Goal: Navigation & Orientation: Find specific page/section

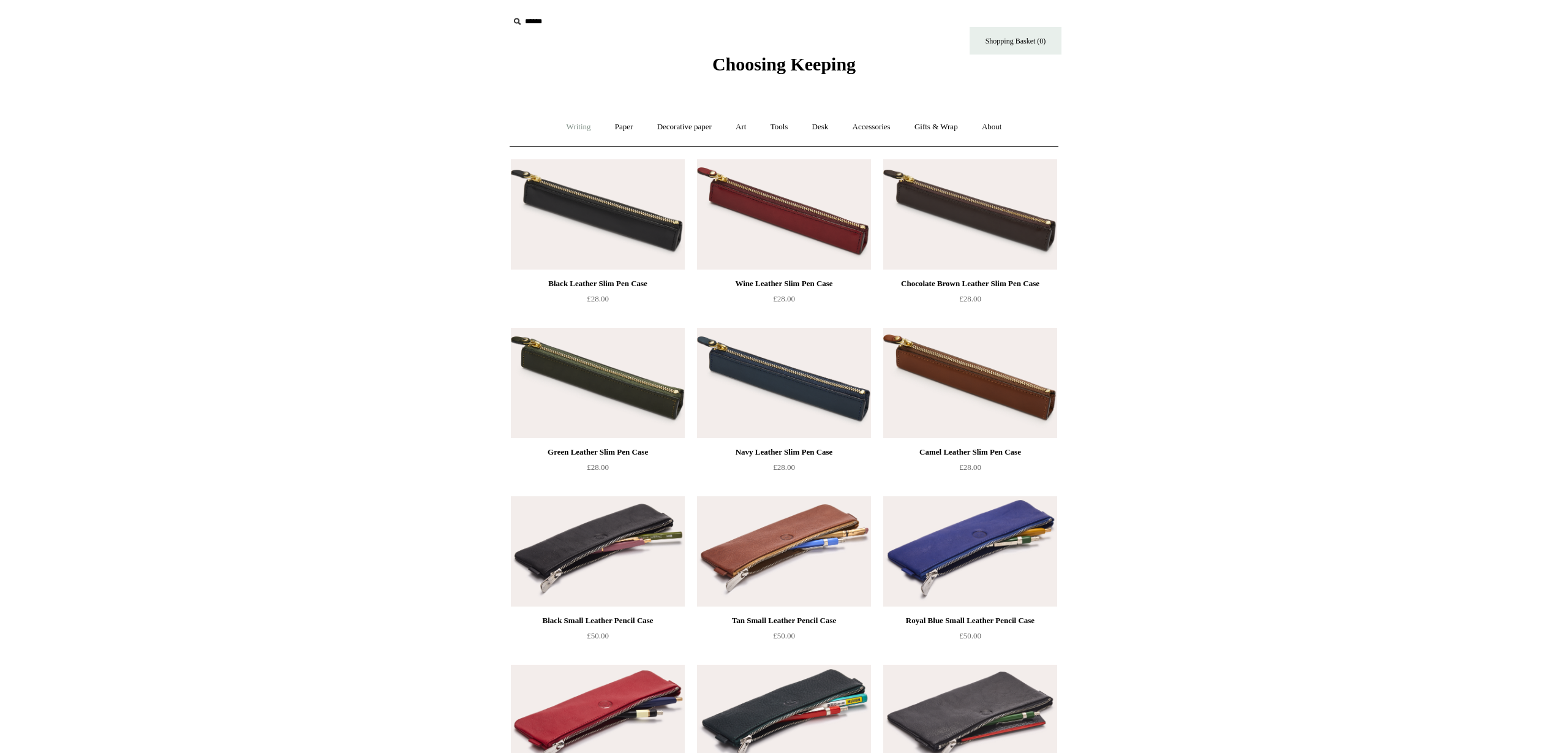
click at [576, 125] on link "Writing +" at bounding box center [578, 127] width 46 height 33
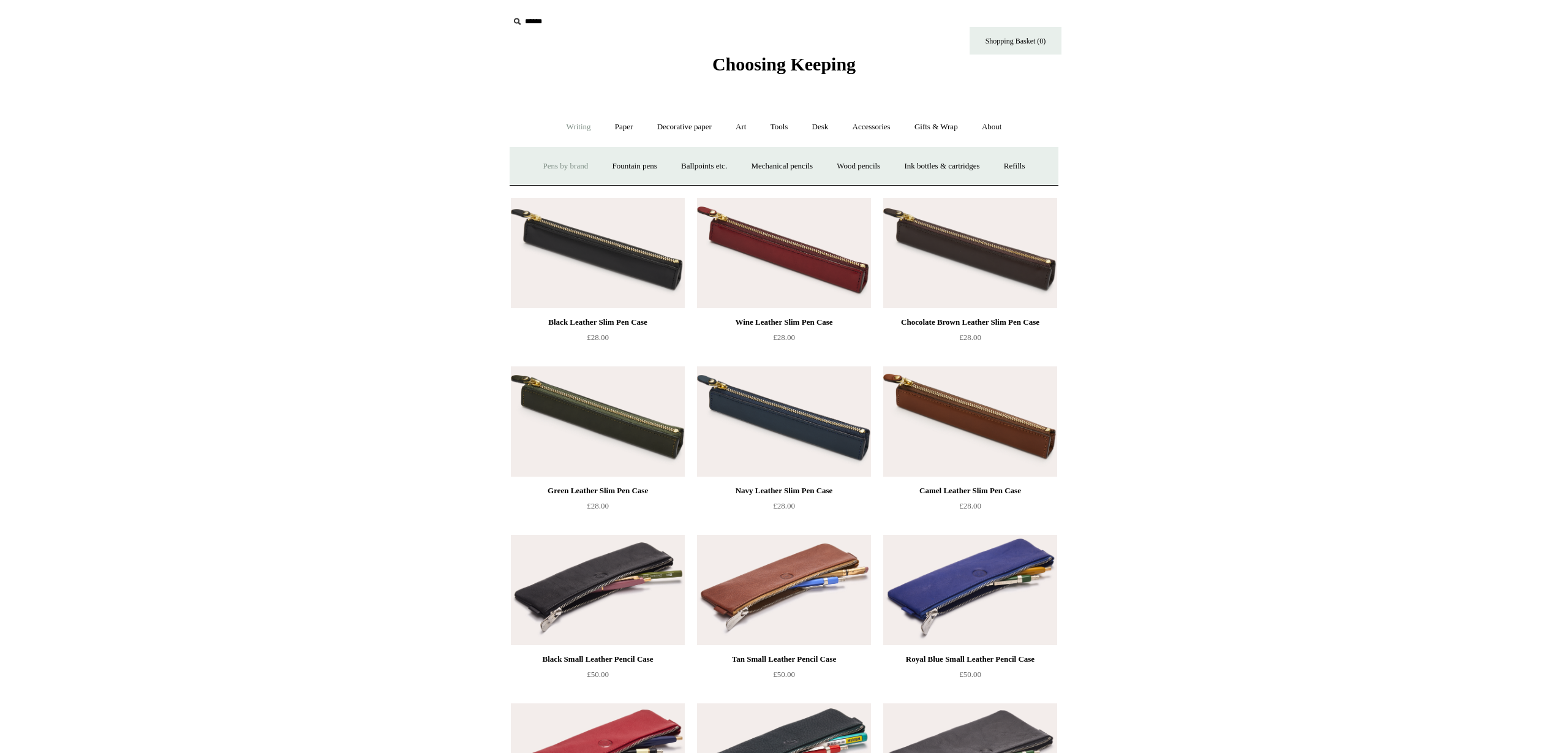
drag, startPoint x: 552, startPoint y: 163, endPoint x: 536, endPoint y: 161, distance: 16.1
click at [552, 163] on link "Pens by brand +" at bounding box center [565, 166] width 67 height 33
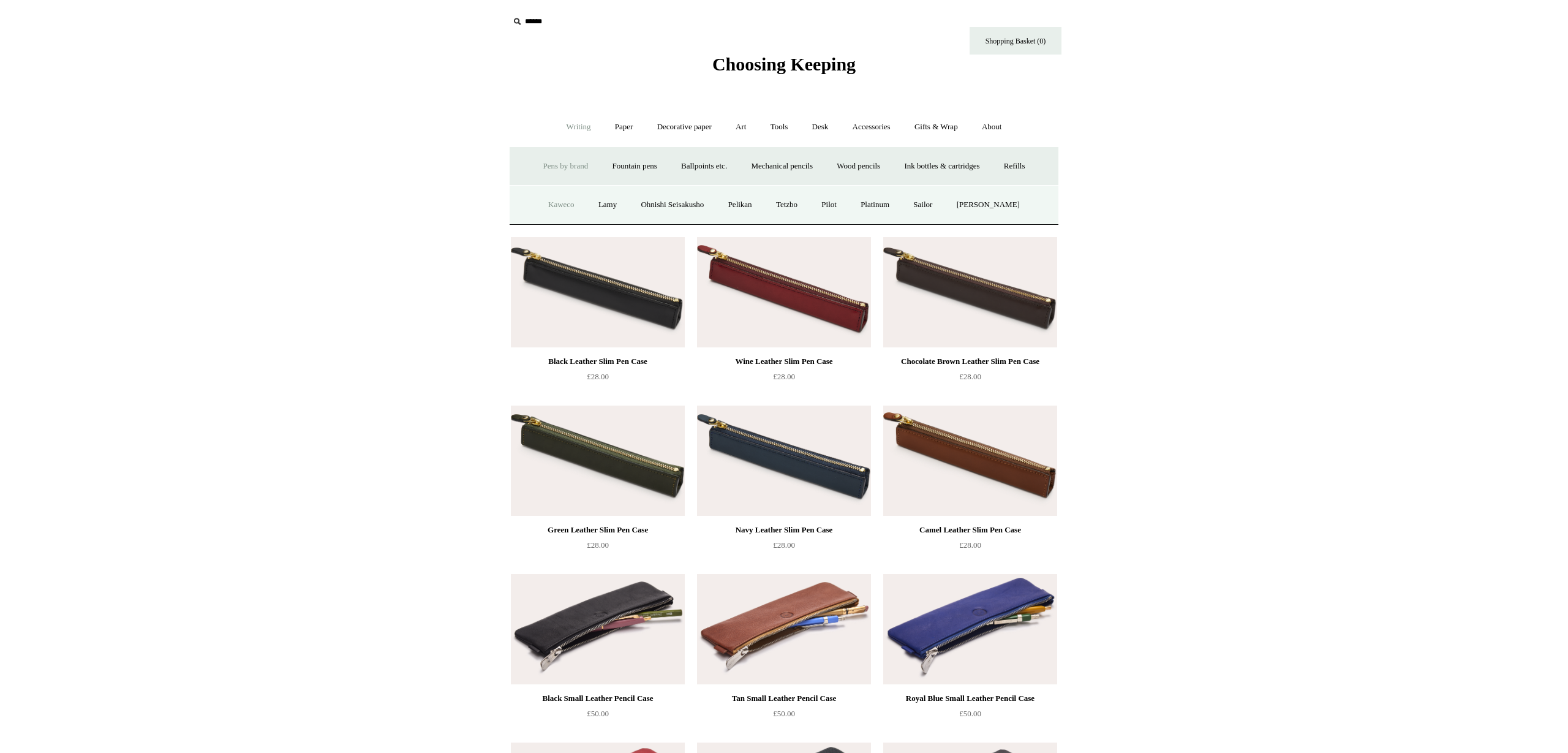
click at [559, 207] on link "Kaweco" at bounding box center [561, 205] width 49 height 33
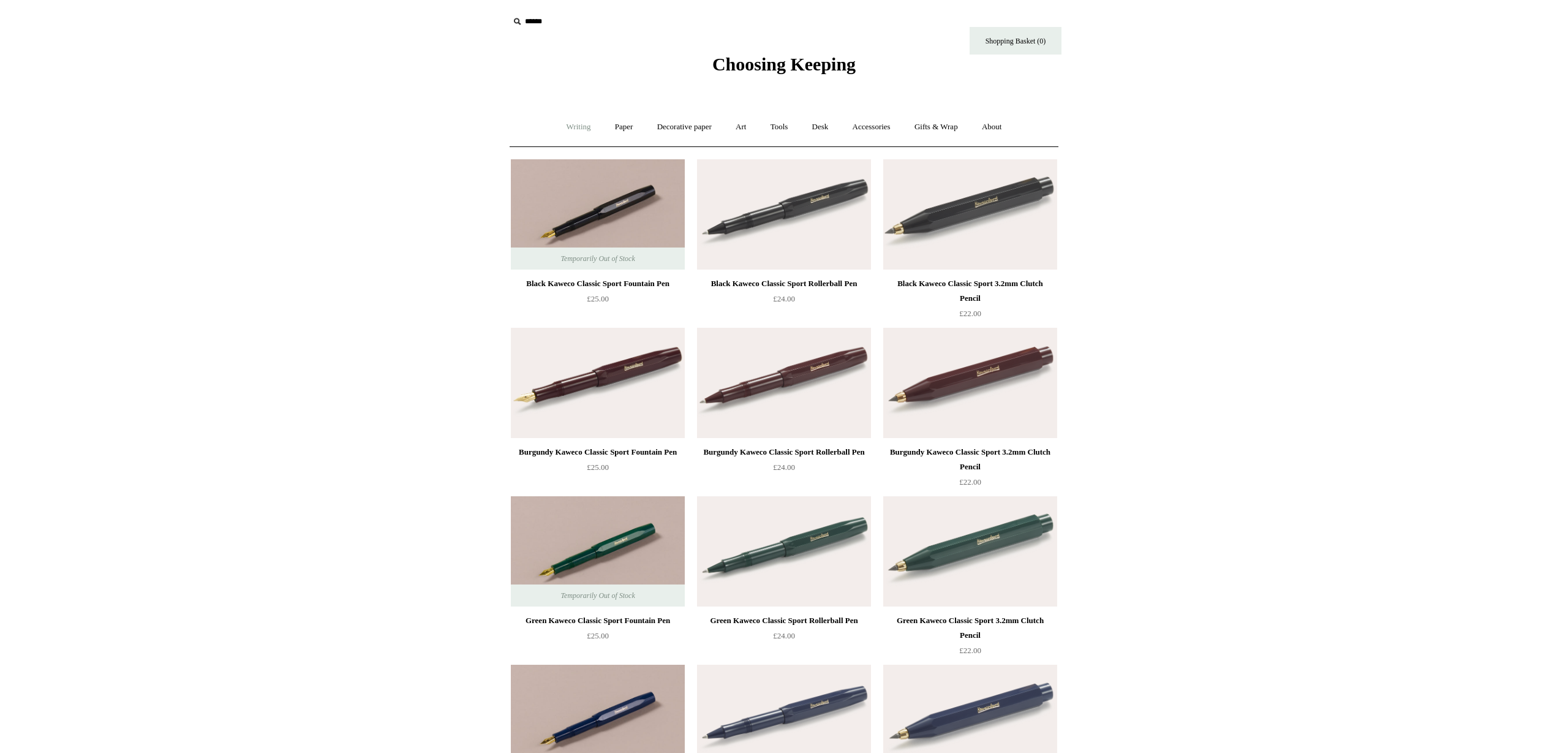
click at [565, 127] on link "Writing +" at bounding box center [578, 127] width 46 height 33
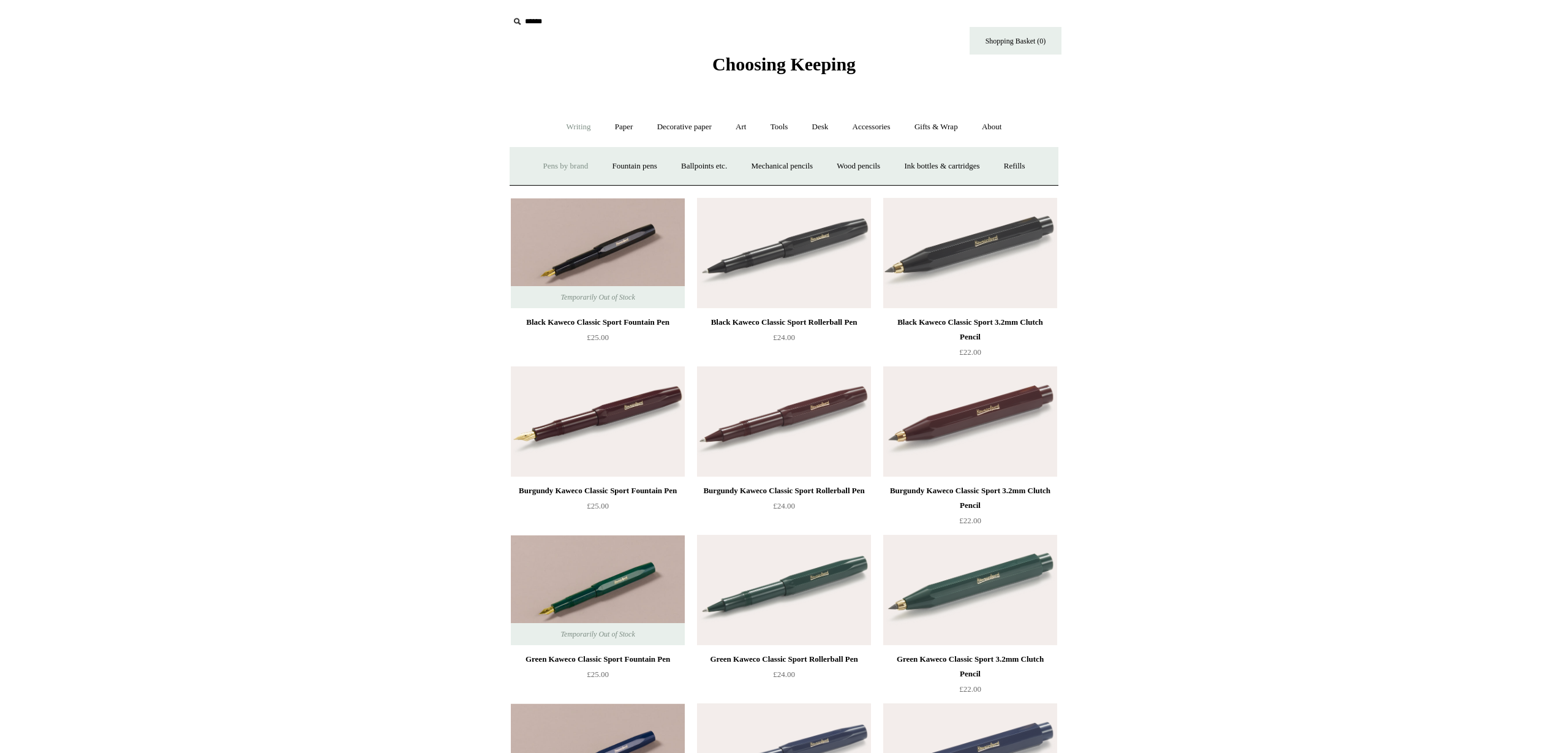
click at [551, 168] on link "Pens by brand +" at bounding box center [565, 166] width 67 height 33
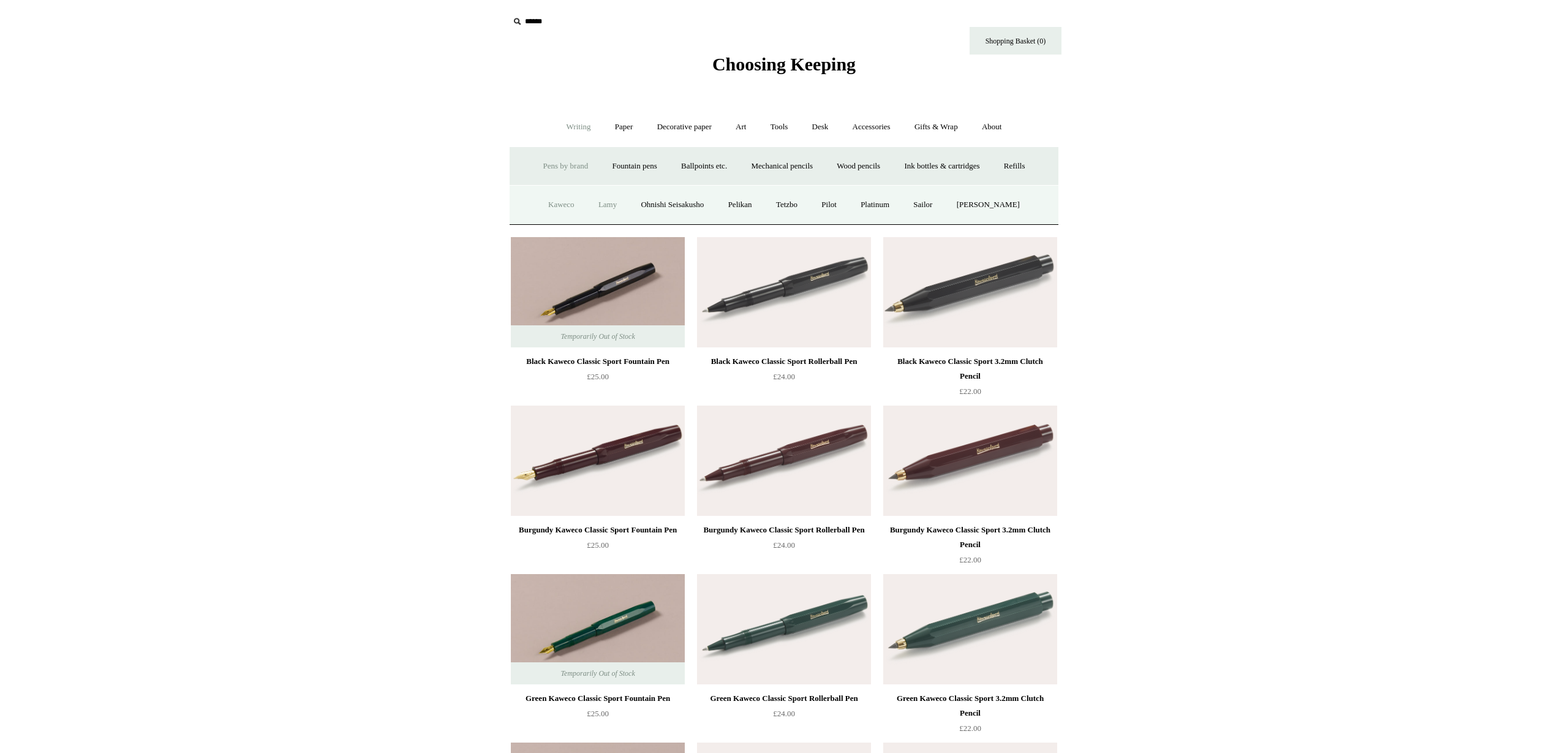
drag, startPoint x: 607, startPoint y: 206, endPoint x: 599, endPoint y: 203, distance: 8.5
click at [607, 206] on link "Lamy" at bounding box center [607, 205] width 41 height 33
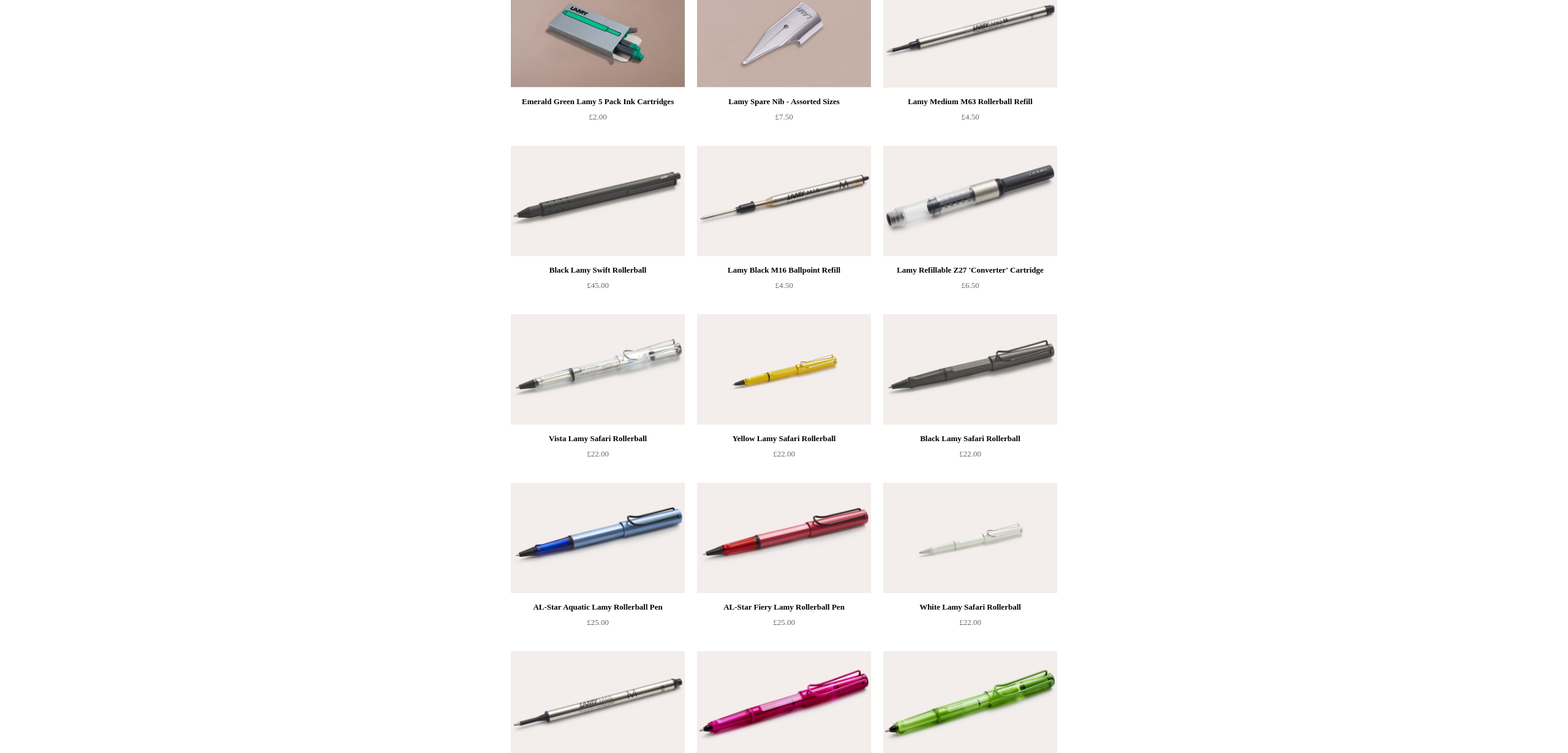
scroll to position [1360, 0]
click at [963, 610] on div "White Lamy Safari Rollerball" at bounding box center [970, 607] width 168 height 14
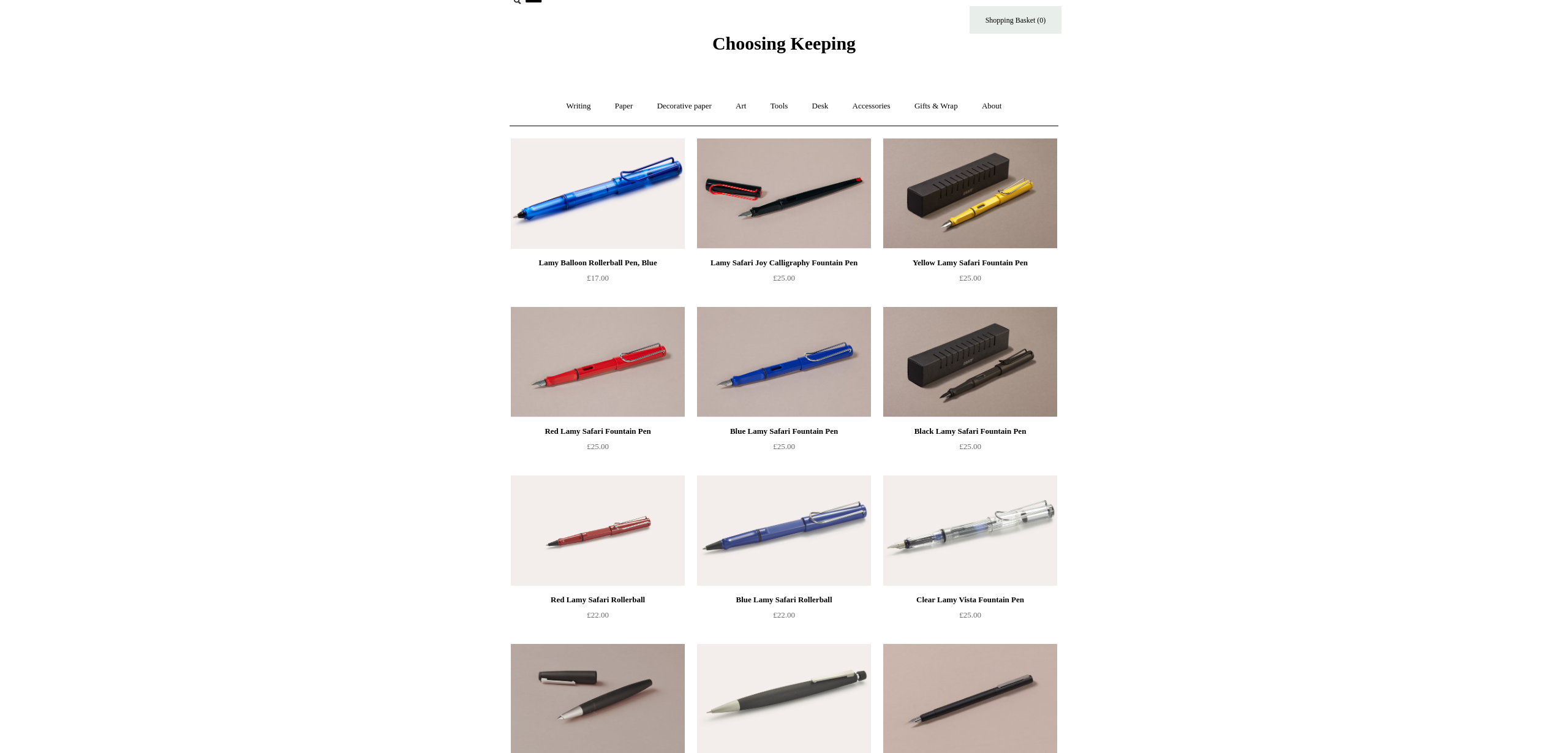
scroll to position [0, 0]
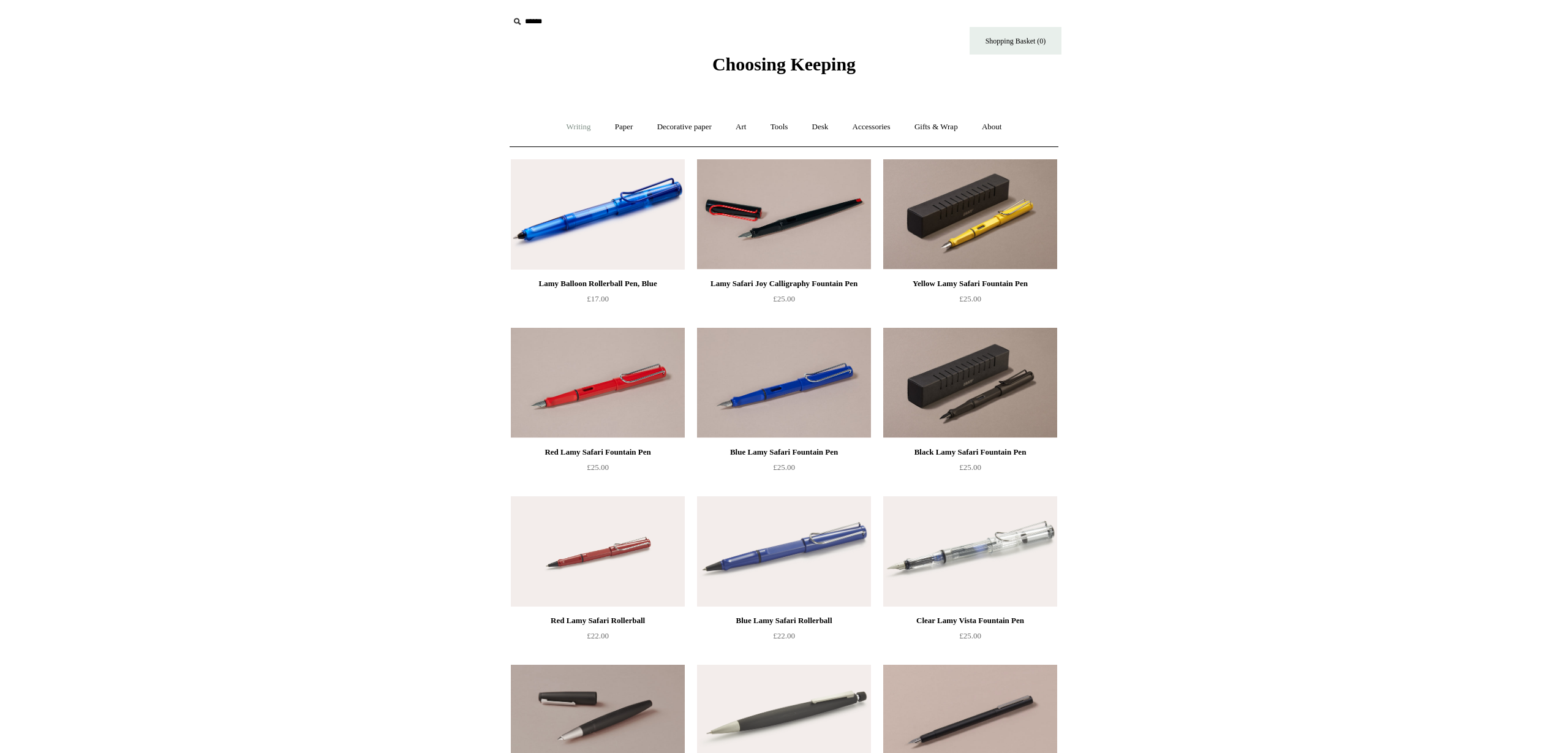
click at [576, 124] on link "Writing +" at bounding box center [578, 127] width 46 height 33
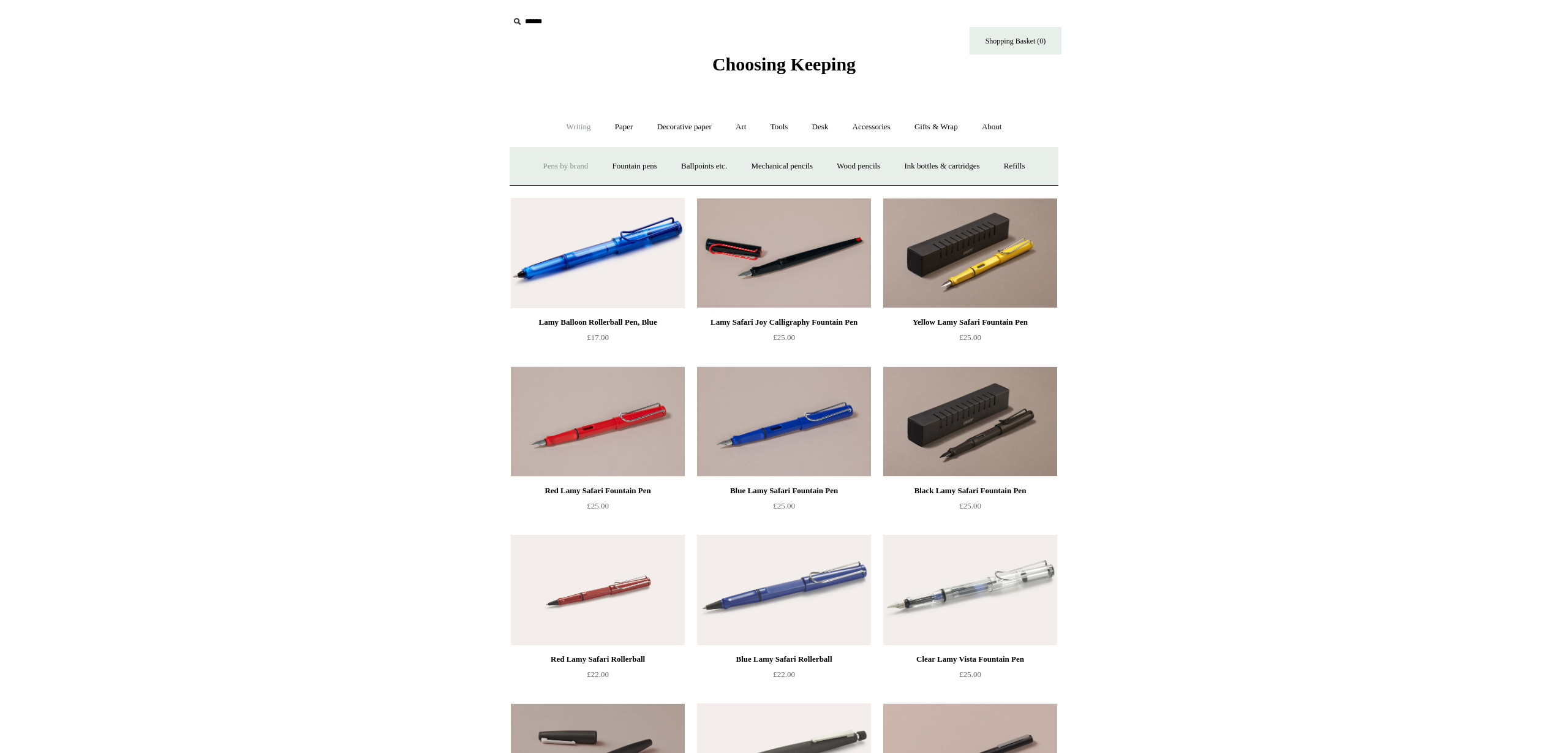
click at [555, 167] on link "Pens by brand +" at bounding box center [565, 166] width 67 height 33
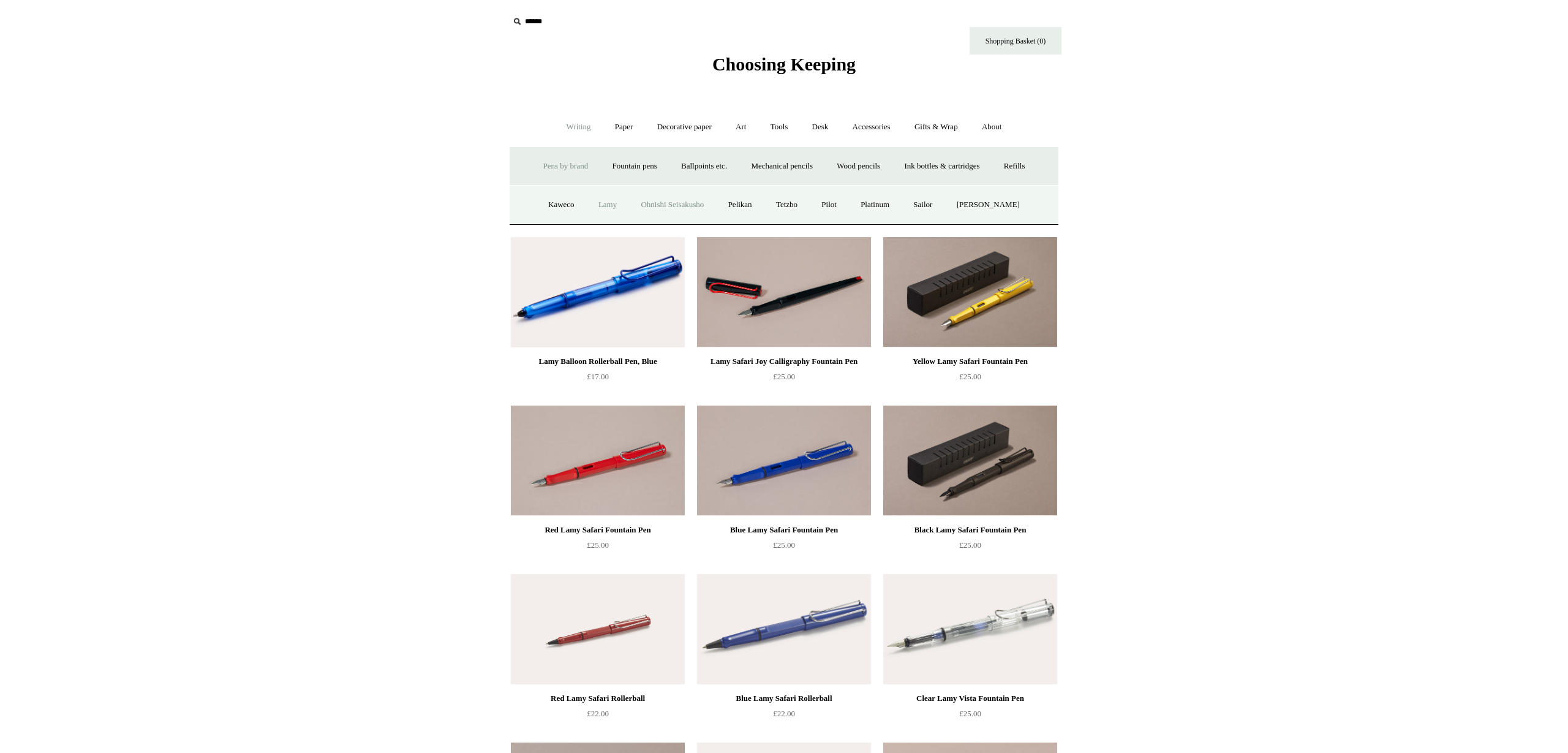
click at [684, 209] on link "Ohnishi Seisakusho" at bounding box center [673, 205] width 85 height 33
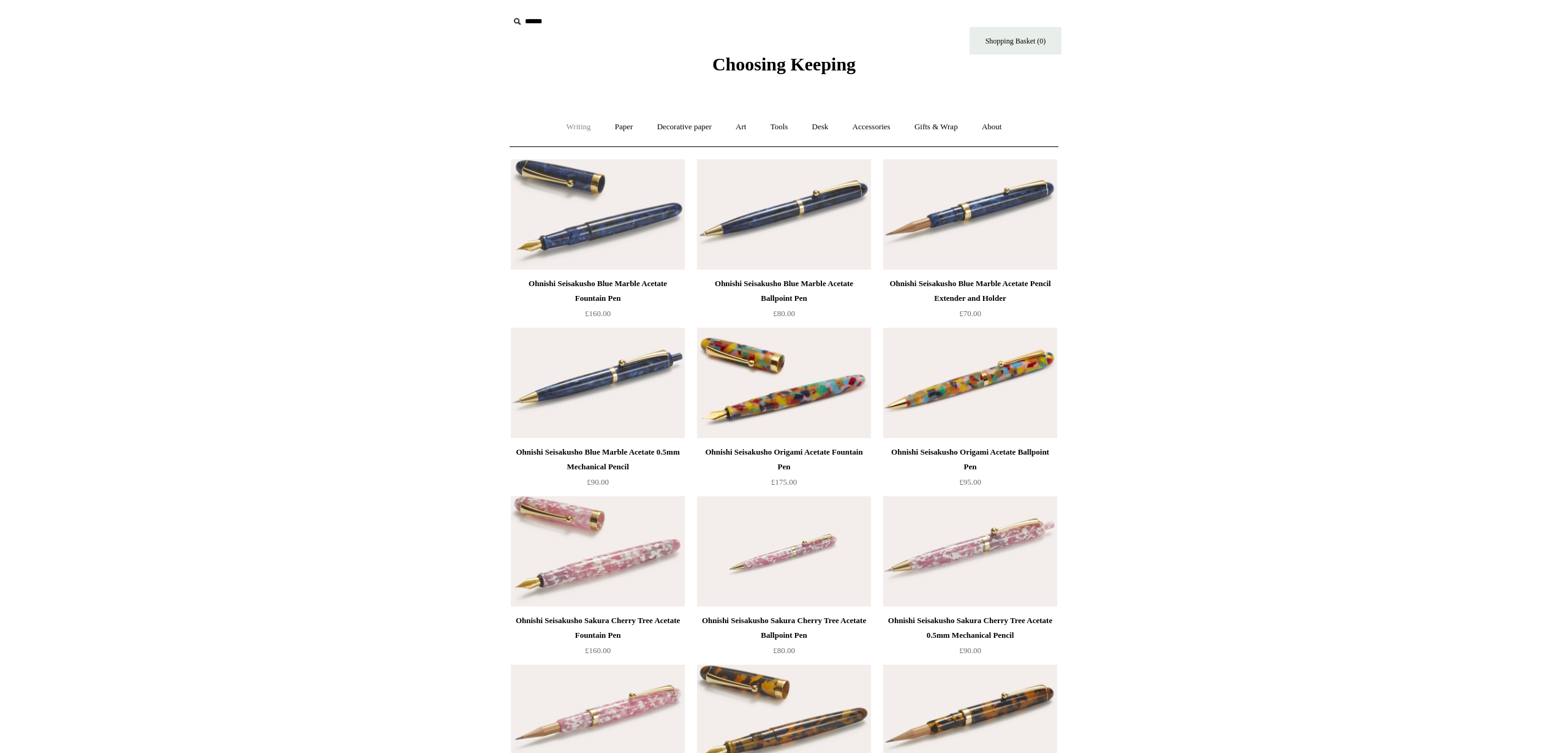
click at [571, 128] on link "Writing +" at bounding box center [578, 127] width 46 height 33
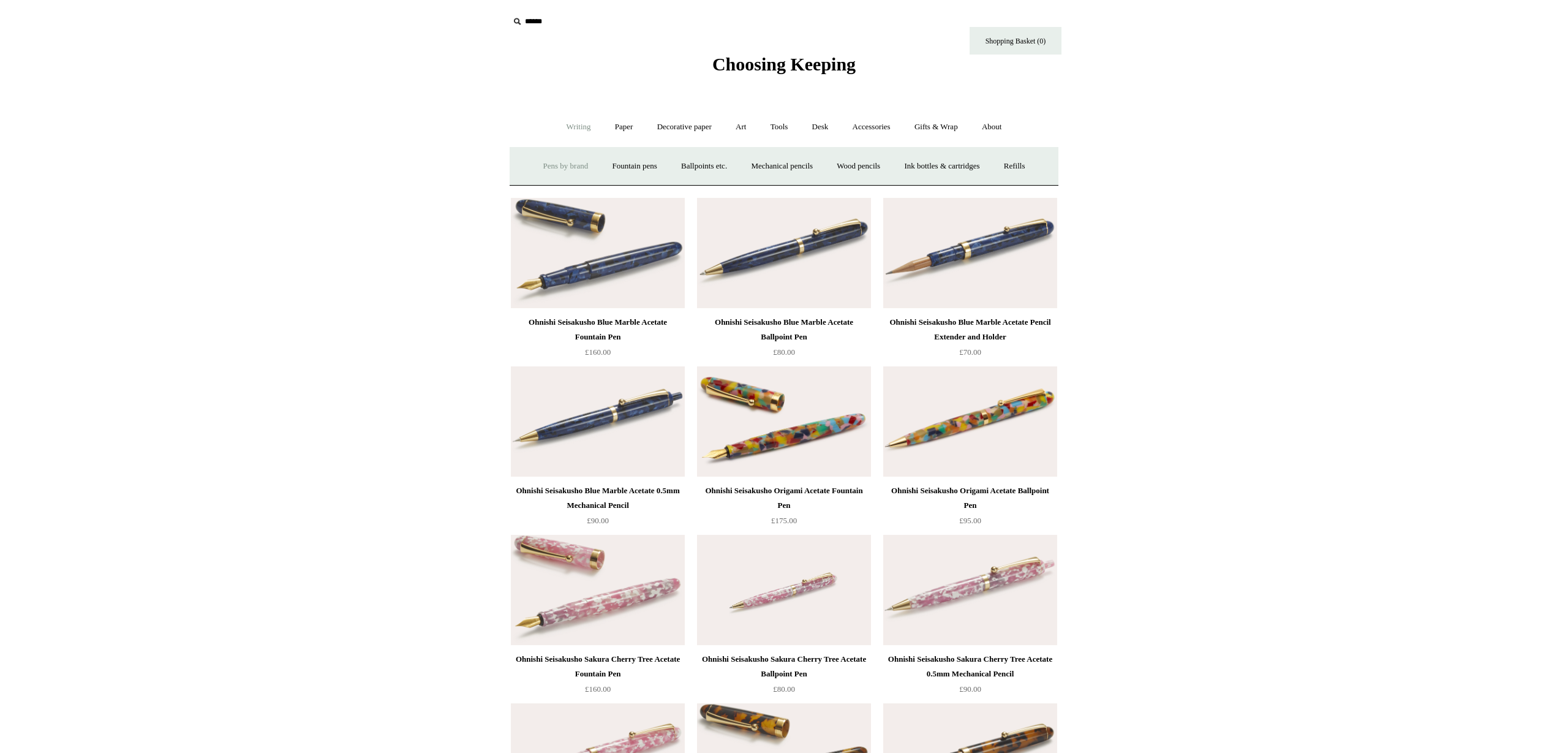
click at [552, 165] on link "Pens by brand +" at bounding box center [565, 166] width 67 height 33
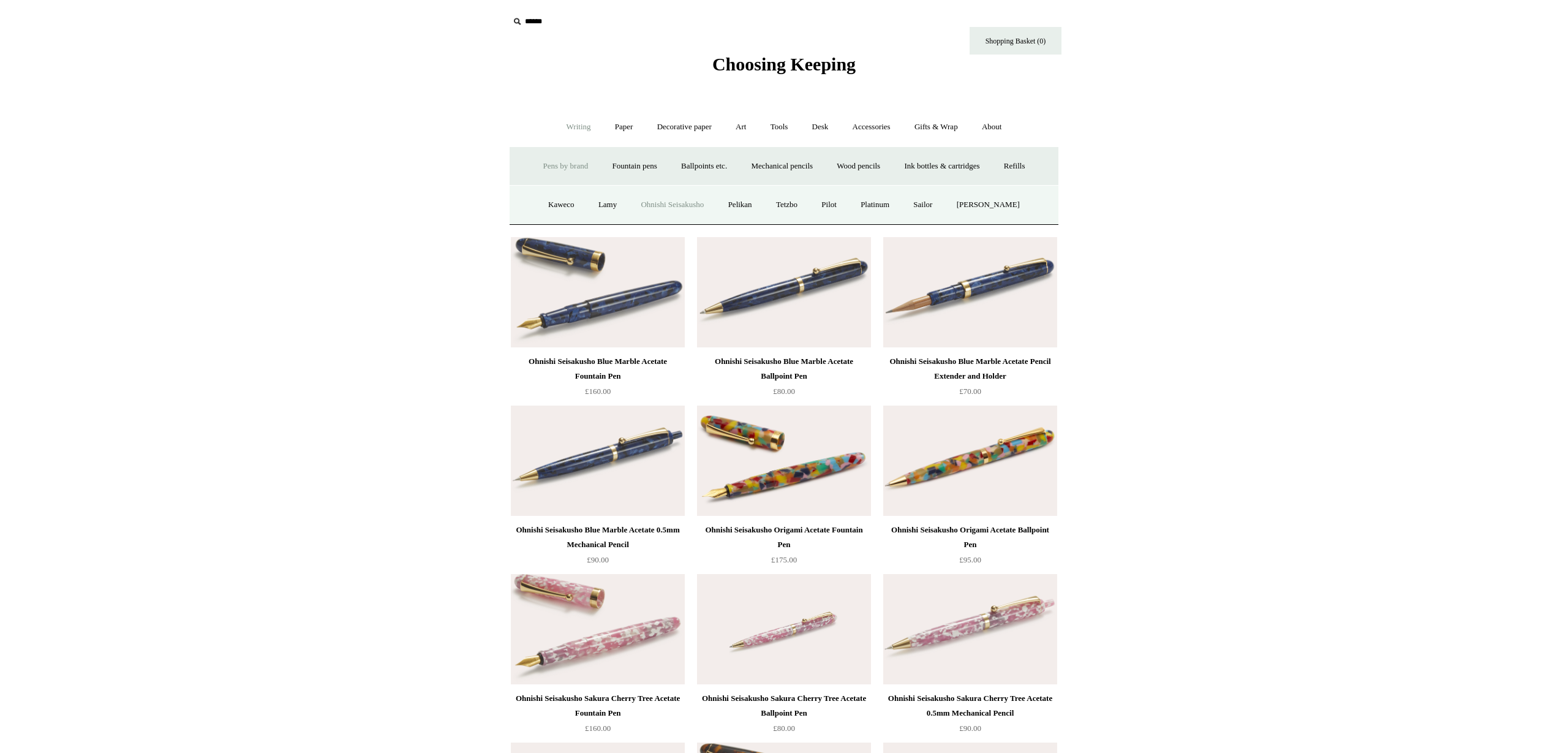
drag, startPoint x: 749, startPoint y: 204, endPoint x: 728, endPoint y: 224, distance: 29.0
click at [749, 204] on link "Pelikan" at bounding box center [740, 205] width 46 height 33
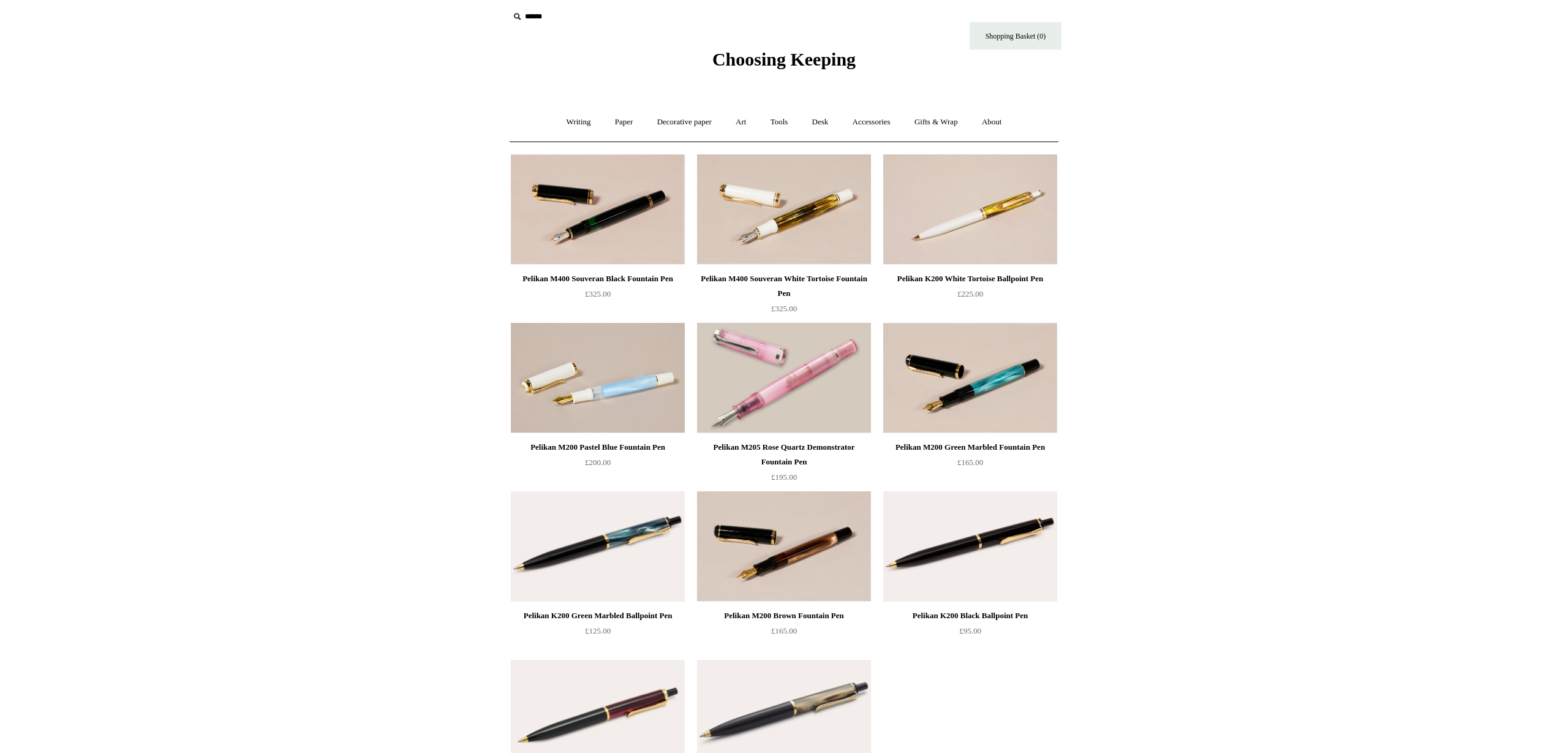
scroll to position [1, 0]
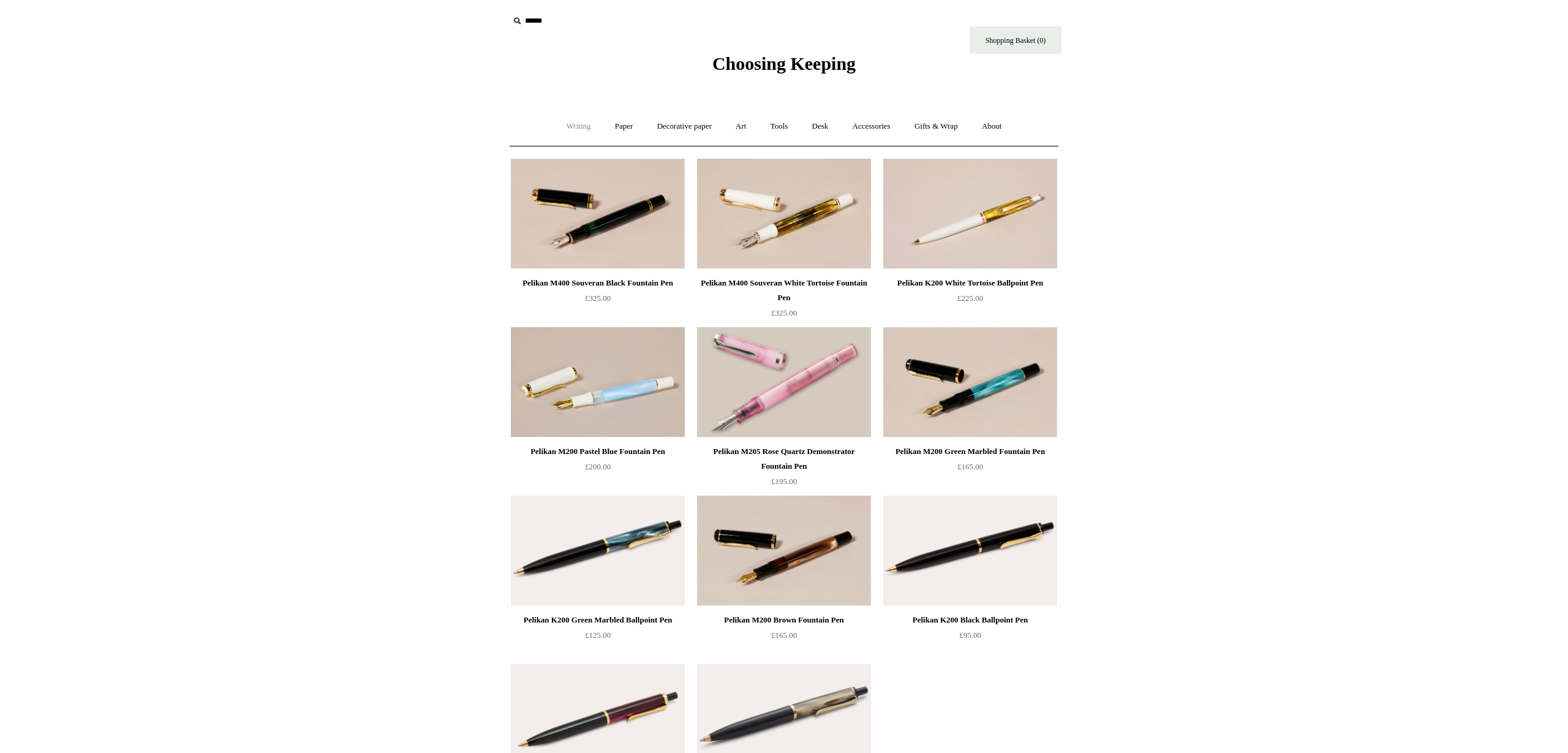
click at [557, 125] on link "Writing +" at bounding box center [578, 126] width 46 height 33
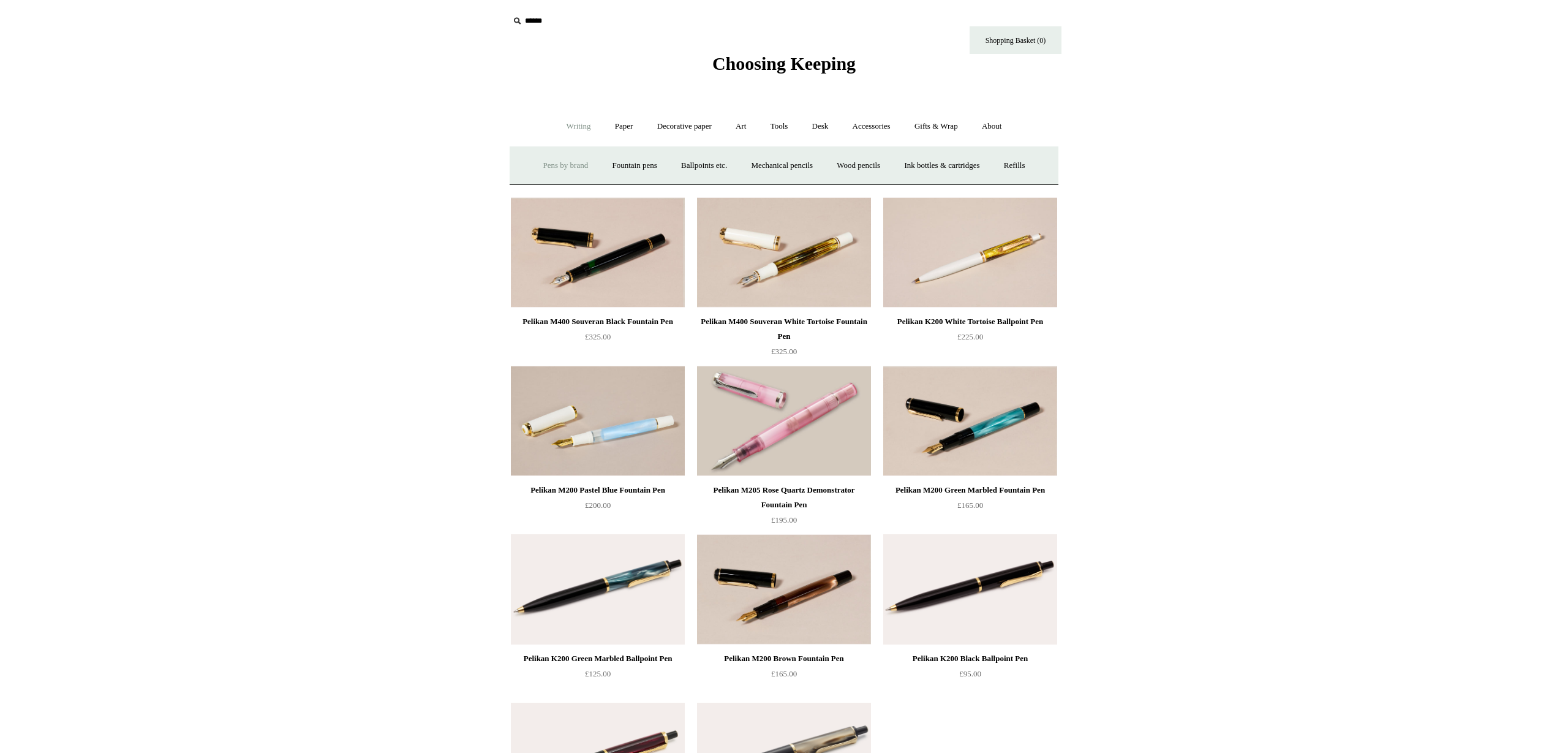
click at [565, 167] on link "Pens by brand +" at bounding box center [565, 165] width 67 height 33
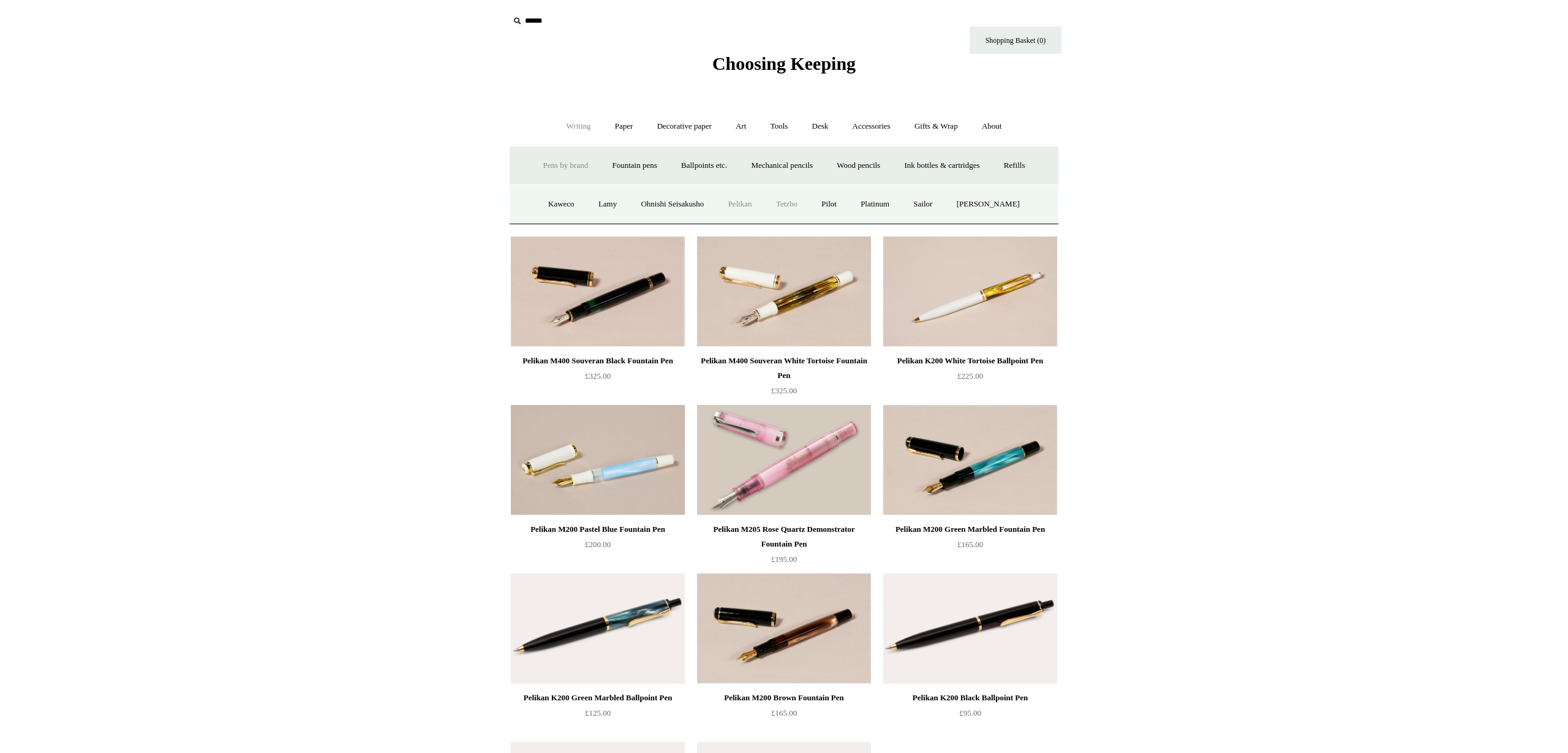
click at [784, 205] on link "Tetzbo" at bounding box center [787, 204] width 43 height 33
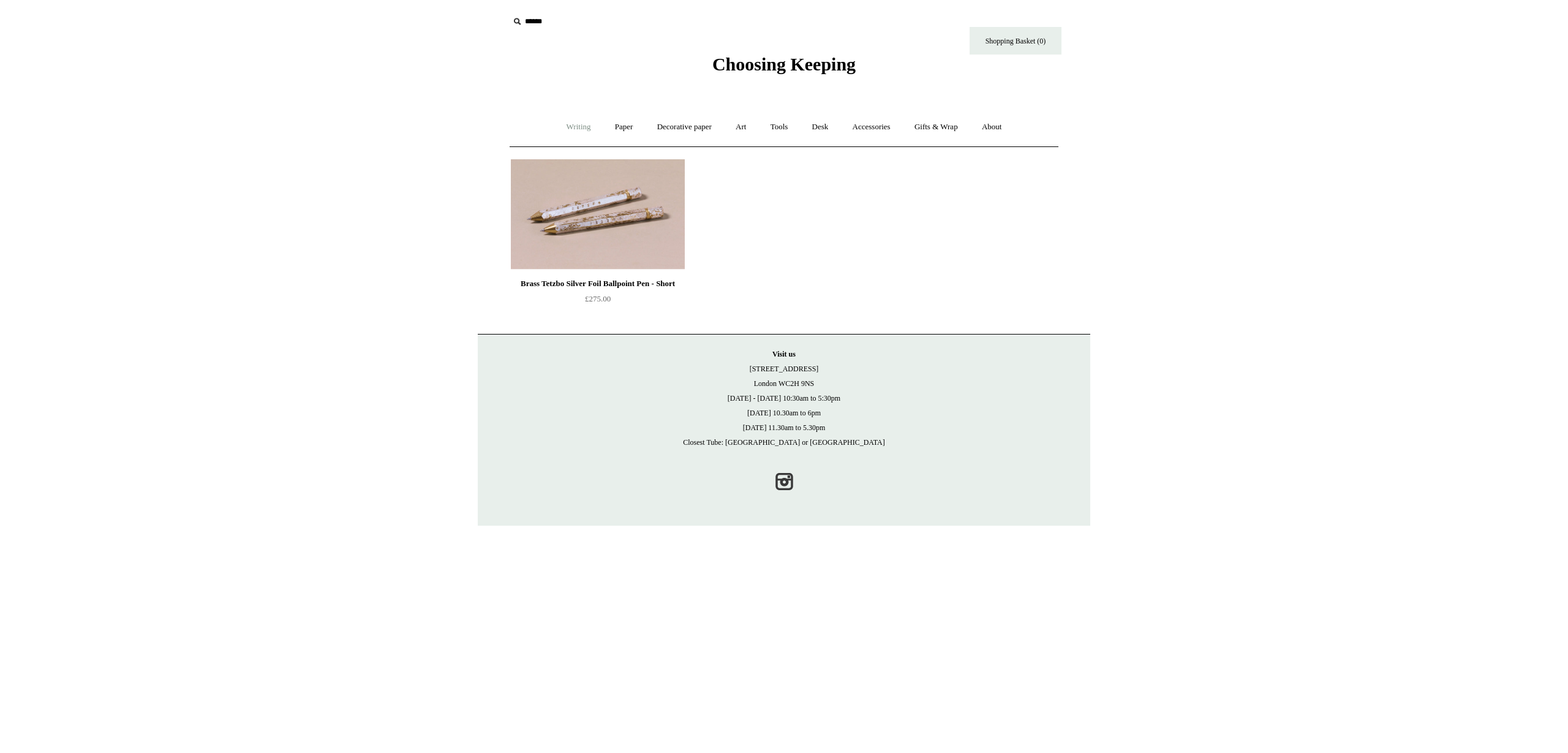
drag, startPoint x: 568, startPoint y: 130, endPoint x: 568, endPoint y: 142, distance: 12.0
click at [568, 130] on link "Writing +" at bounding box center [578, 127] width 46 height 33
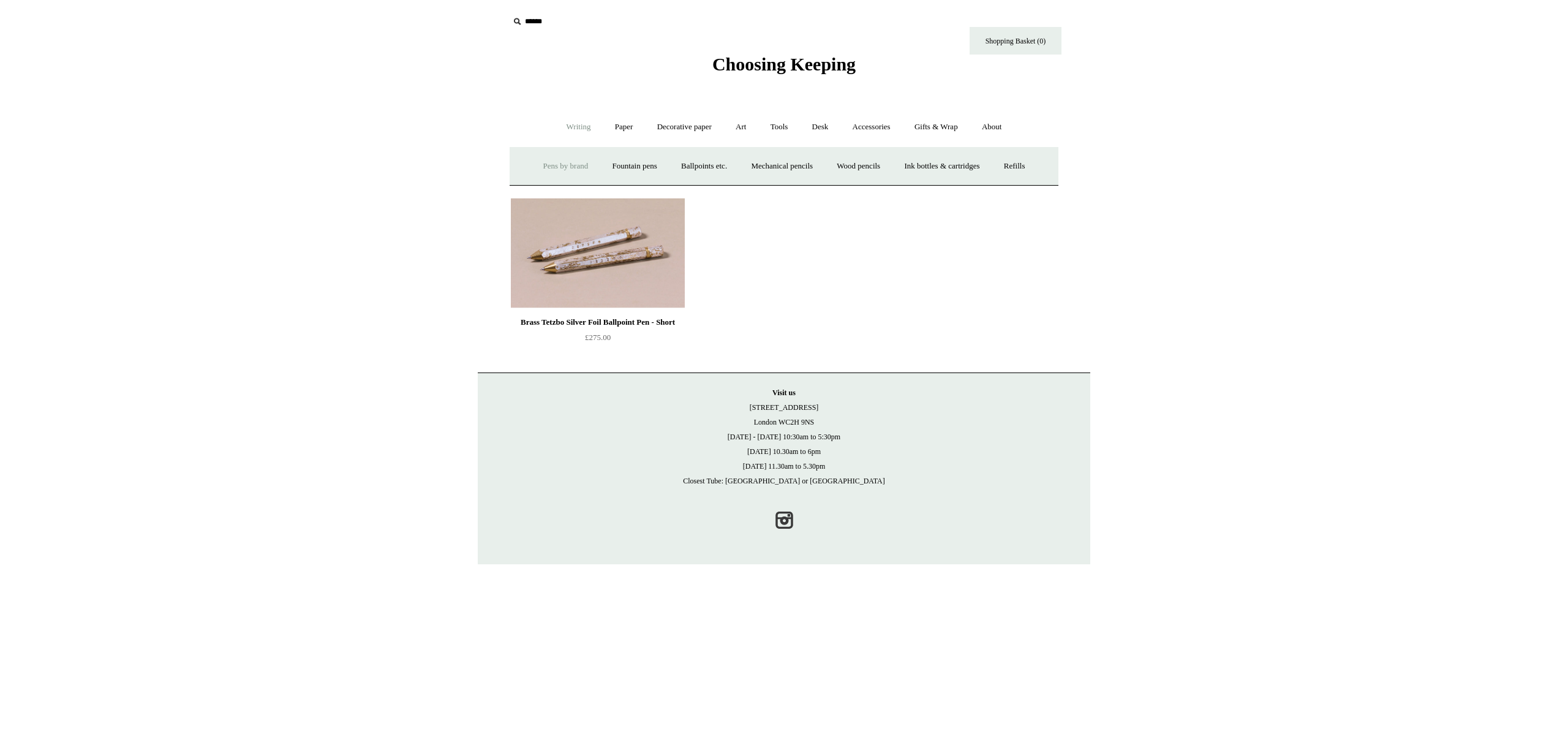
click at [547, 172] on link "Pens by brand +" at bounding box center [565, 166] width 67 height 33
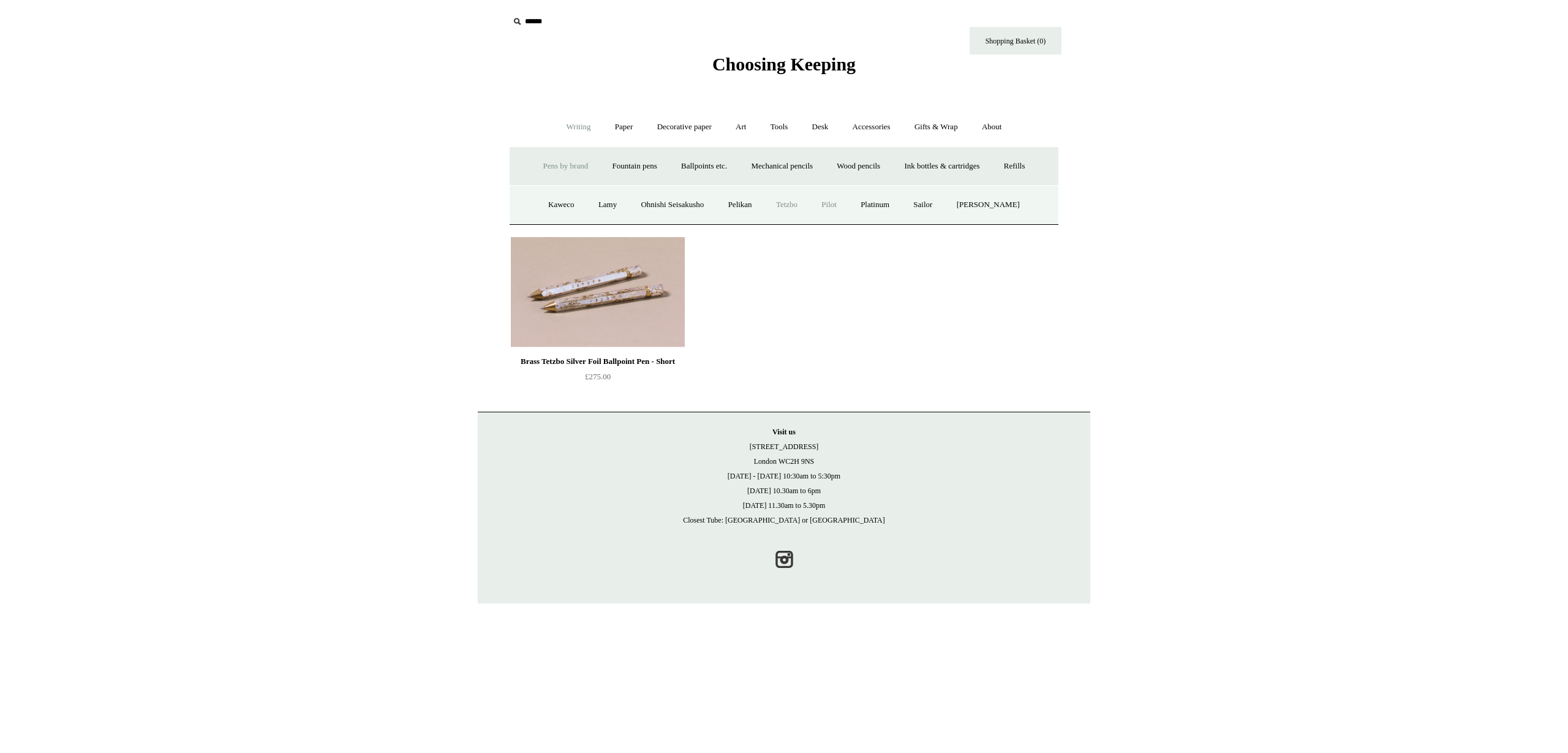
click at [838, 199] on link "Pilot" at bounding box center [829, 205] width 38 height 33
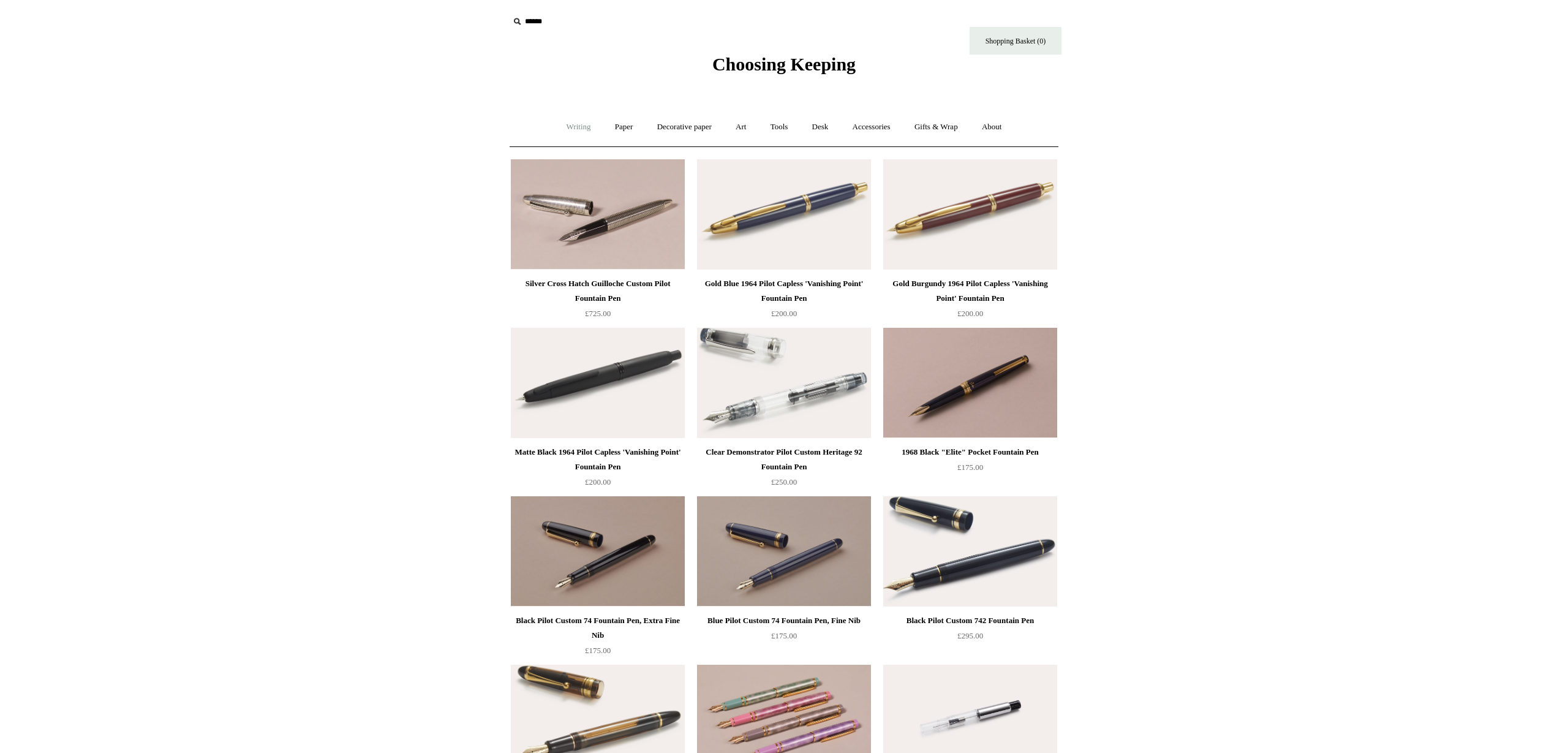
click at [581, 127] on link "Writing +" at bounding box center [578, 127] width 46 height 33
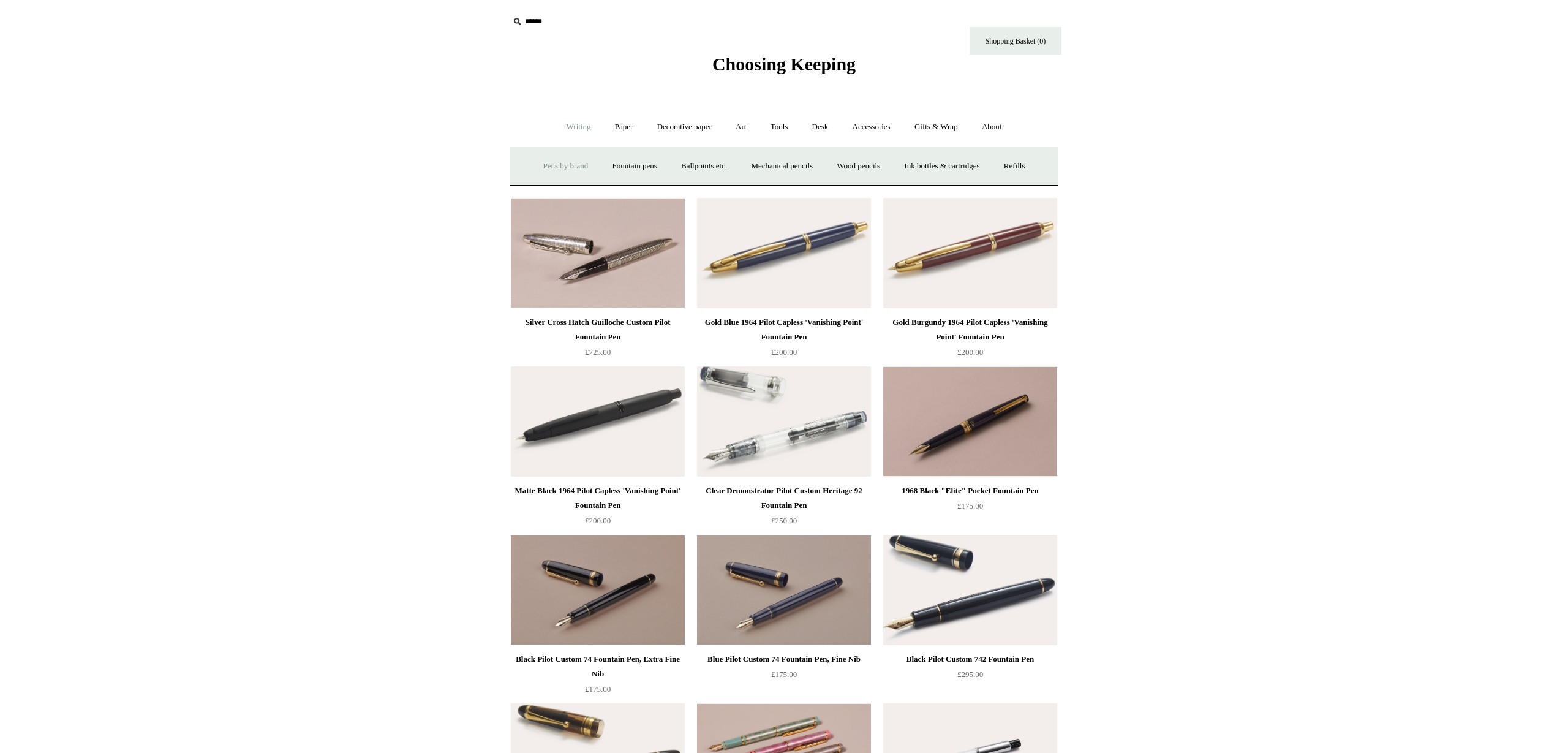
click at [547, 167] on link "Pens by brand +" at bounding box center [565, 166] width 67 height 33
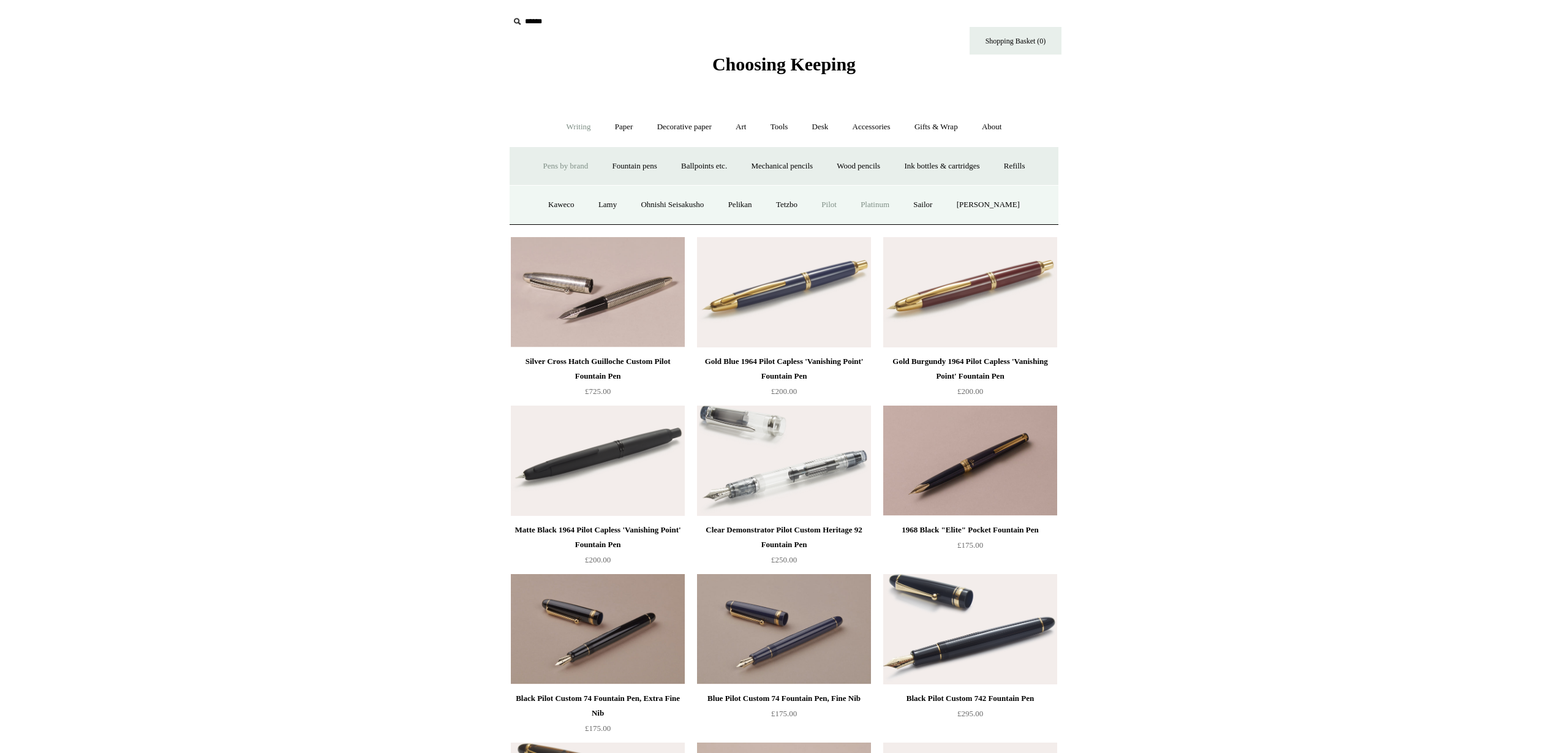
click at [885, 205] on link "Platinum" at bounding box center [875, 205] width 51 height 33
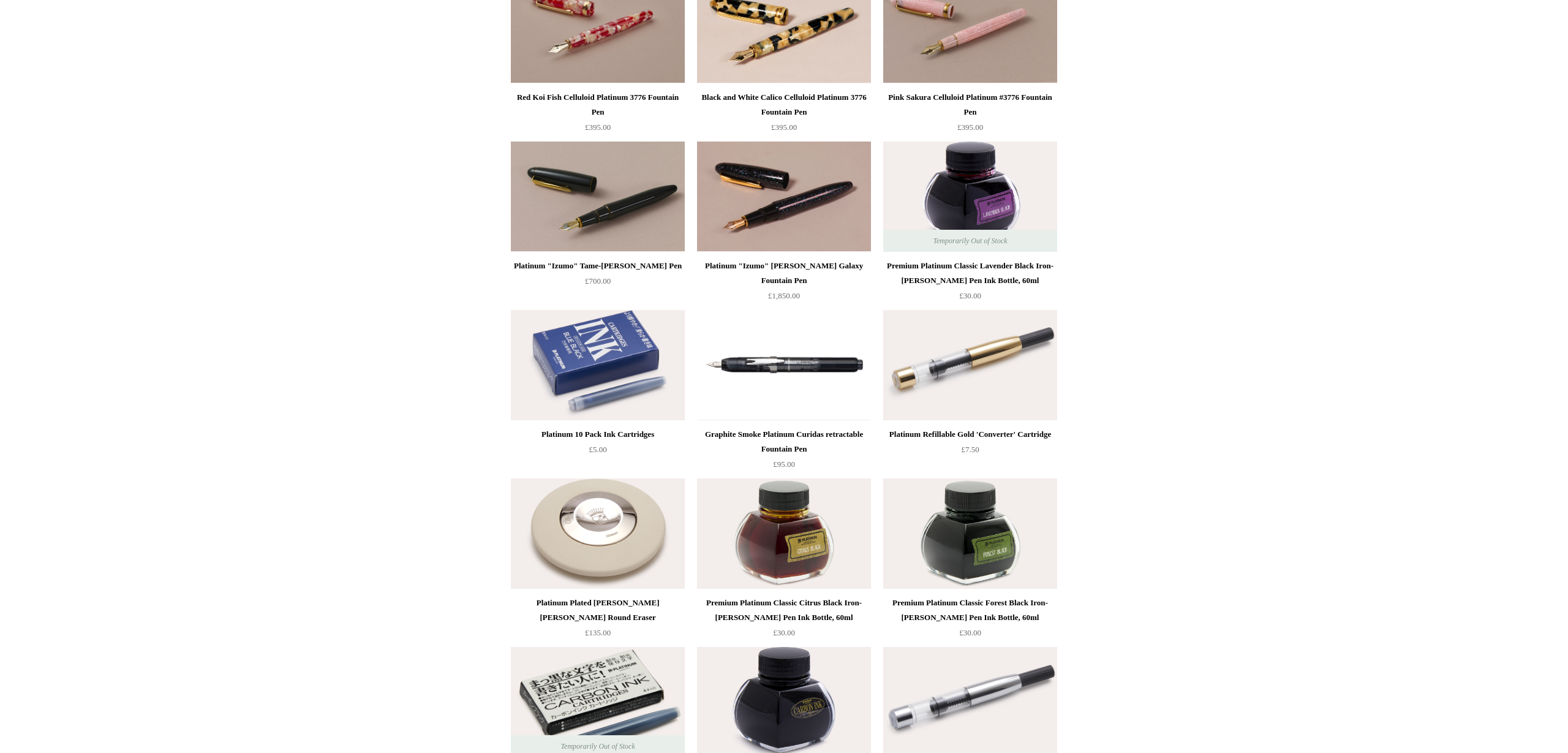
scroll to position [201, 0]
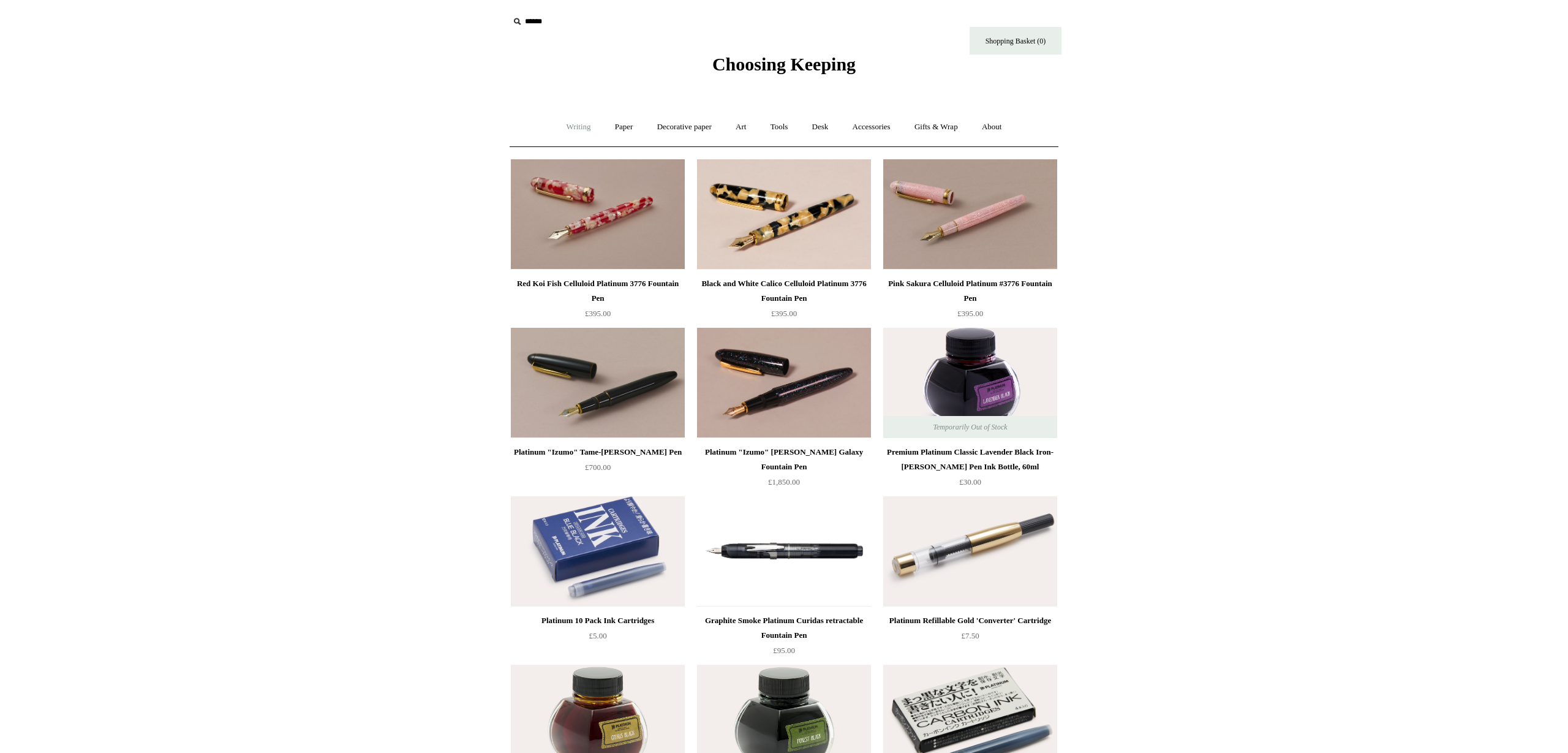
click at [571, 128] on link "Writing +" at bounding box center [578, 127] width 46 height 33
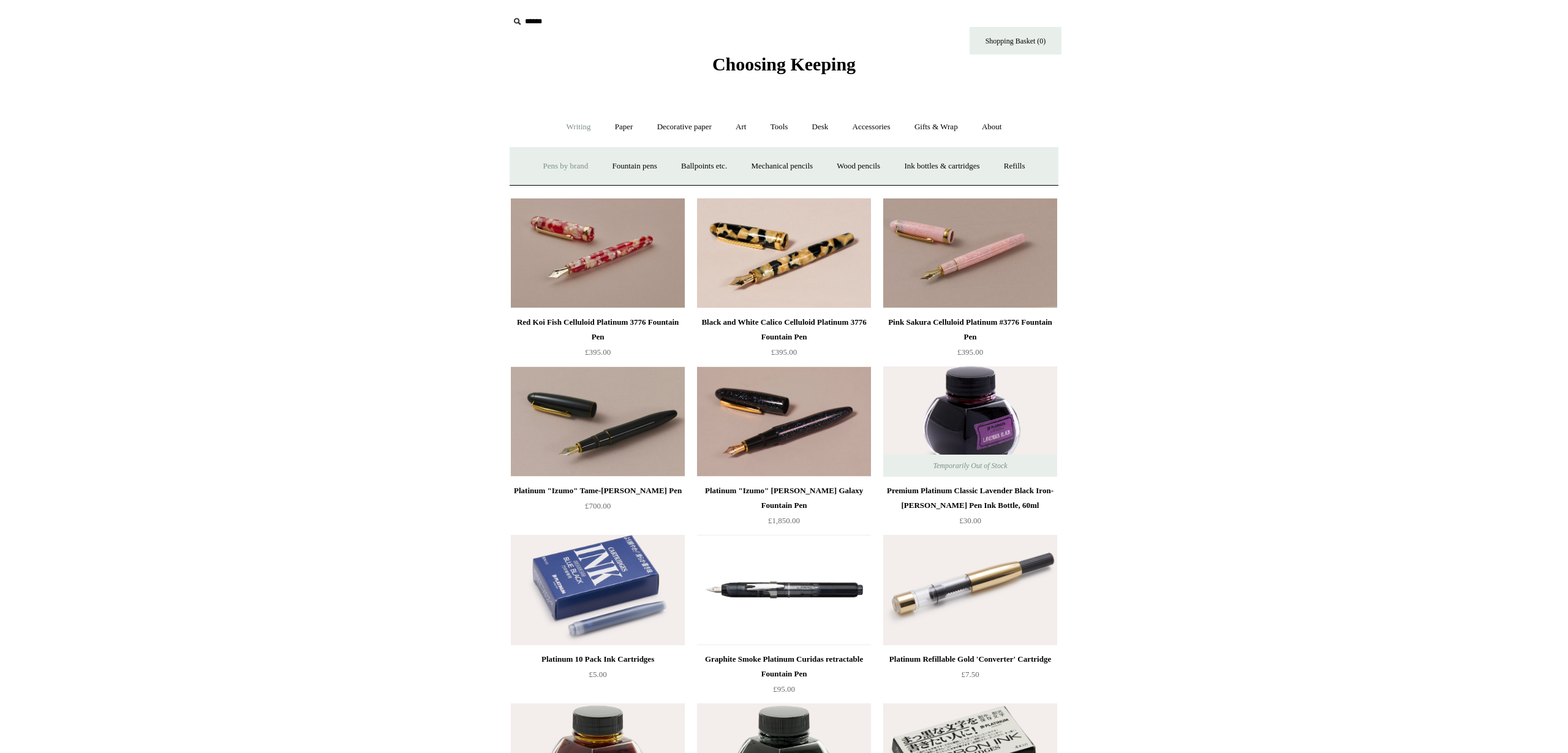
drag, startPoint x: 547, startPoint y: 169, endPoint x: 577, endPoint y: 182, distance: 32.7
click at [547, 169] on link "Pens by brand +" at bounding box center [565, 166] width 67 height 33
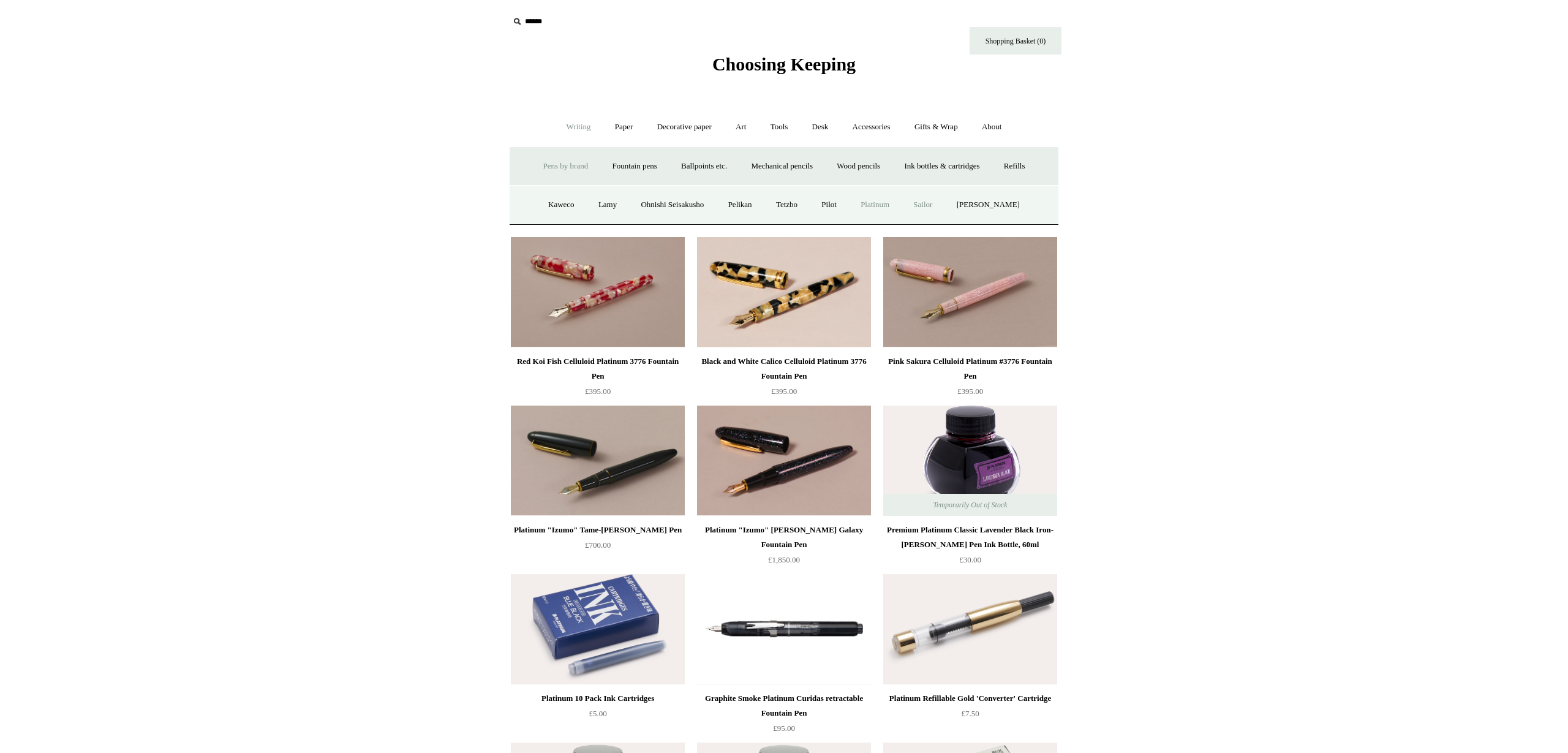
click at [937, 205] on link "Sailor" at bounding box center [922, 205] width 41 height 33
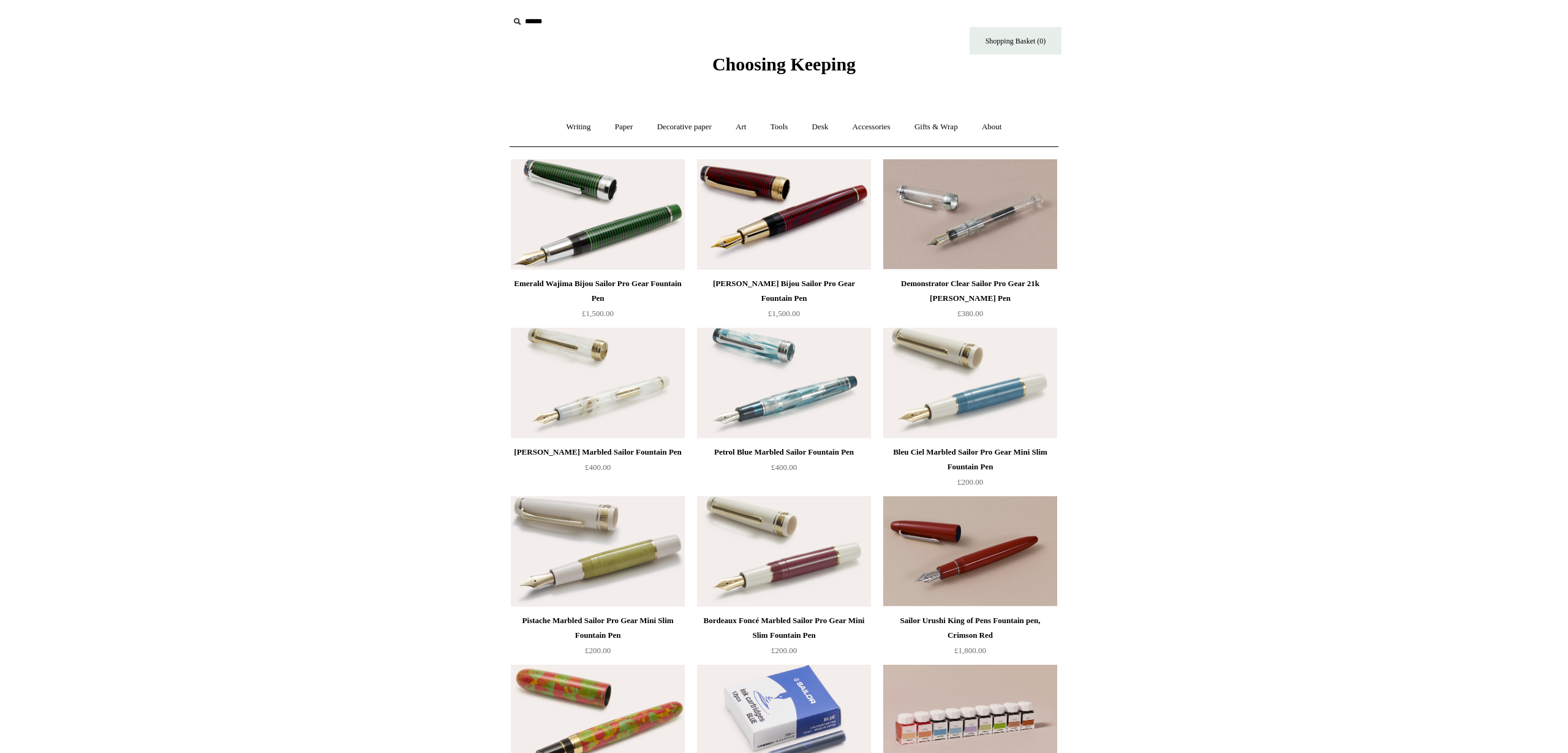
drag, startPoint x: 563, startPoint y: 126, endPoint x: 579, endPoint y: 178, distance: 54.4
click at [563, 126] on link "Writing +" at bounding box center [578, 127] width 46 height 33
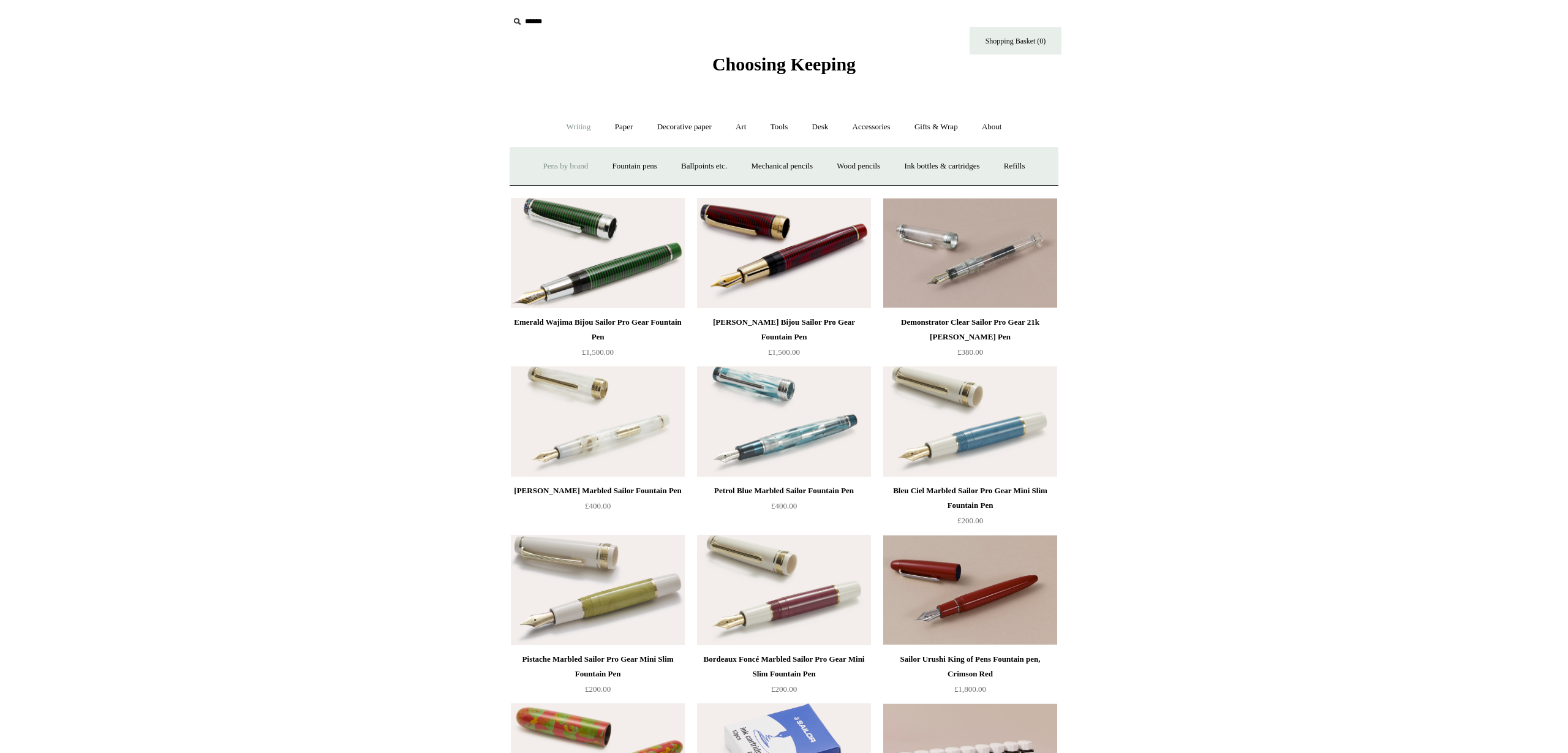
click at [532, 167] on link "Pens by brand +" at bounding box center [565, 166] width 67 height 33
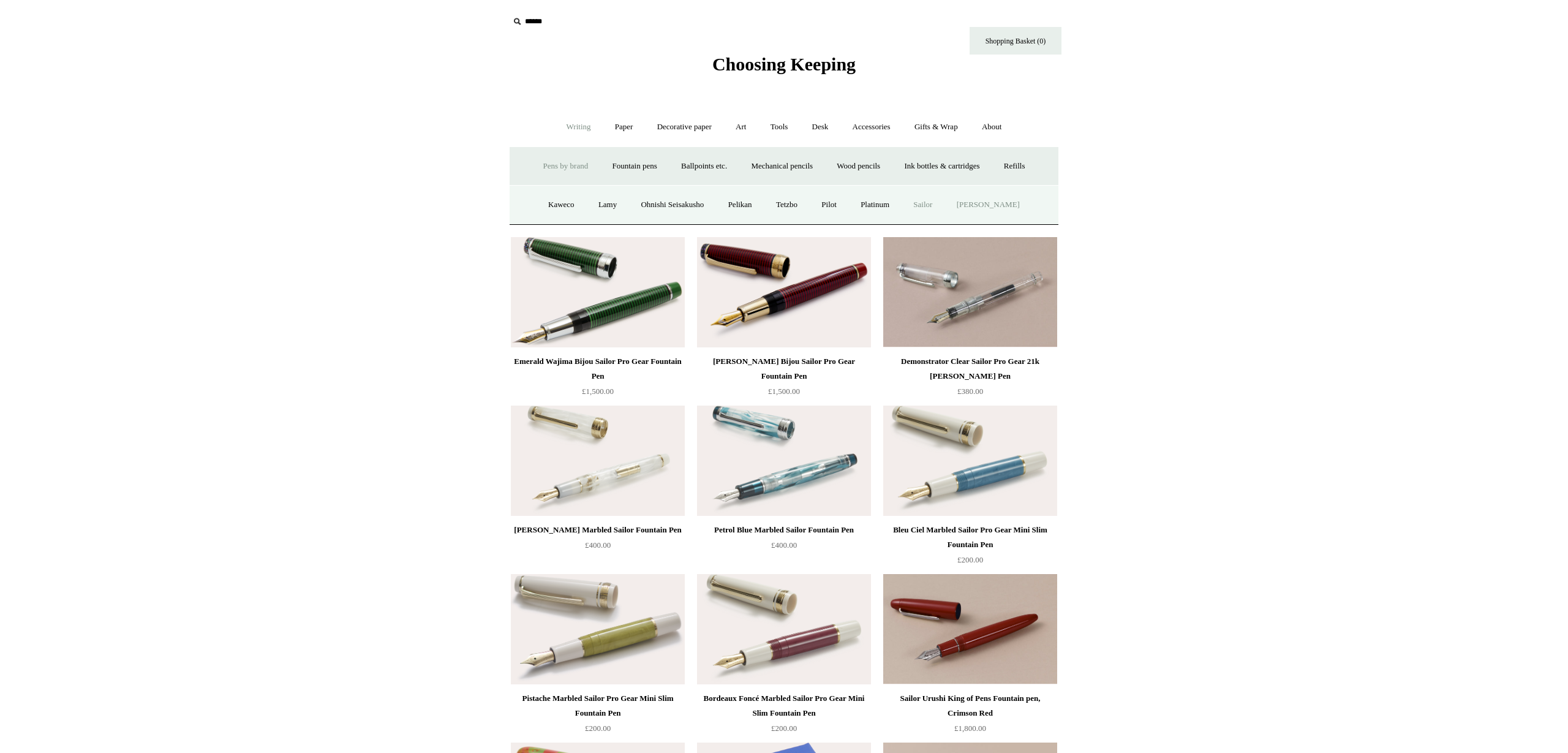
click at [988, 206] on link "[PERSON_NAME]" at bounding box center [988, 205] width 85 height 33
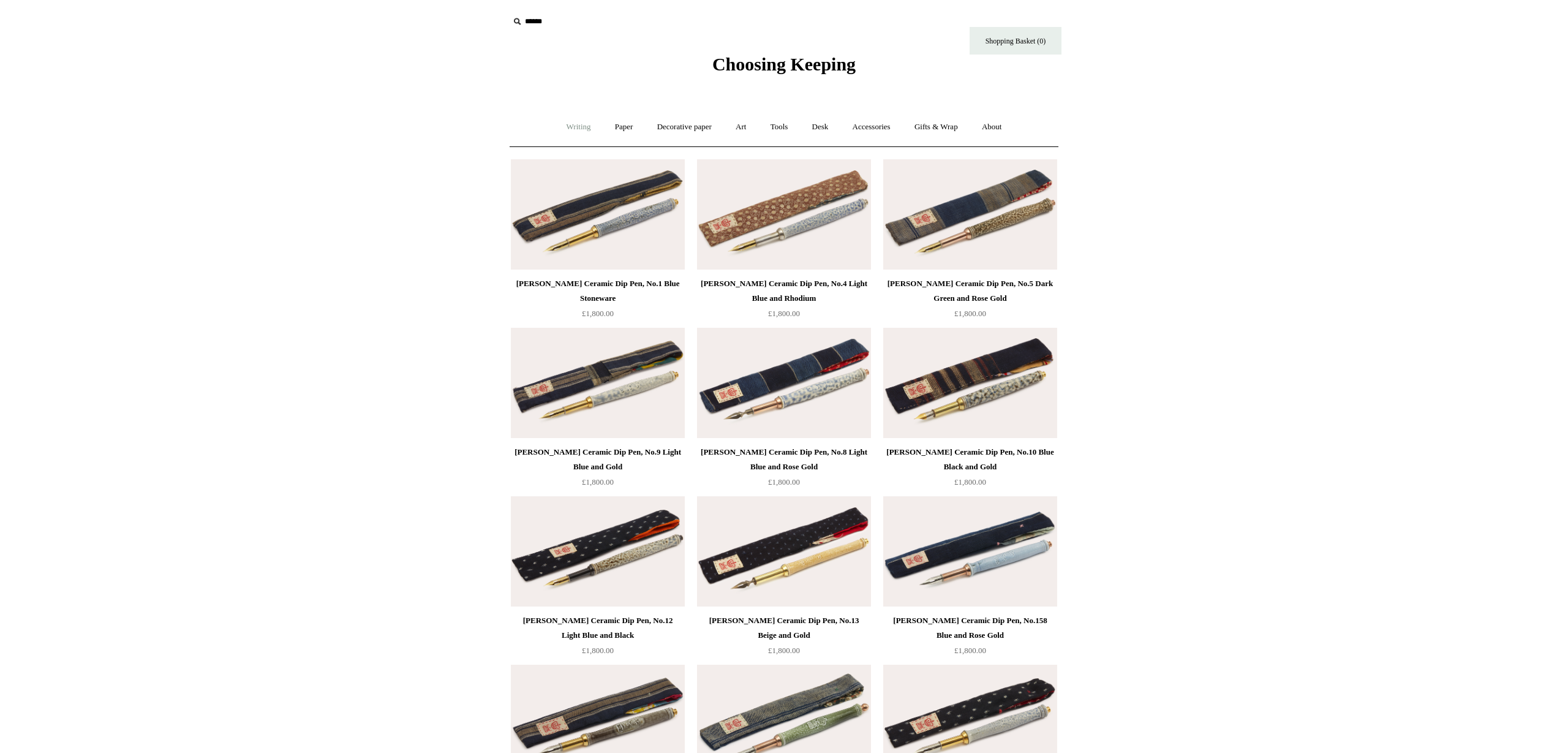
drag, startPoint x: 572, startPoint y: 125, endPoint x: 573, endPoint y: 137, distance: 12.0
click at [572, 125] on link "Writing +" at bounding box center [578, 127] width 46 height 33
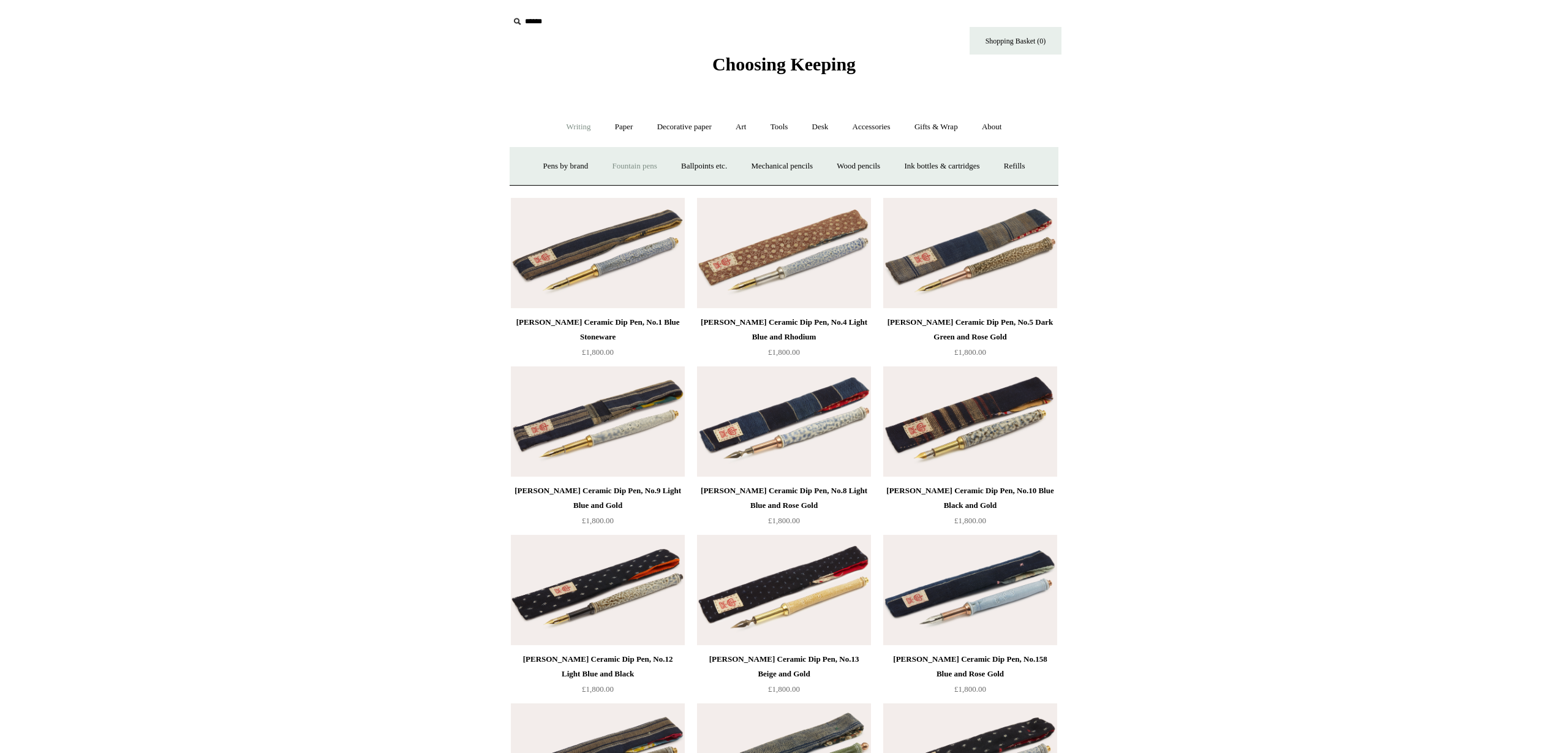
click at [636, 169] on link "Fountain pens +" at bounding box center [634, 166] width 67 height 33
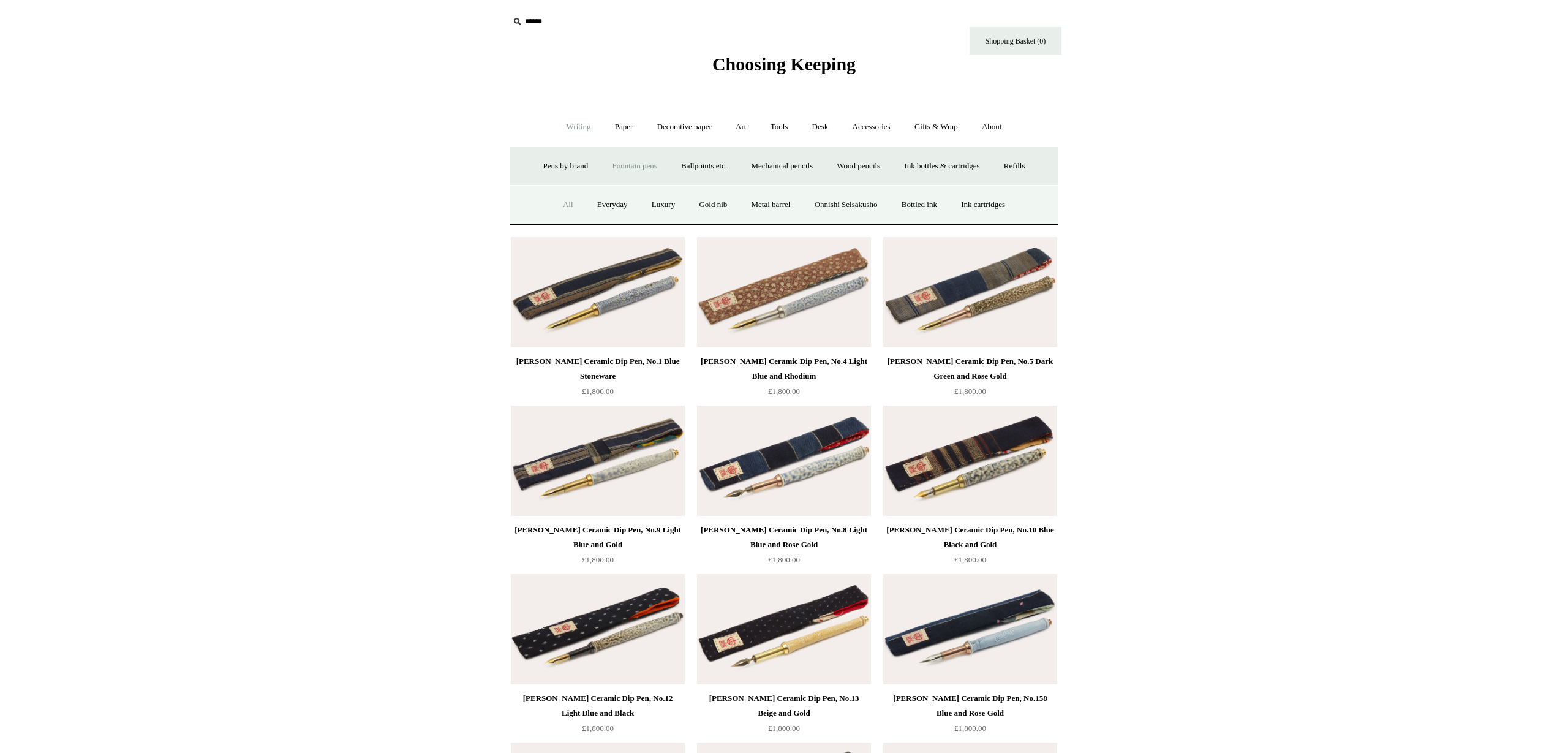
click at [558, 206] on link "All" at bounding box center [568, 205] width 33 height 33
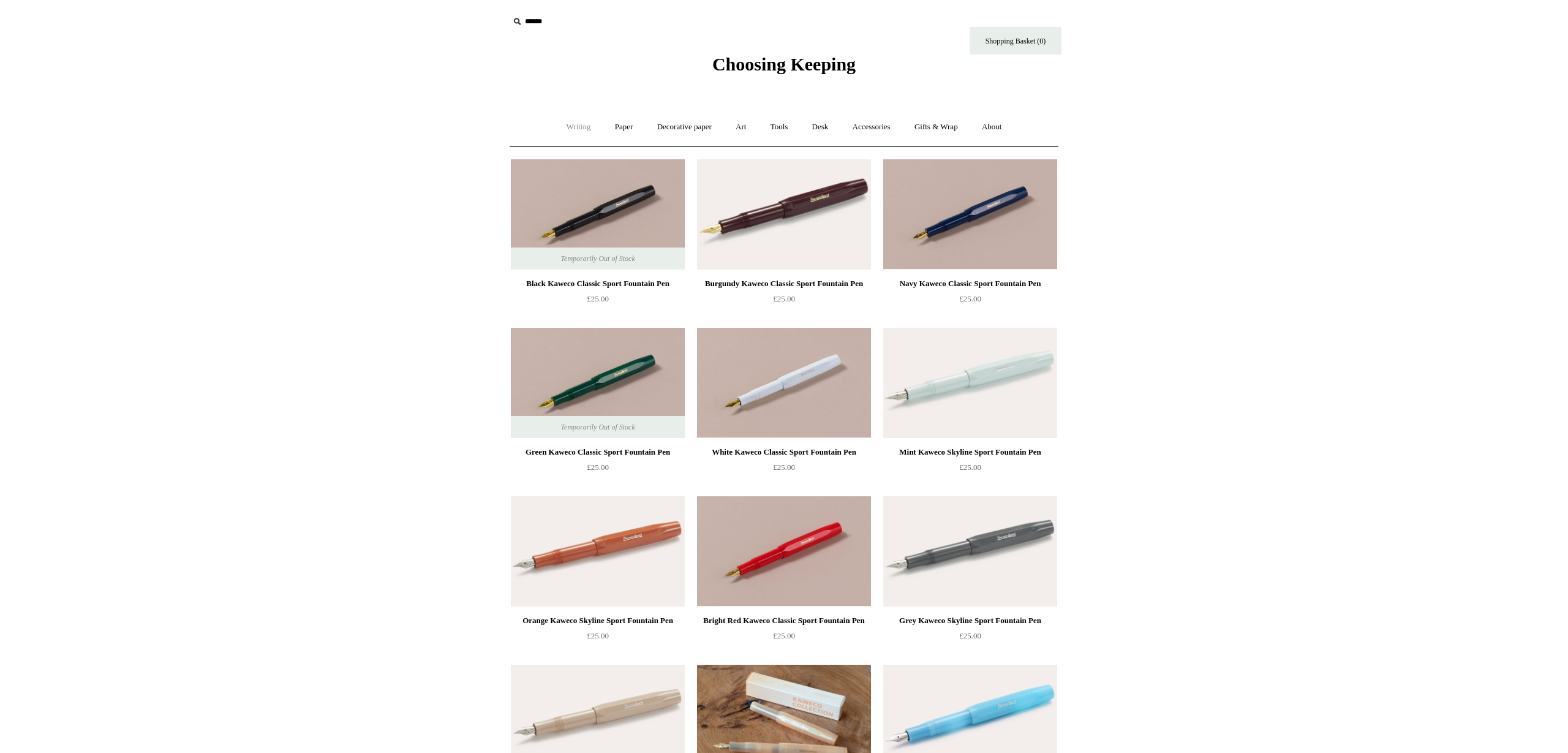
click at [565, 130] on link "Writing +" at bounding box center [578, 127] width 46 height 33
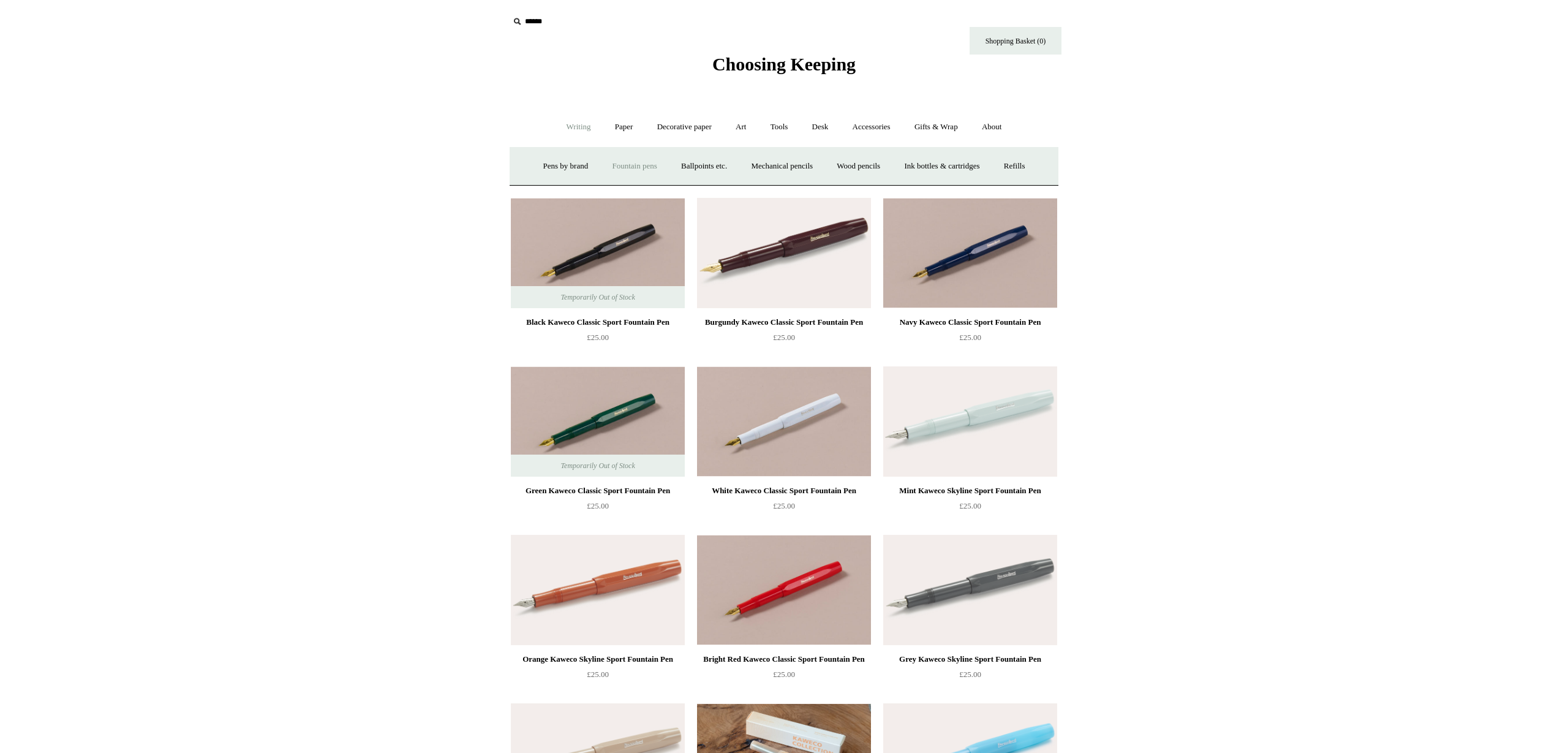
click at [646, 167] on link "Fountain pens +" at bounding box center [634, 166] width 67 height 33
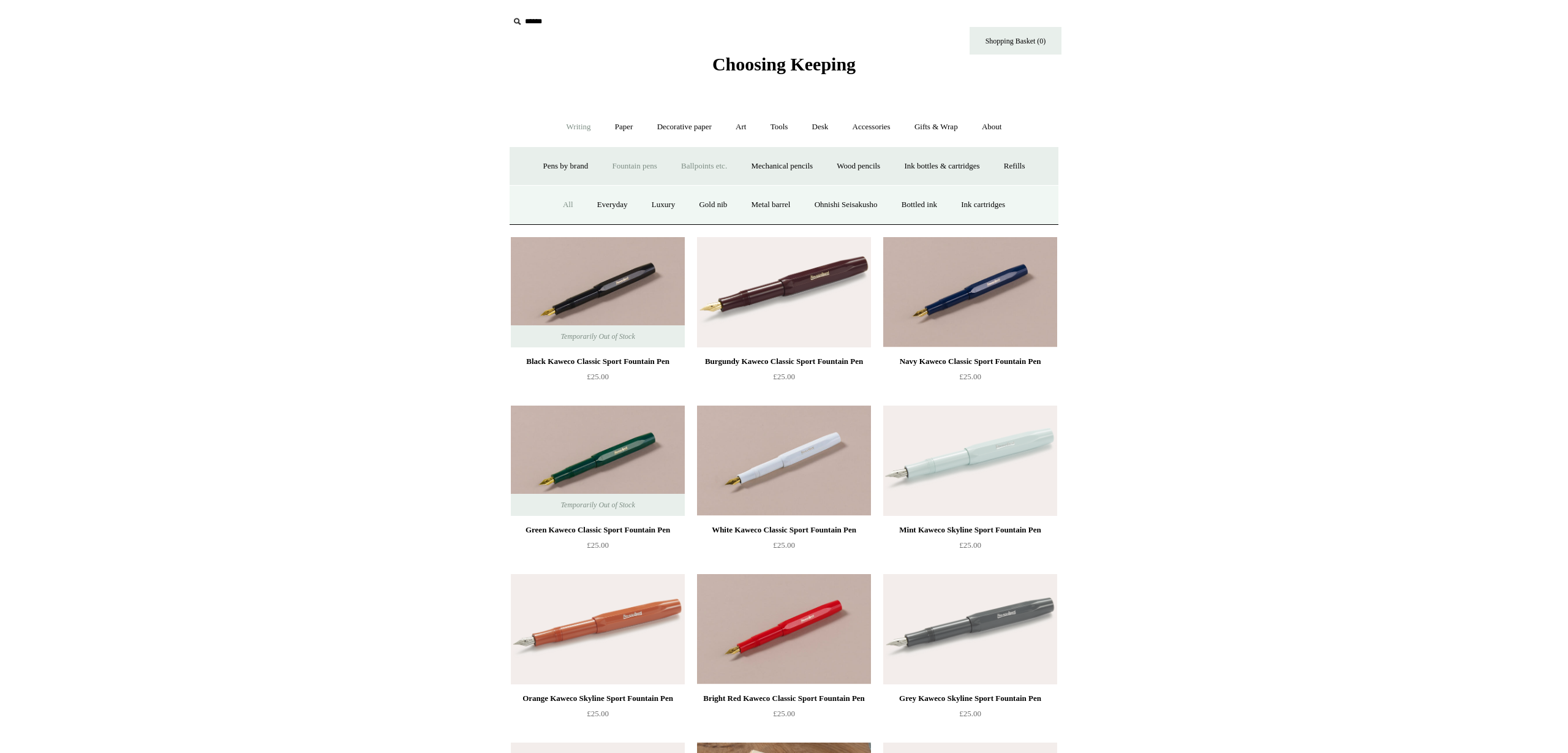
click at [709, 169] on link "Ballpoints etc. +" at bounding box center [704, 166] width 68 height 33
click at [630, 206] on link "All" at bounding box center [638, 205] width 33 height 33
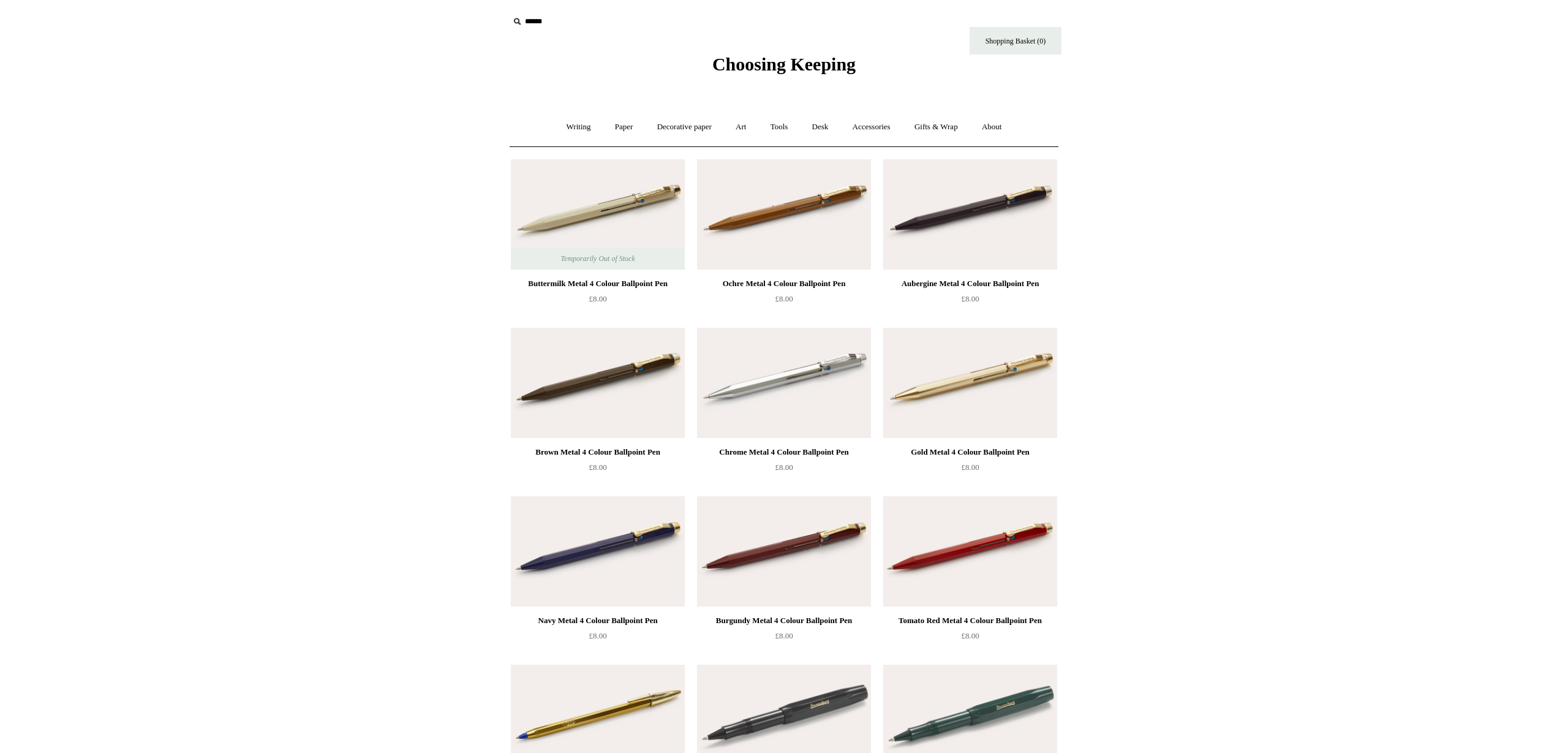
drag, startPoint x: 576, startPoint y: 132, endPoint x: 584, endPoint y: 144, distance: 14.4
click at [576, 132] on link "Writing +" at bounding box center [578, 127] width 46 height 33
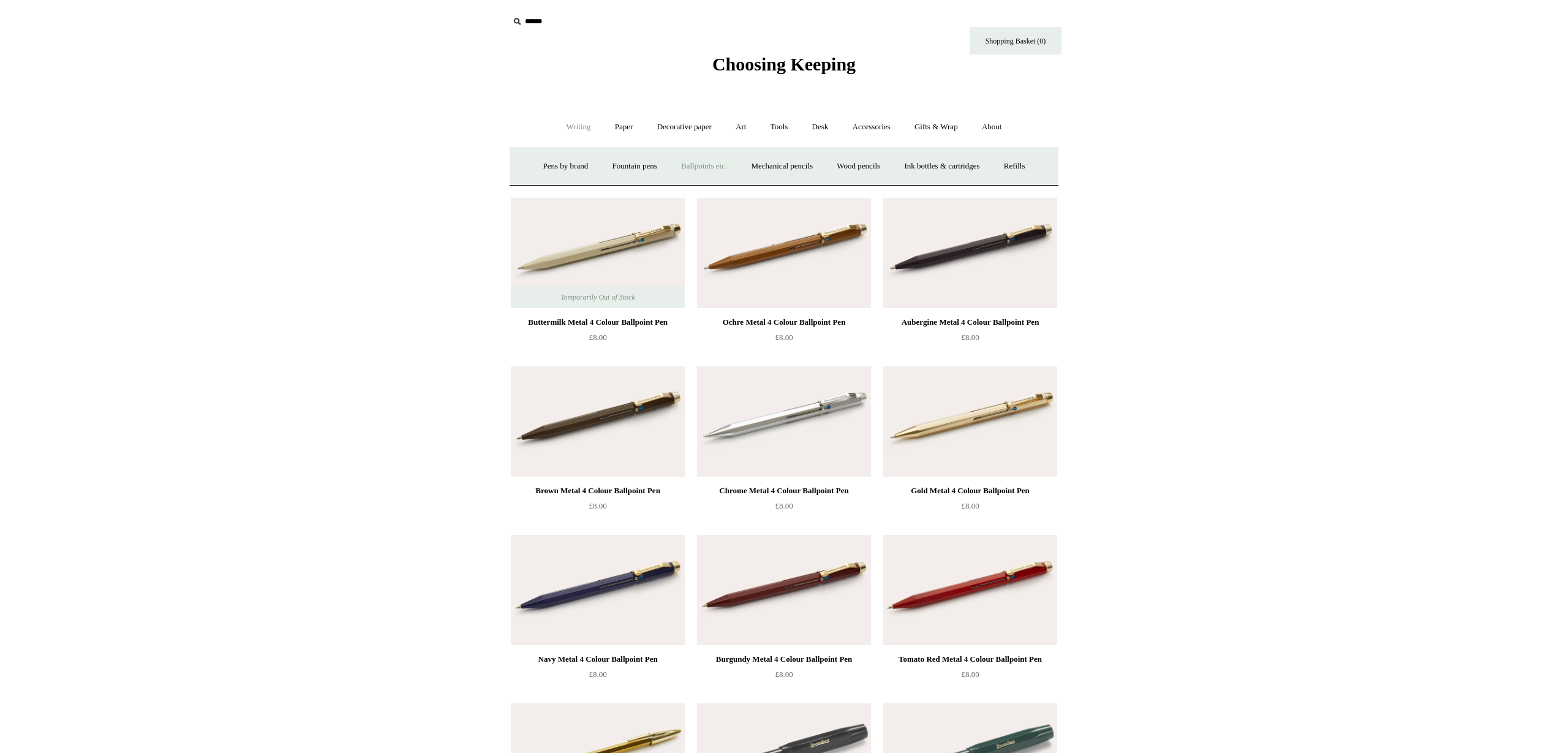
click at [703, 165] on link "Ballpoints etc. +" at bounding box center [704, 166] width 68 height 33
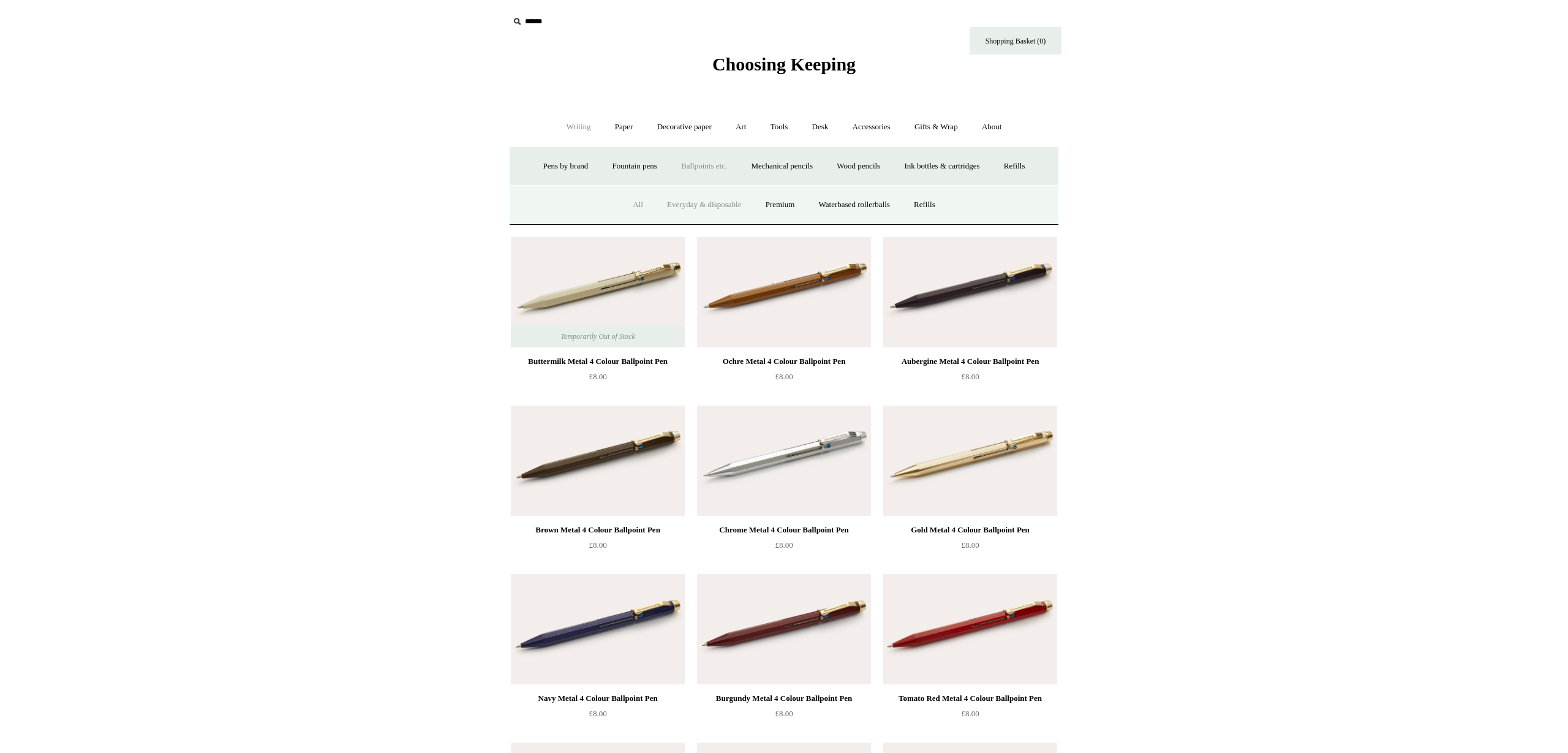
click at [709, 201] on link "Everyday & disposable" at bounding box center [704, 205] width 96 height 33
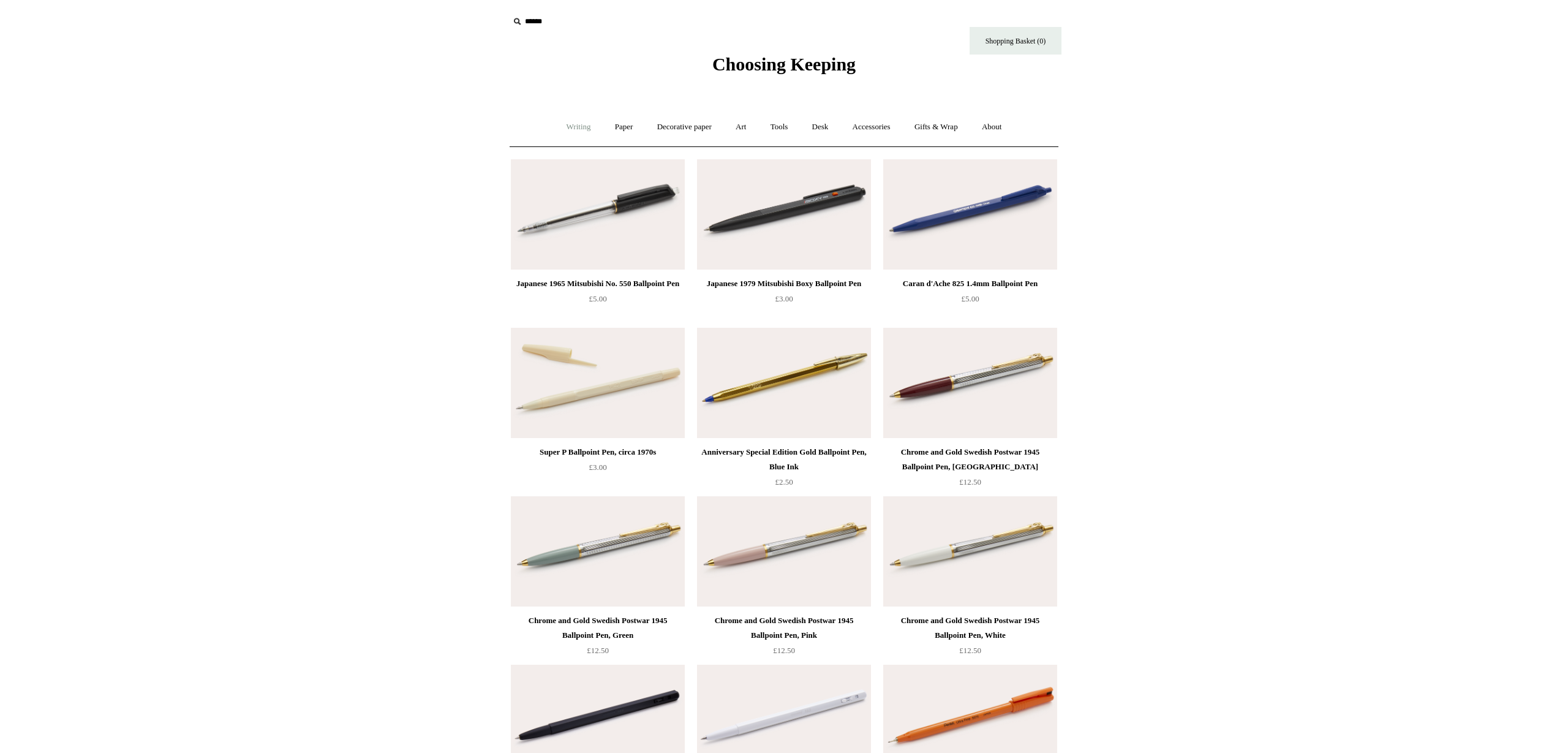
drag, startPoint x: 557, startPoint y: 130, endPoint x: 566, endPoint y: 138, distance: 12.0
click at [557, 130] on link "Writing +" at bounding box center [578, 127] width 46 height 33
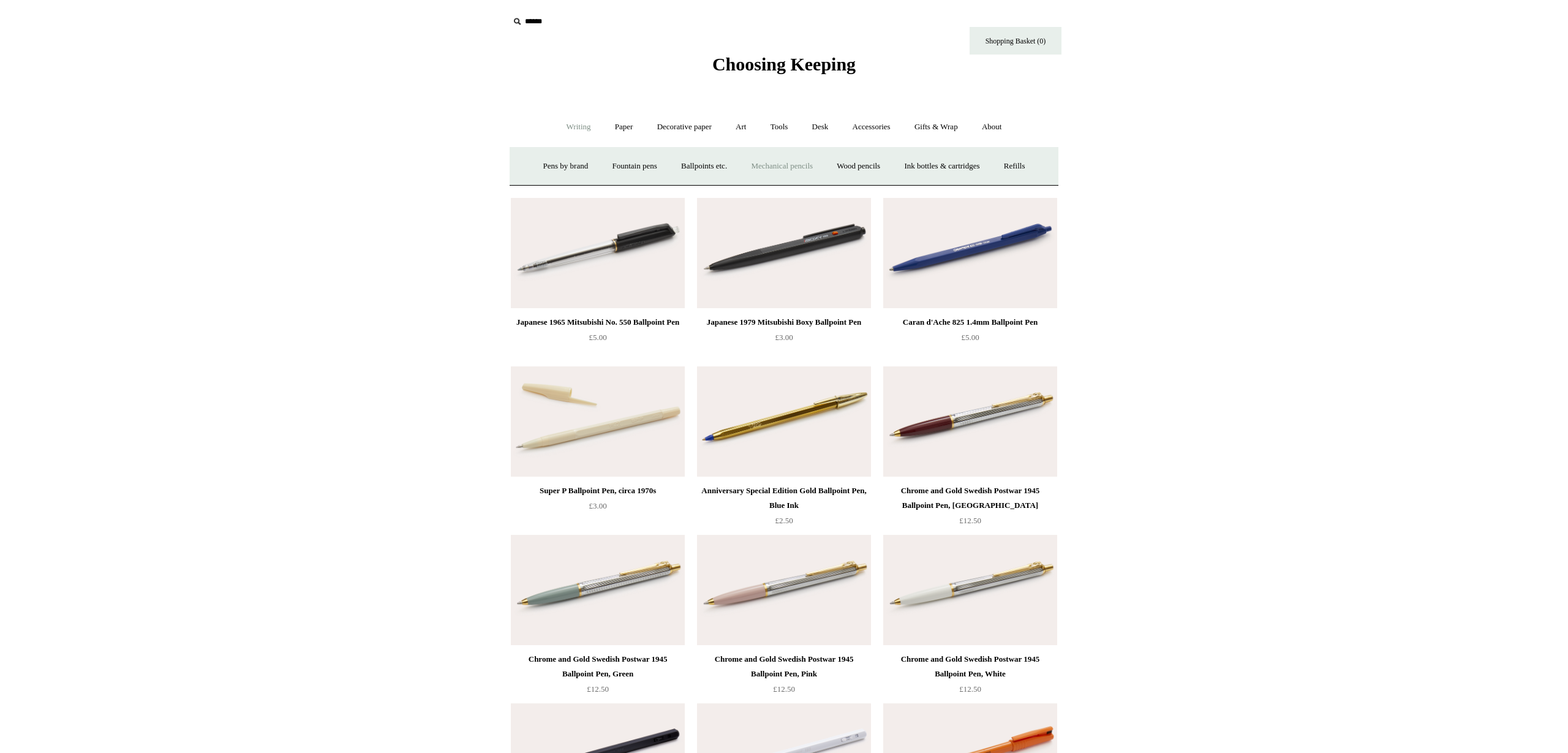
click at [811, 168] on link "Mechanical pencils +" at bounding box center [782, 166] width 84 height 33
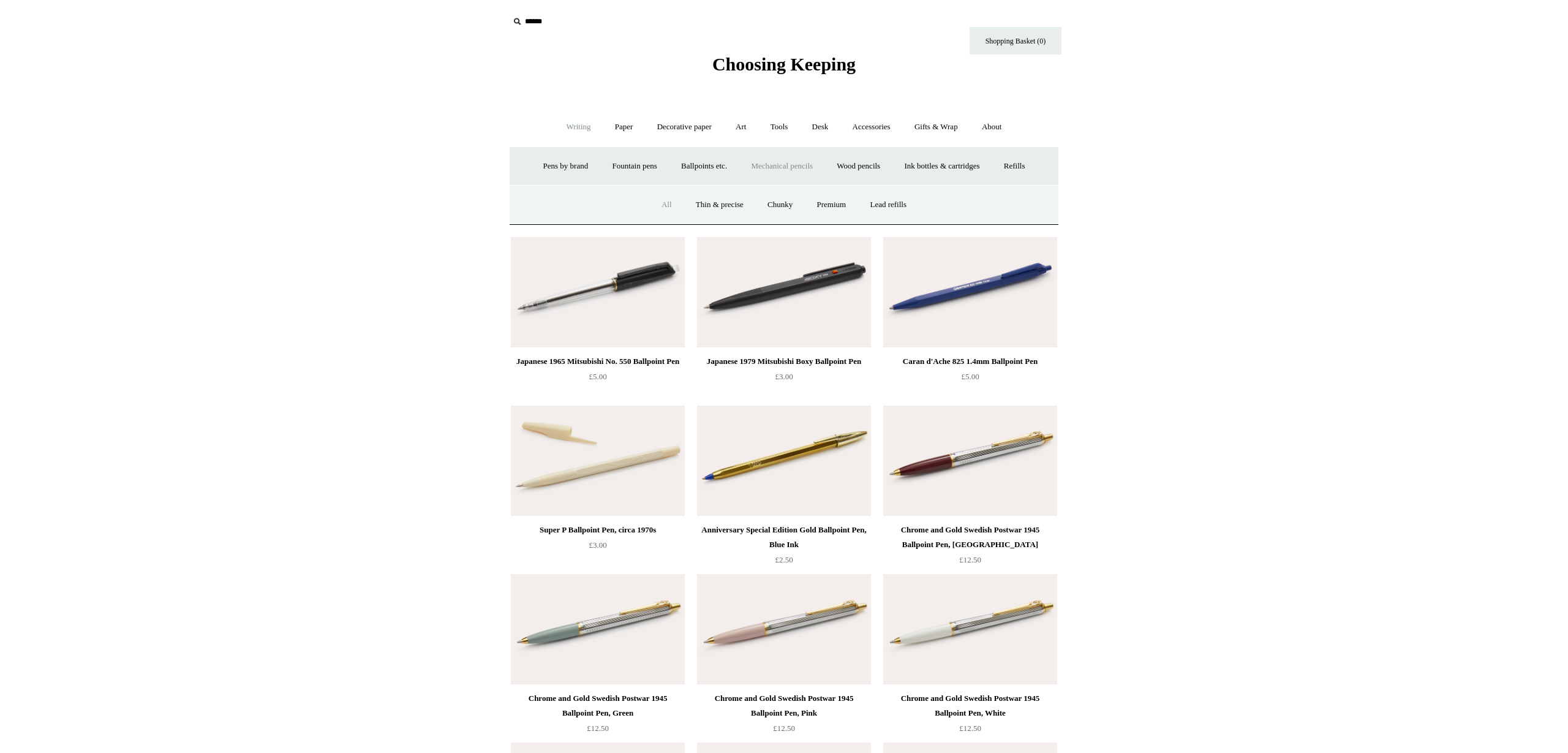
click at [657, 206] on link "All" at bounding box center [667, 205] width 33 height 33
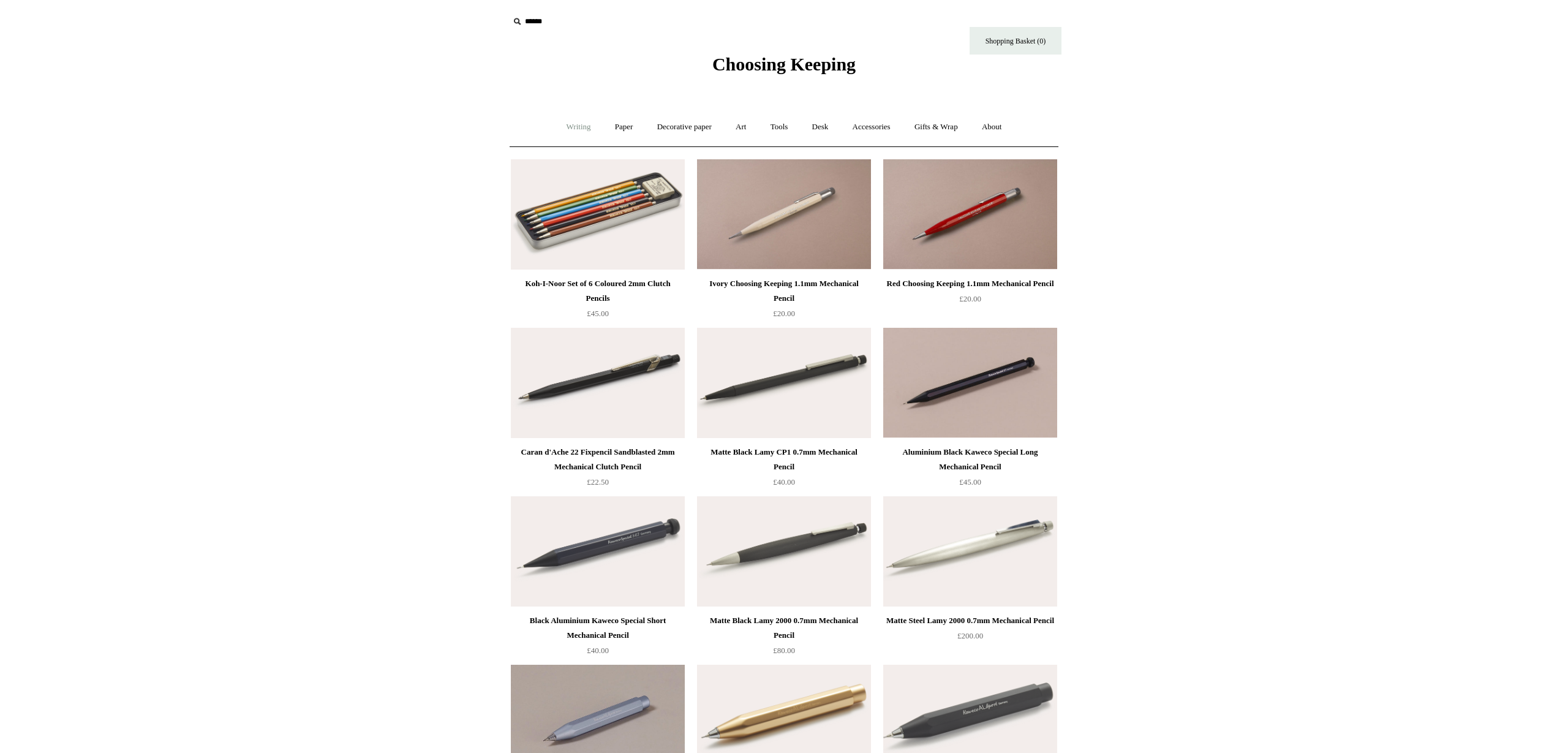
scroll to position [4, 0]
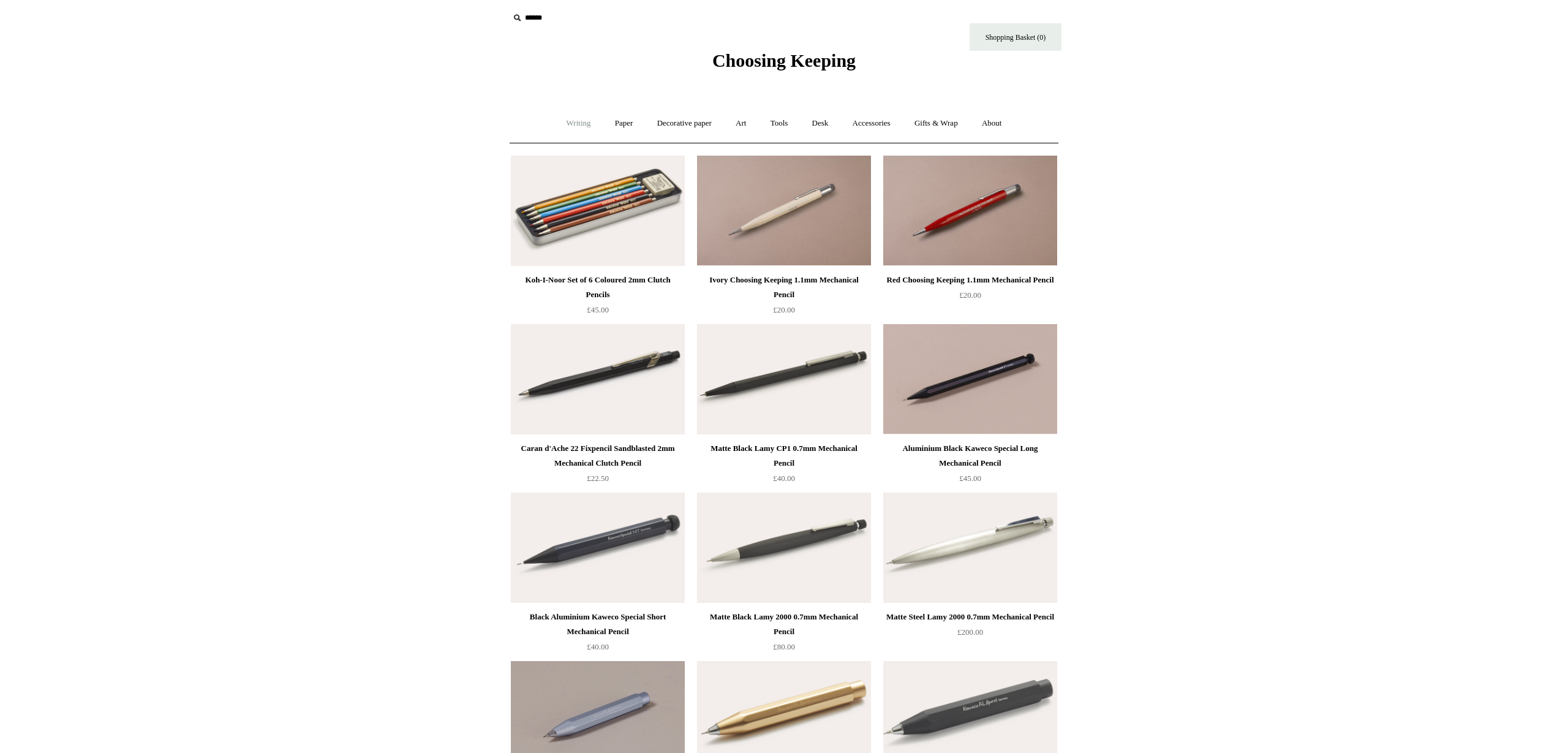
click at [572, 125] on link "Writing +" at bounding box center [578, 123] width 46 height 33
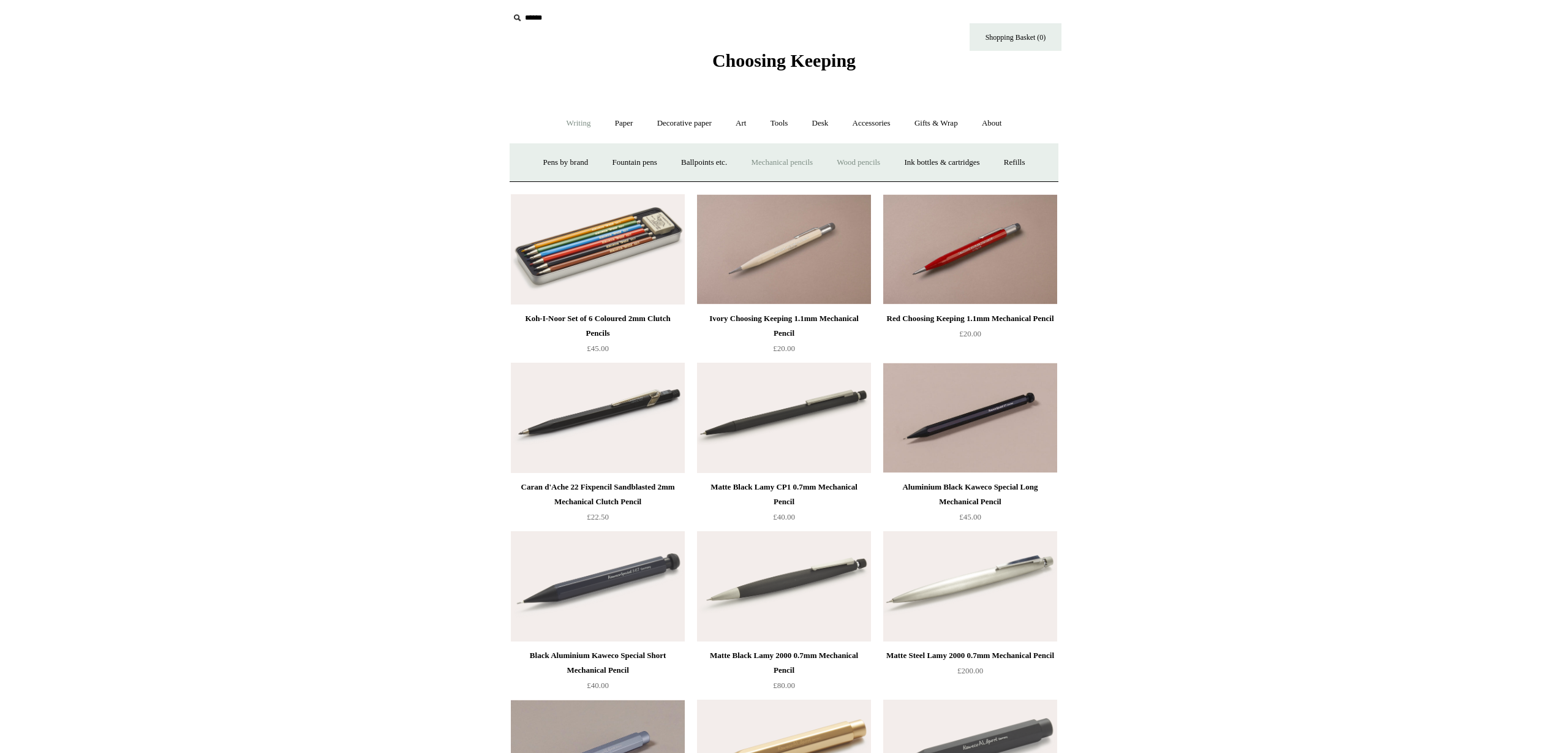
click at [874, 165] on link "Wood pencils +" at bounding box center [859, 162] width 66 height 33
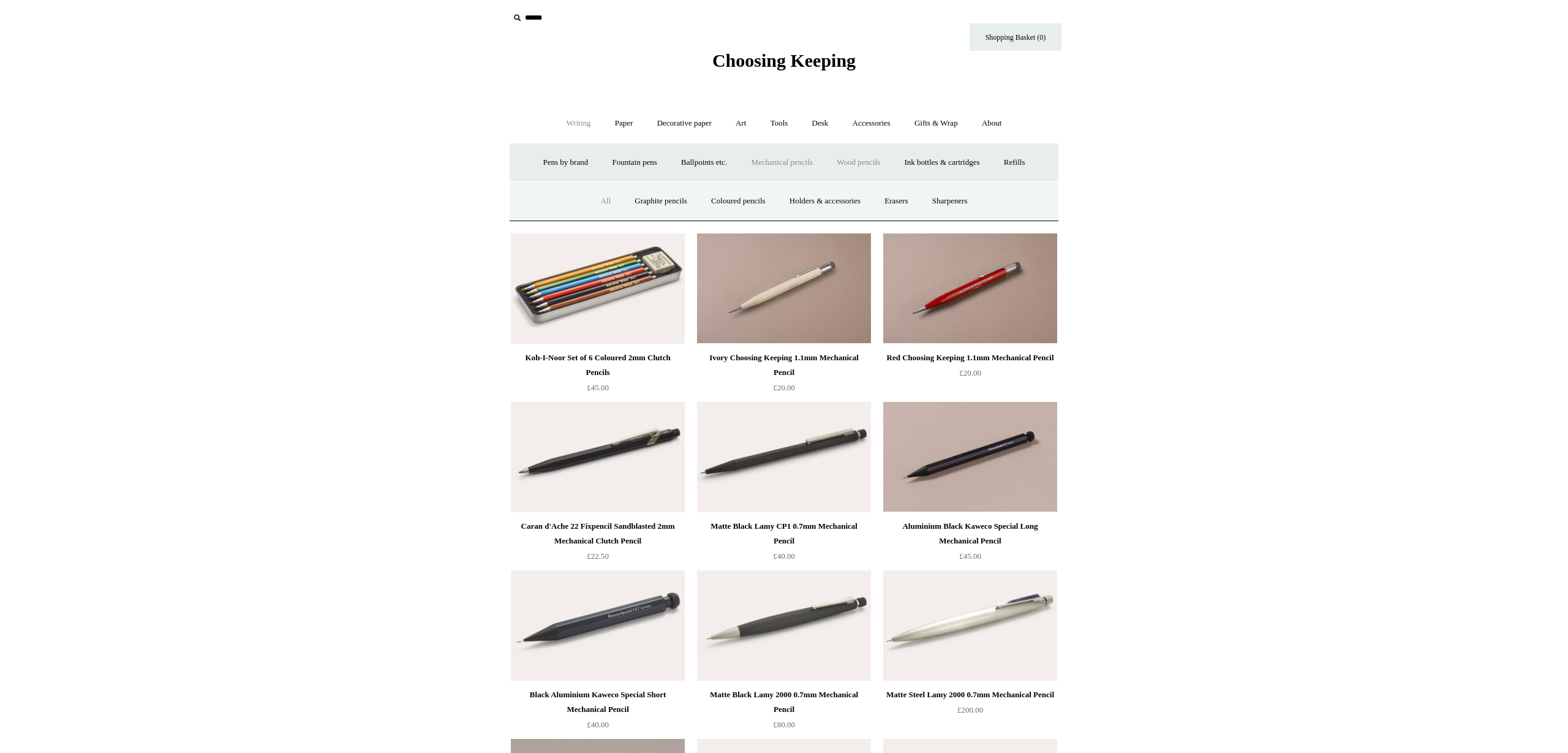
click at [594, 194] on link "All" at bounding box center [605, 201] width 33 height 33
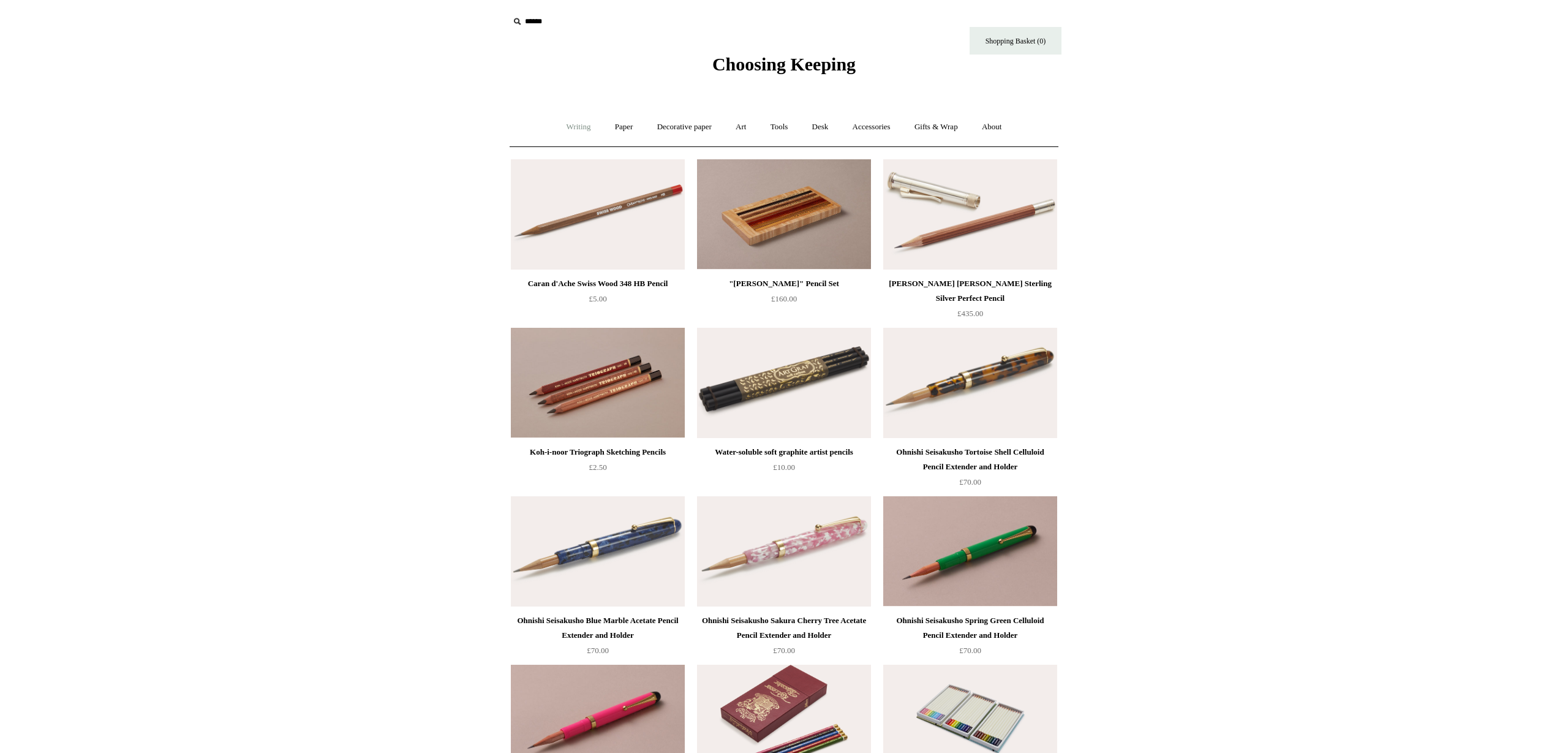
click at [565, 127] on link "Writing +" at bounding box center [578, 127] width 46 height 33
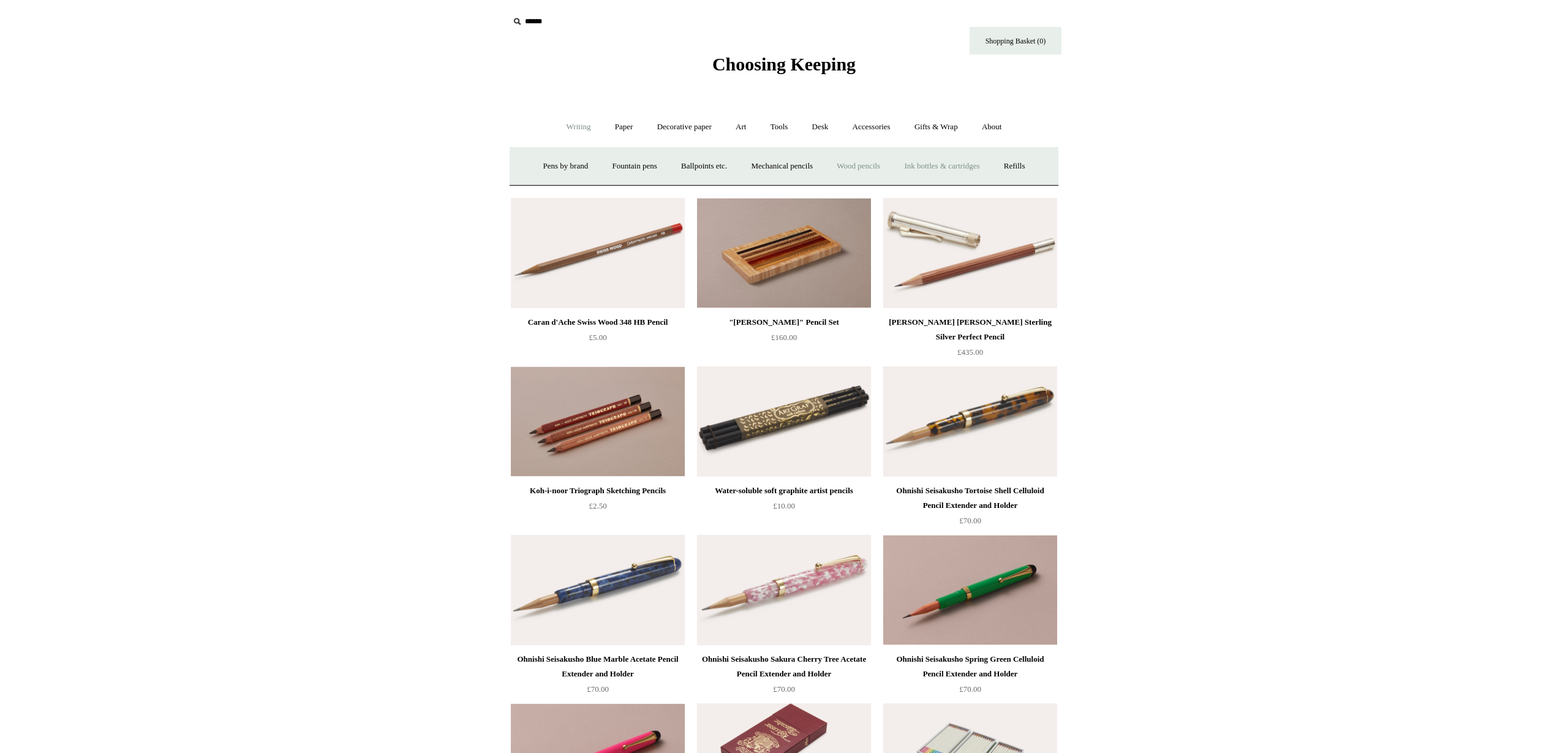
click at [948, 164] on link "Ink bottles & cartridges +" at bounding box center [942, 166] width 98 height 33
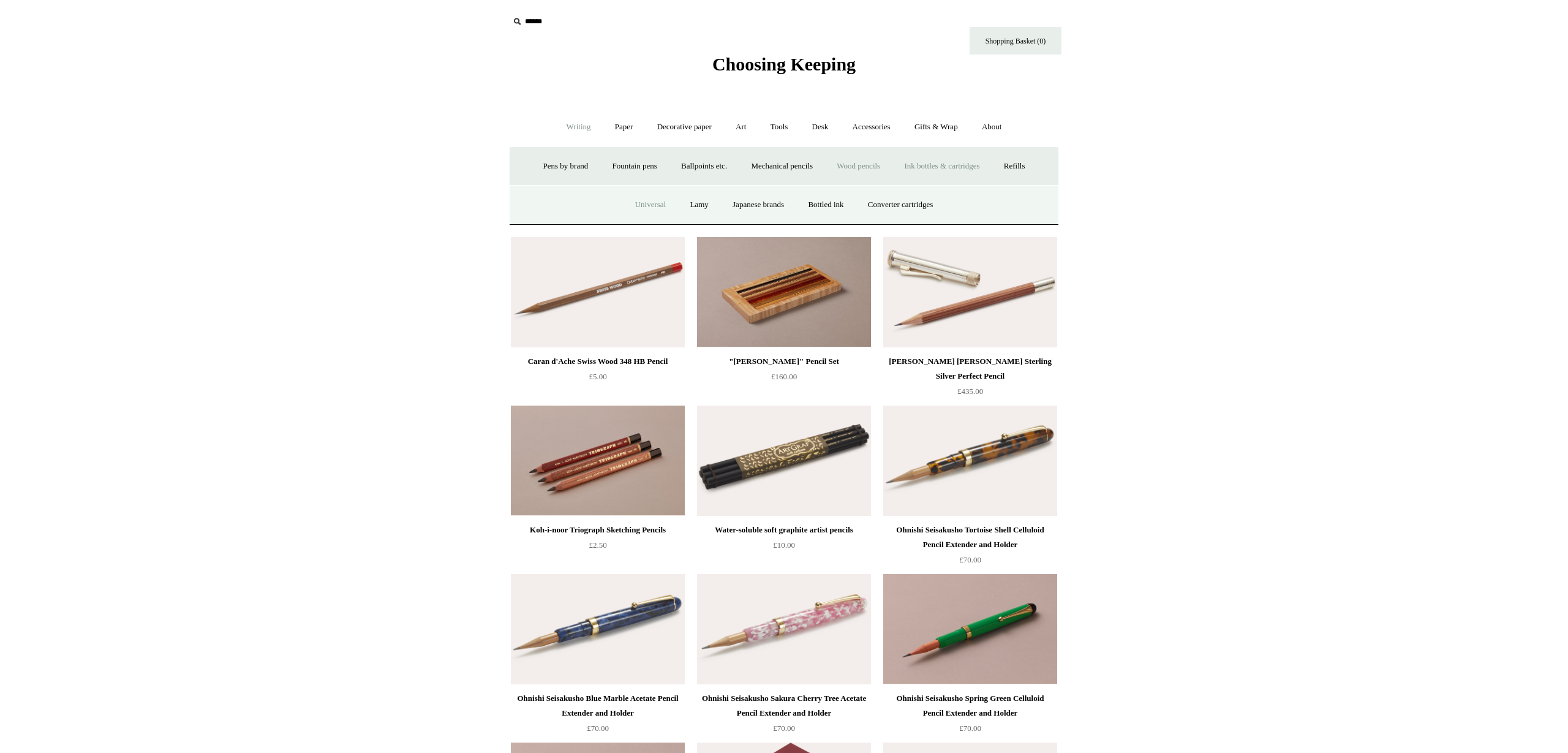
click at [651, 208] on link "Universal" at bounding box center [651, 205] width 54 height 33
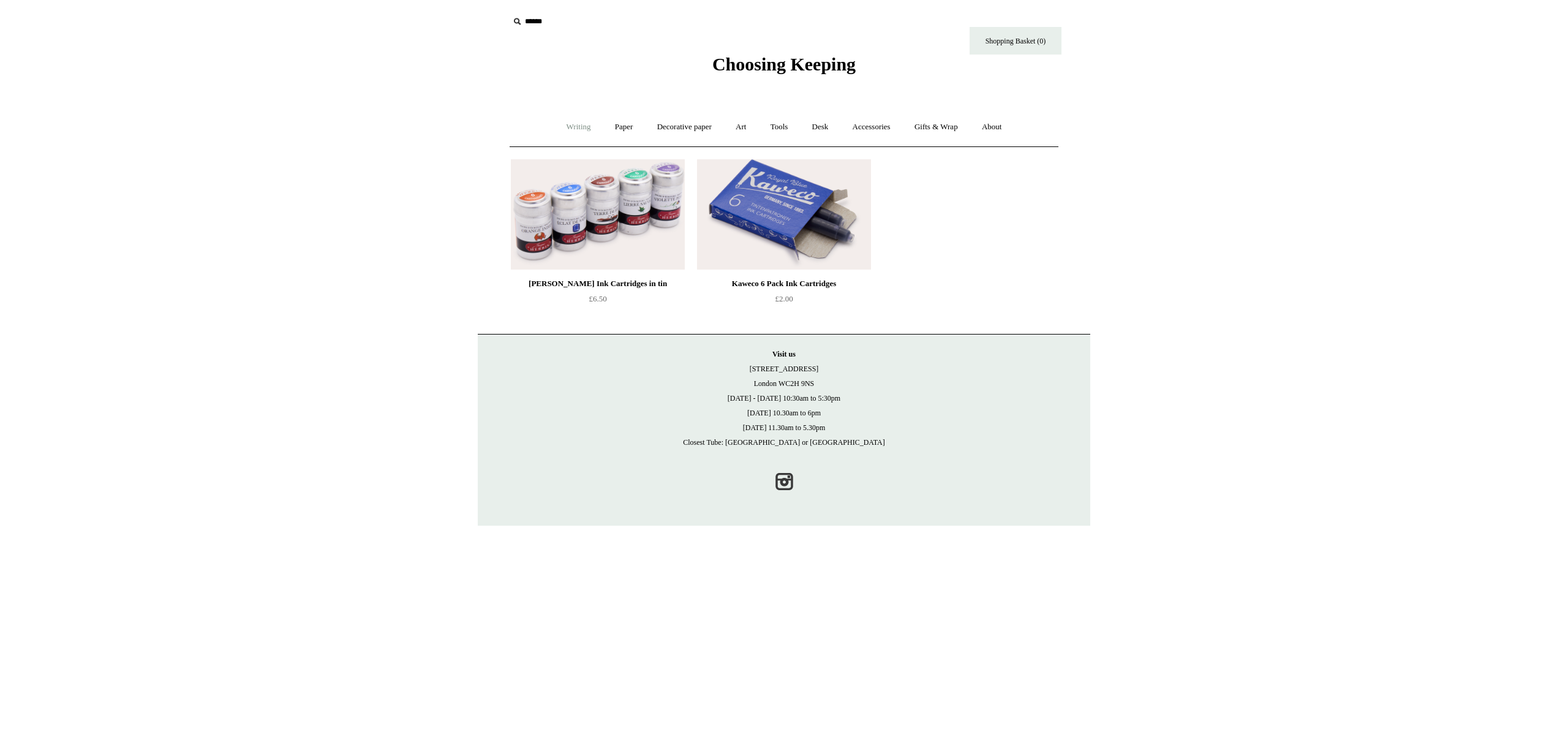
click at [571, 123] on link "Writing +" at bounding box center [578, 127] width 46 height 33
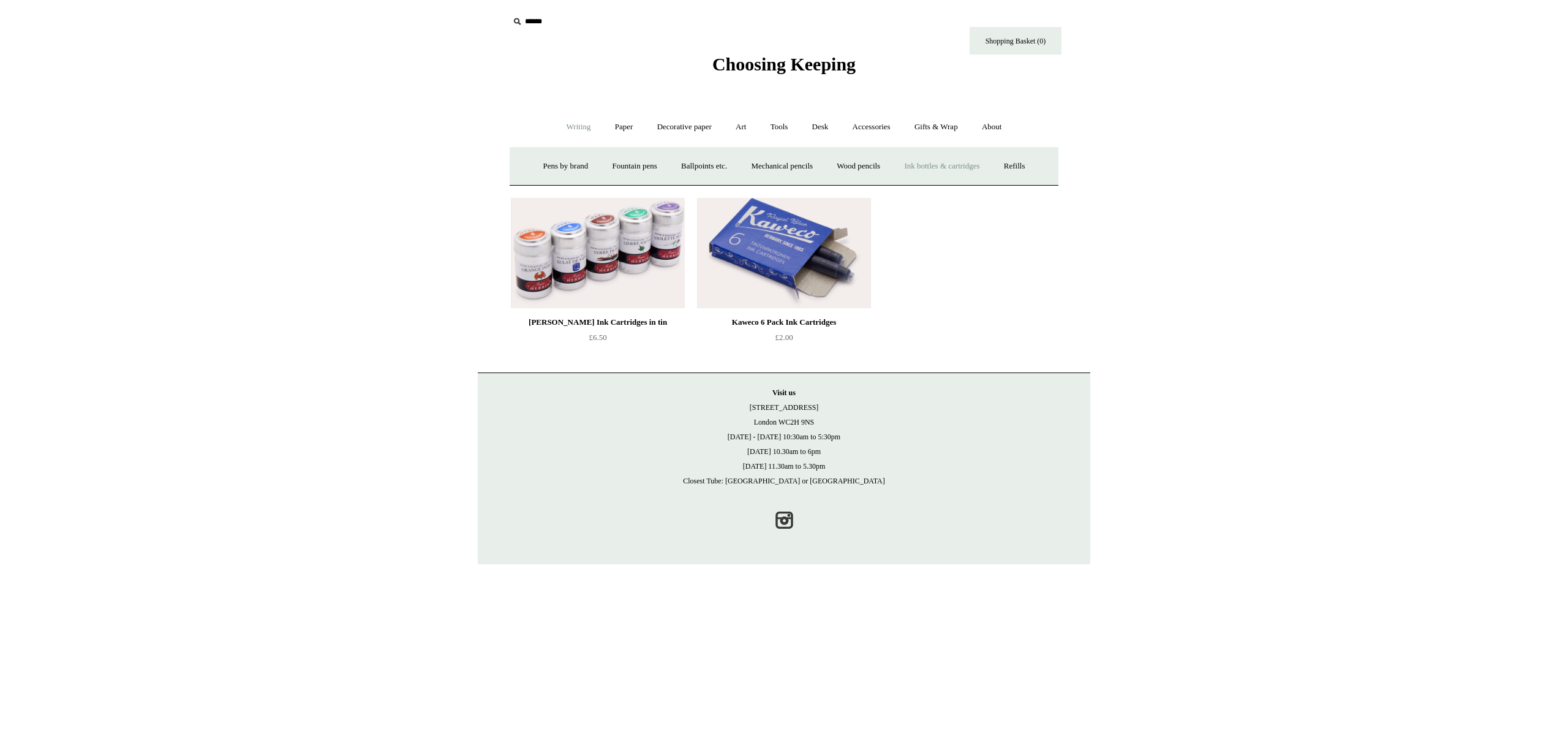
click at [953, 165] on link "Ink bottles & cartridges +" at bounding box center [942, 166] width 98 height 33
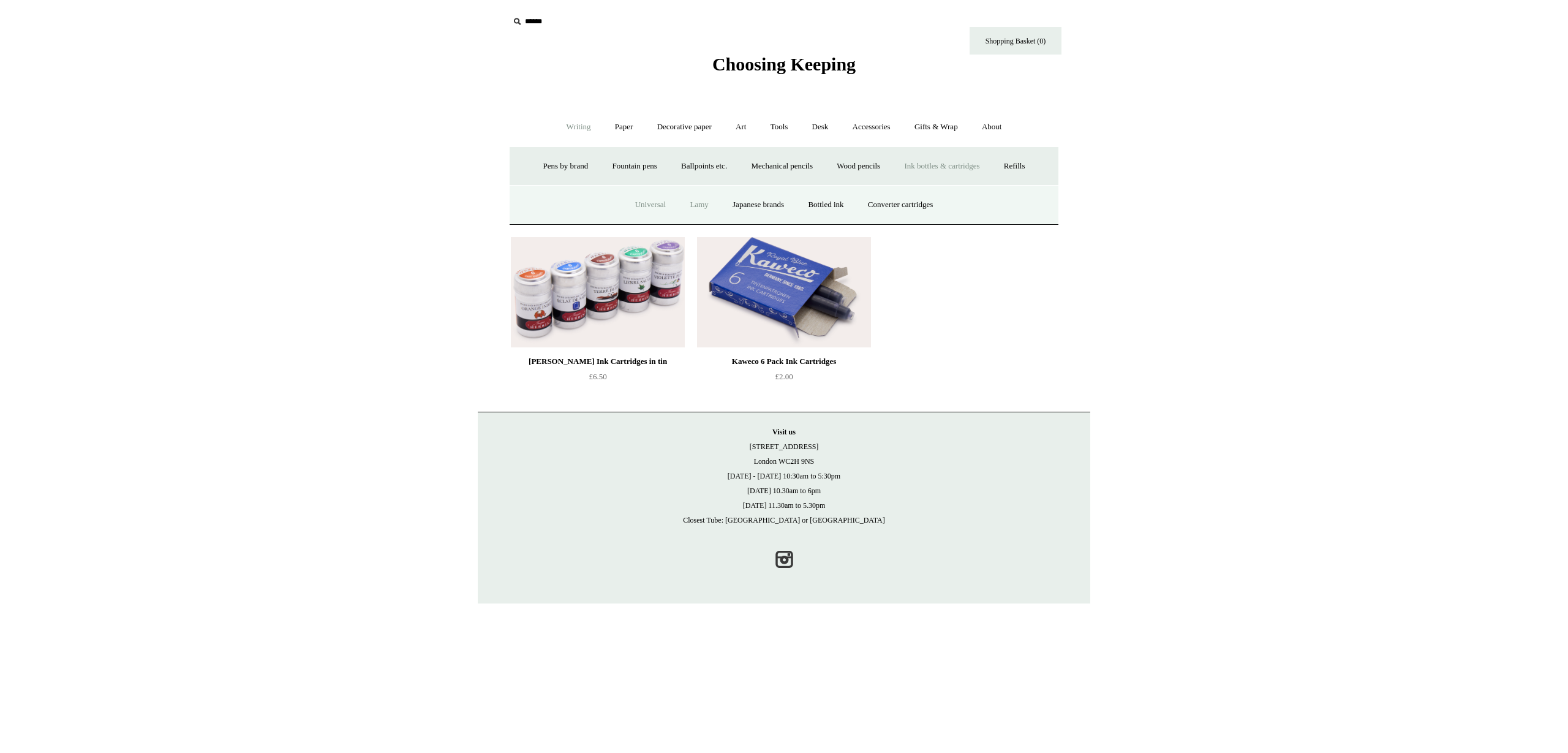
click at [692, 205] on link "Lamy" at bounding box center [699, 205] width 41 height 33
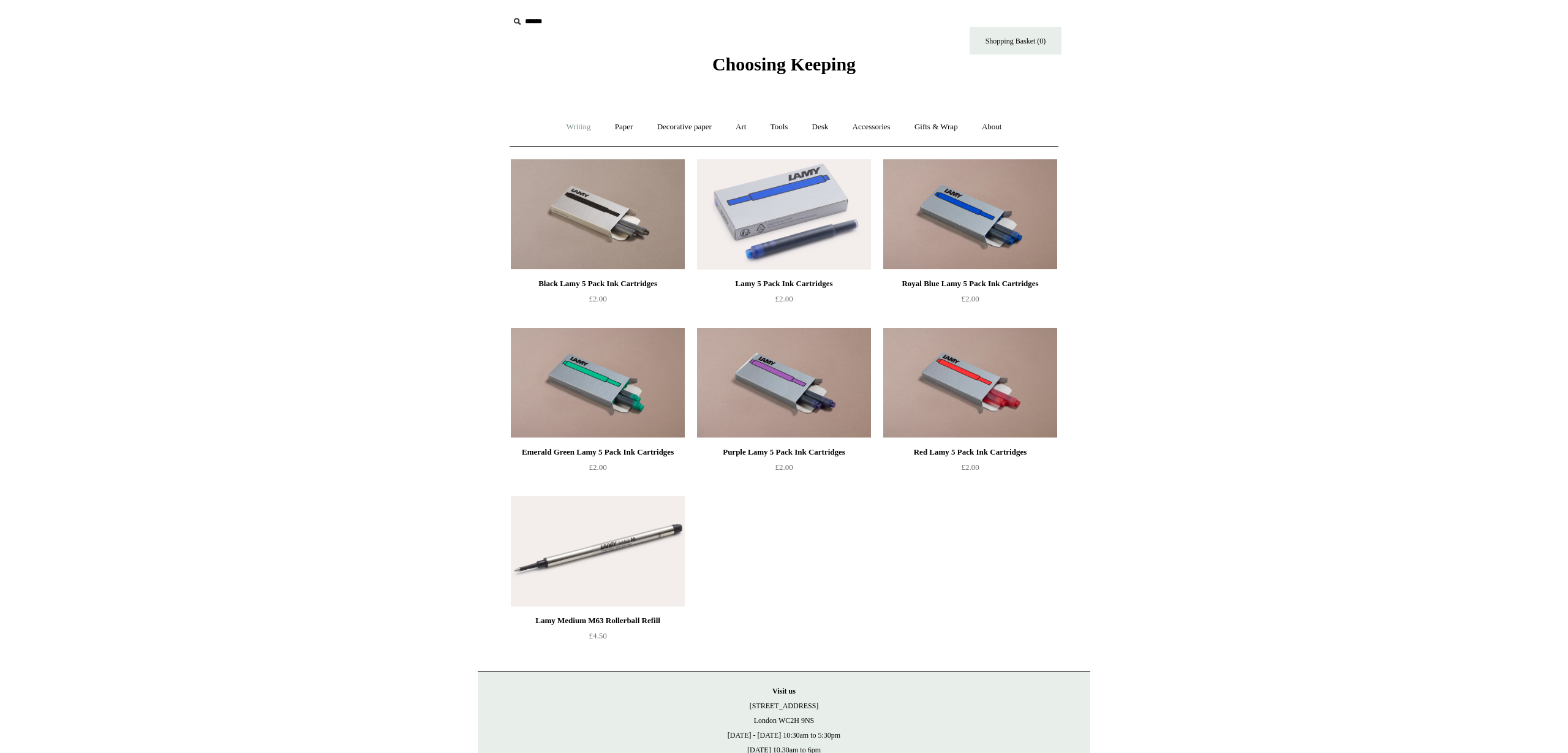
click at [570, 130] on link "Writing +" at bounding box center [578, 127] width 46 height 33
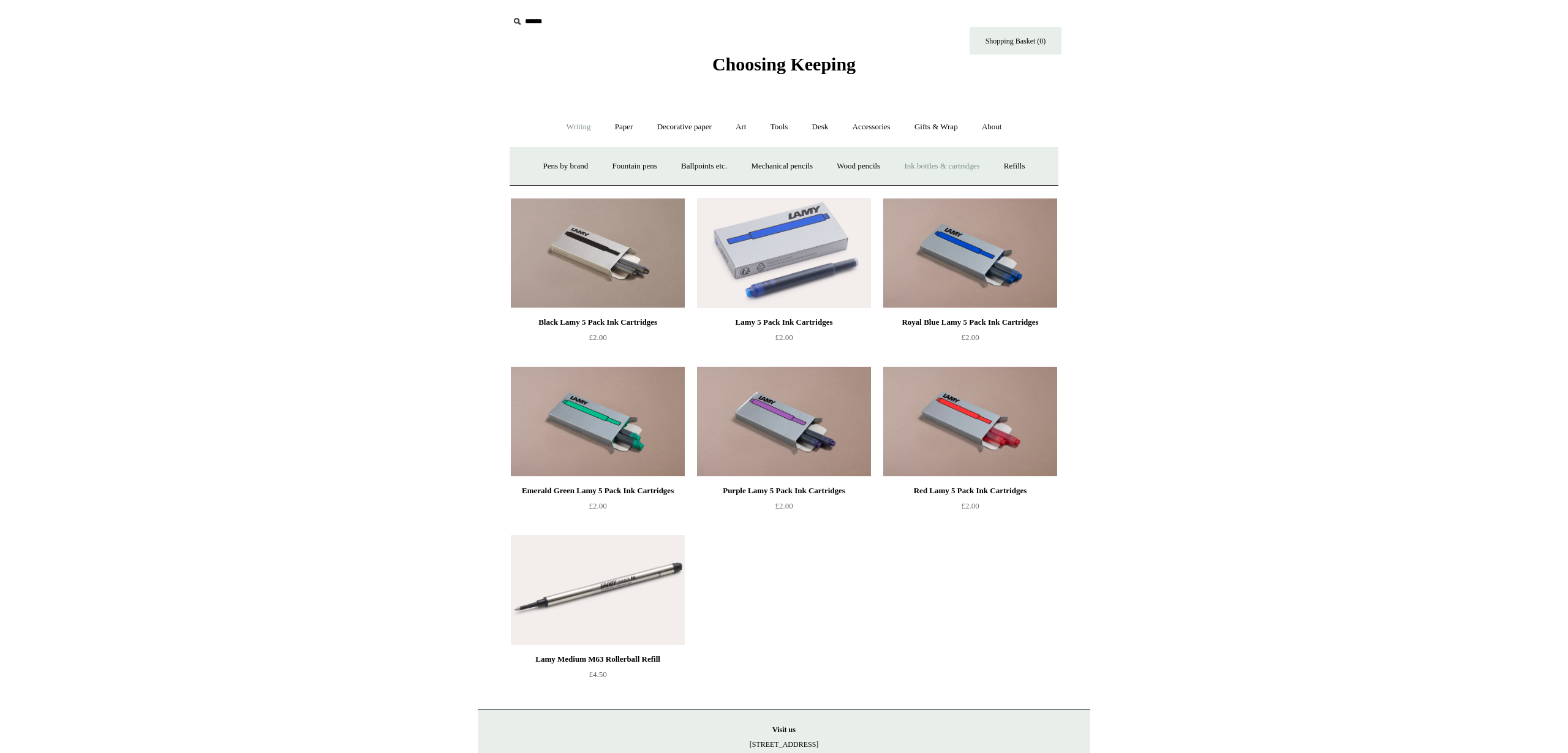
click at [932, 169] on link "Ink bottles & cartridges +" at bounding box center [942, 166] width 98 height 33
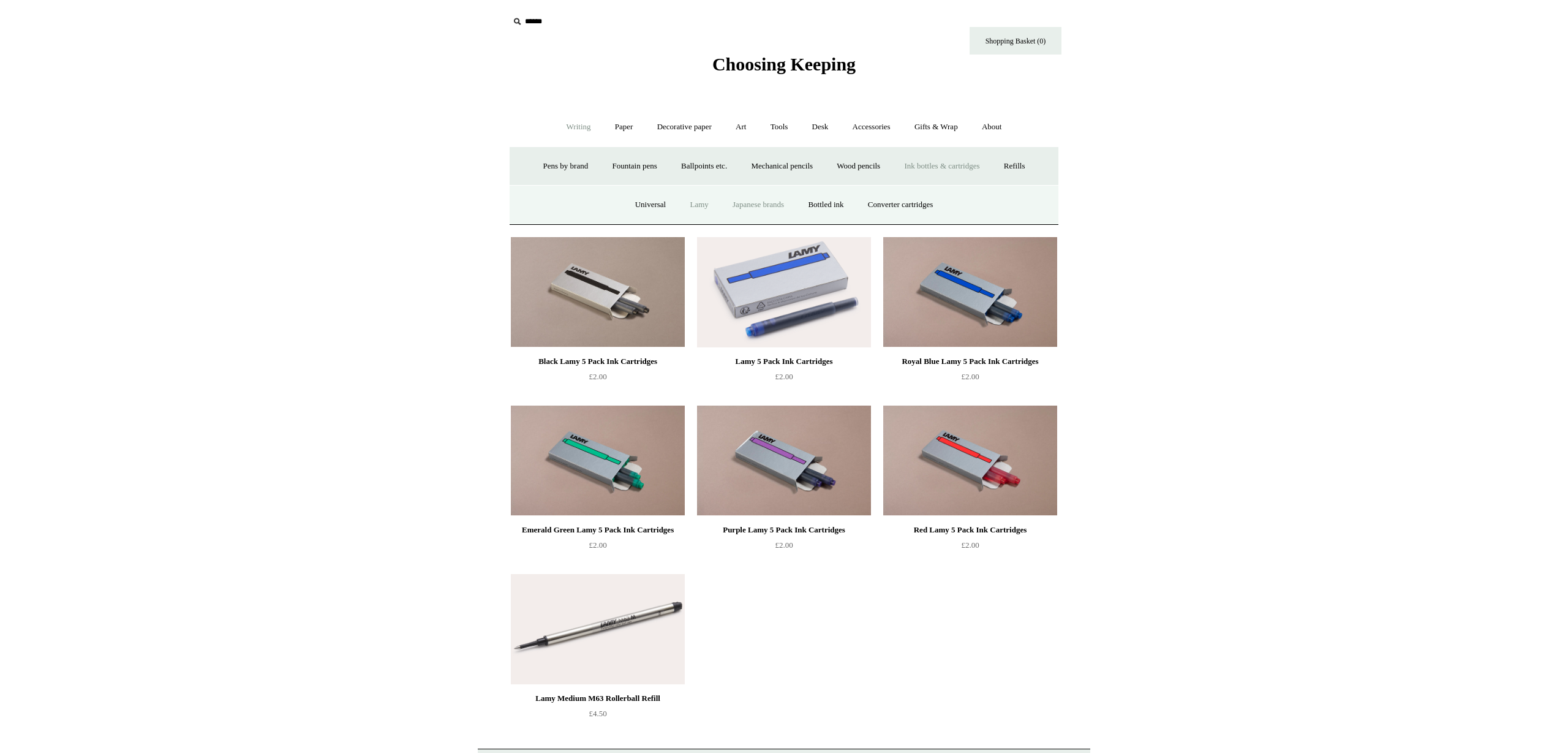
click at [754, 208] on link "Japanese brands" at bounding box center [759, 205] width 74 height 33
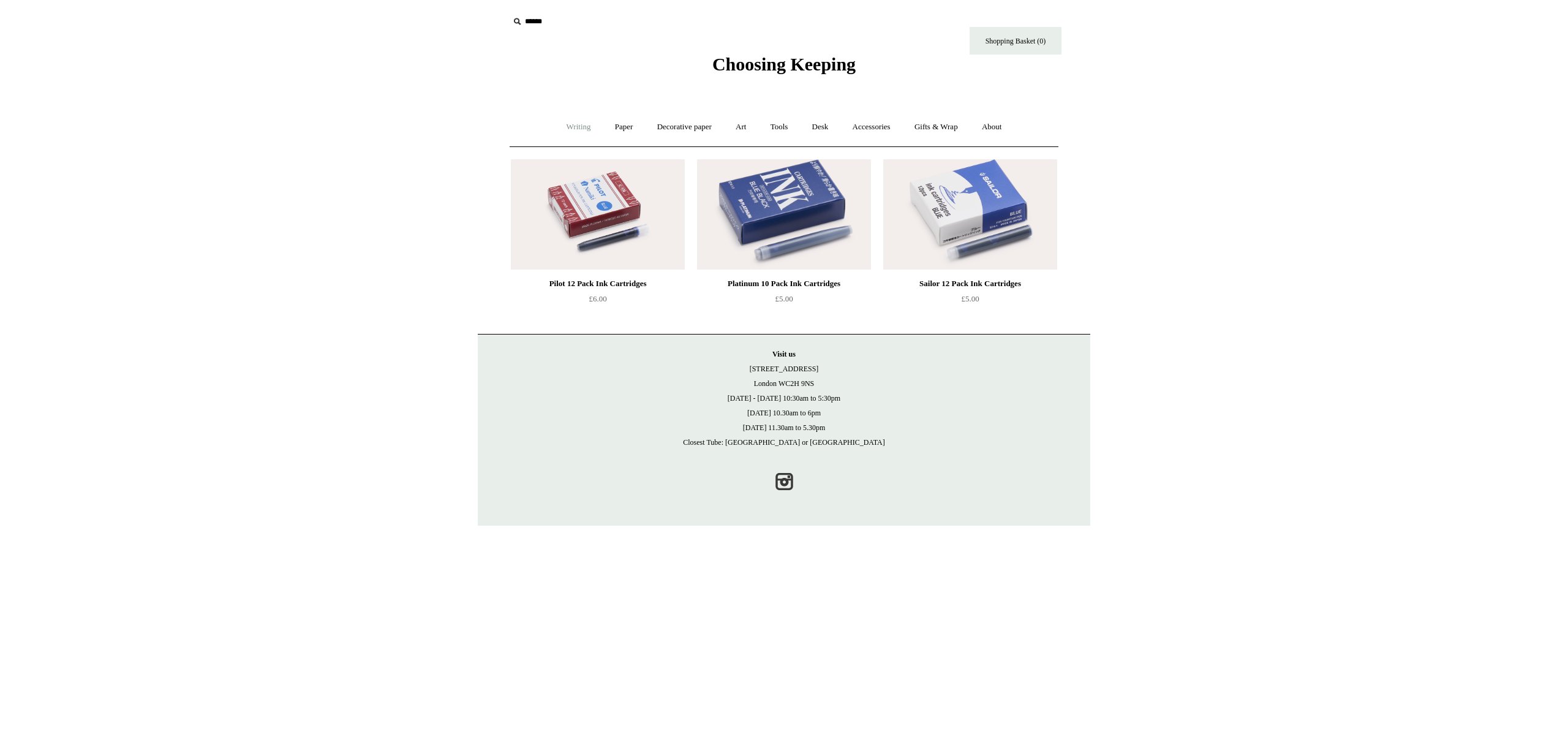
click at [563, 130] on link "Writing +" at bounding box center [578, 127] width 46 height 33
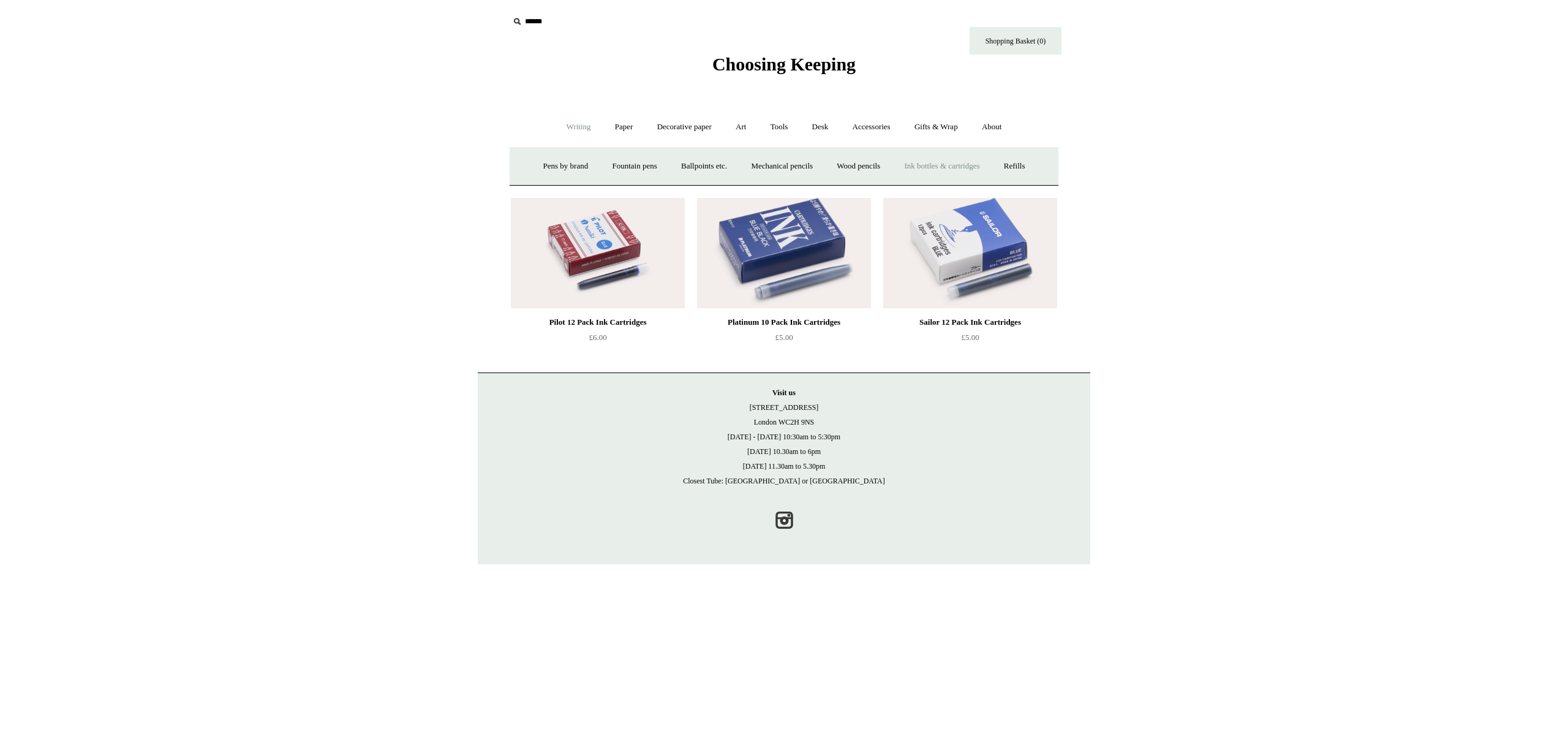
drag, startPoint x: 974, startPoint y: 168, endPoint x: 932, endPoint y: 177, distance: 43.0
click at [974, 168] on link "Ink bottles & cartridges +" at bounding box center [942, 166] width 98 height 33
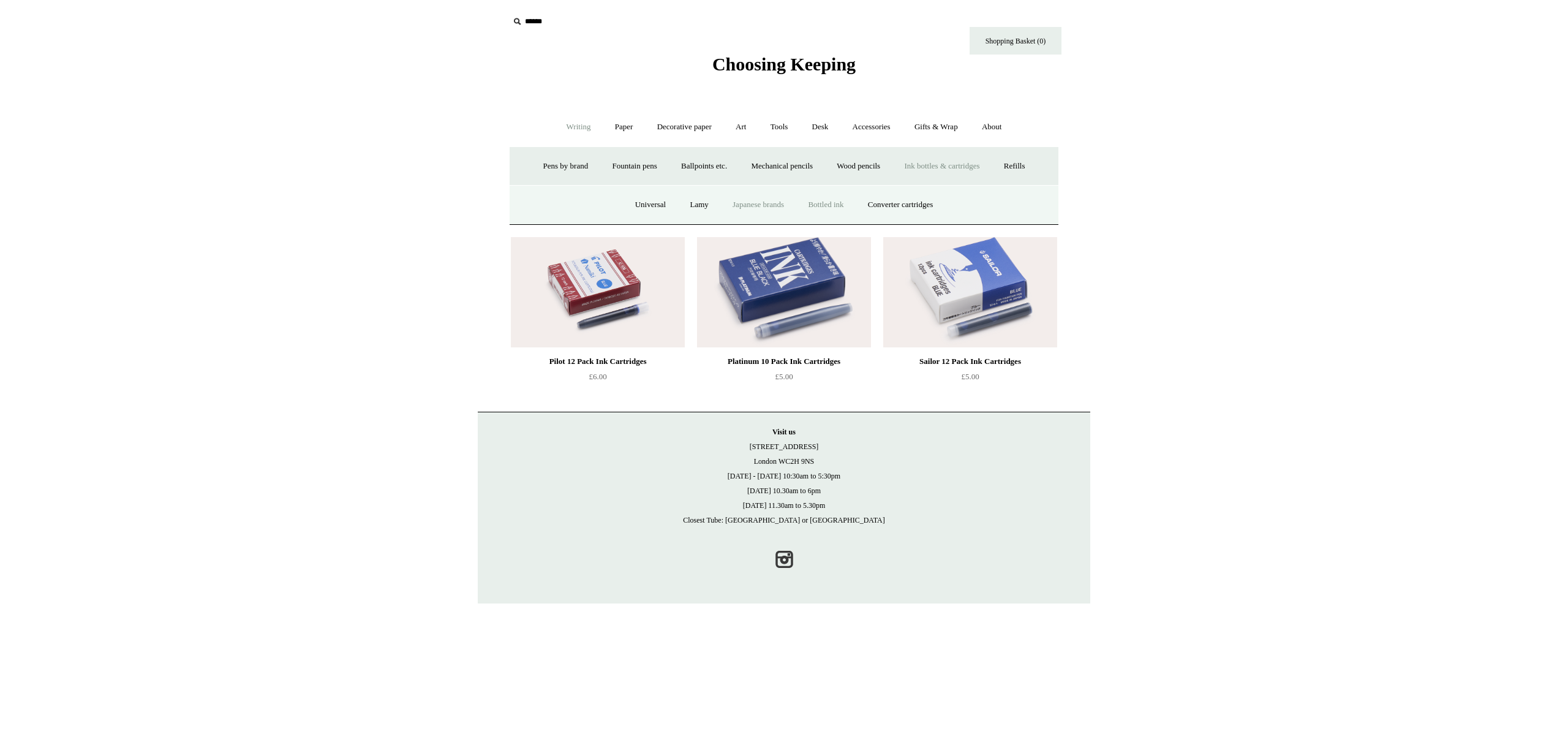
click at [833, 207] on link "Bottled ink" at bounding box center [826, 205] width 58 height 33
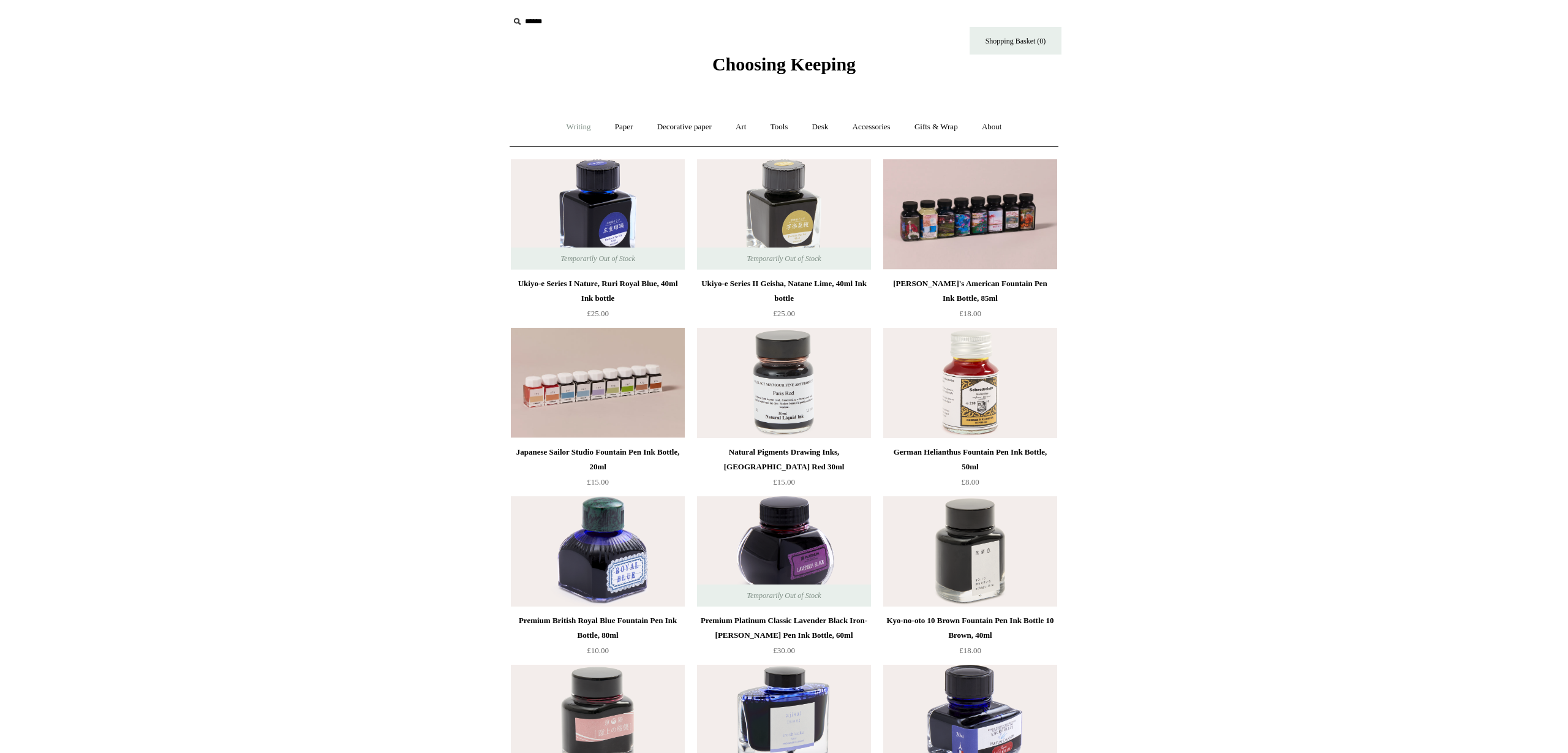
click at [568, 130] on link "Writing +" at bounding box center [578, 127] width 46 height 33
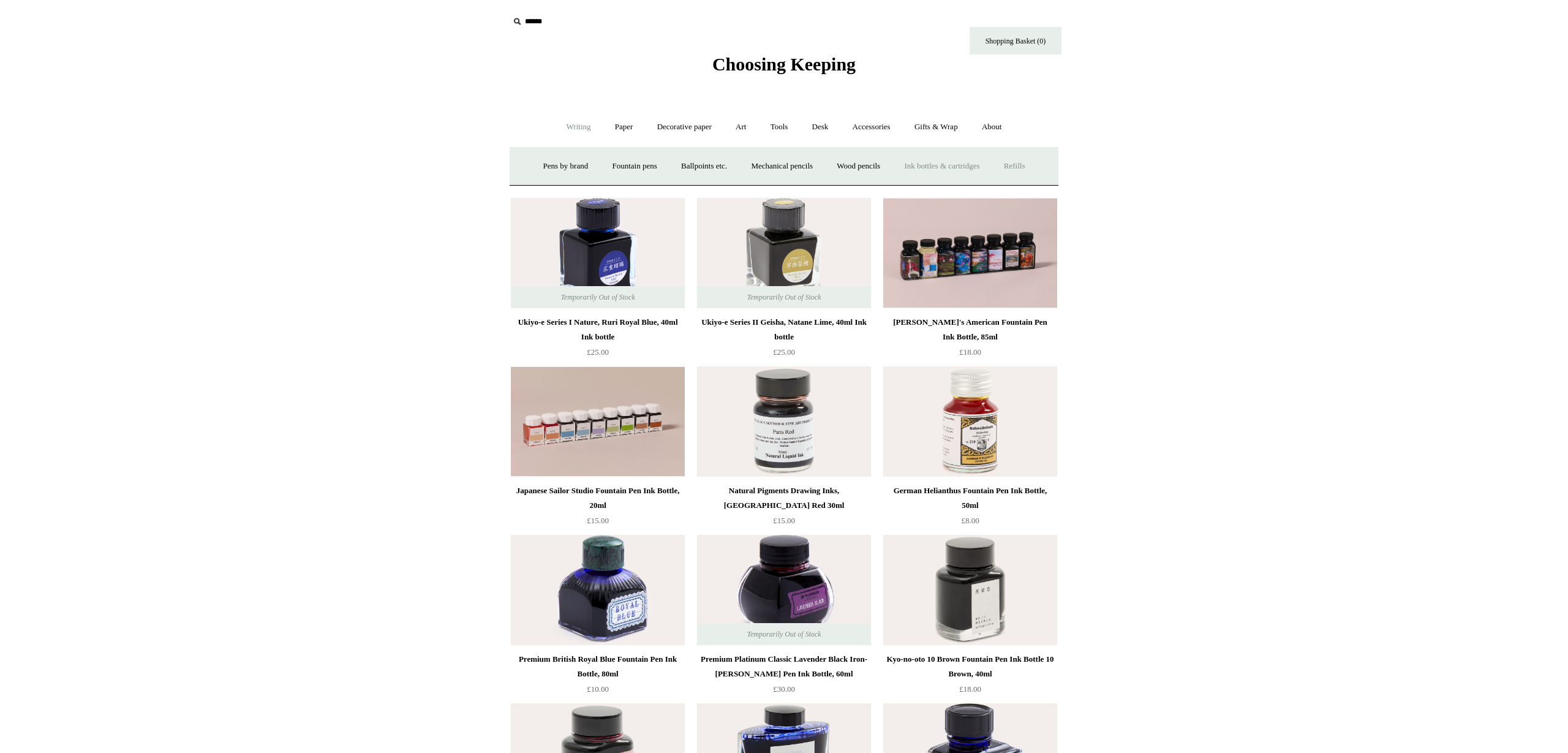
click at [1027, 165] on link "Refills +" at bounding box center [1015, 166] width 43 height 33
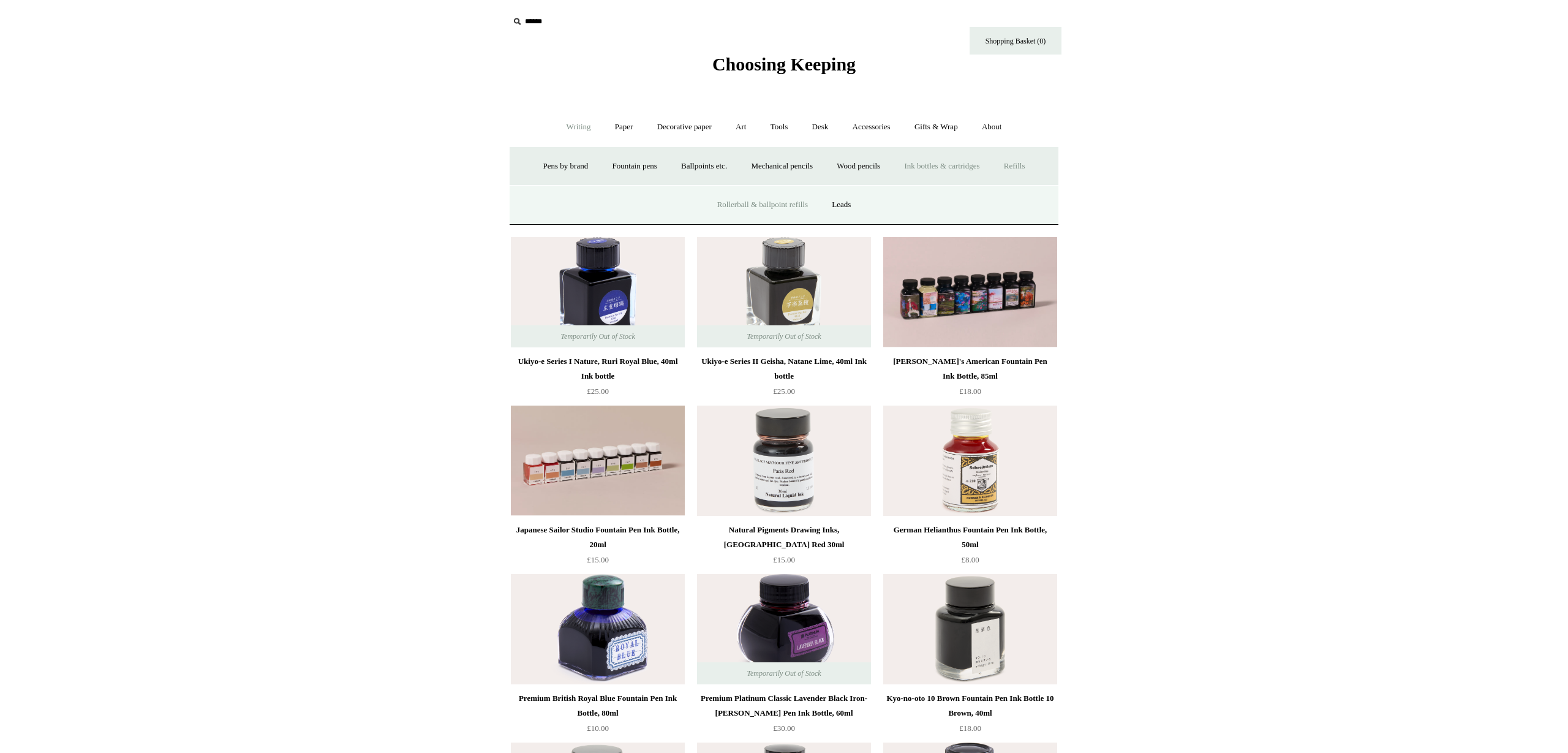
click at [795, 206] on link "Rollerball & ballpoint refills" at bounding box center [763, 205] width 113 height 33
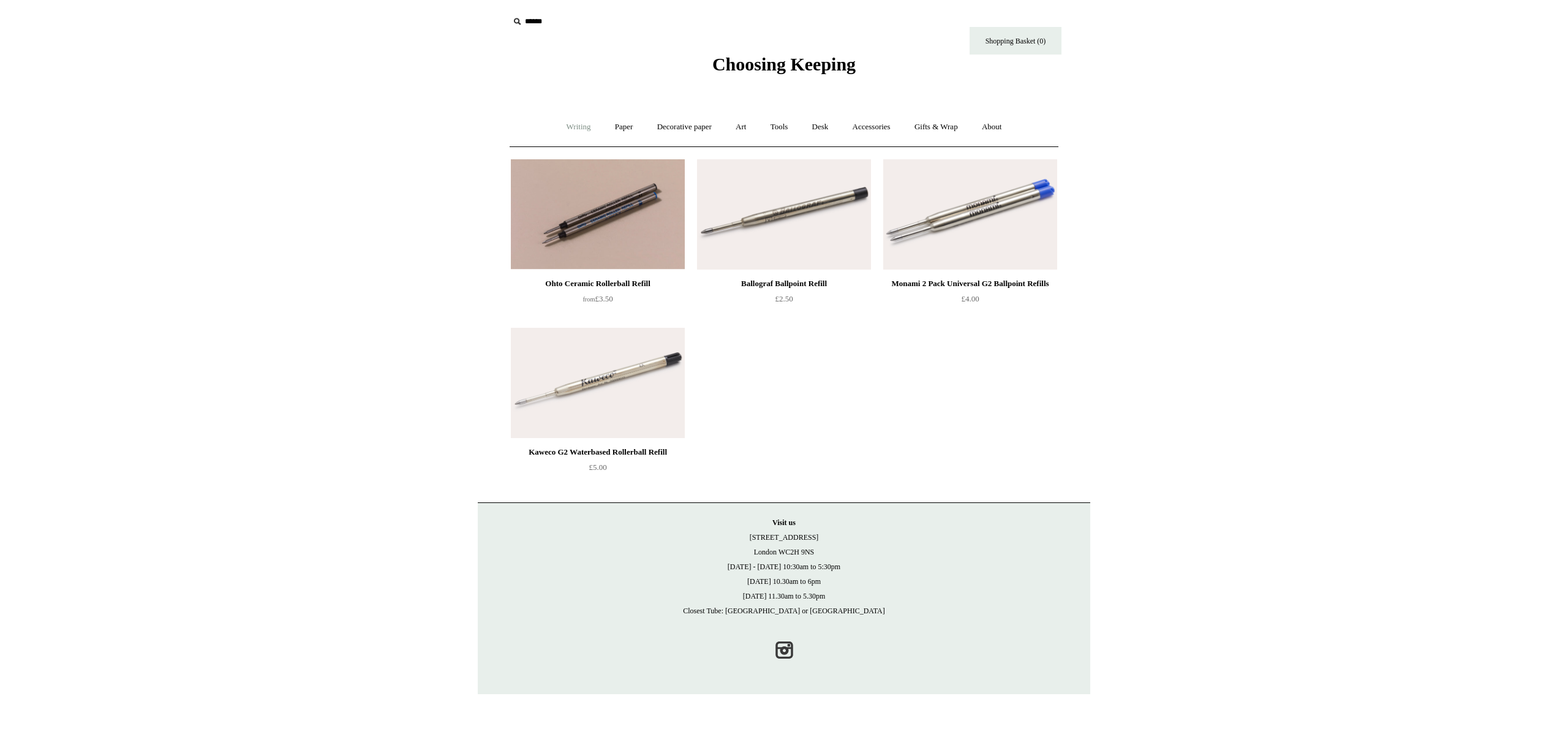
click at [569, 124] on link "Writing +" at bounding box center [578, 127] width 46 height 33
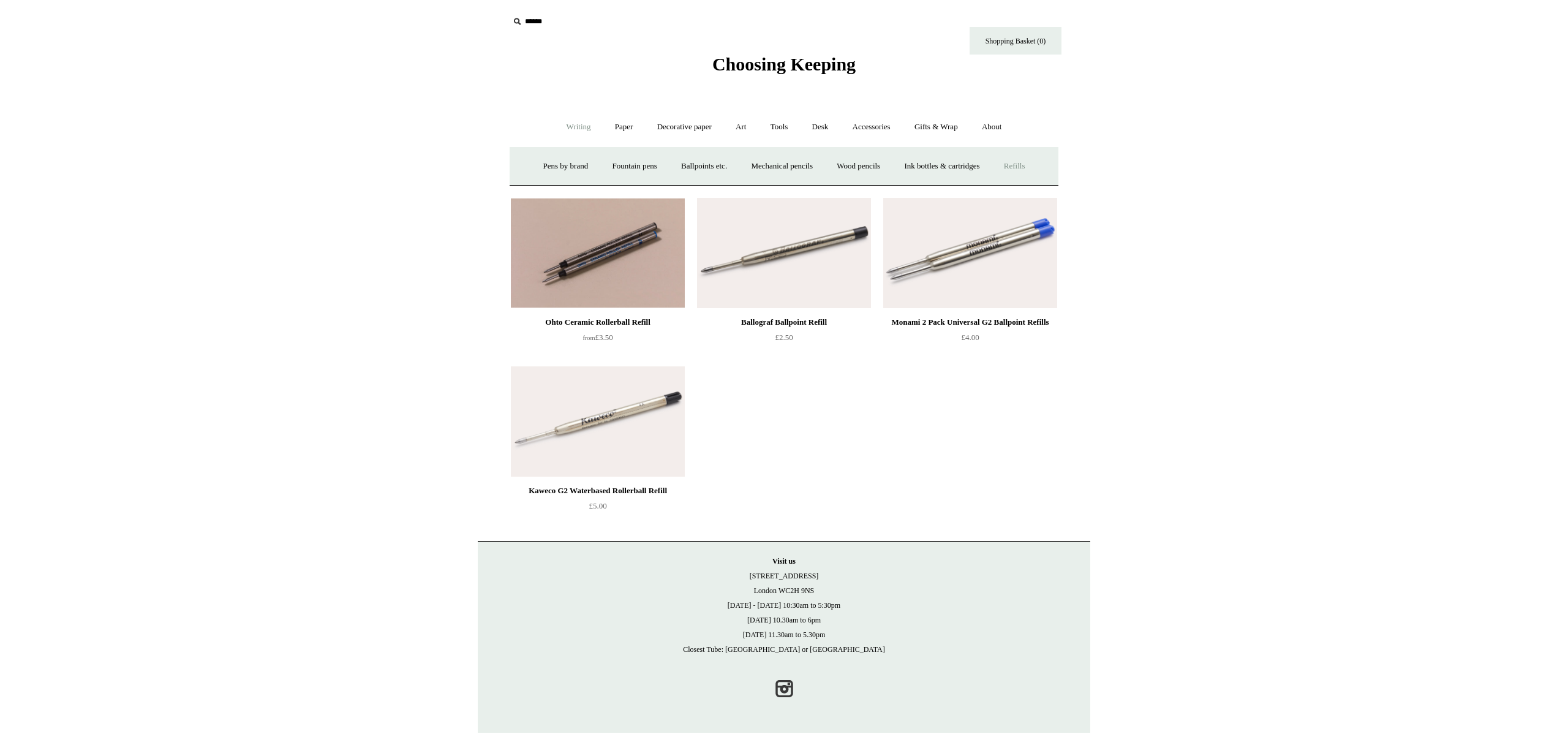
click at [1037, 165] on link "Refills +" at bounding box center [1015, 166] width 43 height 33
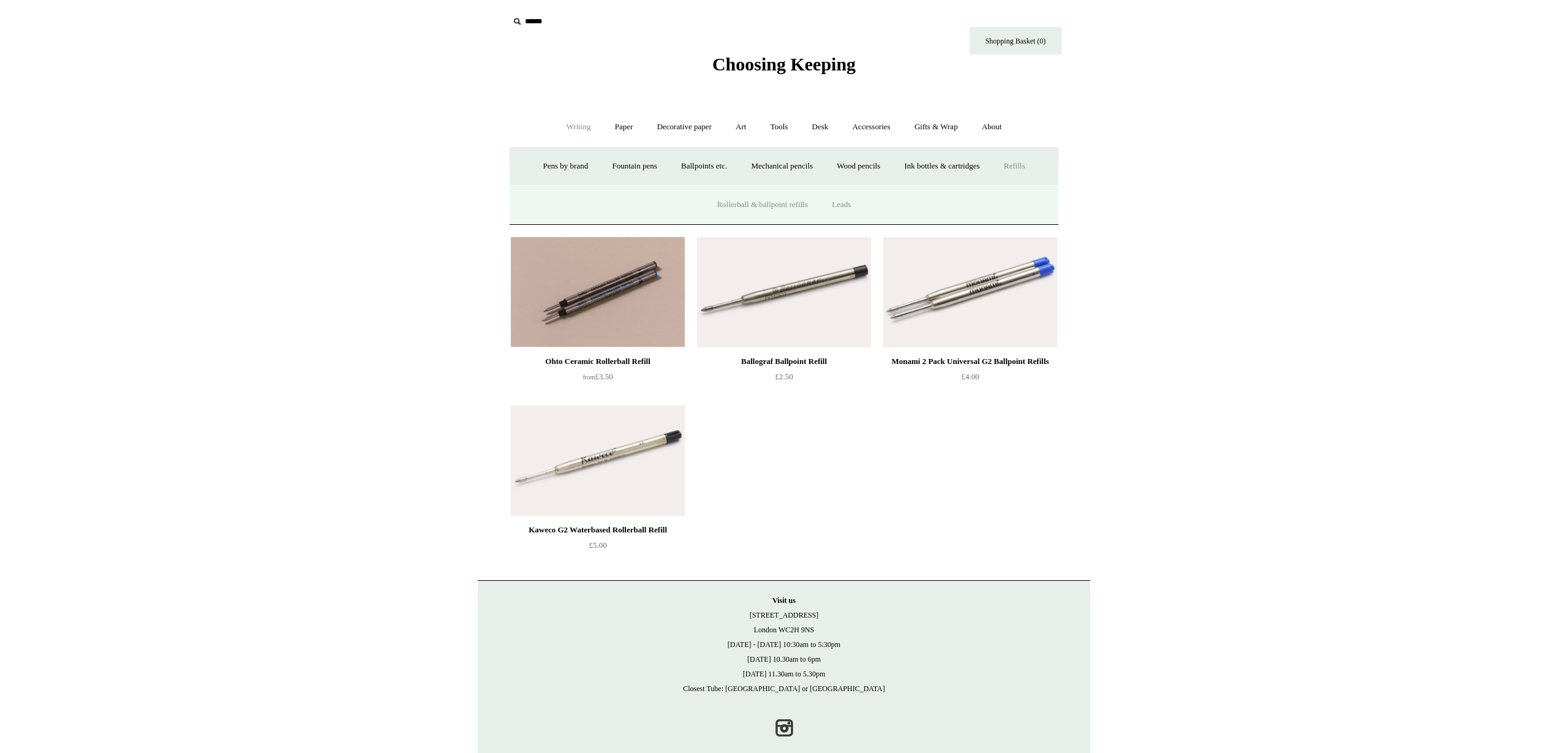
click at [848, 207] on link "Leads" at bounding box center [841, 205] width 41 height 33
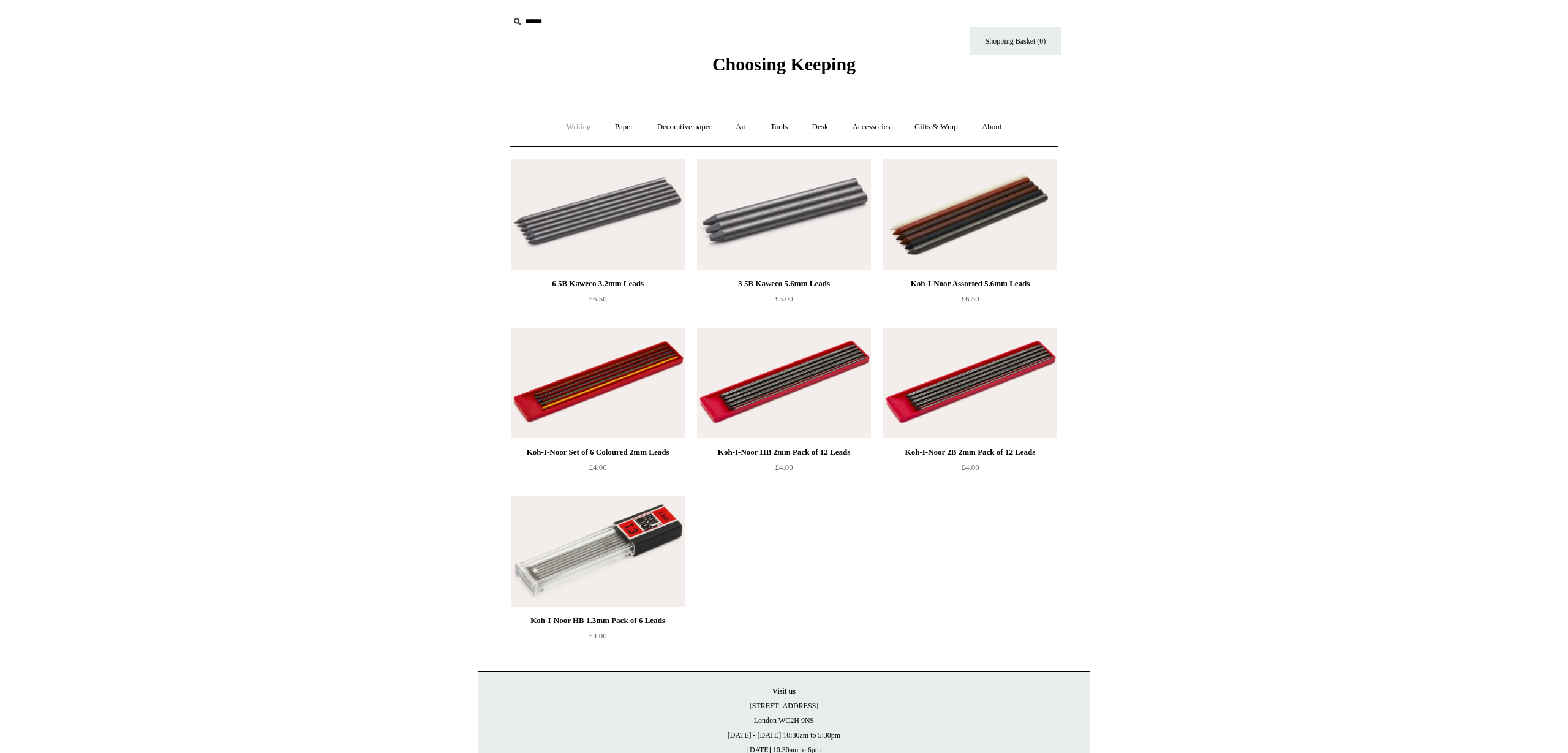
click at [570, 132] on link "Writing +" at bounding box center [578, 127] width 46 height 33
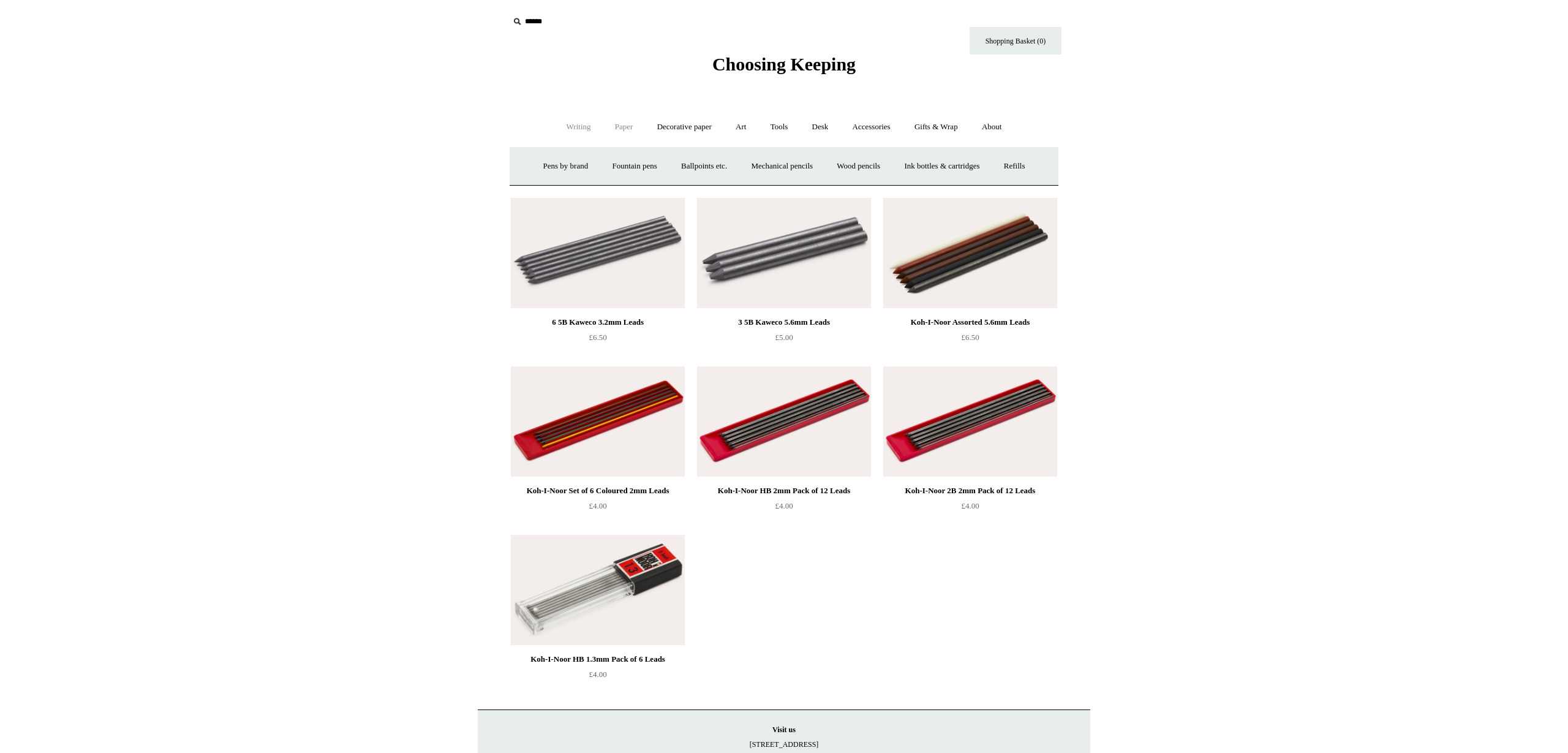
click at [612, 129] on link "Paper +" at bounding box center [624, 127] width 41 height 33
click at [615, 167] on link "Notebooks +" at bounding box center [612, 166] width 56 height 33
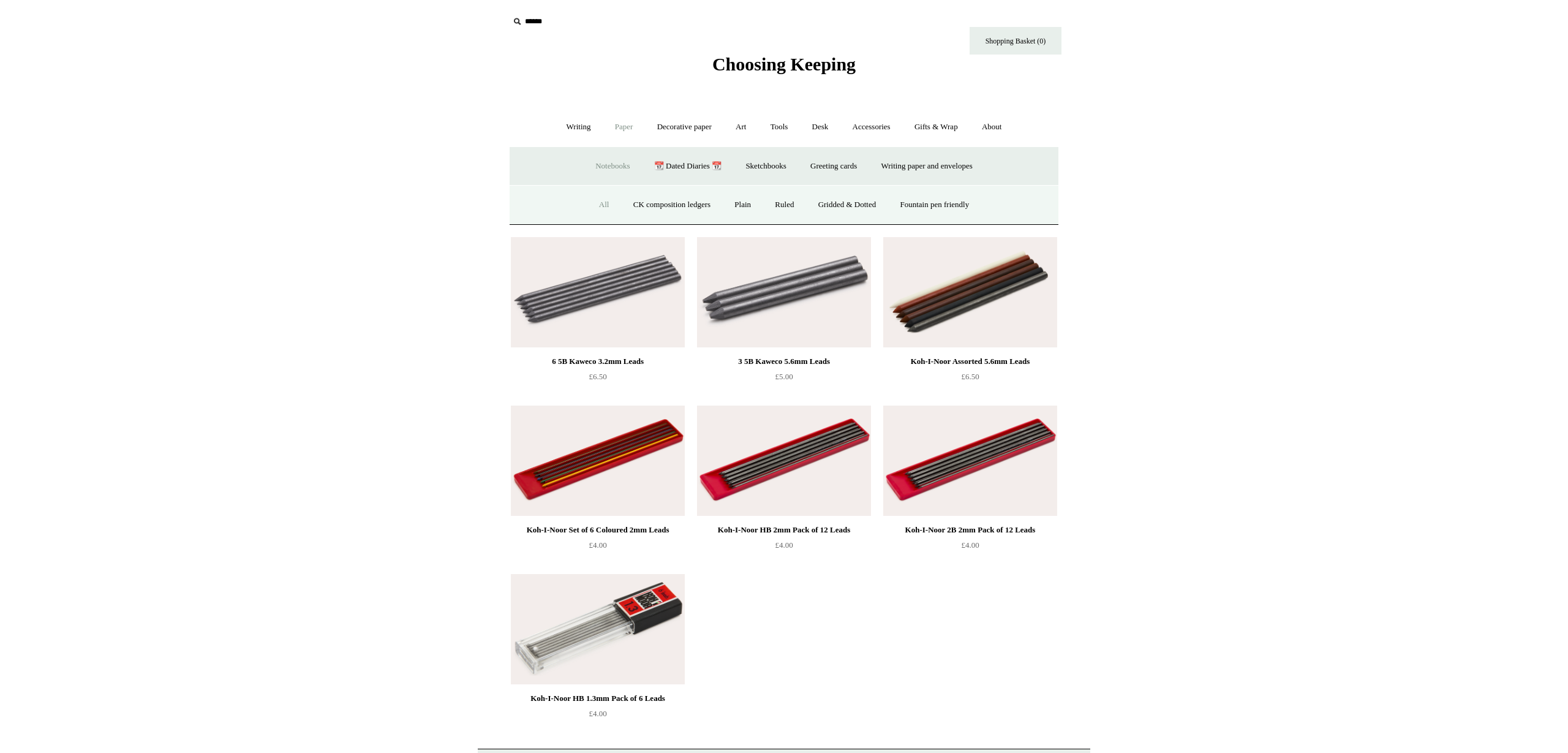
click at [590, 203] on link "All" at bounding box center [604, 205] width 33 height 33
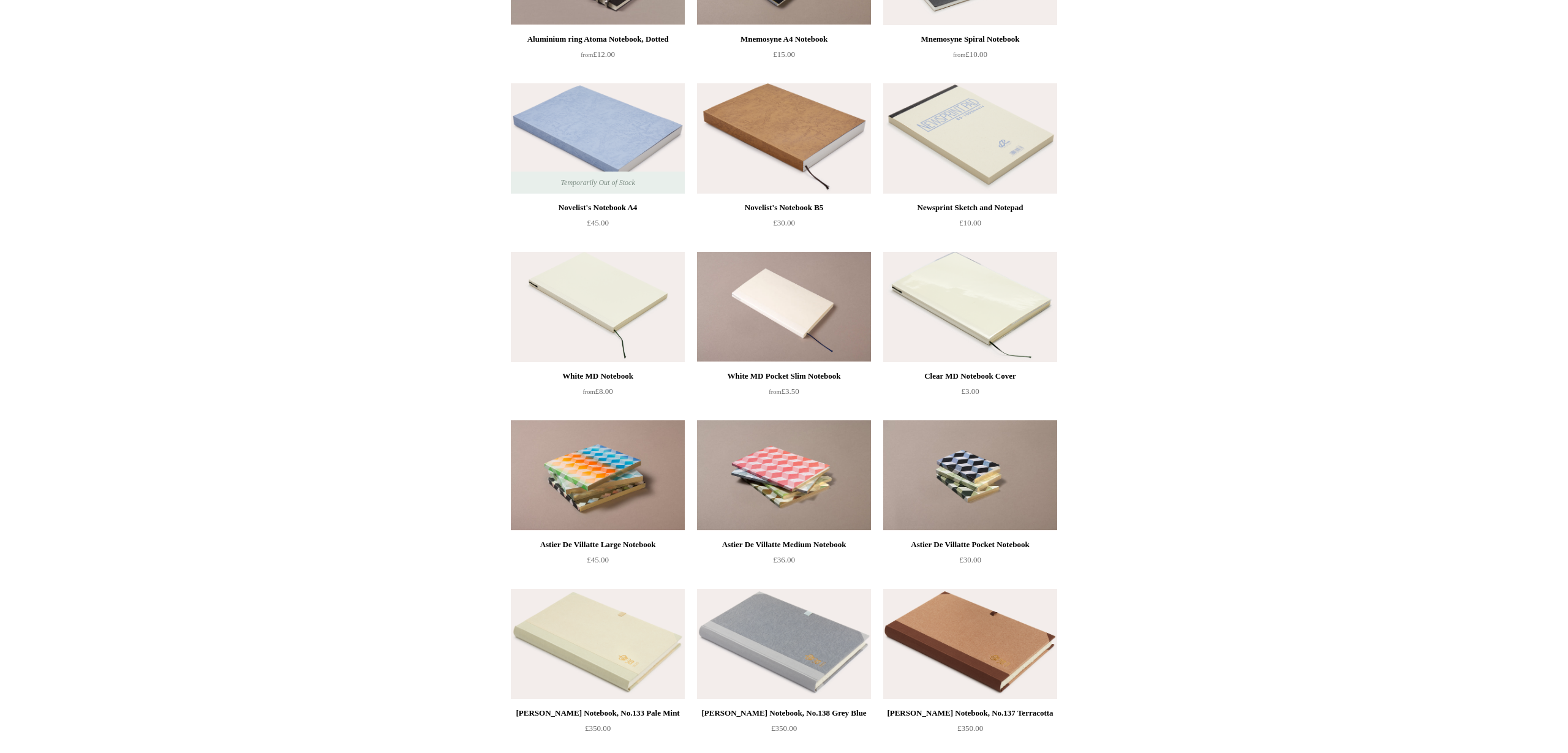
scroll to position [2959, 0]
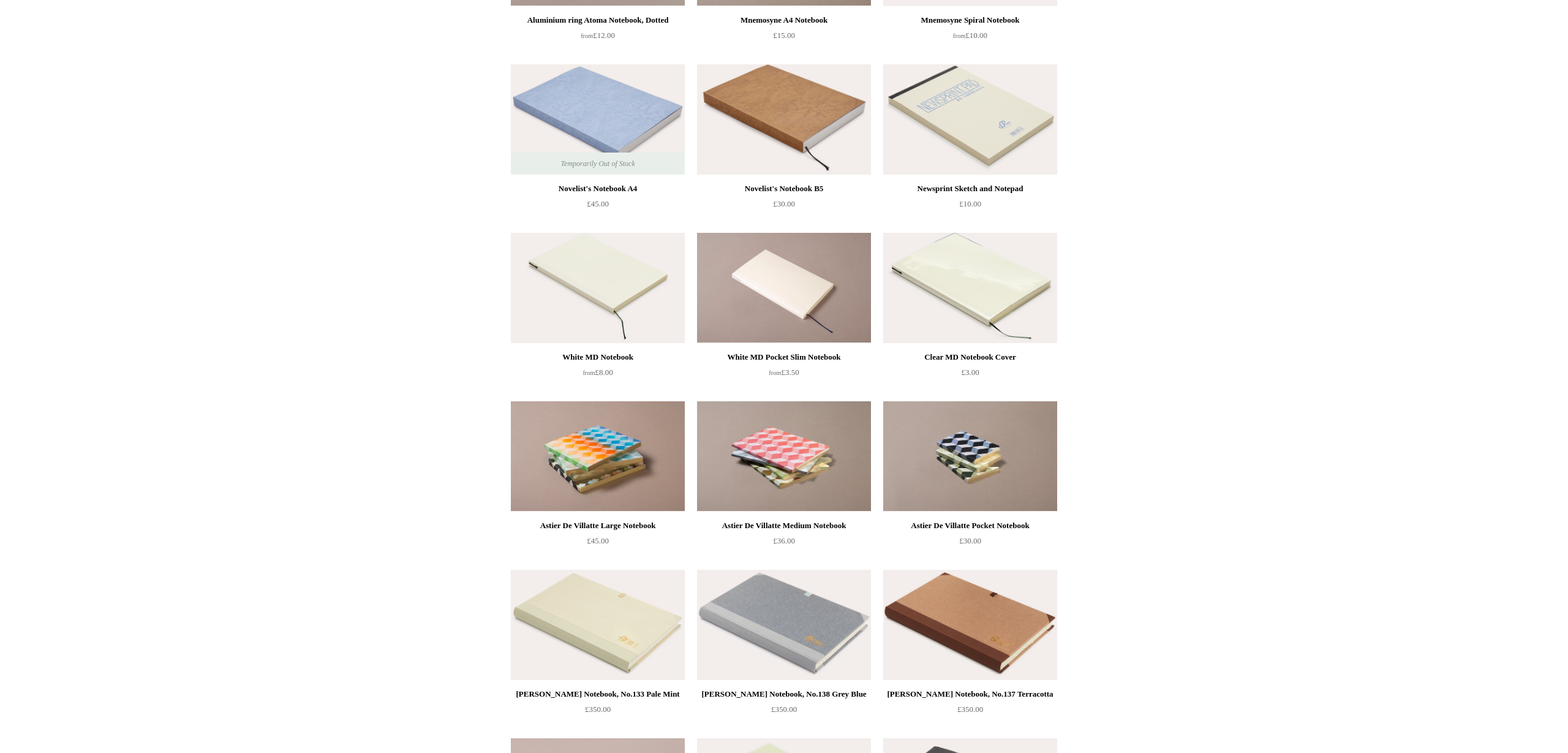
click at [788, 134] on img at bounding box center [784, 119] width 174 height 110
click at [763, 143] on img at bounding box center [784, 119] width 174 height 110
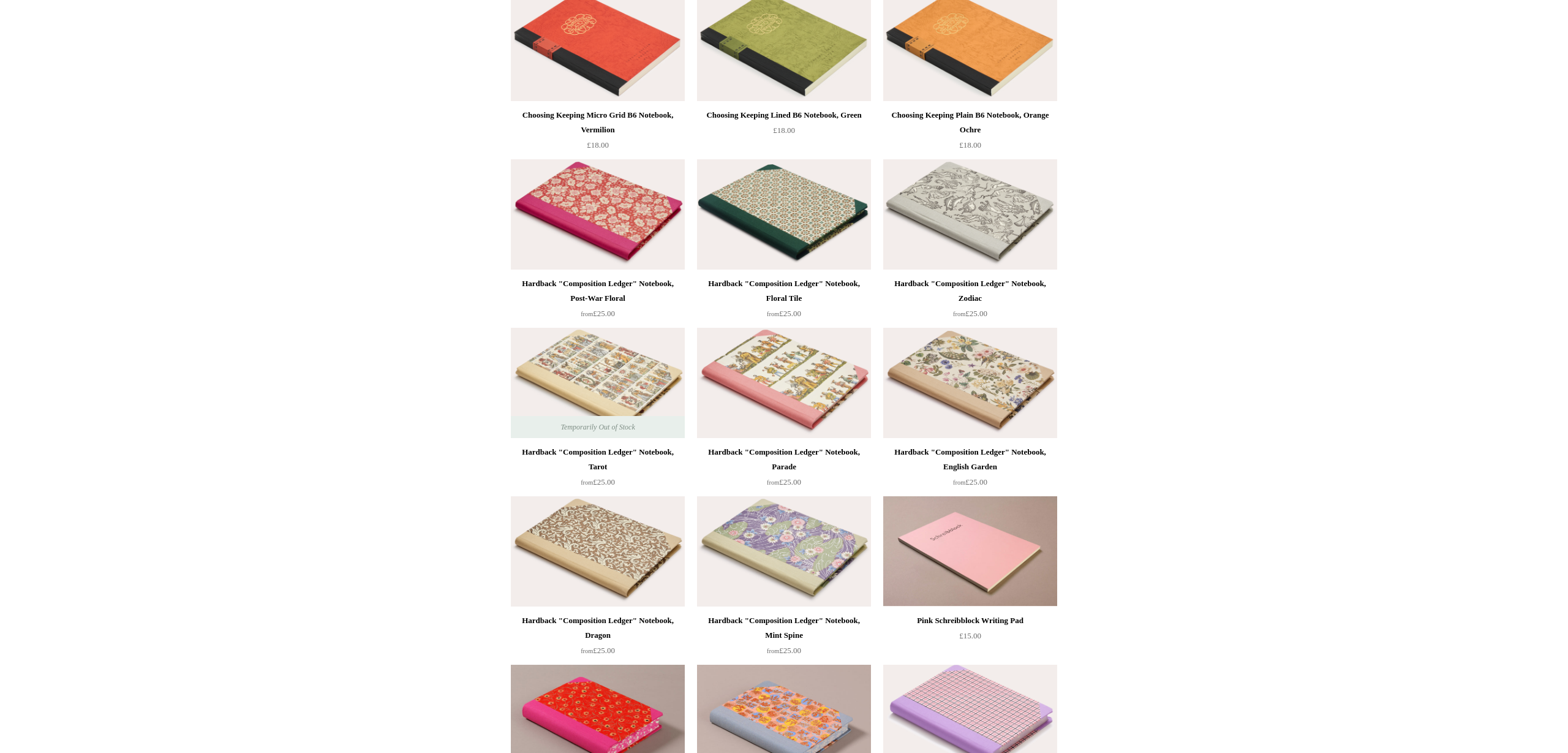
scroll to position [0, 0]
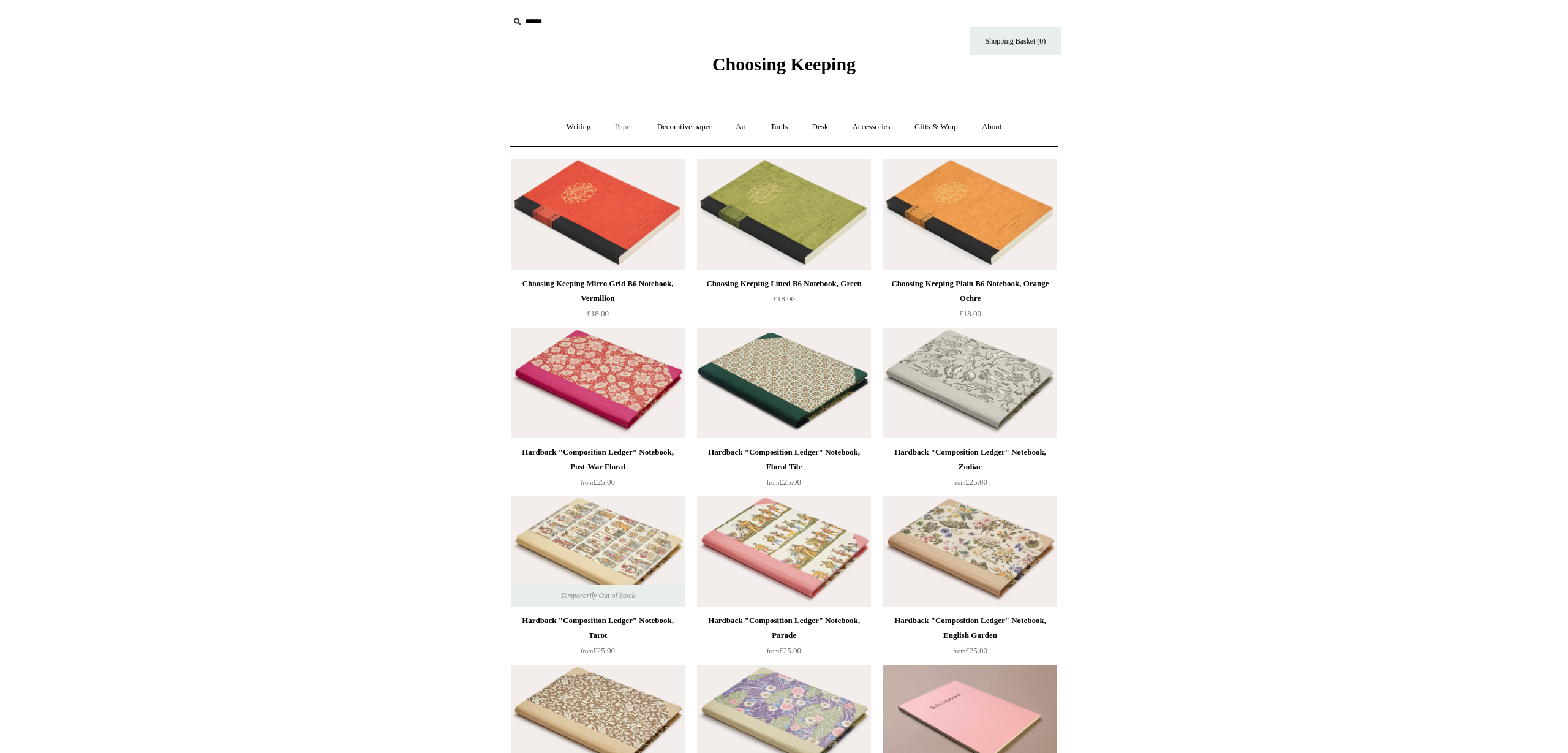
click at [617, 132] on link "Paper +" at bounding box center [624, 127] width 41 height 33
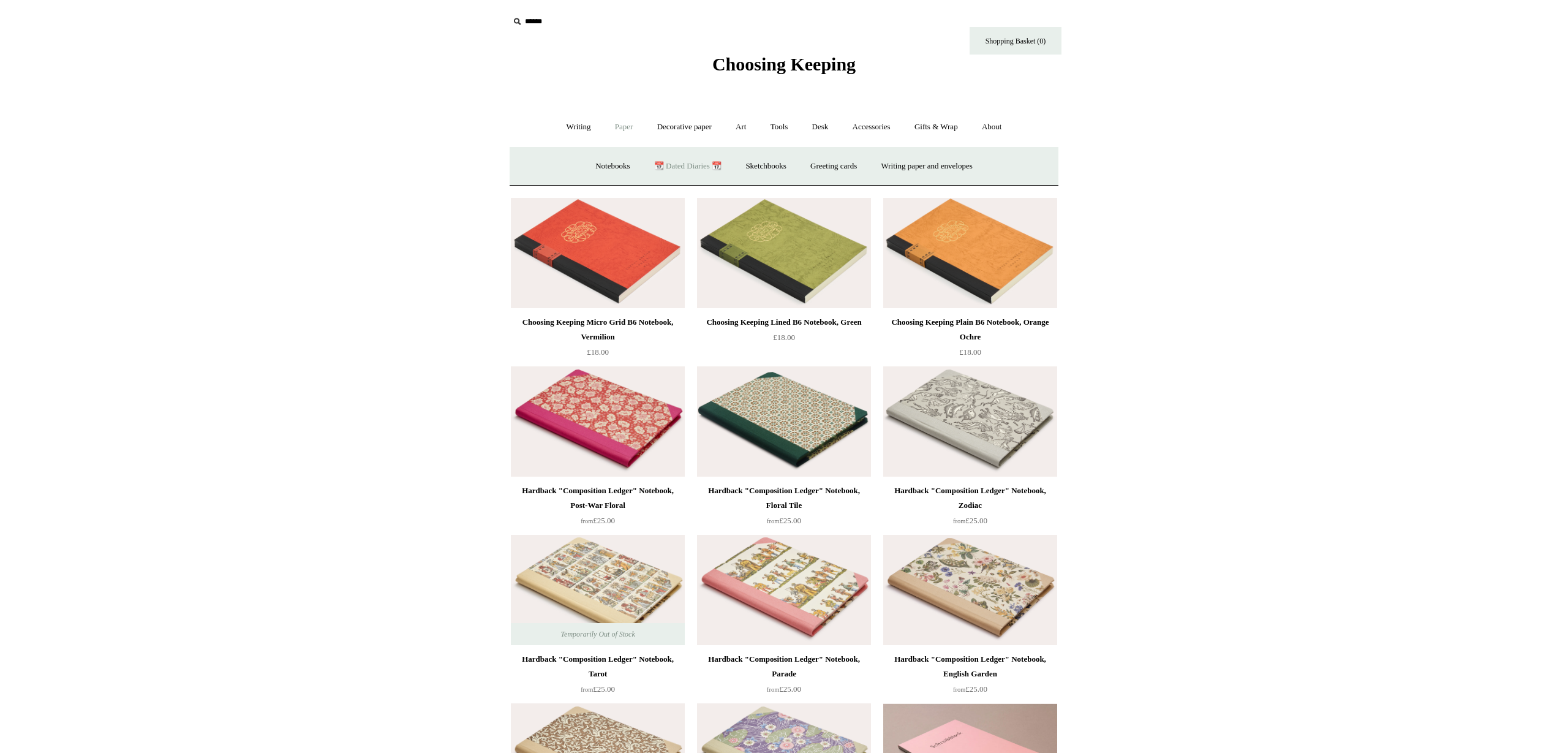
click at [695, 169] on link "📆 Dated Diaries 📆" at bounding box center [688, 166] width 90 height 33
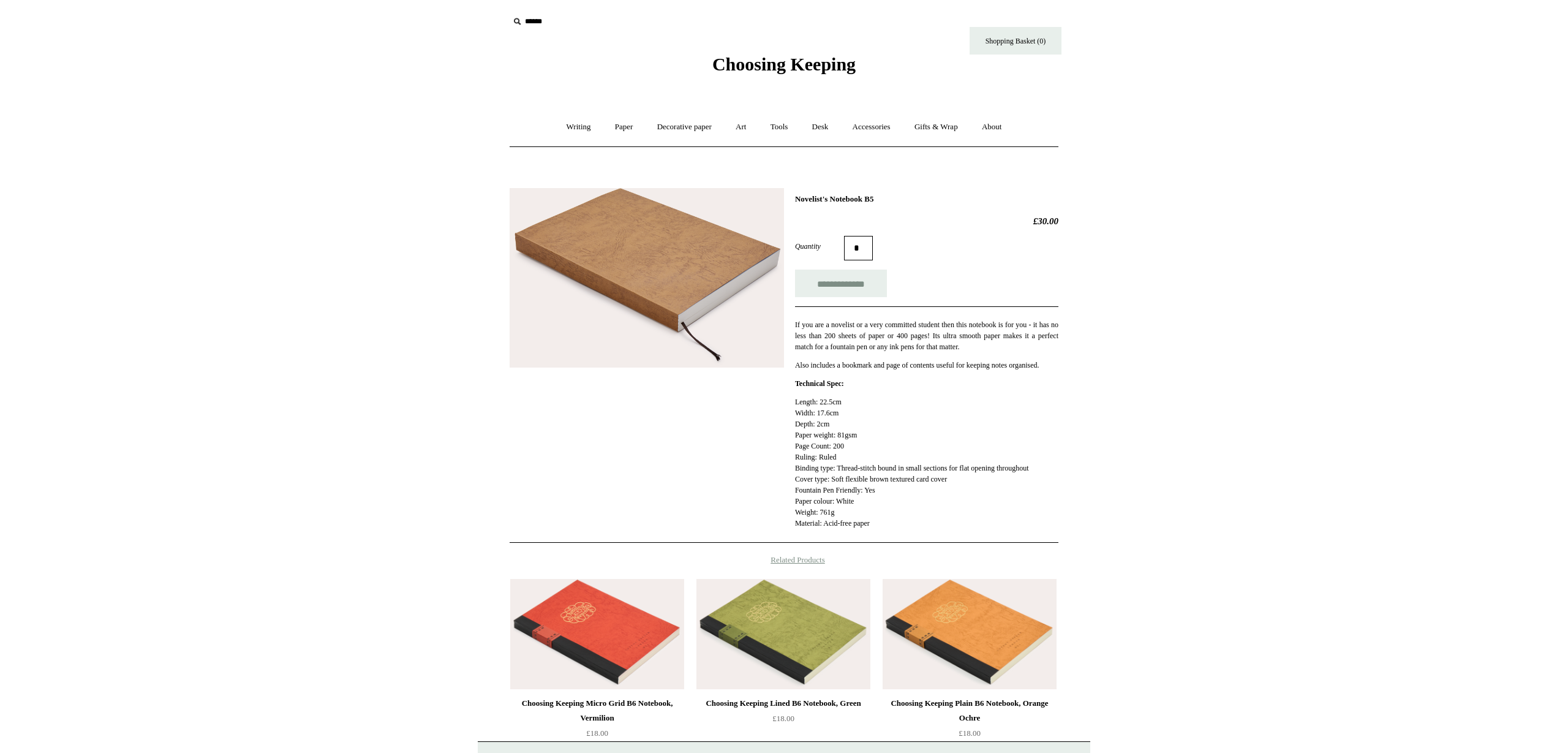
drag, startPoint x: 894, startPoint y: 201, endPoint x: 793, endPoint y: 197, distance: 101.1
click at [793, 197] on div "**********" at bounding box center [784, 361] width 549 height 364
copy h1 "Novelist's Notebook B5"
drag, startPoint x: 898, startPoint y: 198, endPoint x: 793, endPoint y: 197, distance: 105.0
click at [793, 197] on div "**********" at bounding box center [784, 361] width 549 height 364
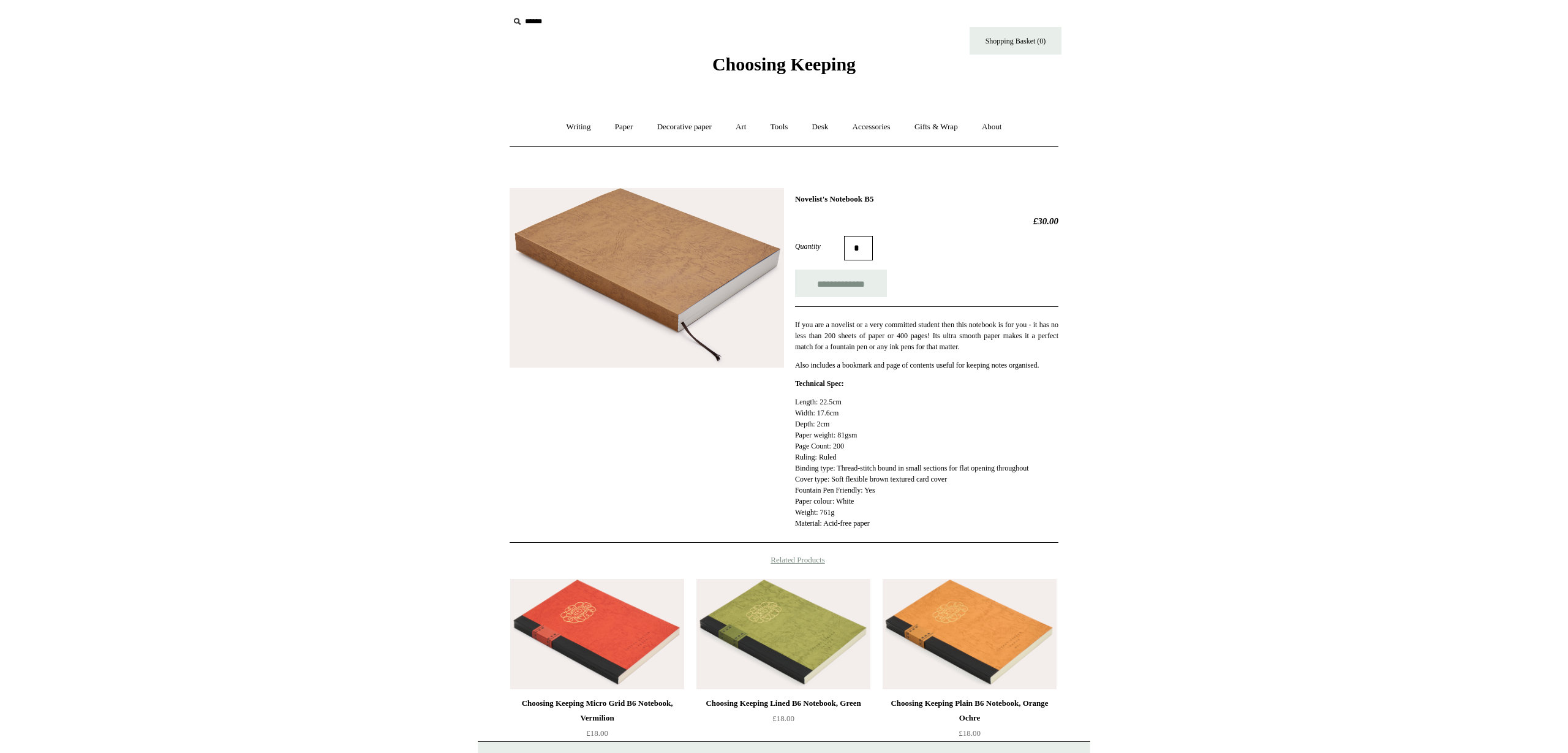
copy h1 "Novelist's Notebook B5"
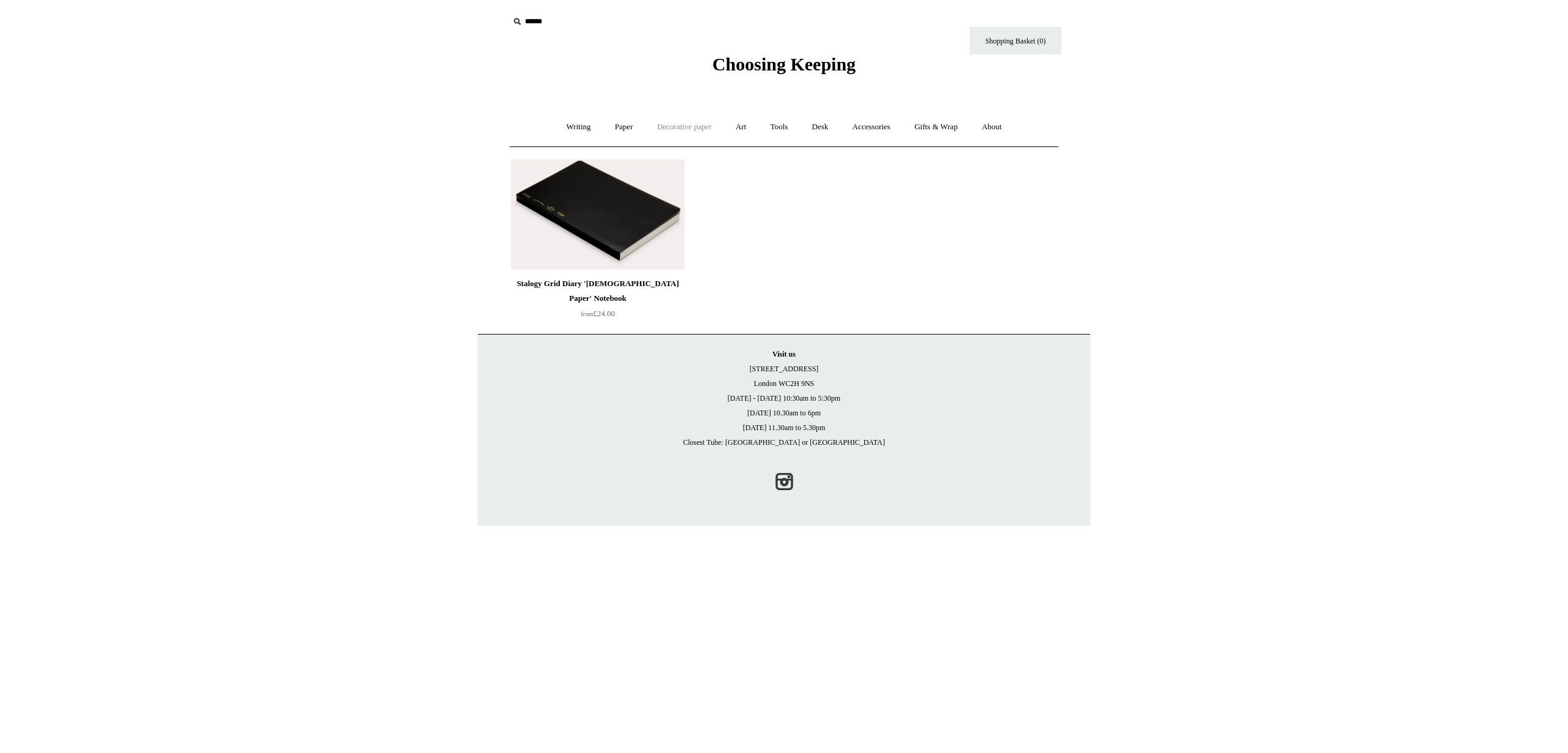
click at [683, 128] on link "Decorative paper +" at bounding box center [685, 127] width 77 height 33
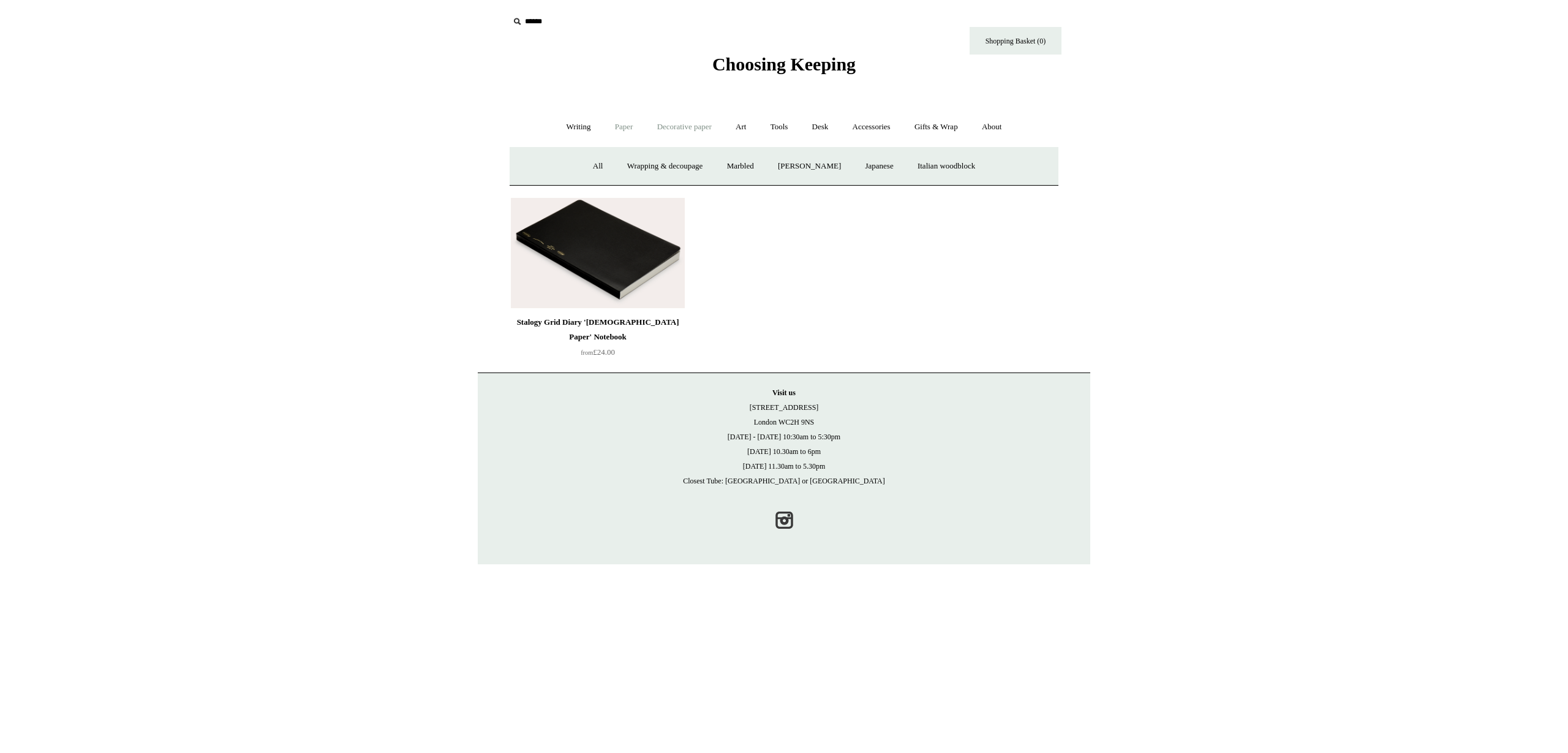
click at [618, 129] on link "Paper +" at bounding box center [624, 127] width 41 height 33
click at [754, 164] on link "Sketchbooks +" at bounding box center [766, 166] width 62 height 33
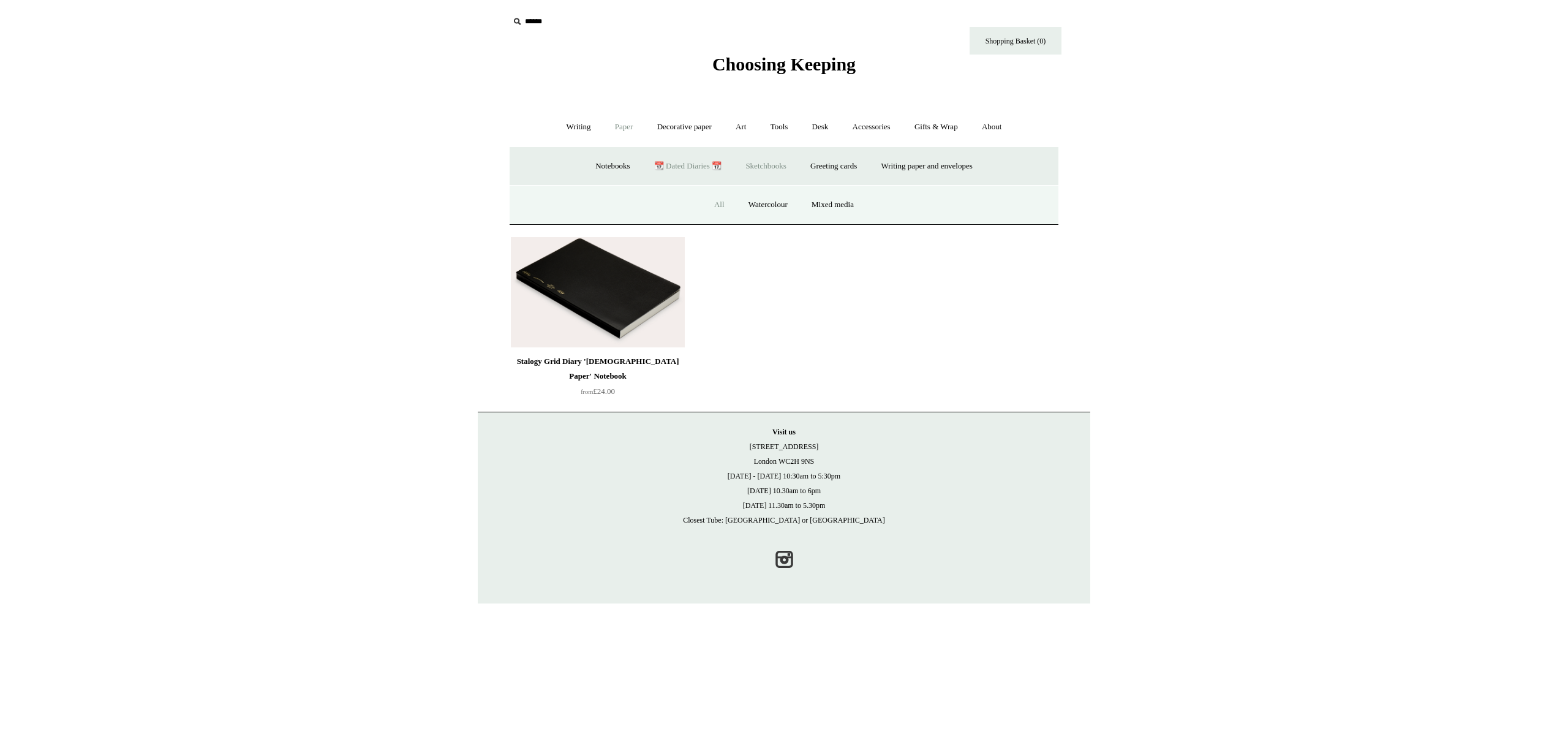
click at [715, 206] on link "All" at bounding box center [719, 205] width 33 height 33
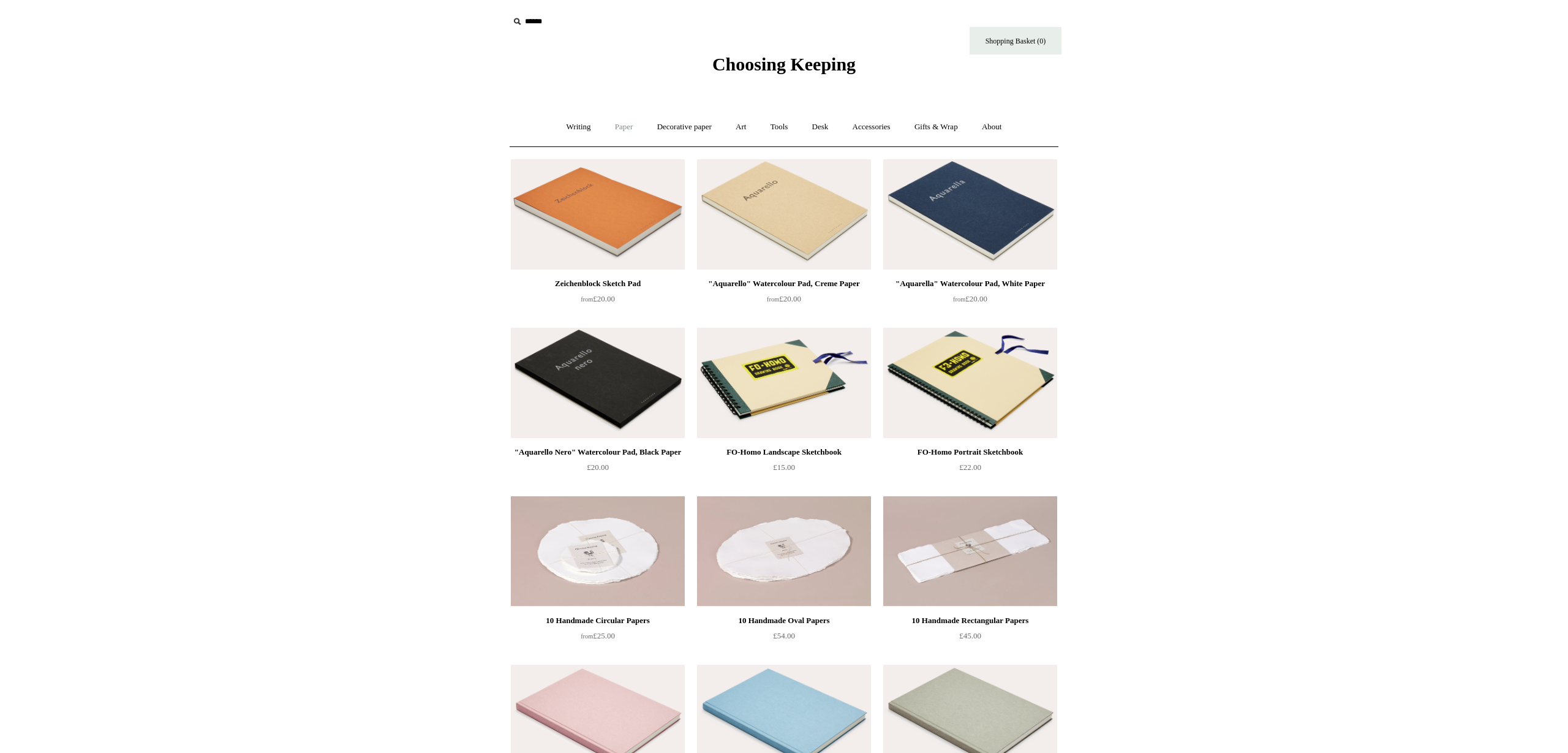
click at [628, 127] on link "Paper +" at bounding box center [624, 127] width 41 height 33
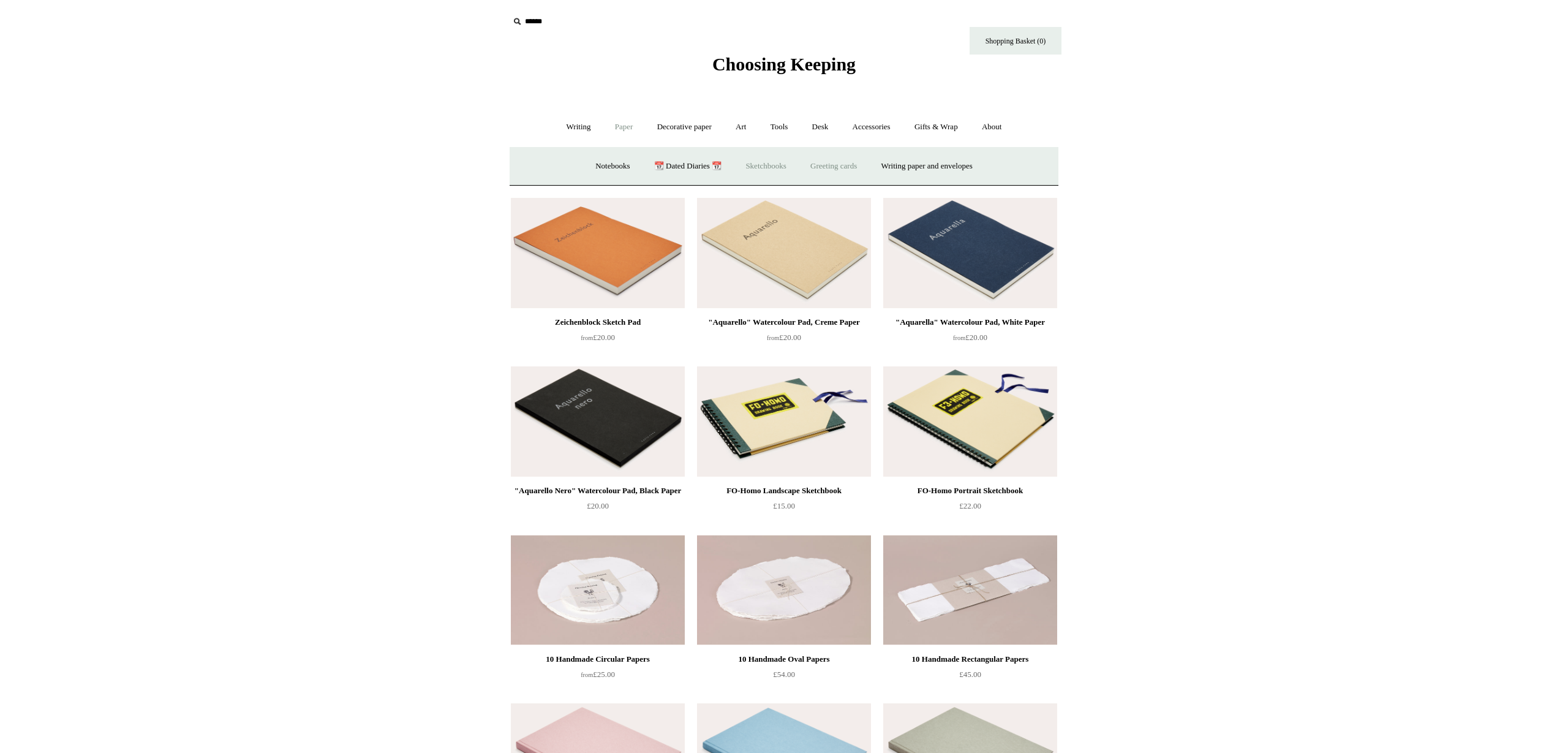
click at [829, 165] on link "Greeting cards +" at bounding box center [833, 166] width 69 height 33
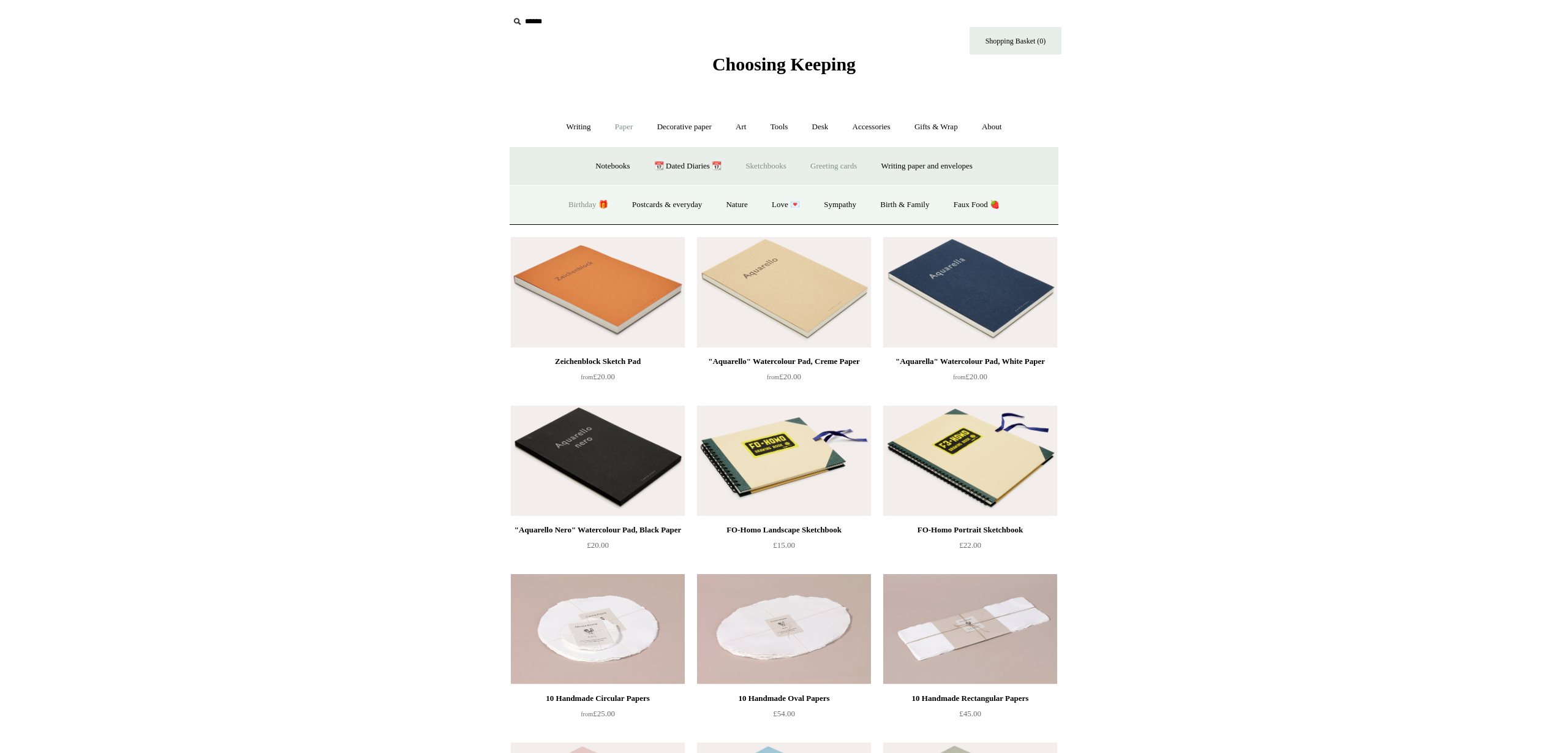
click at [576, 205] on link "Birthday 🎁" at bounding box center [588, 205] width 62 height 33
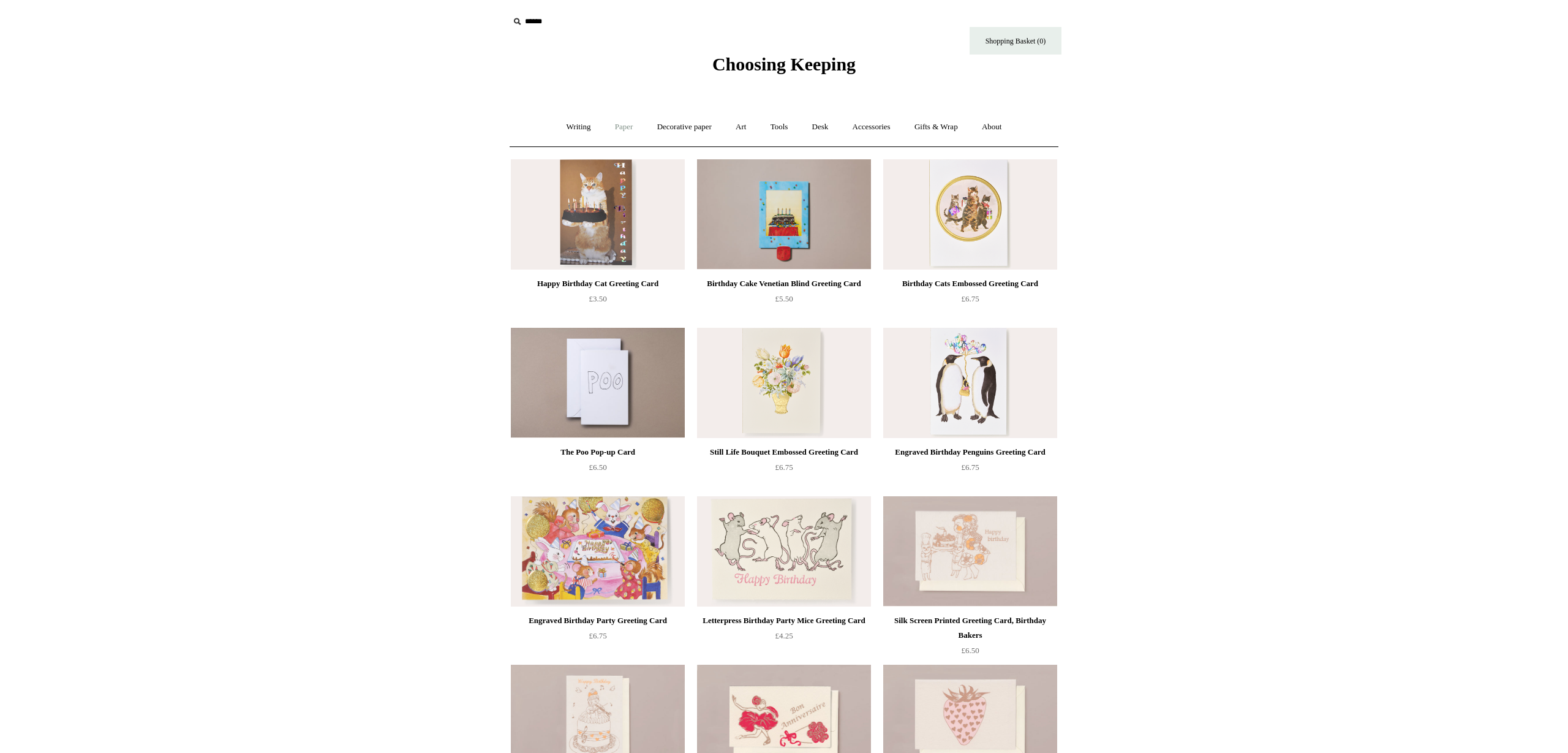
click at [623, 127] on link "Paper +" at bounding box center [624, 127] width 41 height 33
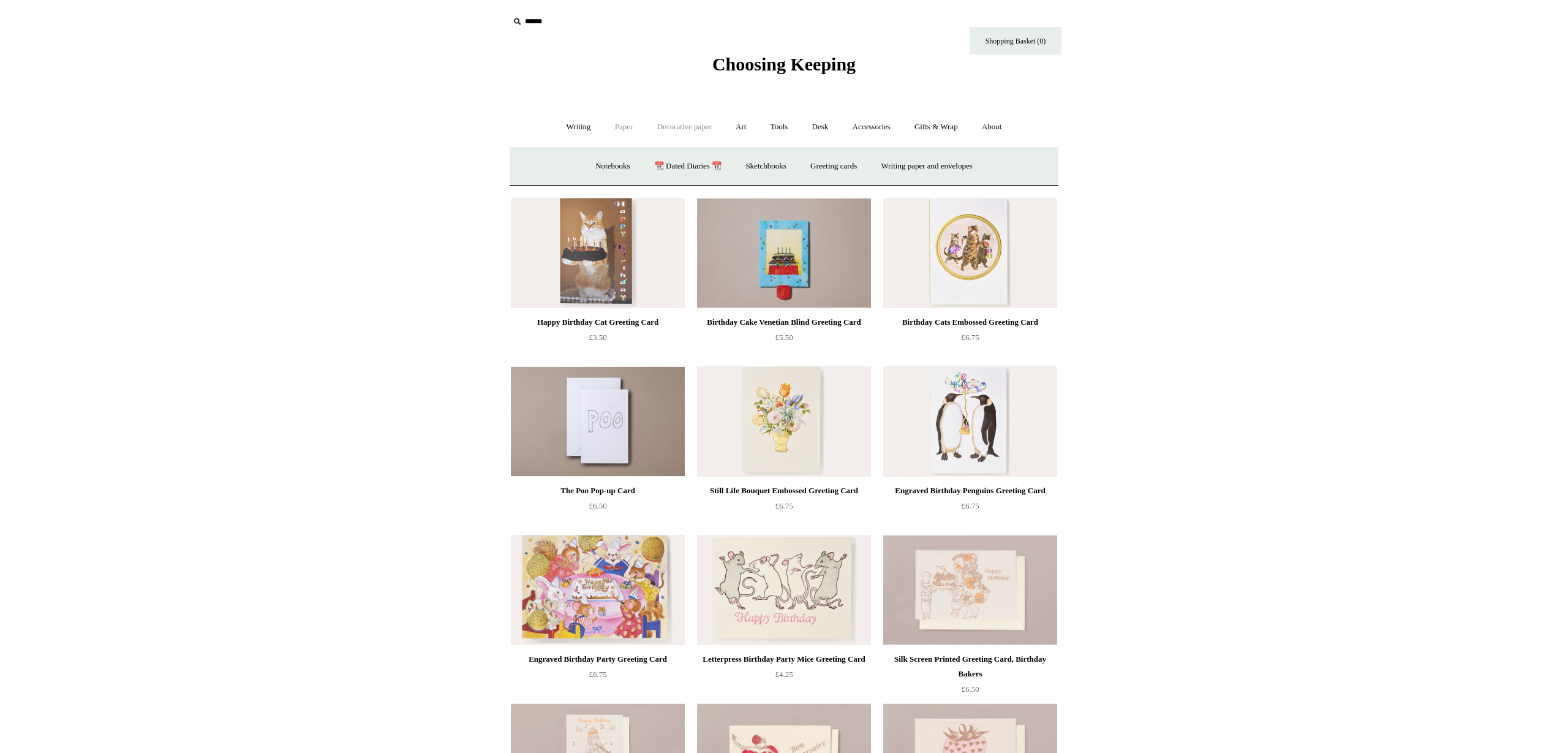
click at [673, 127] on link "Decorative paper +" at bounding box center [685, 127] width 77 height 33
click at [583, 165] on link "All" at bounding box center [598, 166] width 33 height 33
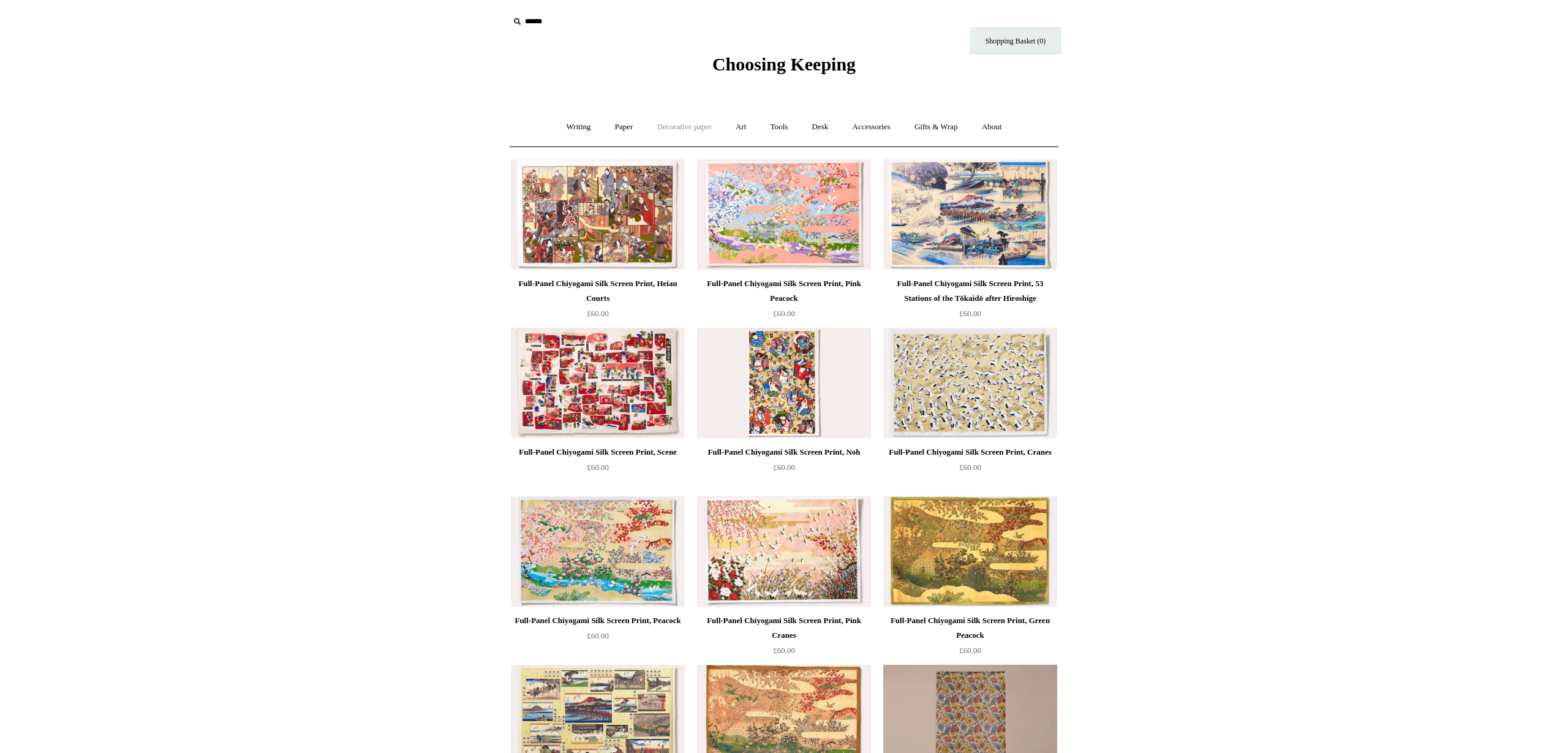
click at [691, 132] on link "Decorative paper +" at bounding box center [685, 127] width 77 height 33
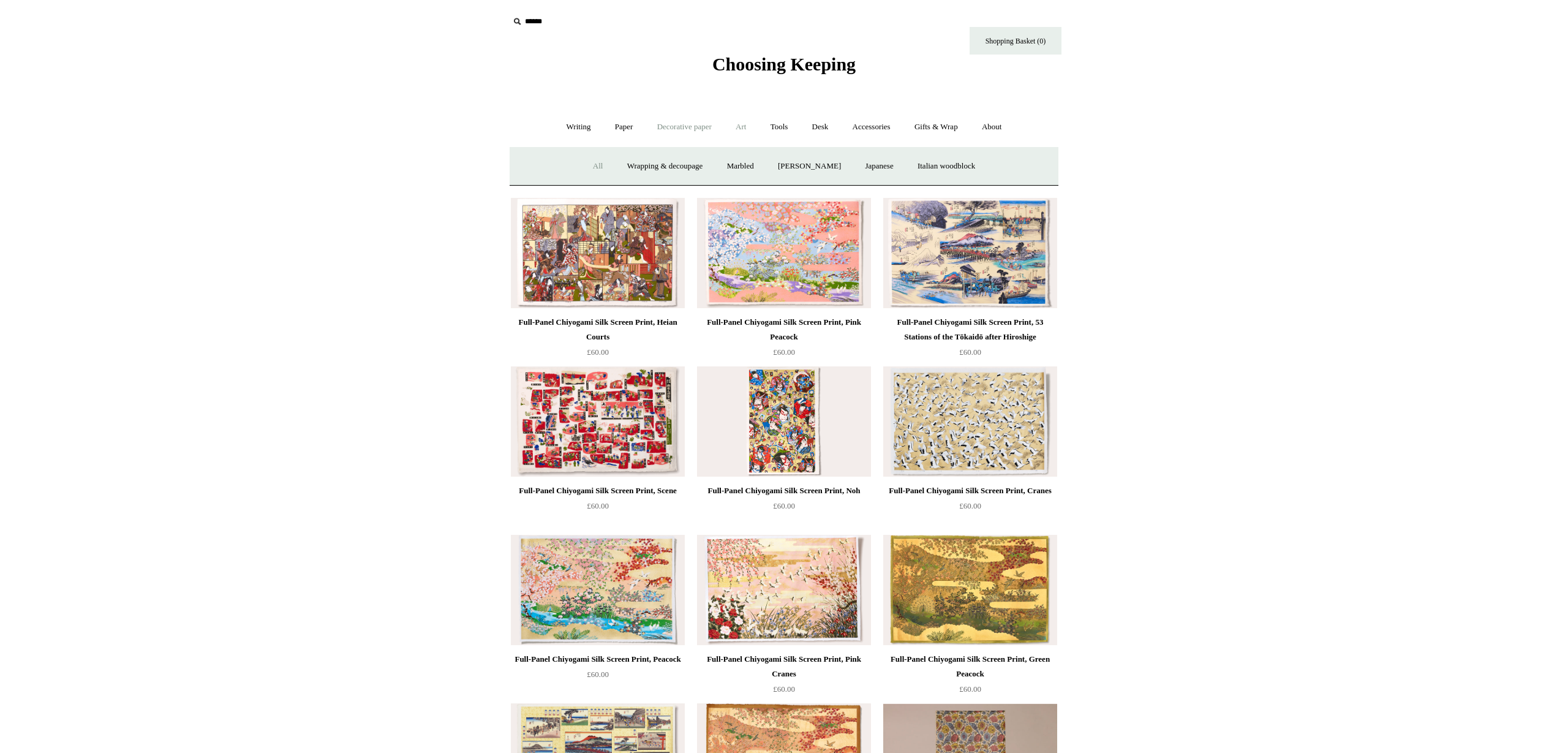
click at [742, 130] on link "Art +" at bounding box center [741, 127] width 33 height 33
click at [568, 168] on link "Watercolour & Paint" at bounding box center [560, 166] width 88 height 33
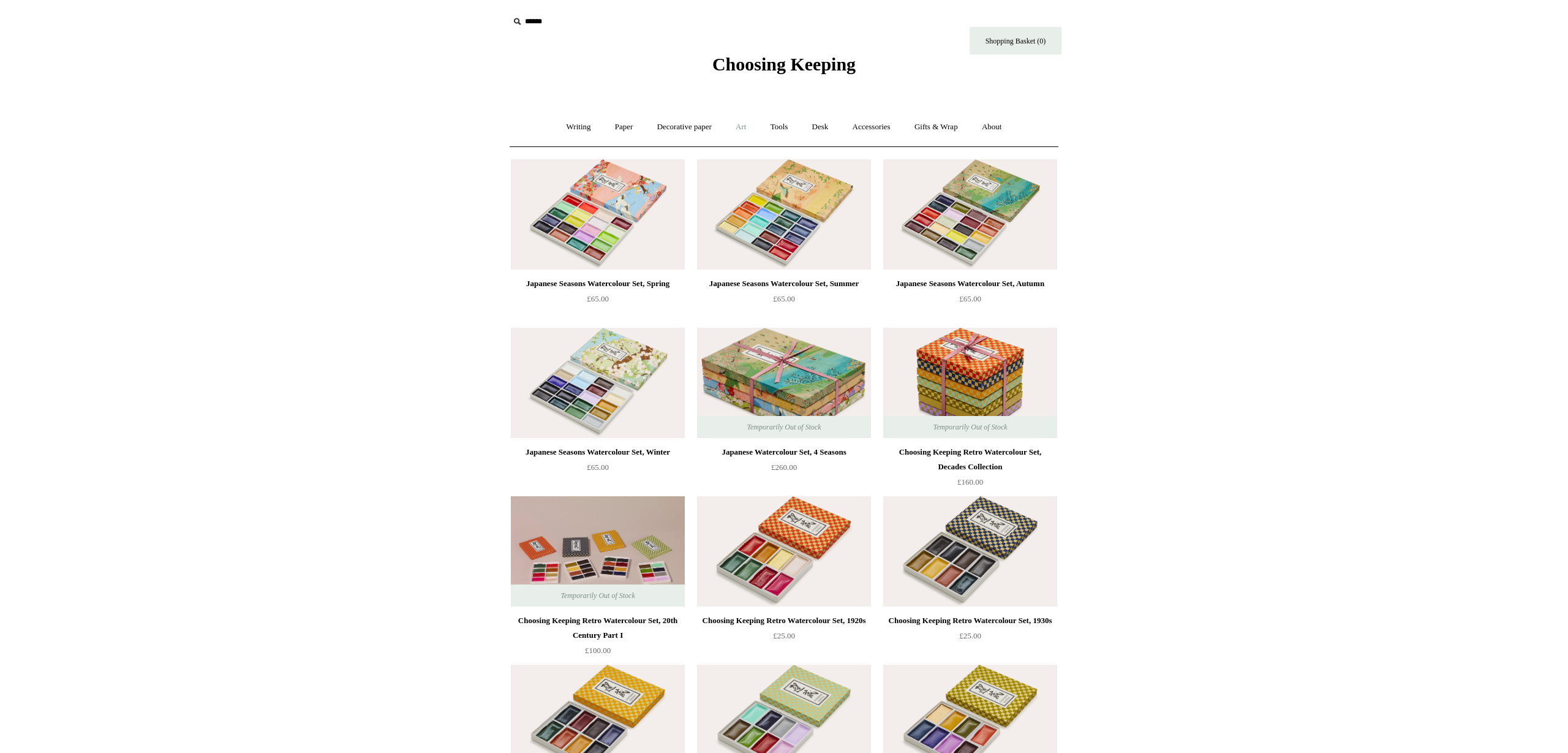
click at [743, 127] on link "Art +" at bounding box center [741, 127] width 33 height 33
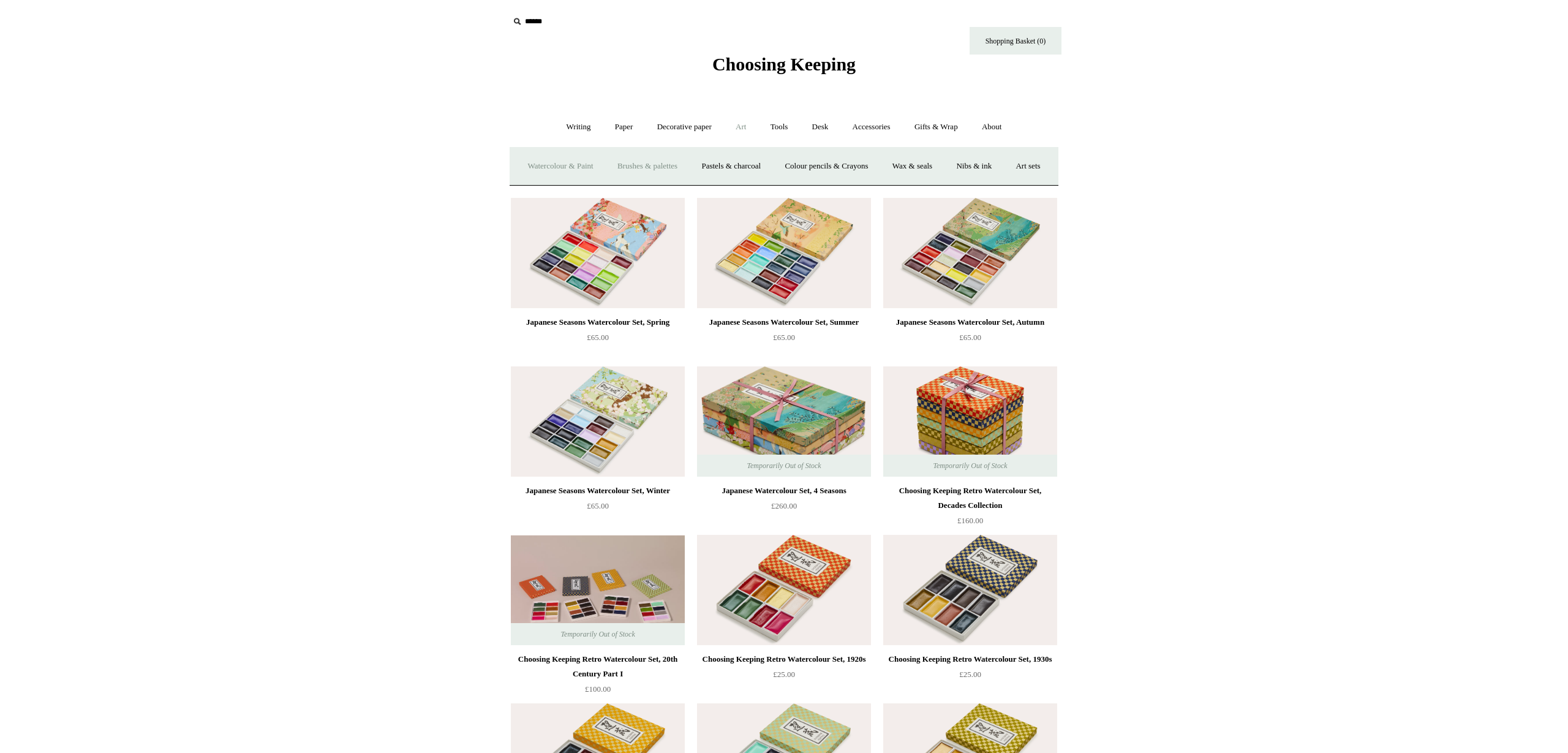
click at [669, 170] on link "Brushes & palettes" at bounding box center [647, 166] width 82 height 33
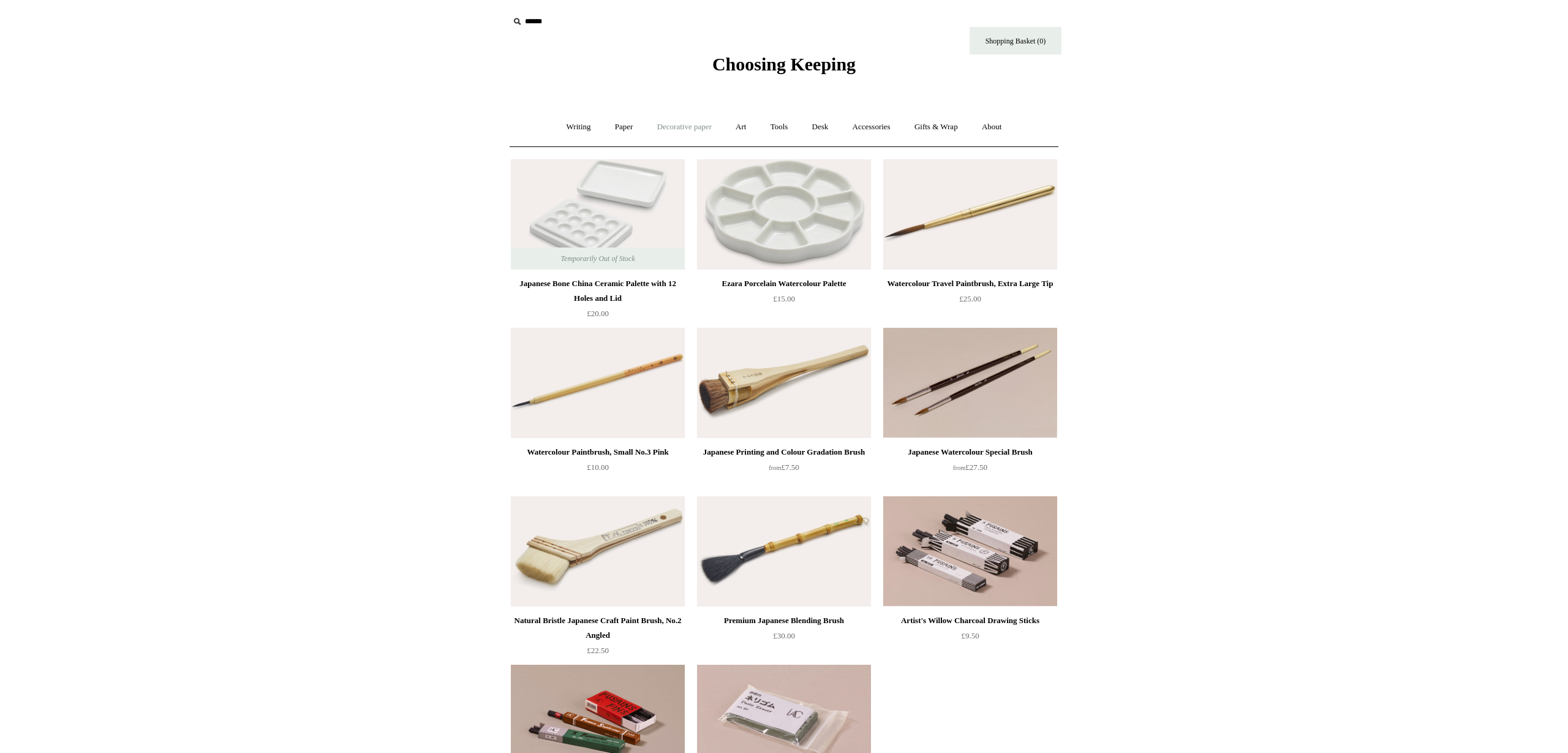
click at [681, 122] on link "Decorative paper +" at bounding box center [685, 127] width 77 height 33
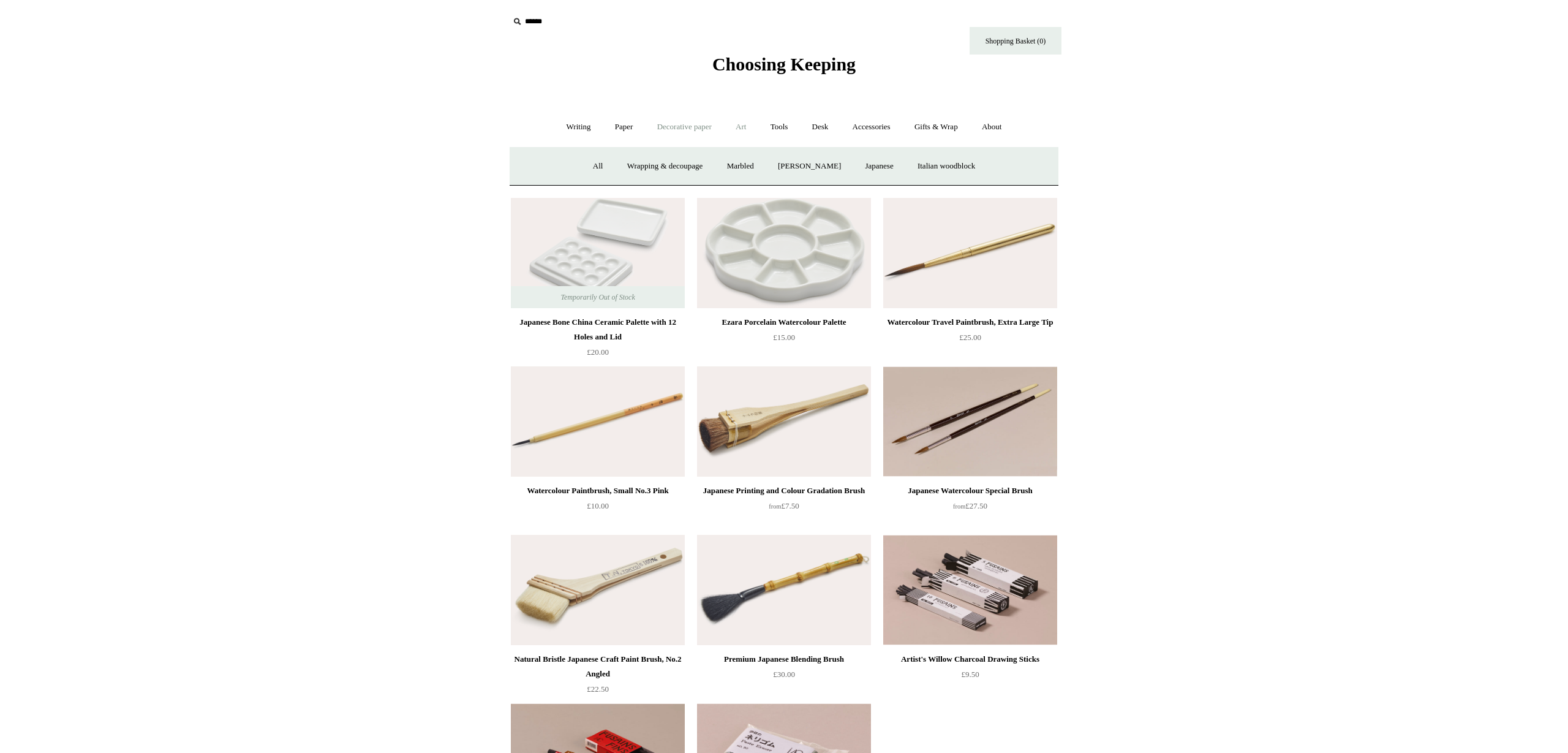
click at [746, 132] on link "Art +" at bounding box center [741, 127] width 33 height 33
click at [764, 169] on link "Pastels & charcoal" at bounding box center [731, 166] width 82 height 33
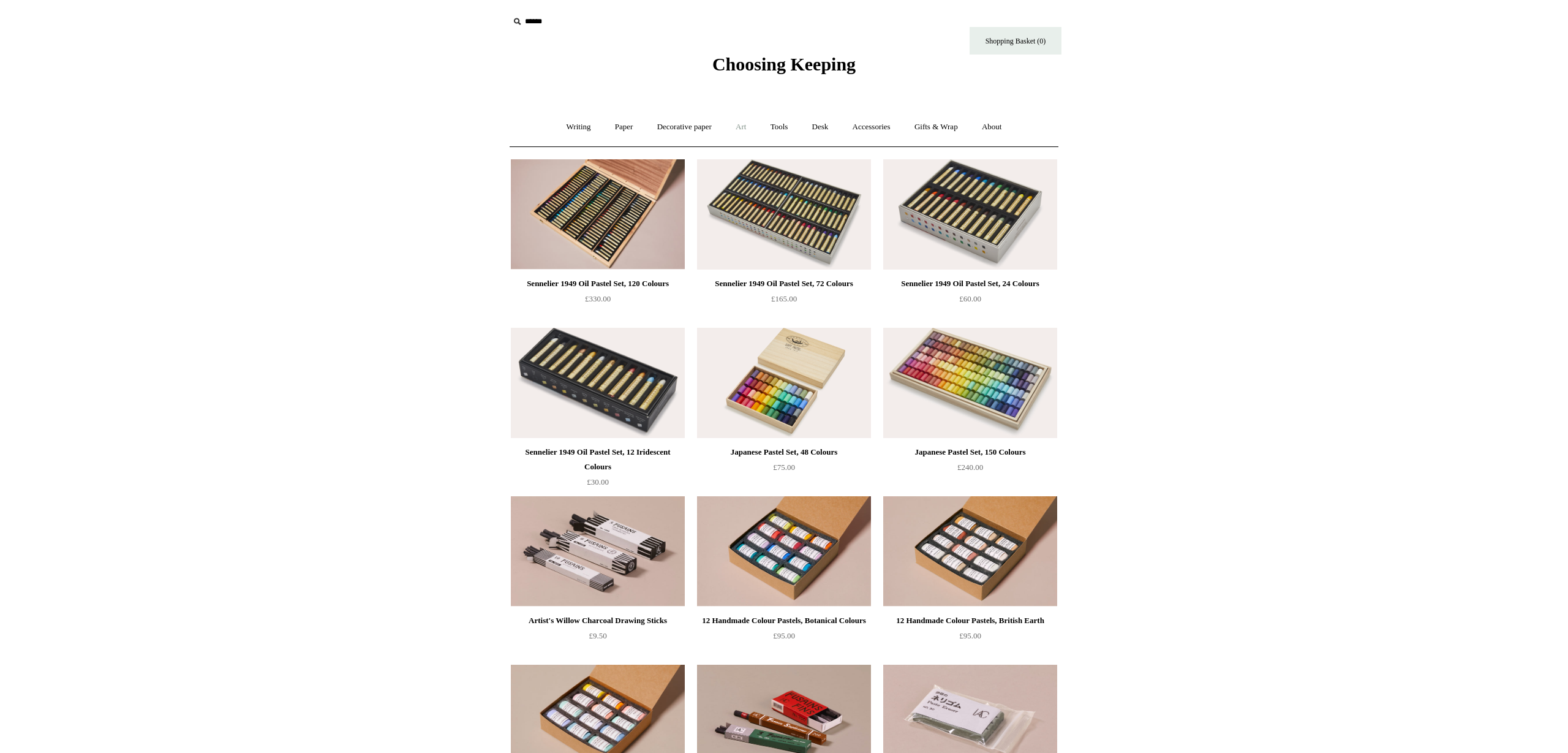
click at [741, 125] on link "Art +" at bounding box center [741, 127] width 33 height 33
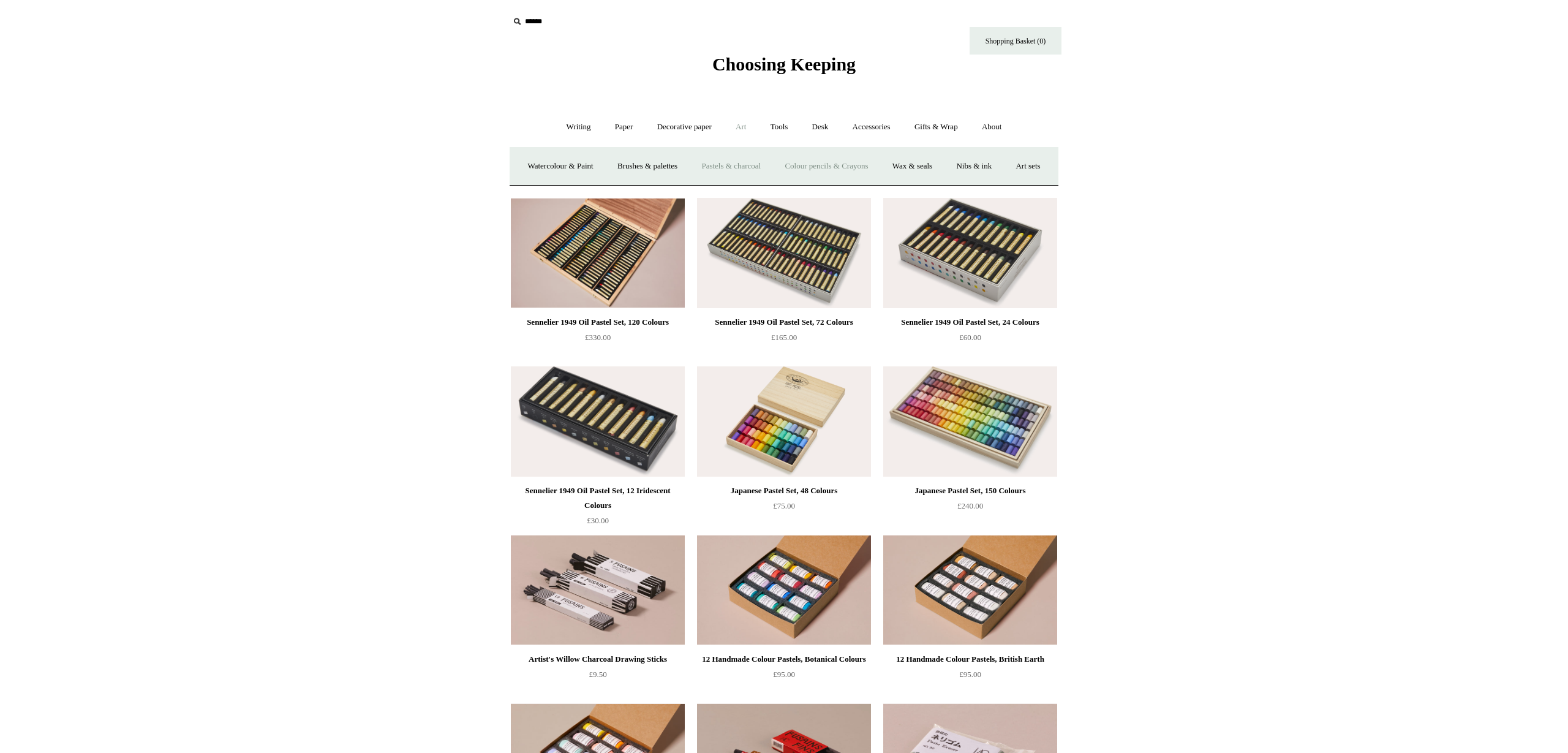
click at [855, 165] on link "Colour pencils & Crayons" at bounding box center [827, 166] width 106 height 33
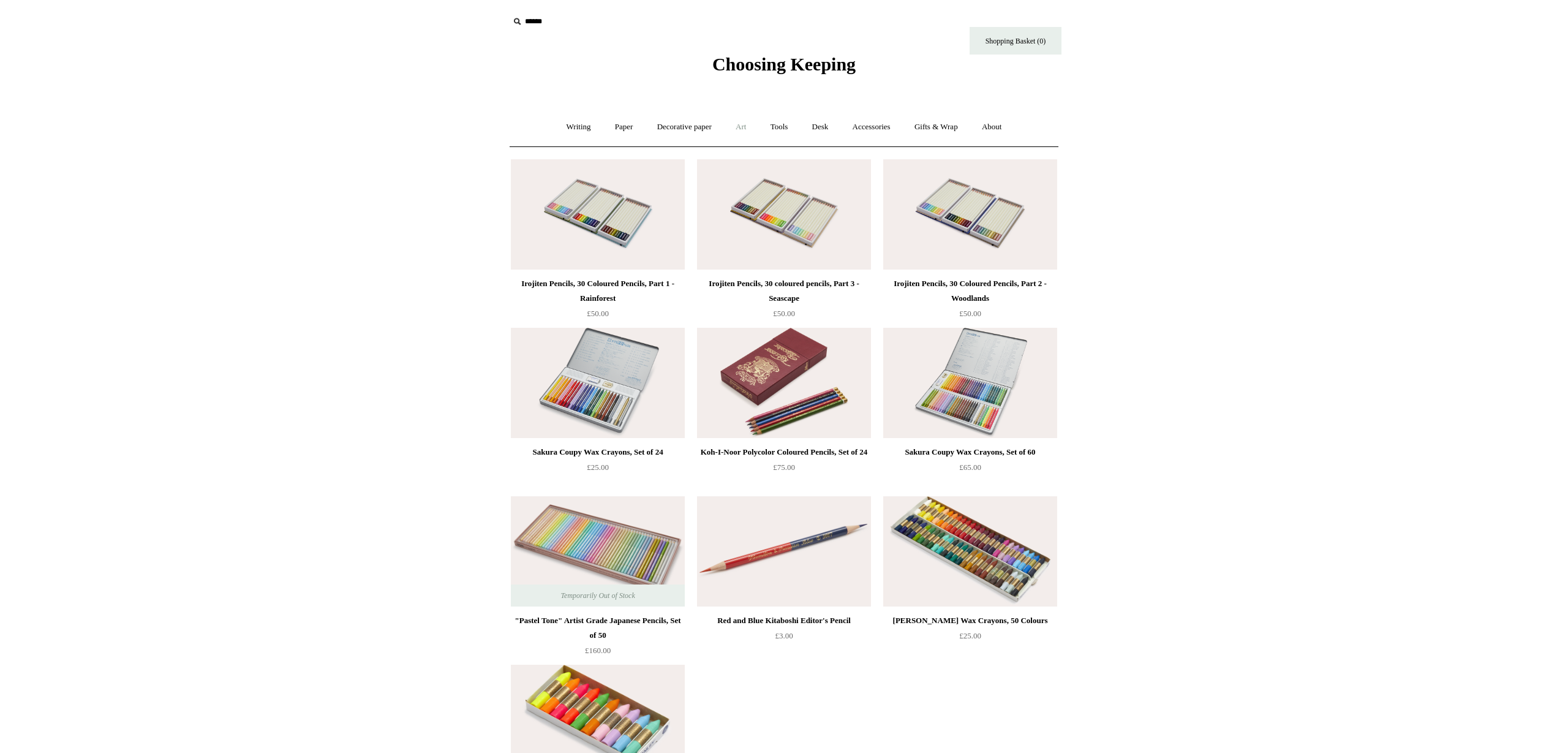
click at [741, 127] on link "Art +" at bounding box center [741, 127] width 33 height 33
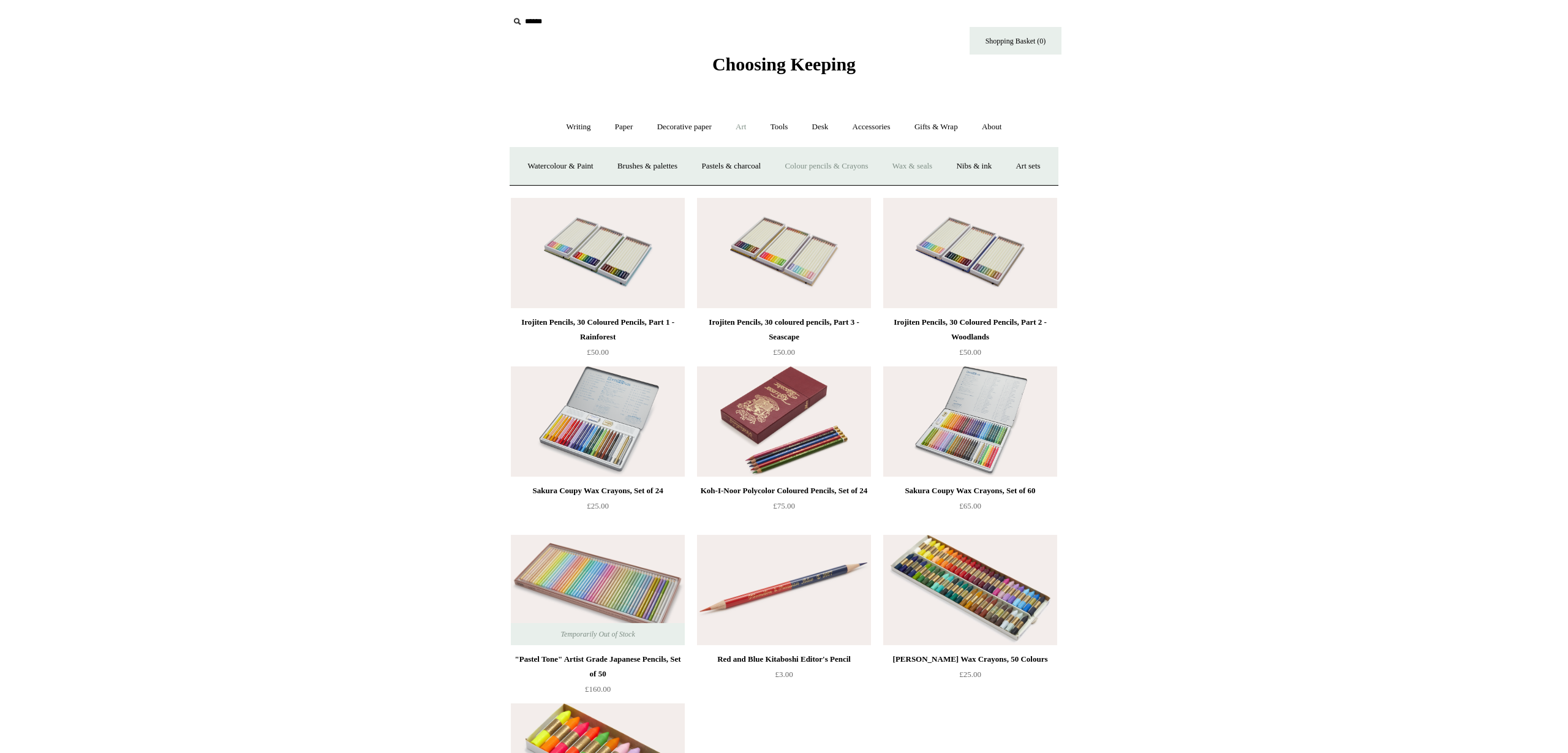
click at [942, 167] on link "Wax & seals" at bounding box center [912, 166] width 62 height 33
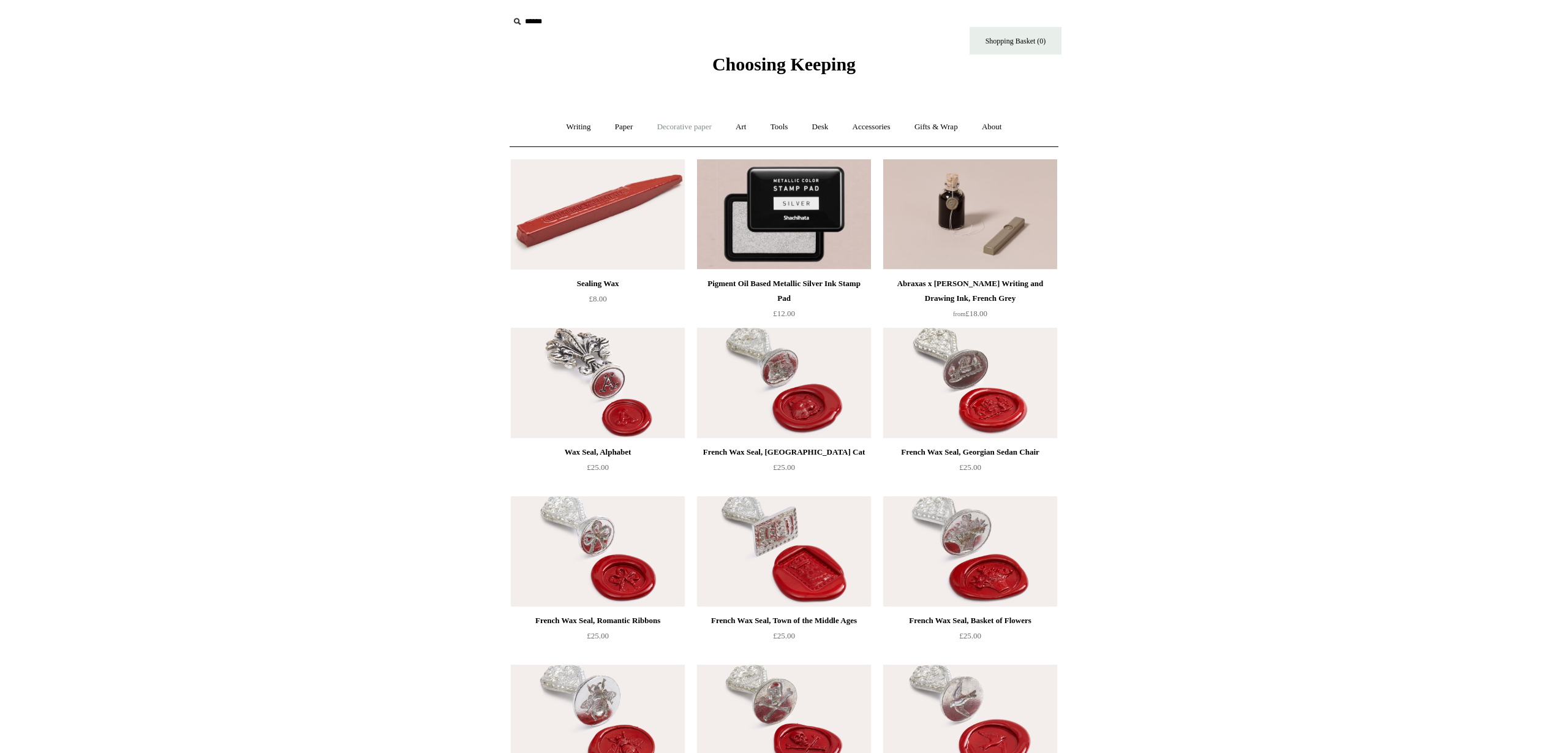
click at [691, 130] on link "Decorative paper +" at bounding box center [685, 127] width 77 height 33
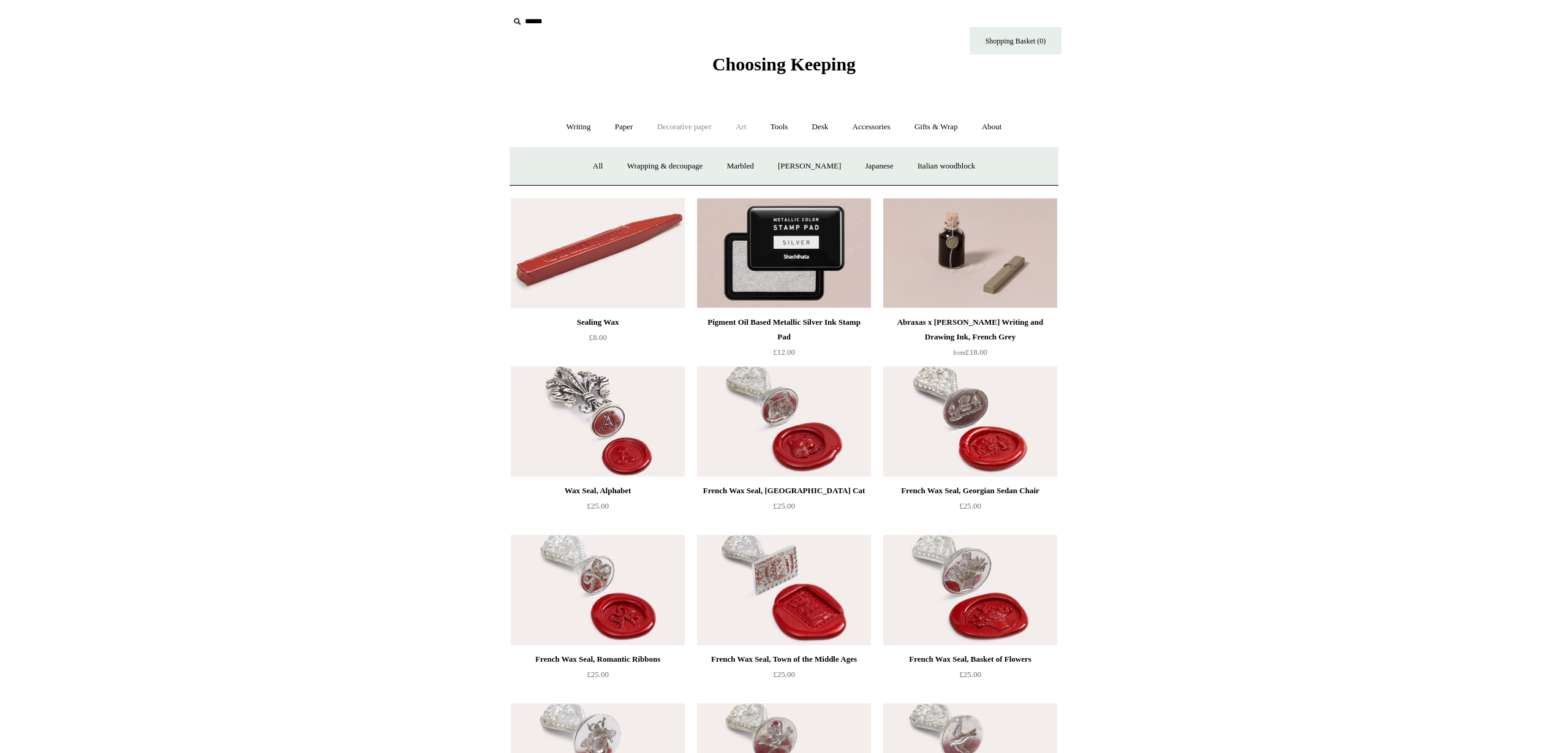
click at [744, 129] on link "Art +" at bounding box center [741, 127] width 33 height 33
click at [1003, 169] on link "Nibs & ink" at bounding box center [974, 166] width 58 height 33
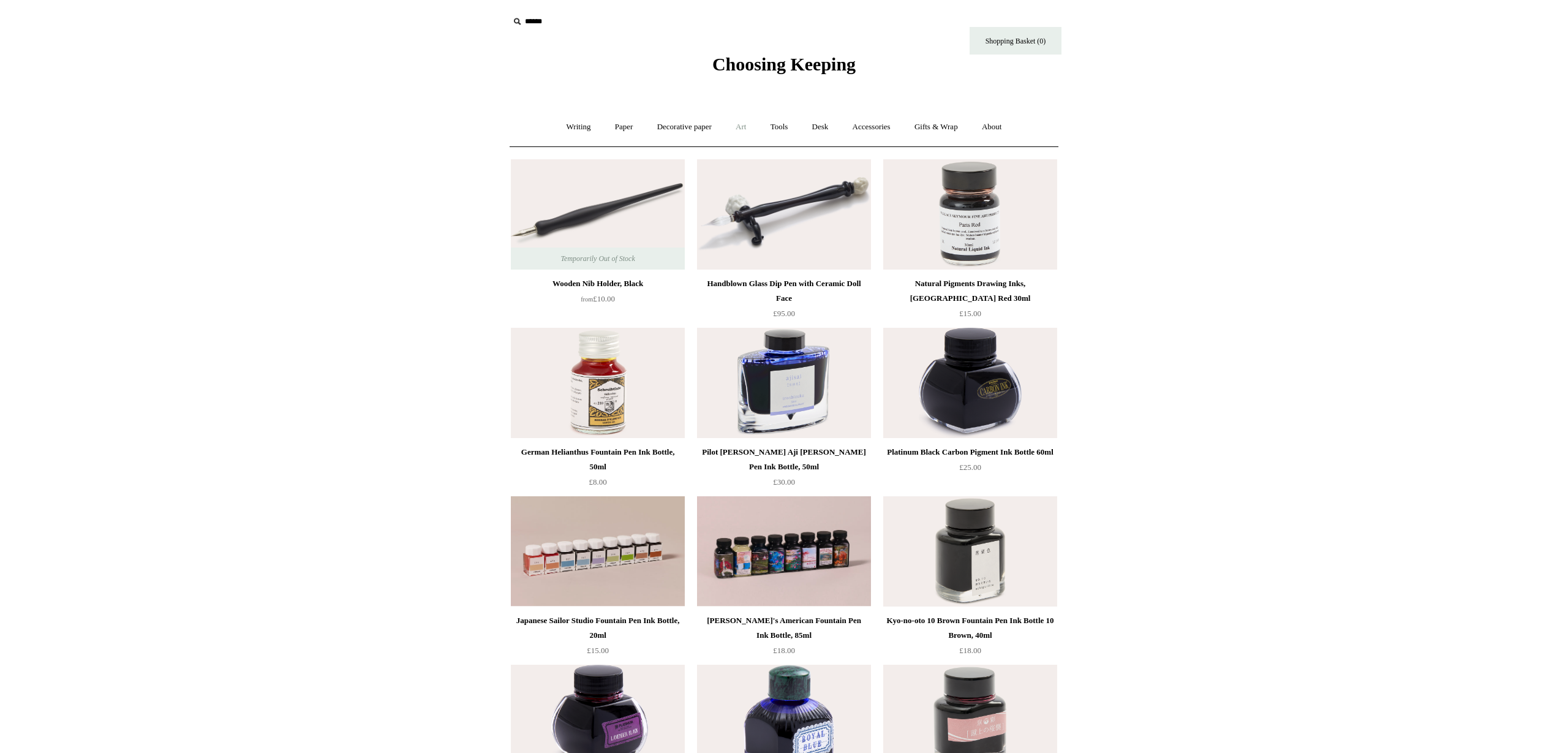
drag, startPoint x: 741, startPoint y: 125, endPoint x: 733, endPoint y: 140, distance: 17.0
click at [741, 125] on link "Art +" at bounding box center [741, 127] width 33 height 33
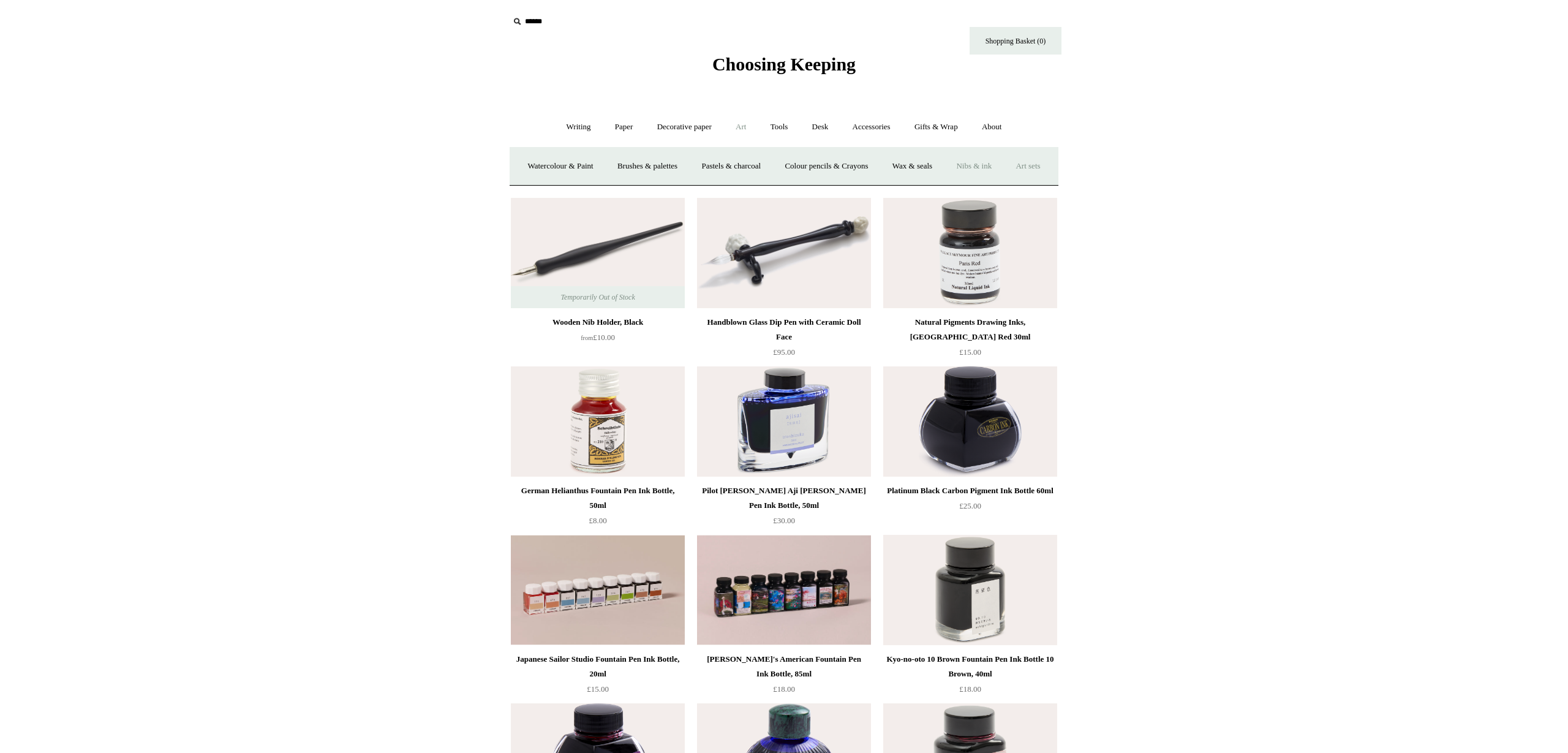
click at [1005, 182] on link "Art sets" at bounding box center [1028, 166] width 46 height 33
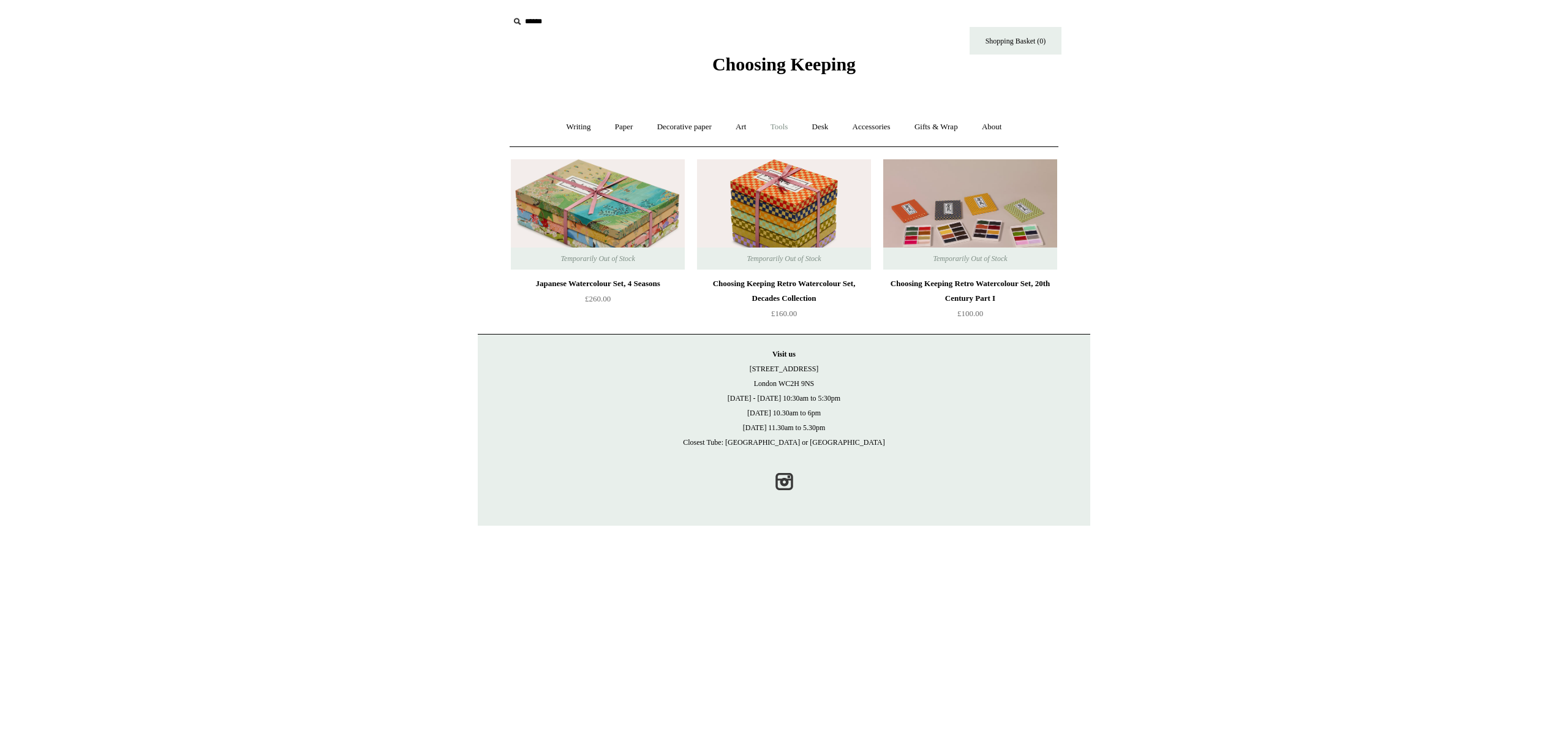
click at [780, 125] on link "Tools +" at bounding box center [779, 127] width 40 height 33
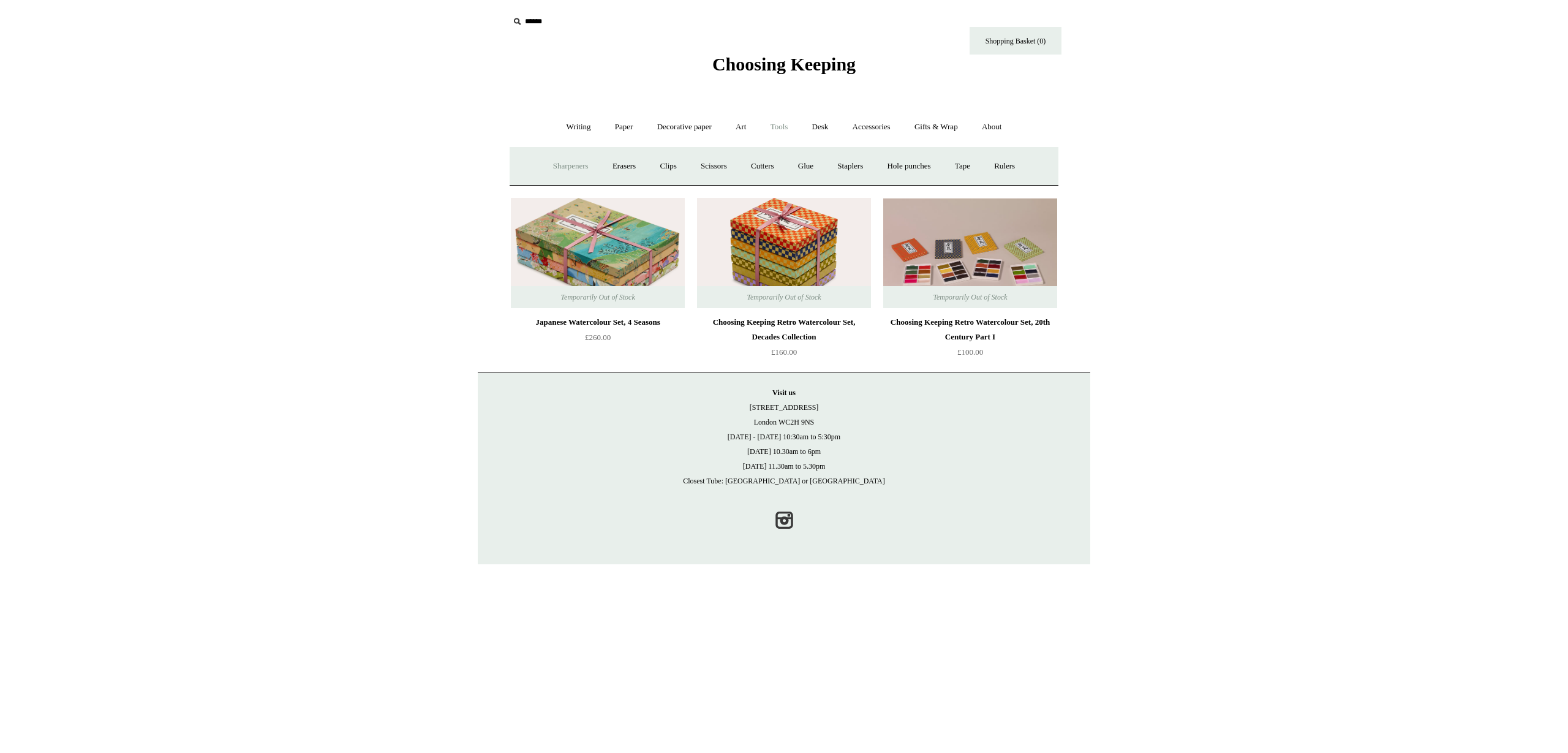
click at [560, 167] on link "Sharpeners" at bounding box center [571, 166] width 58 height 33
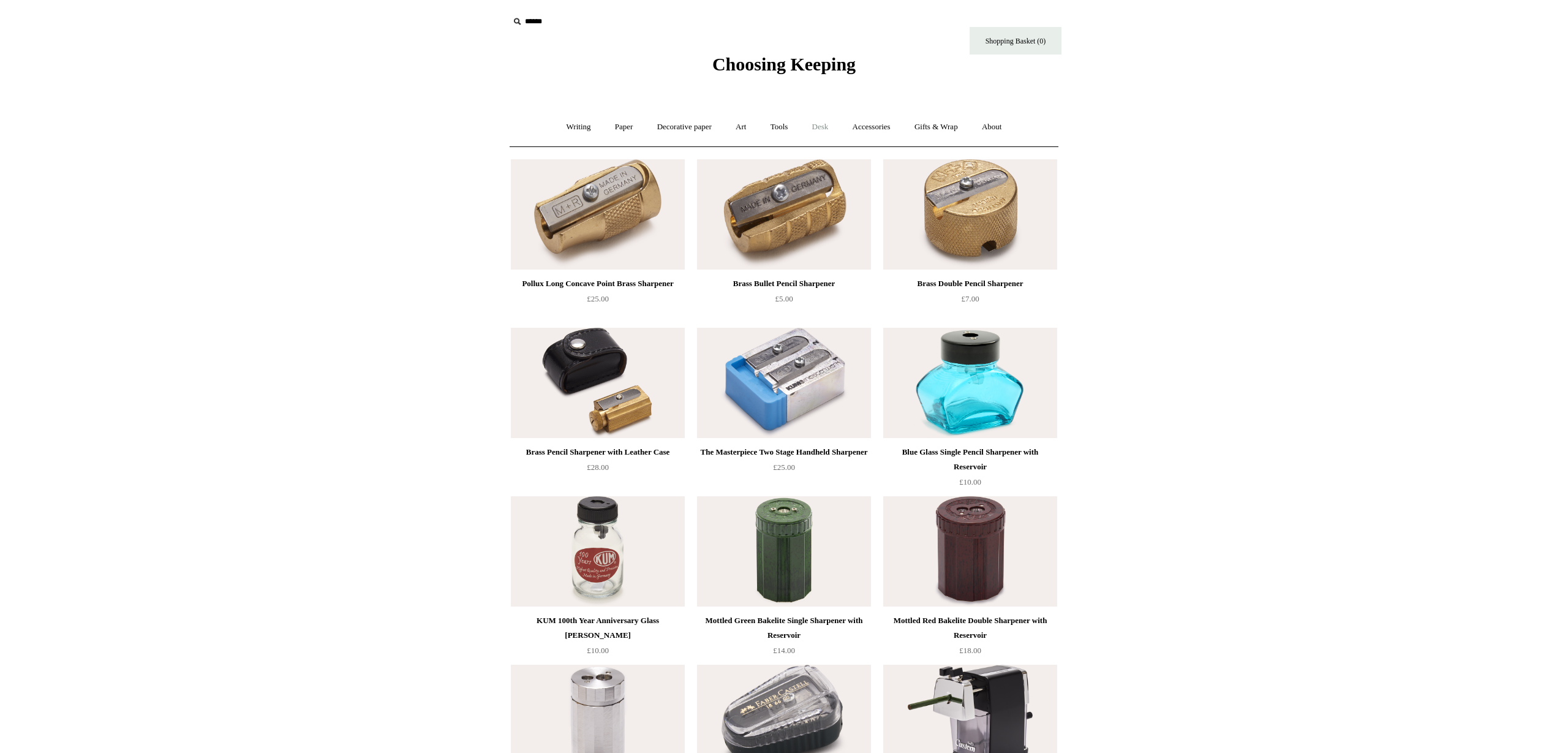
click at [827, 127] on link "Desk +" at bounding box center [820, 127] width 38 height 33
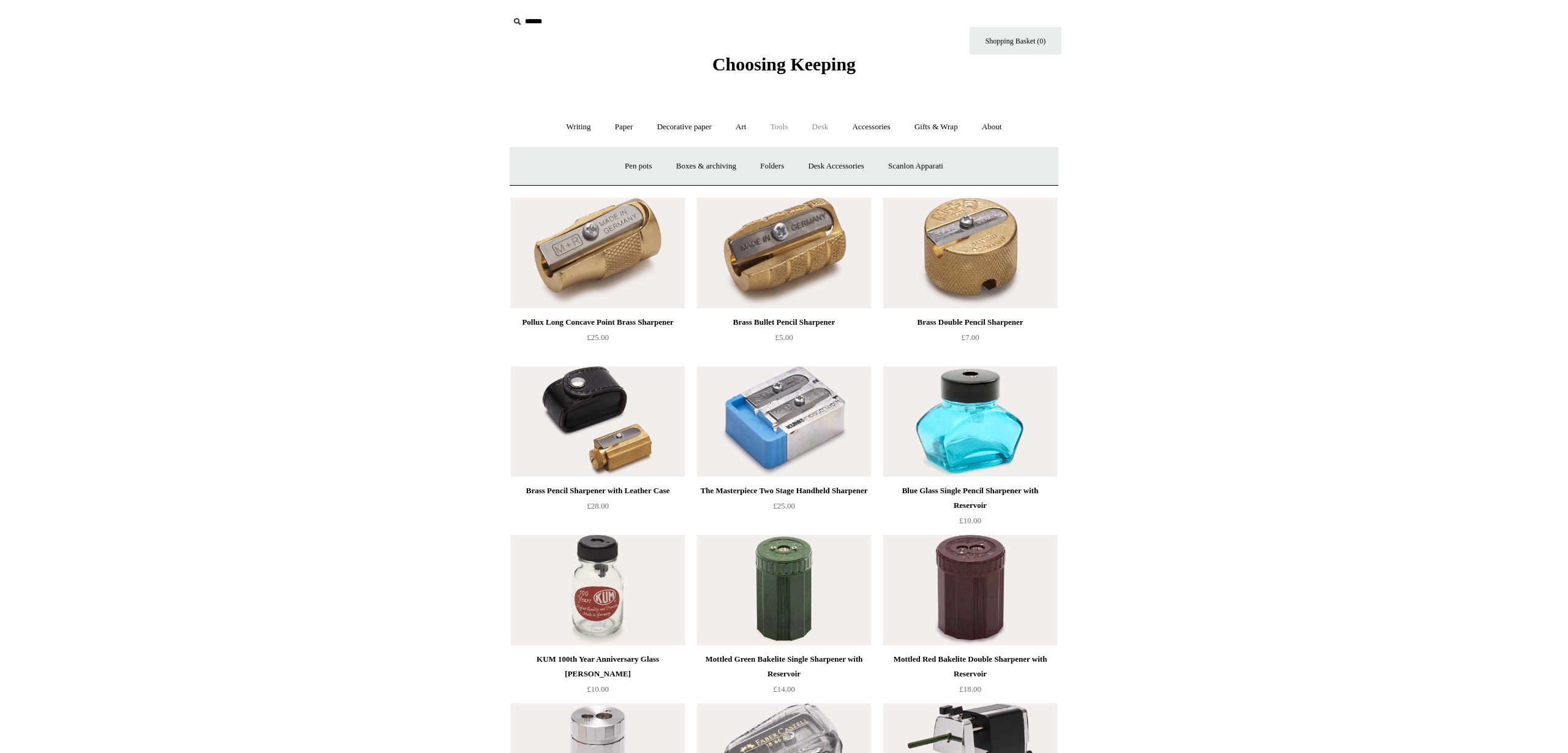
click at [785, 129] on link "Tools +" at bounding box center [779, 127] width 40 height 33
click at [622, 169] on link "Erasers" at bounding box center [624, 166] width 46 height 33
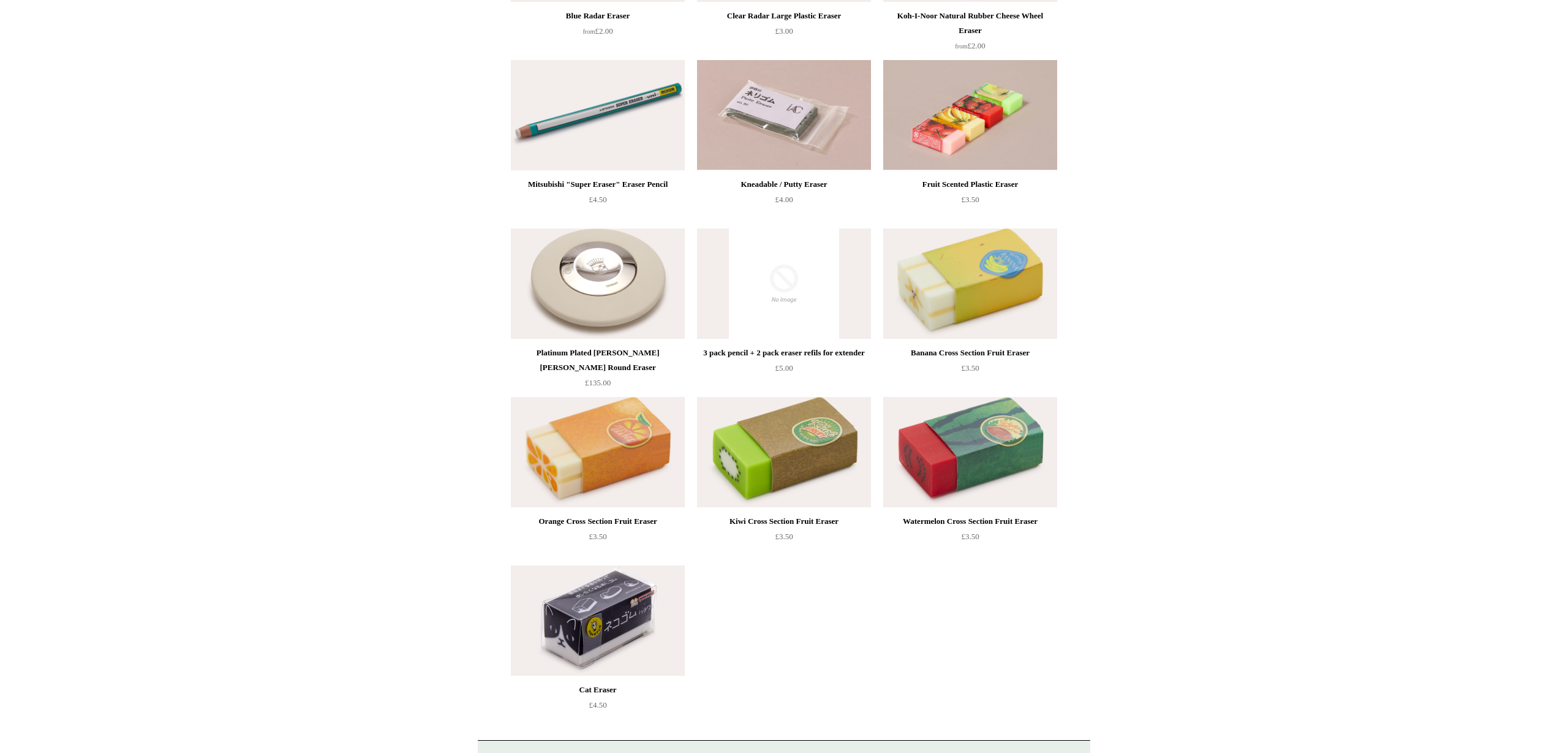
scroll to position [269, 0]
drag, startPoint x: 863, startPoint y: 354, endPoint x: 622, endPoint y: 4, distance: 424.9
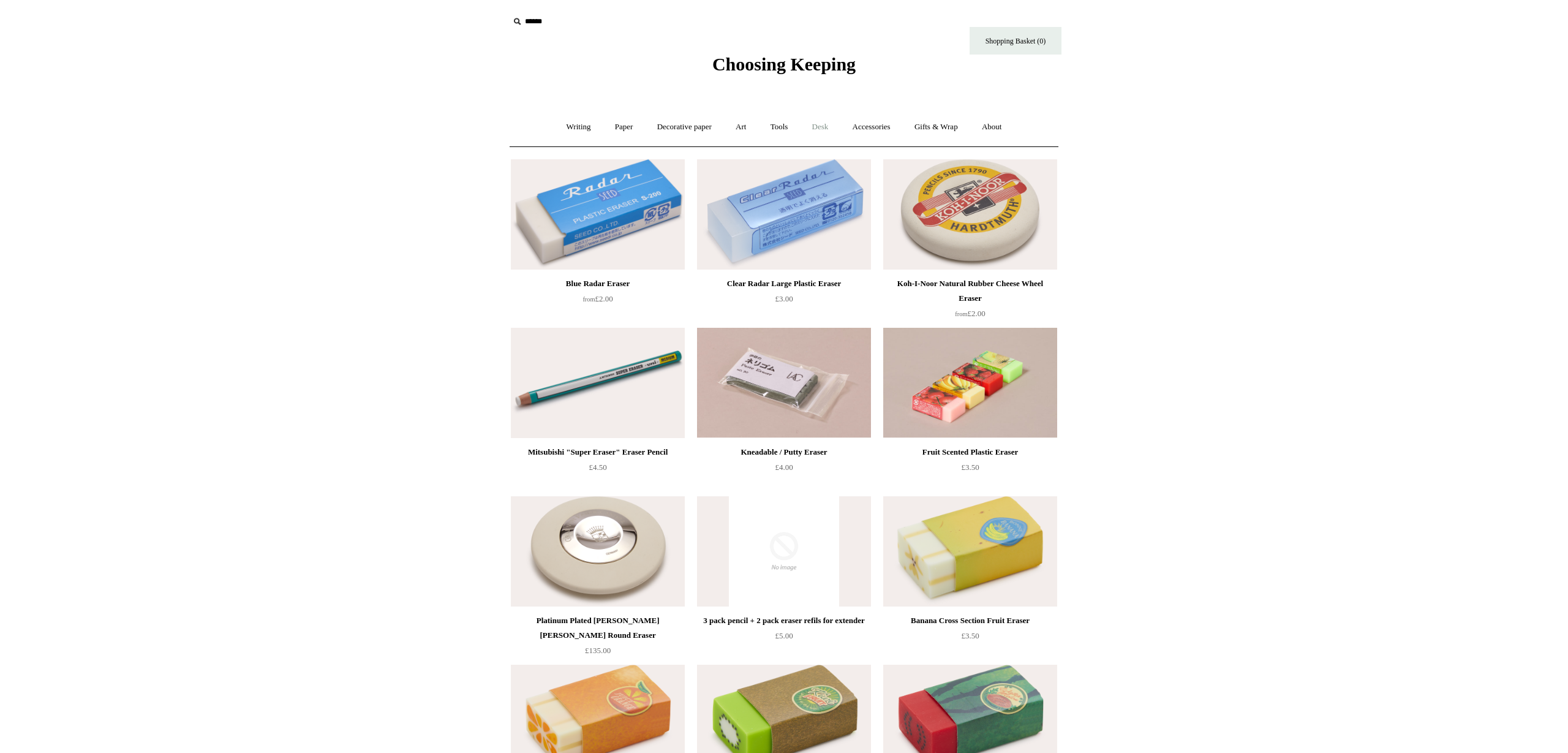
click at [830, 128] on link "Desk +" at bounding box center [820, 127] width 38 height 33
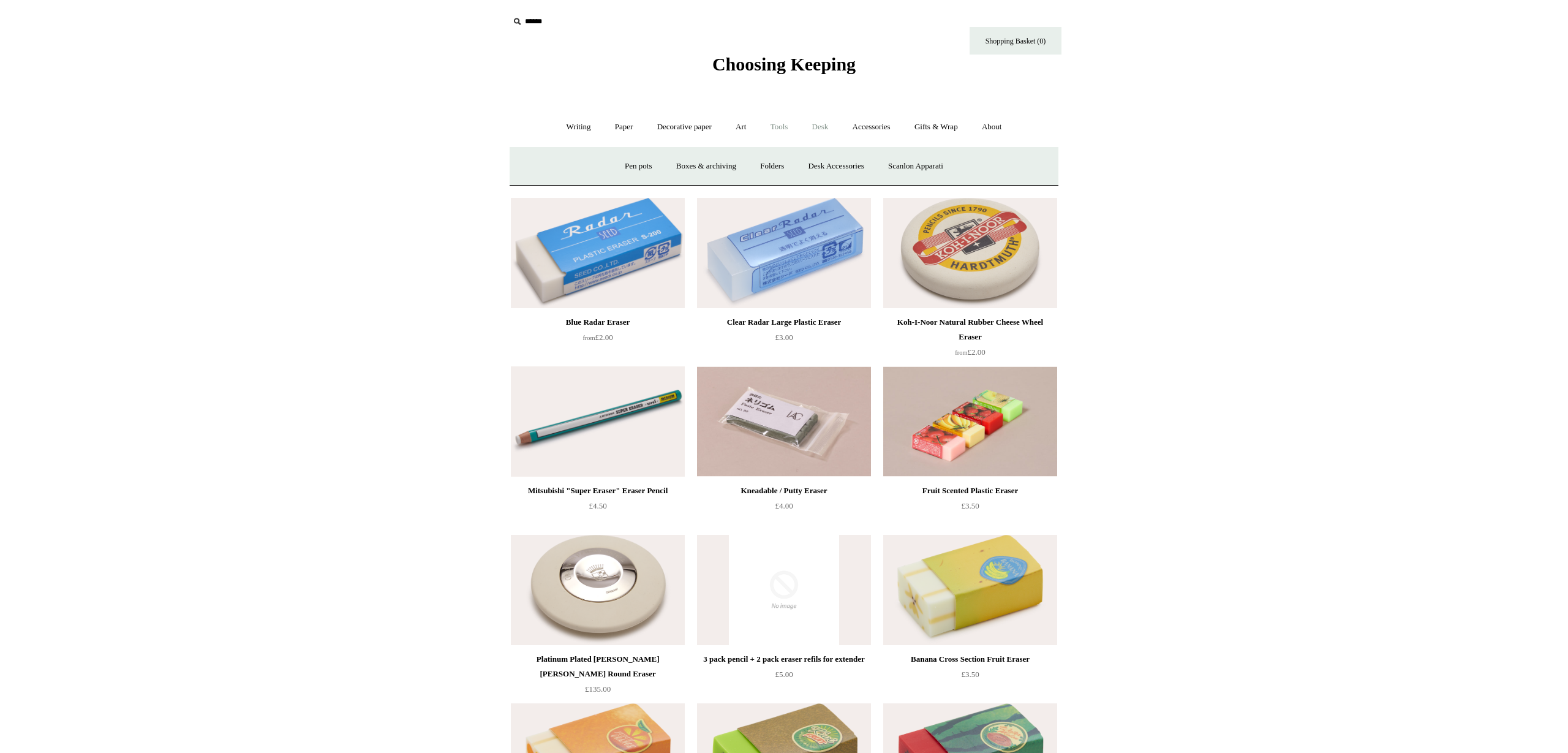
click at [780, 126] on link "Tools +" at bounding box center [779, 127] width 40 height 33
click at [666, 167] on link "Clips +" at bounding box center [667, 166] width 38 height 33
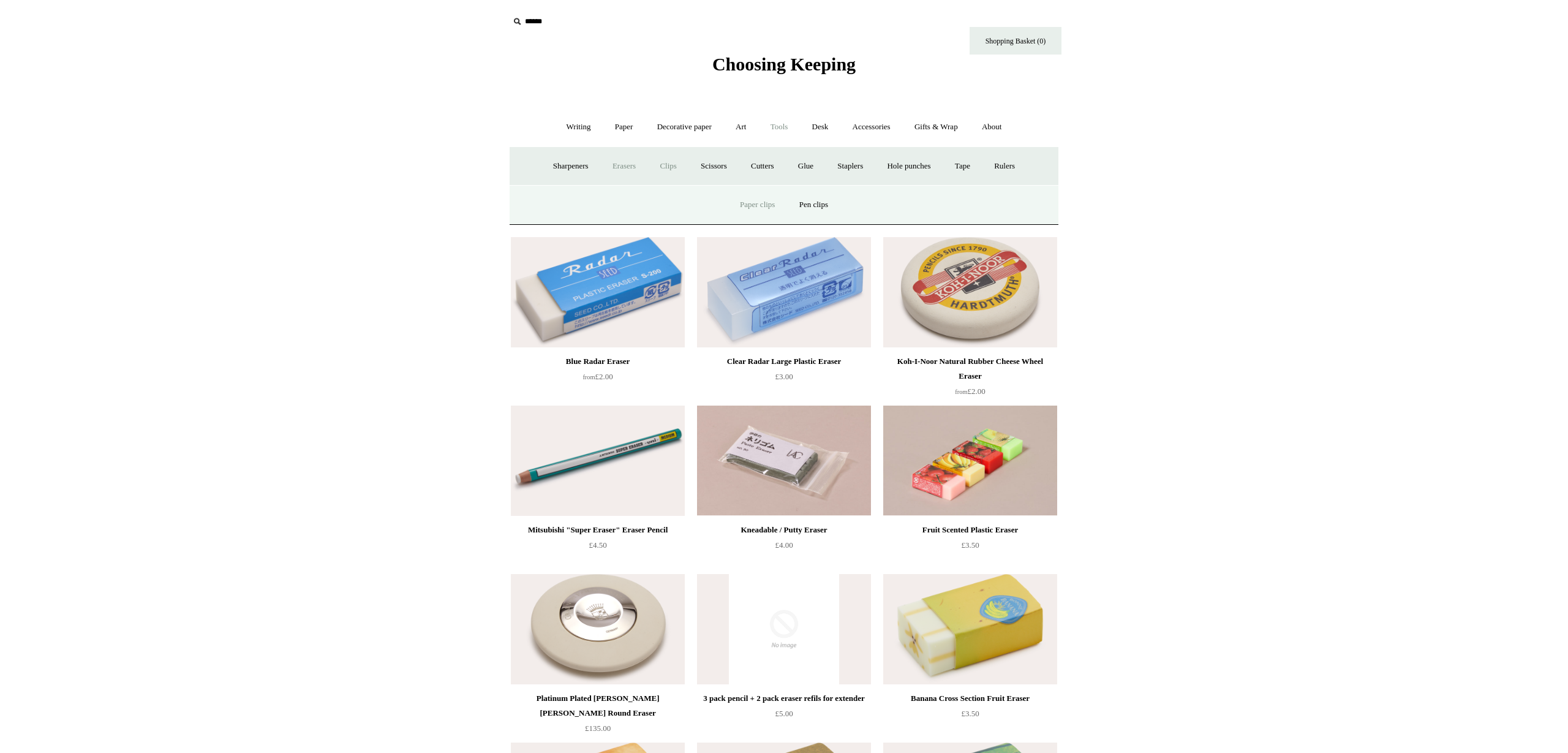
click at [780, 206] on link "Paper clips" at bounding box center [757, 205] width 57 height 33
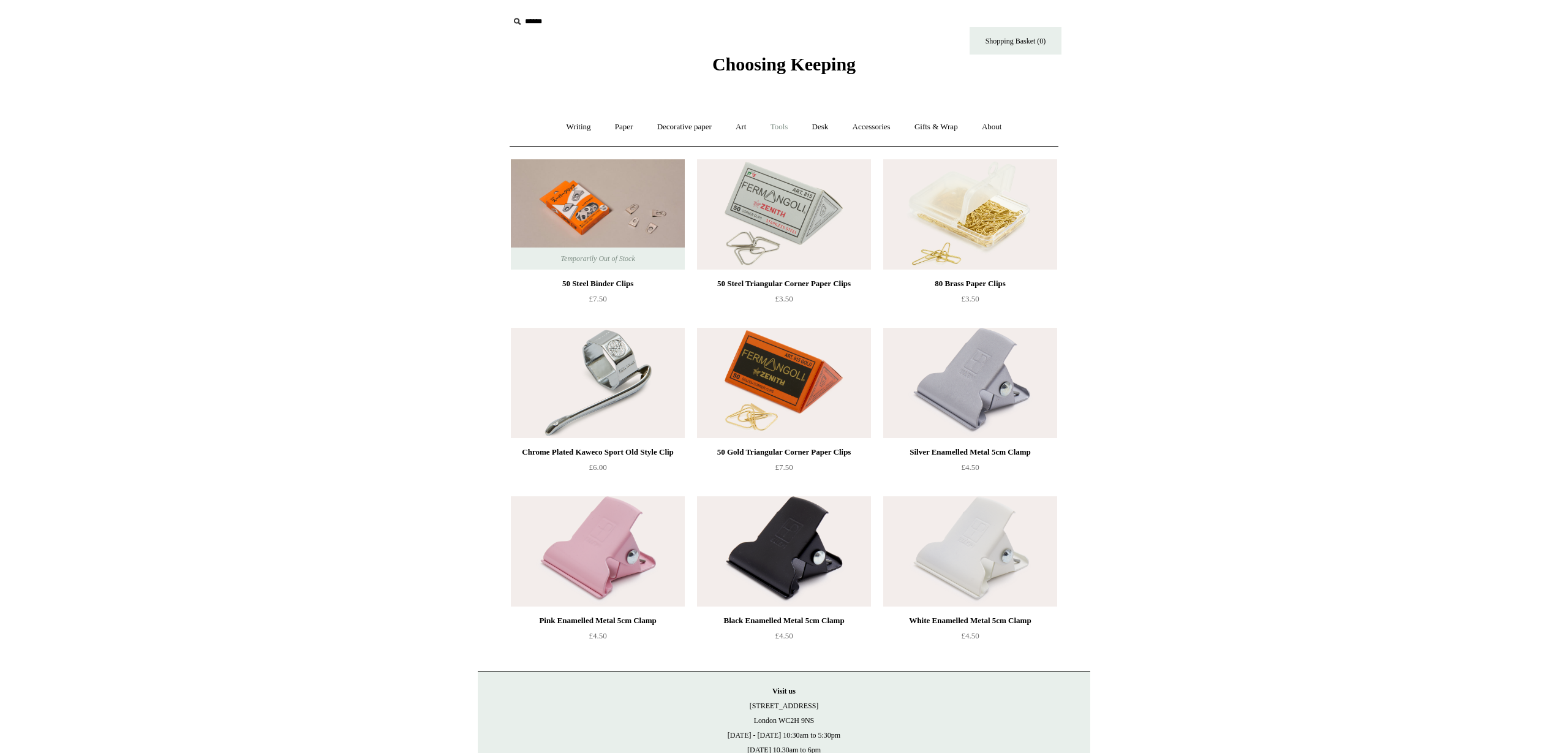
click at [788, 125] on link "Tools +" at bounding box center [779, 127] width 40 height 33
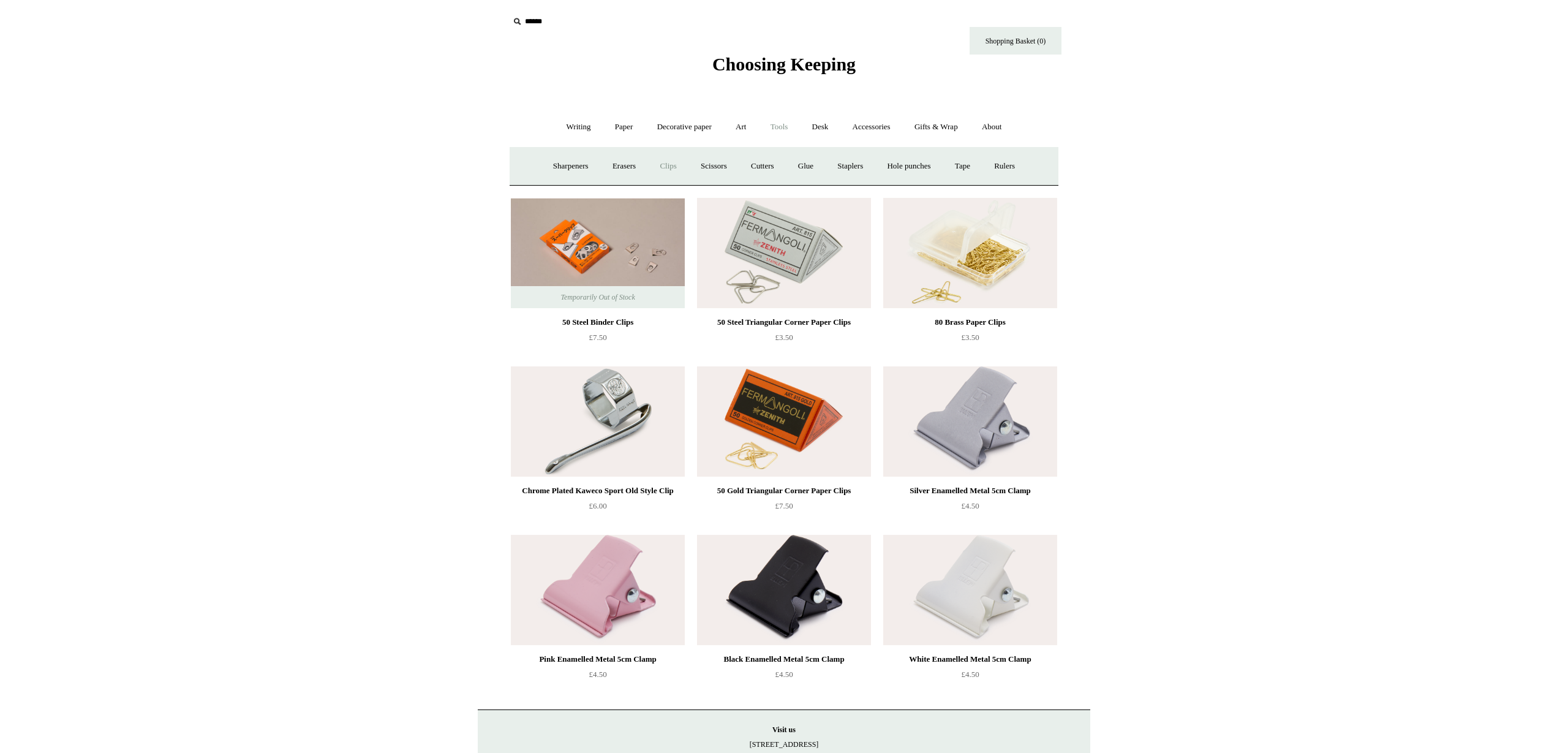
click at [657, 164] on link "Clips +" at bounding box center [667, 166] width 38 height 33
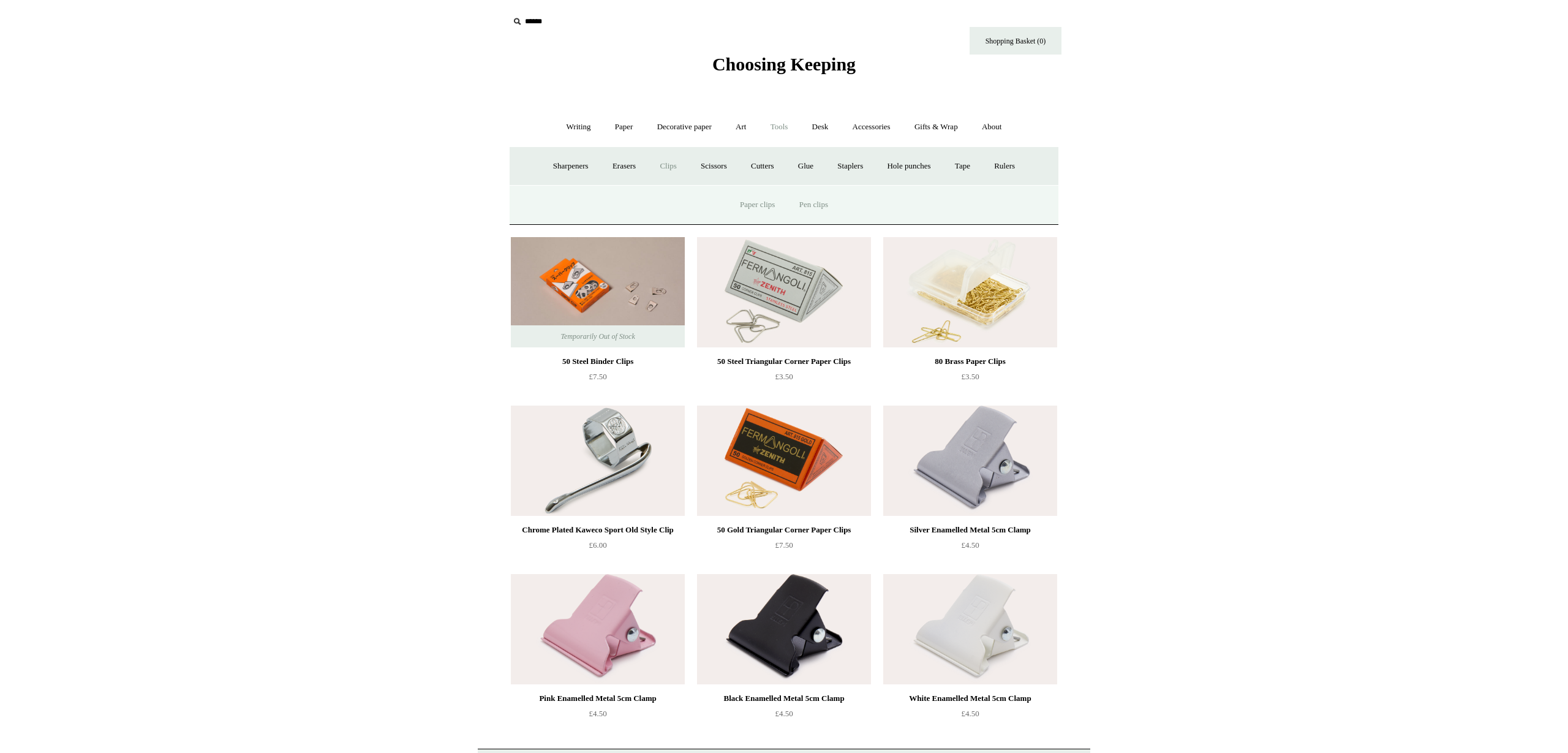
click at [822, 204] on link "Pen clips" at bounding box center [814, 205] width 51 height 33
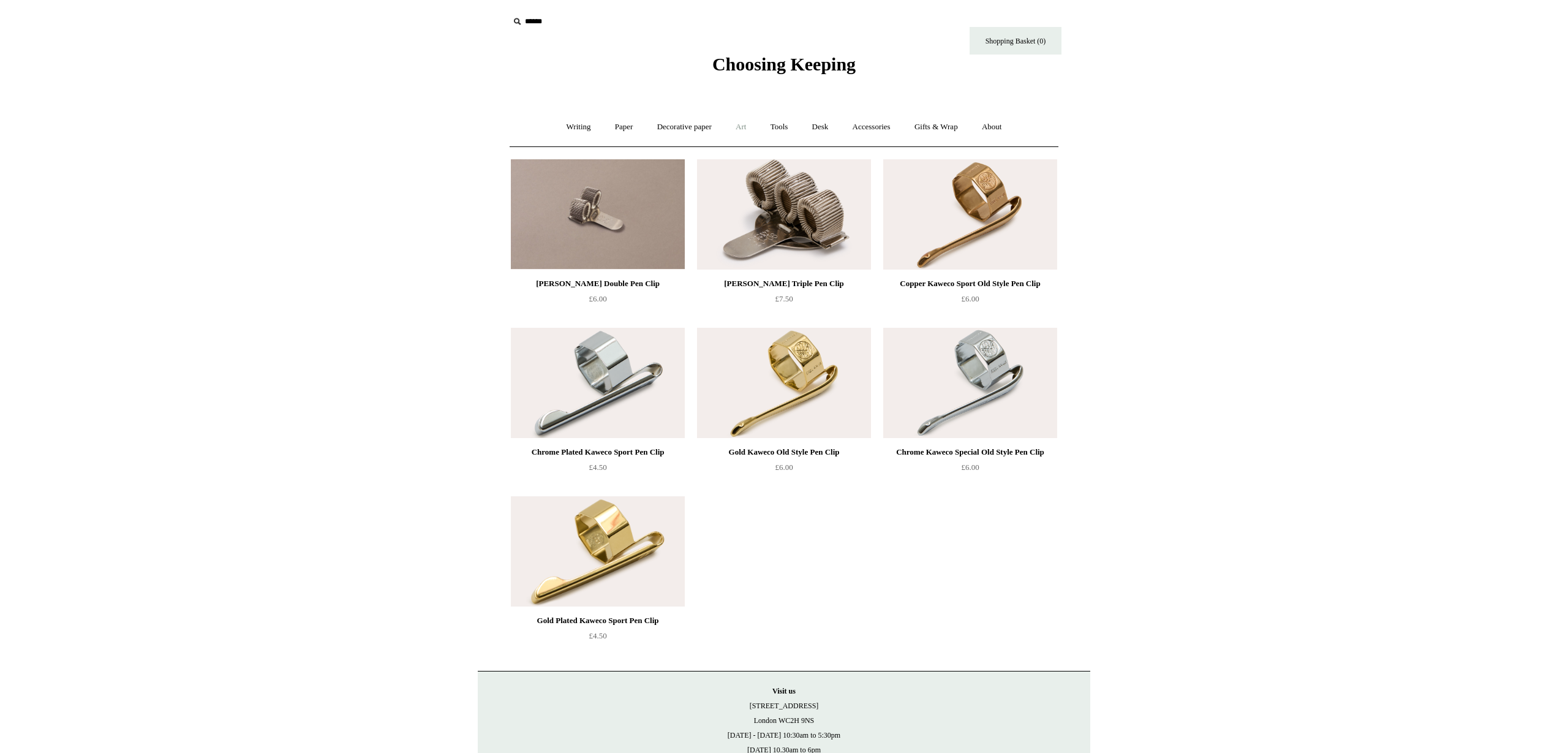
click at [745, 127] on link "Art +" at bounding box center [741, 127] width 33 height 33
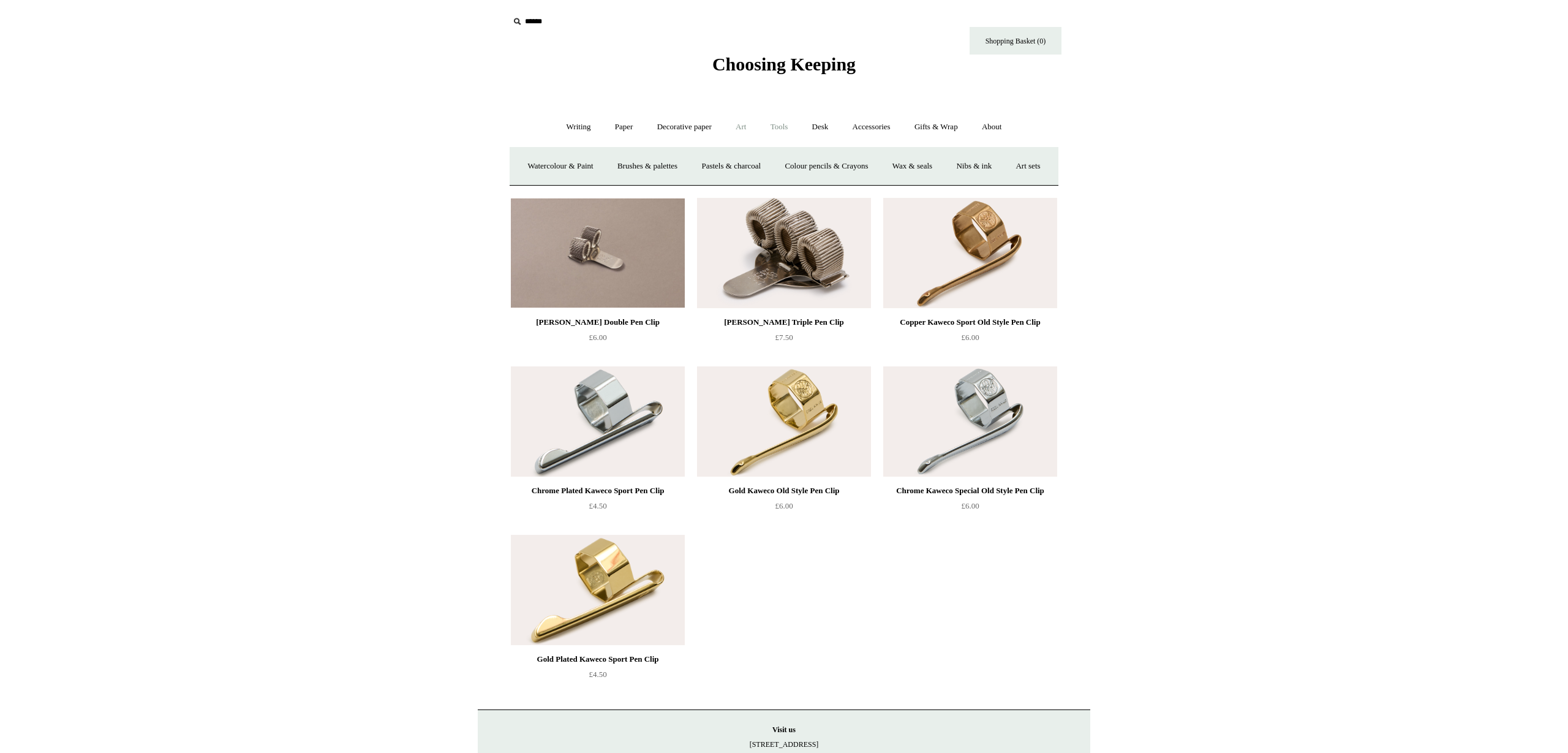
click at [783, 126] on link "Tools +" at bounding box center [779, 127] width 40 height 33
click at [715, 168] on link "Scissors" at bounding box center [714, 166] width 49 height 33
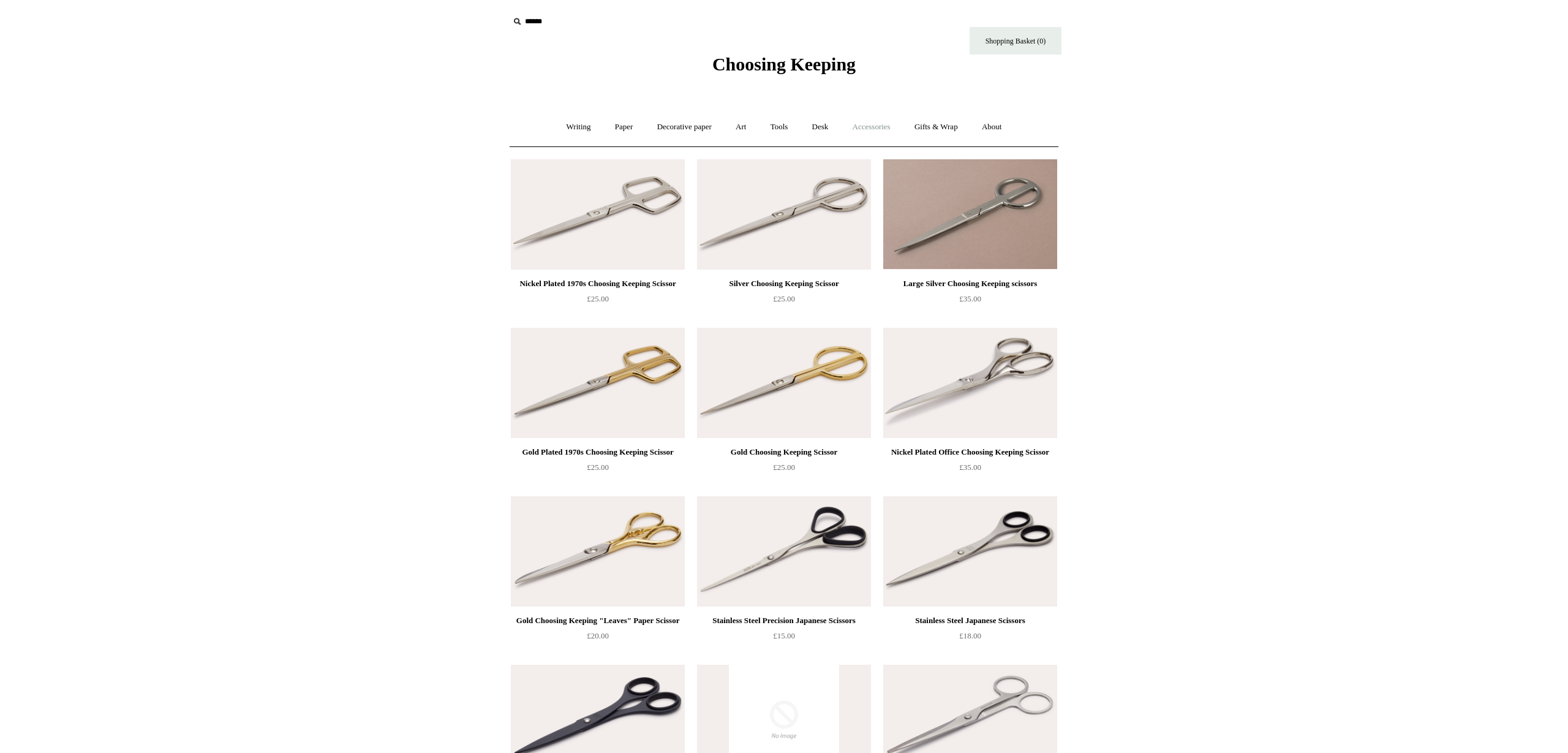
click at [877, 131] on link "Accessories +" at bounding box center [872, 127] width 60 height 33
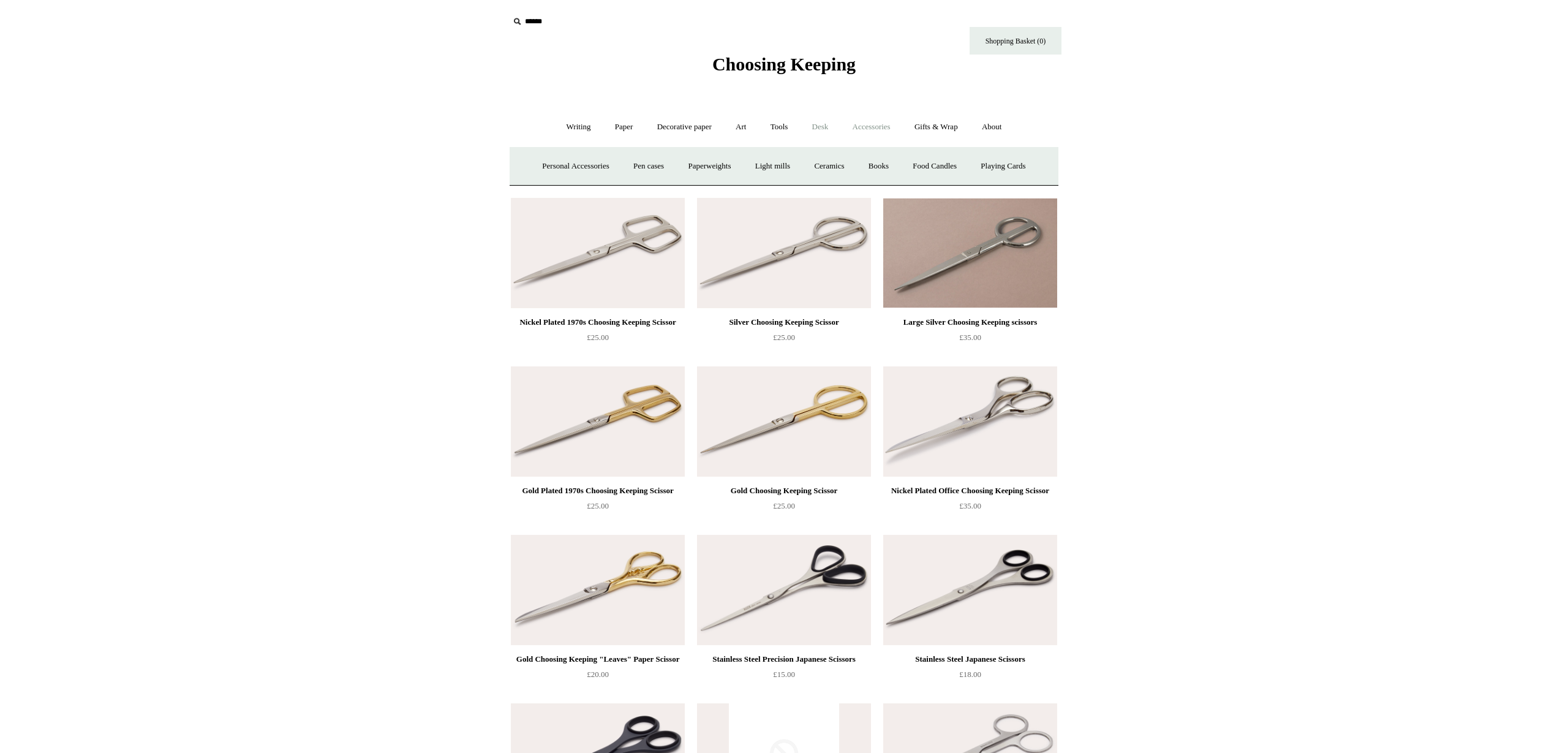
click at [827, 128] on link "Desk +" at bounding box center [820, 127] width 38 height 33
click at [780, 127] on link "Tools +" at bounding box center [779, 127] width 40 height 33
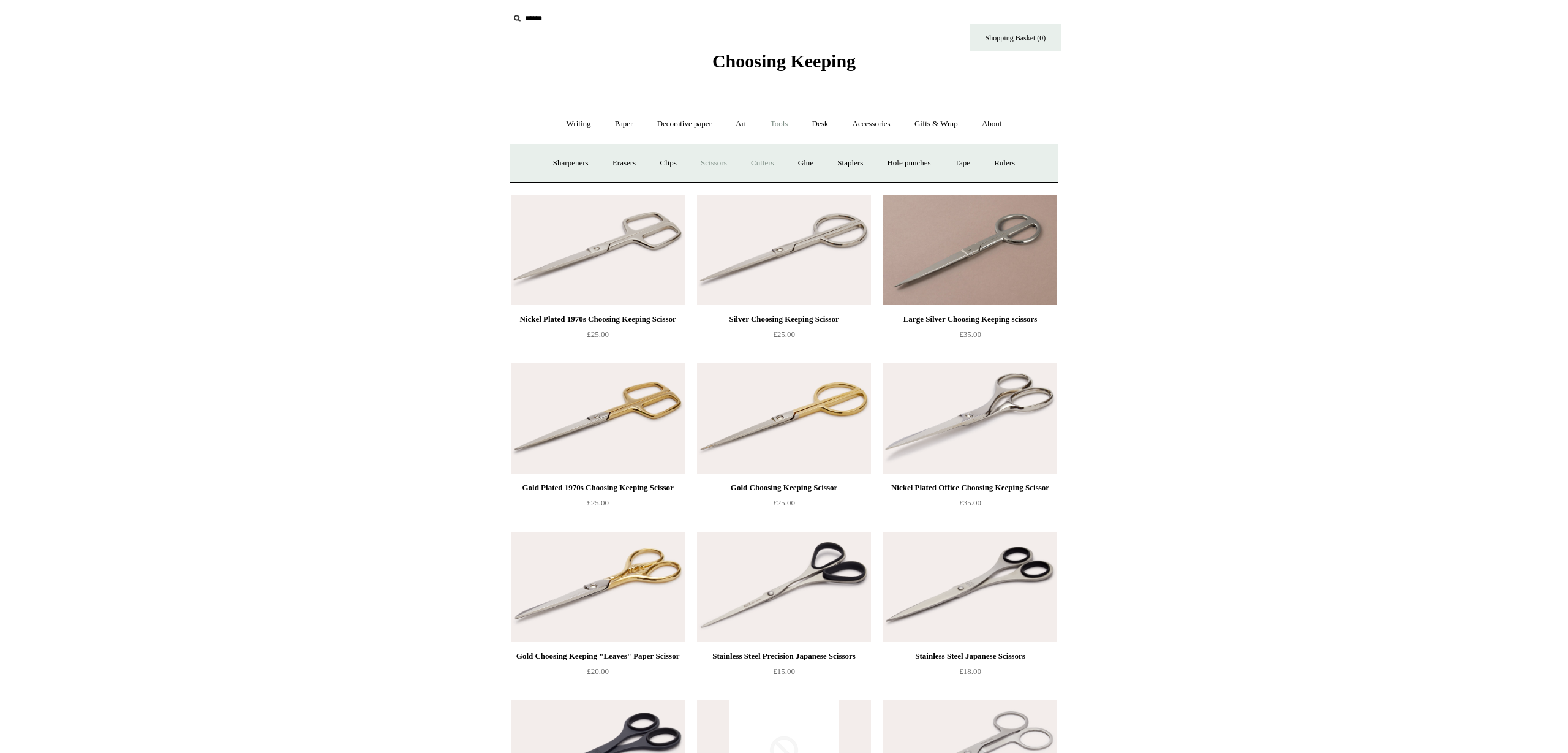
click at [756, 158] on link "Cutters" at bounding box center [762, 163] width 46 height 33
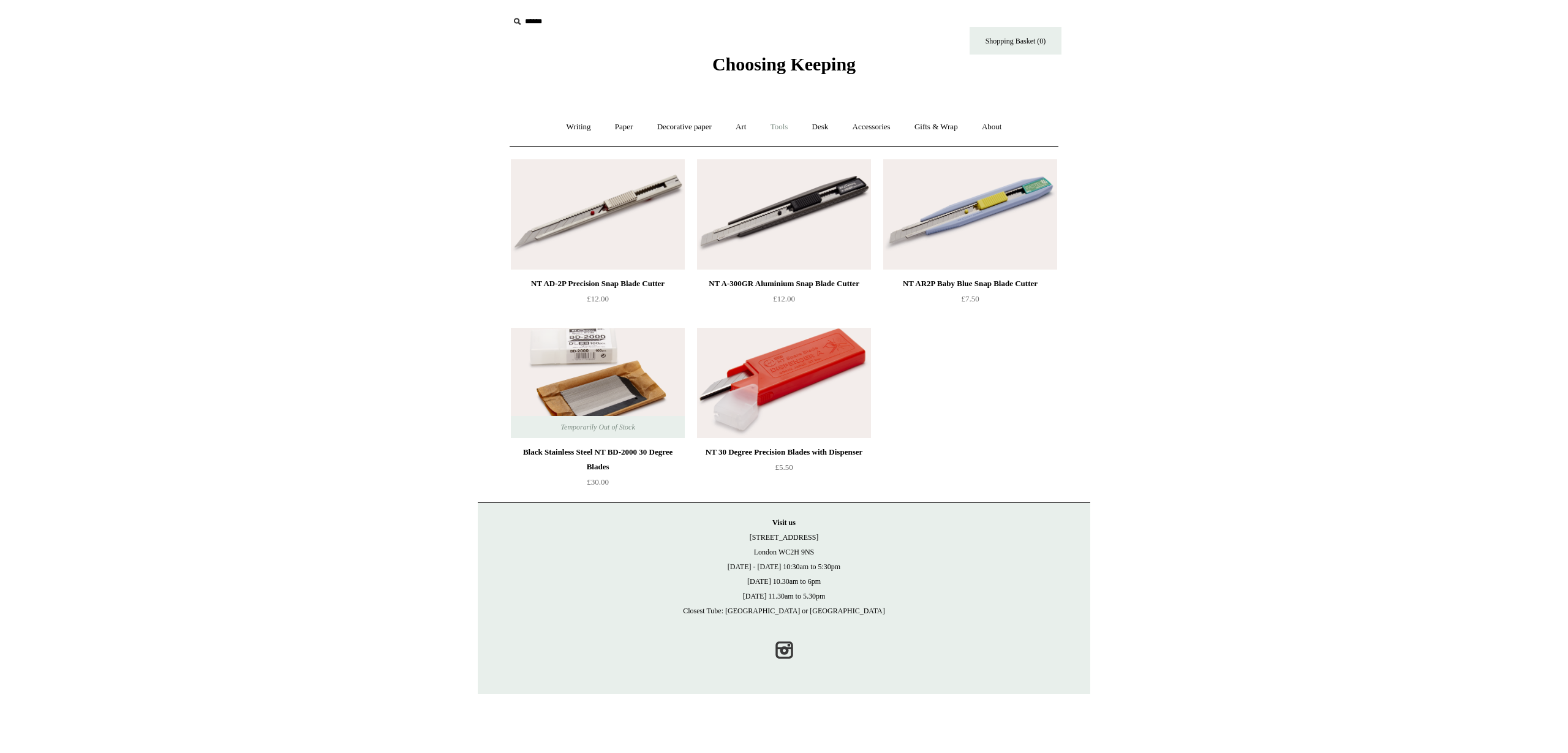
drag, startPoint x: 783, startPoint y: 127, endPoint x: 781, endPoint y: 138, distance: 11.2
click at [783, 127] on link "Tools +" at bounding box center [779, 127] width 40 height 33
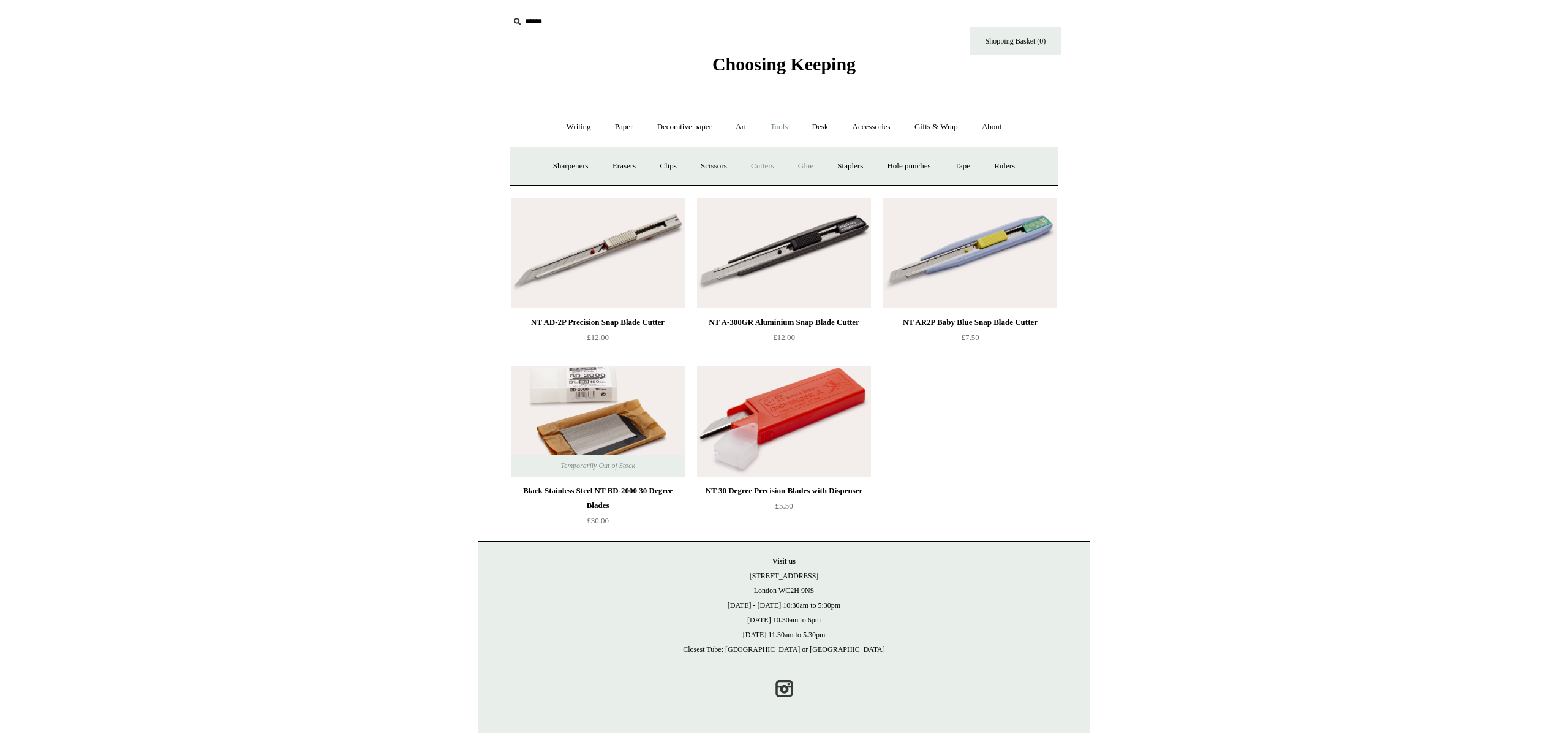
click at [808, 166] on link "Glue" at bounding box center [806, 166] width 38 height 33
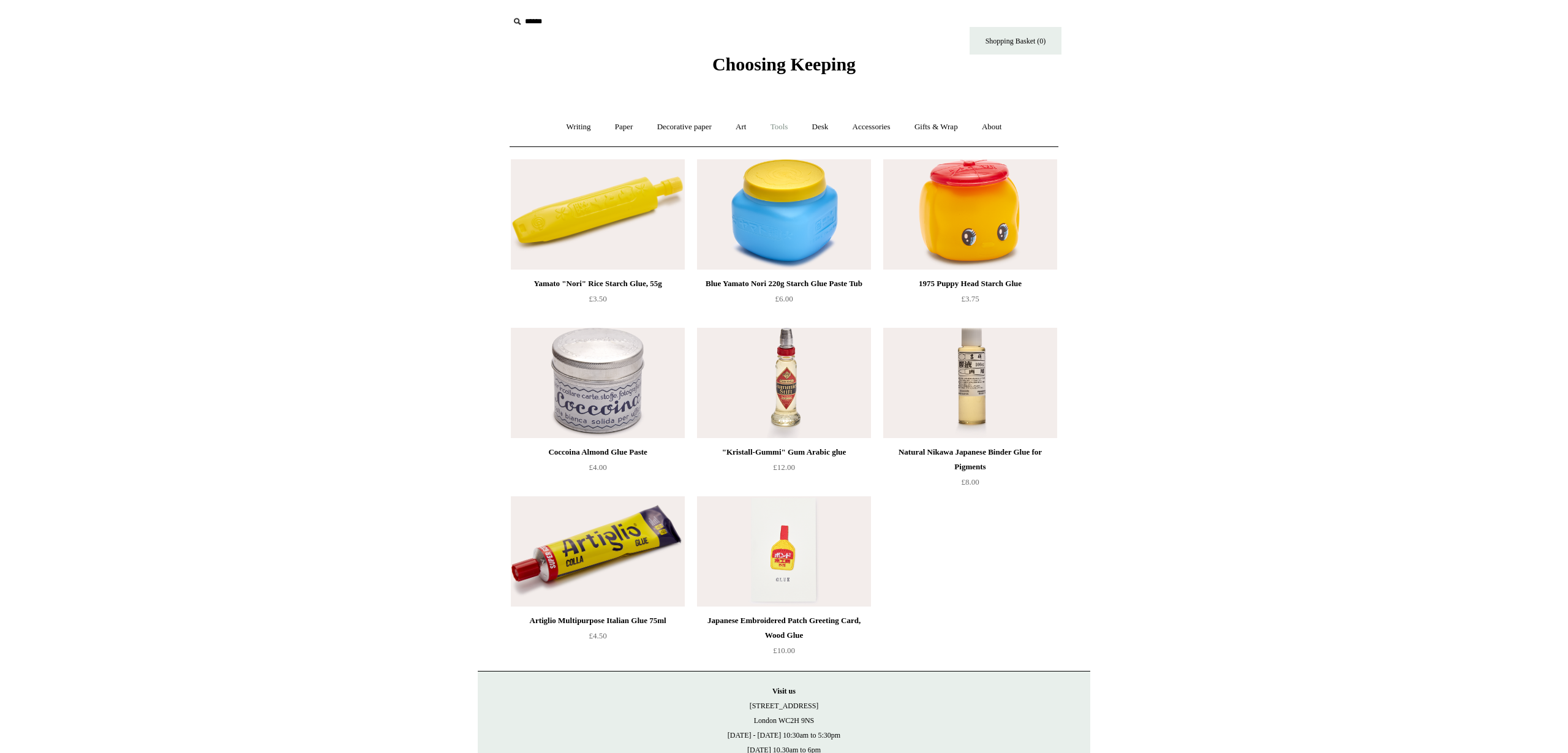
click at [786, 128] on link "Tools +" at bounding box center [779, 127] width 40 height 33
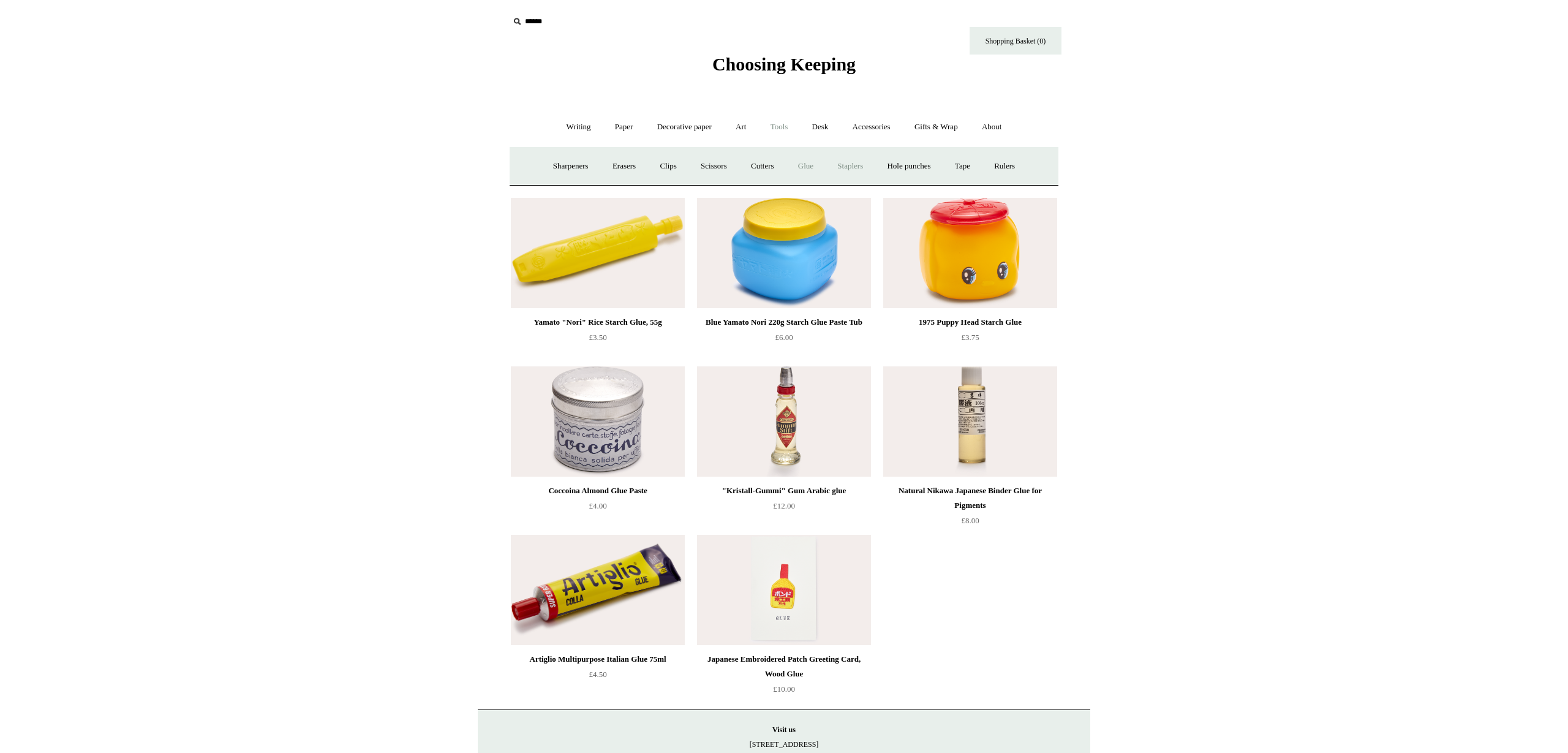
click at [848, 162] on link "Staplers +" at bounding box center [850, 166] width 48 height 33
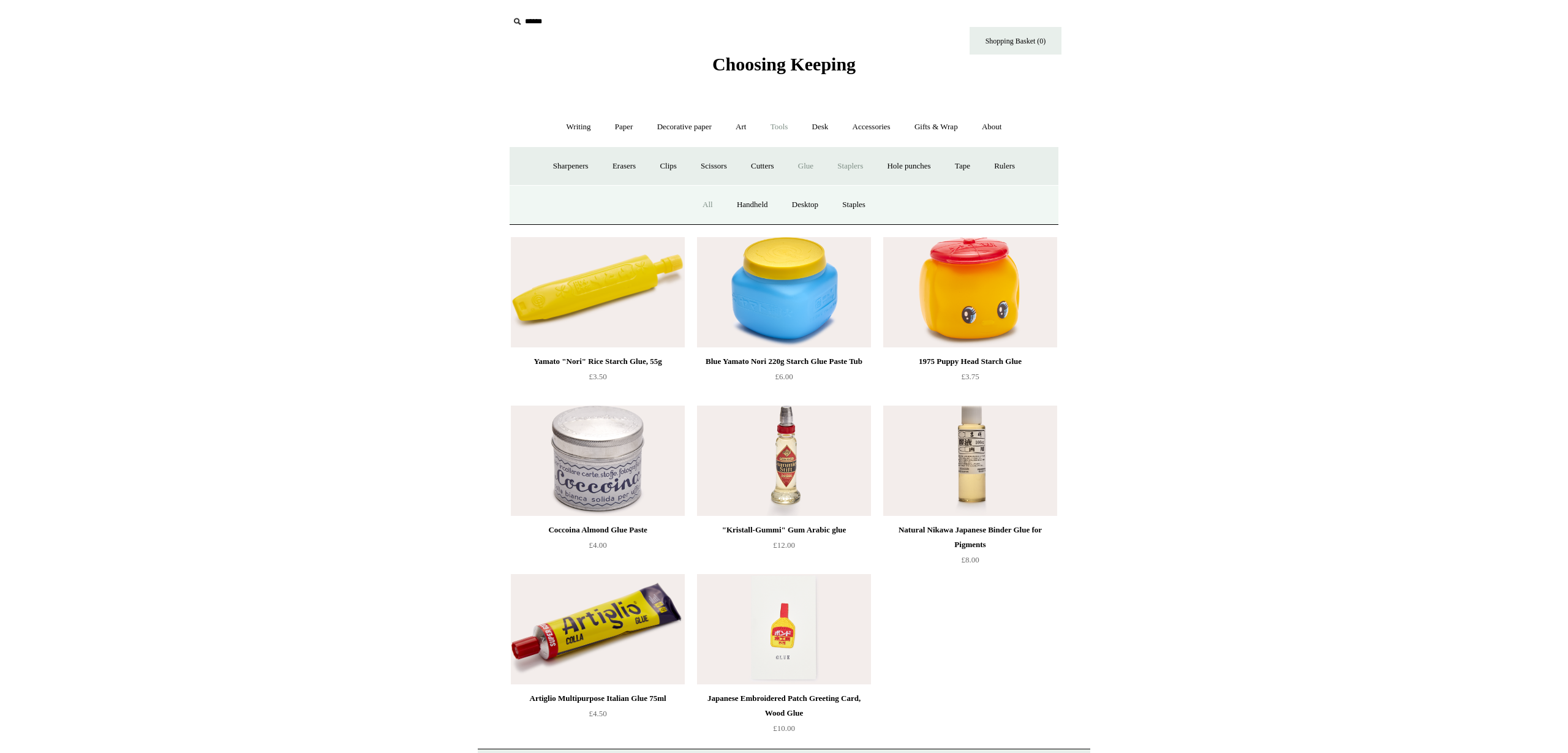
click at [701, 207] on link "All" at bounding box center [707, 205] width 33 height 33
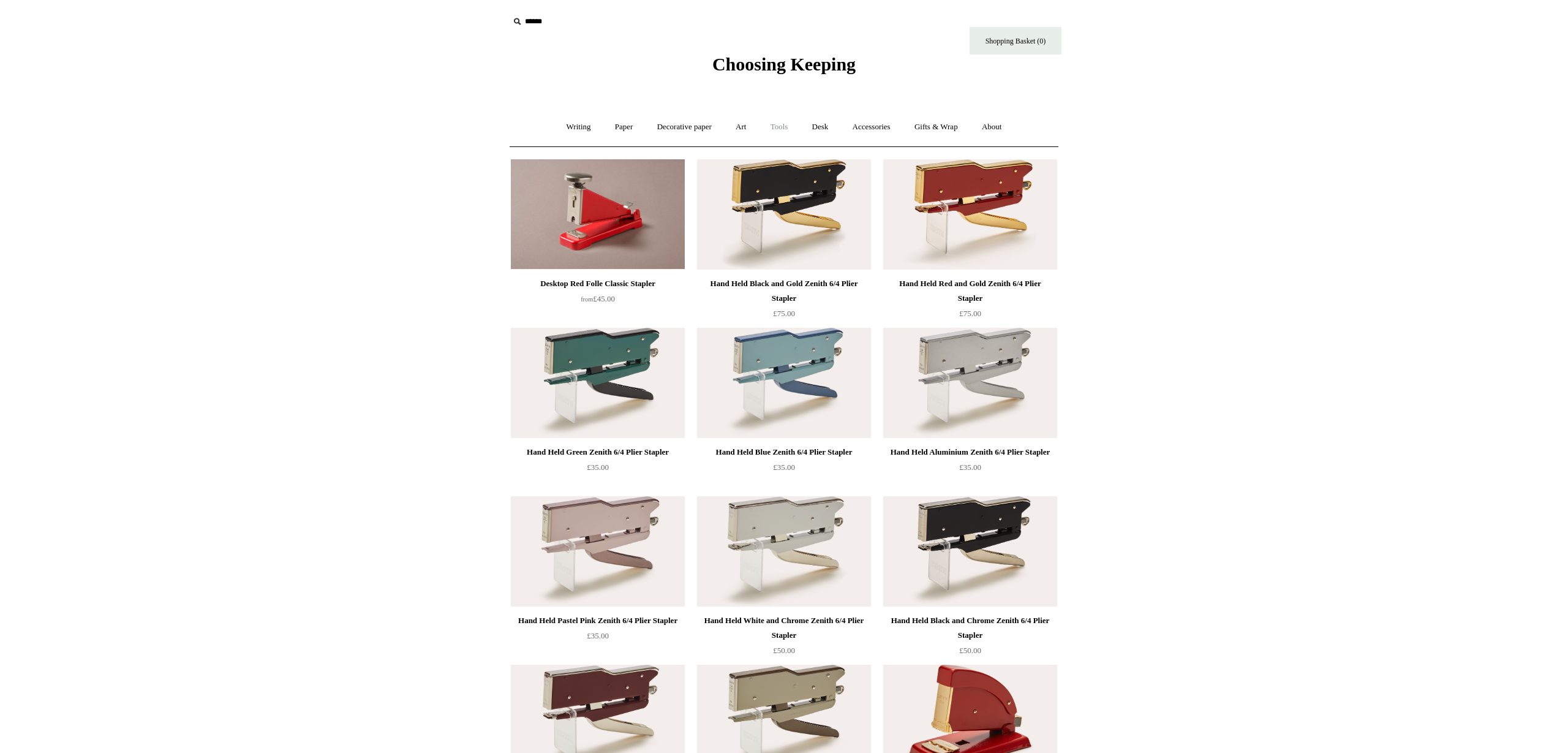
click at [786, 125] on link "Tools +" at bounding box center [779, 127] width 40 height 33
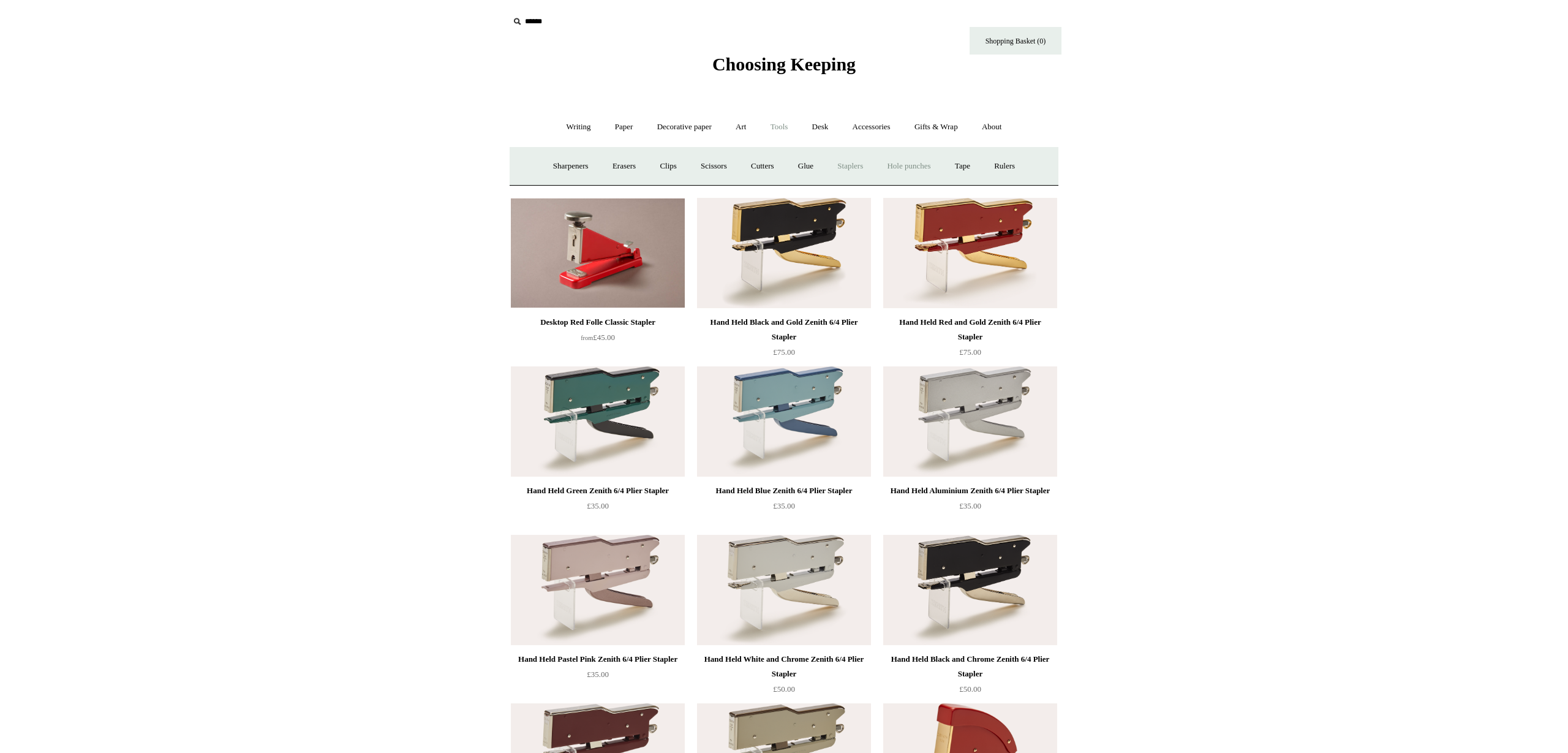
click at [906, 169] on link "Hole punches" at bounding box center [909, 166] width 66 height 33
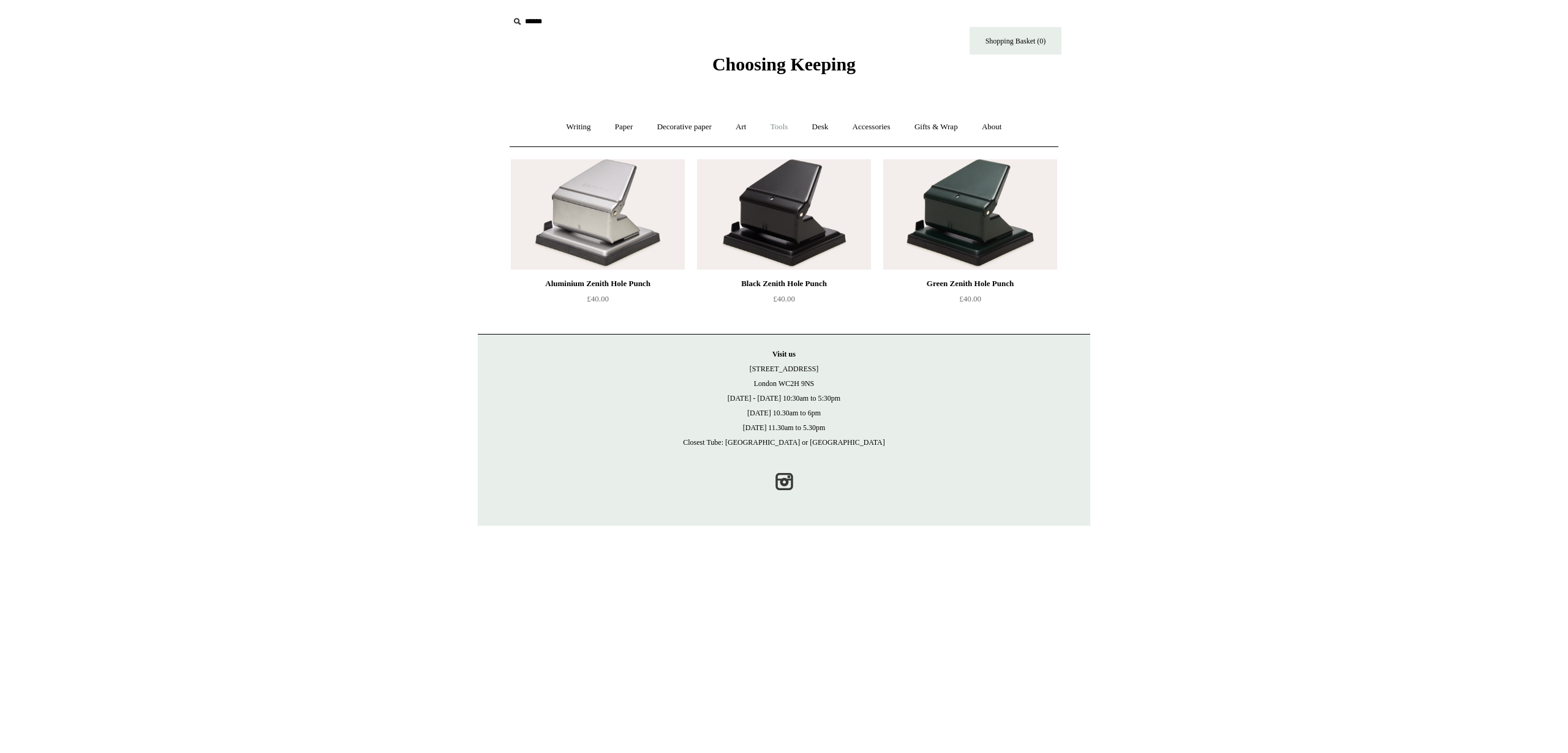
click at [778, 128] on link "Tools +" at bounding box center [779, 127] width 40 height 33
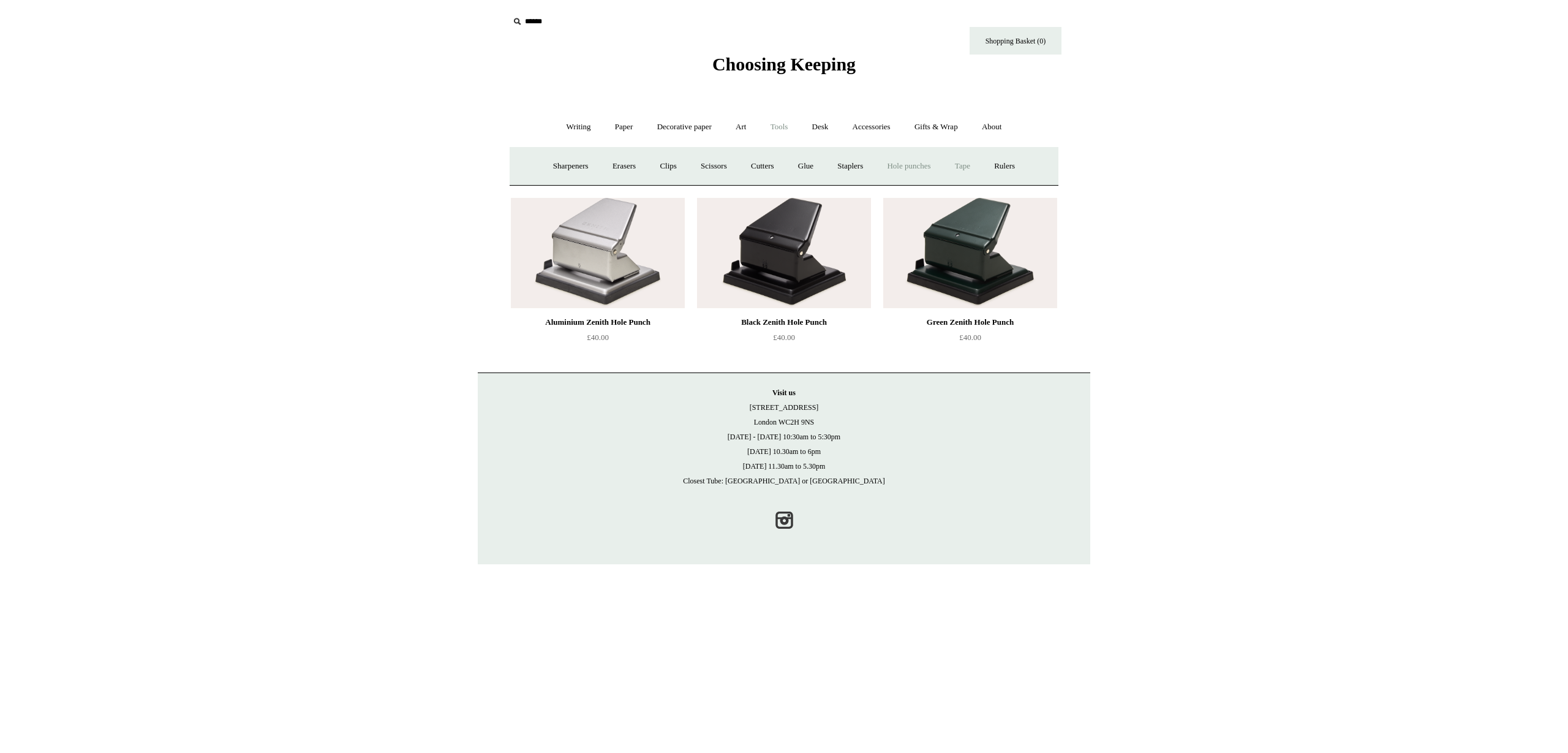
click at [974, 169] on link "Tape +" at bounding box center [963, 166] width 38 height 33
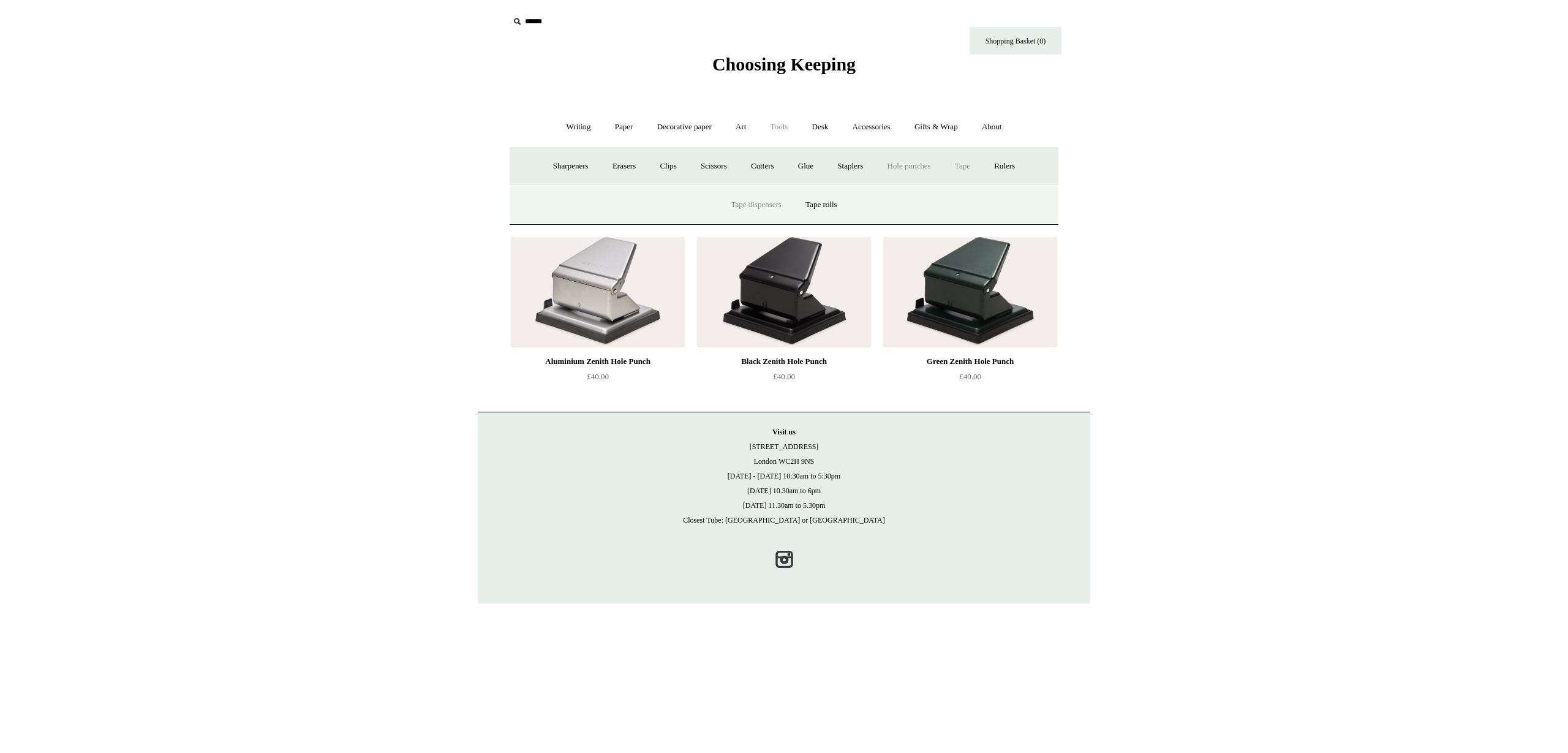
click at [770, 202] on link "Tape dispensers" at bounding box center [756, 205] width 72 height 33
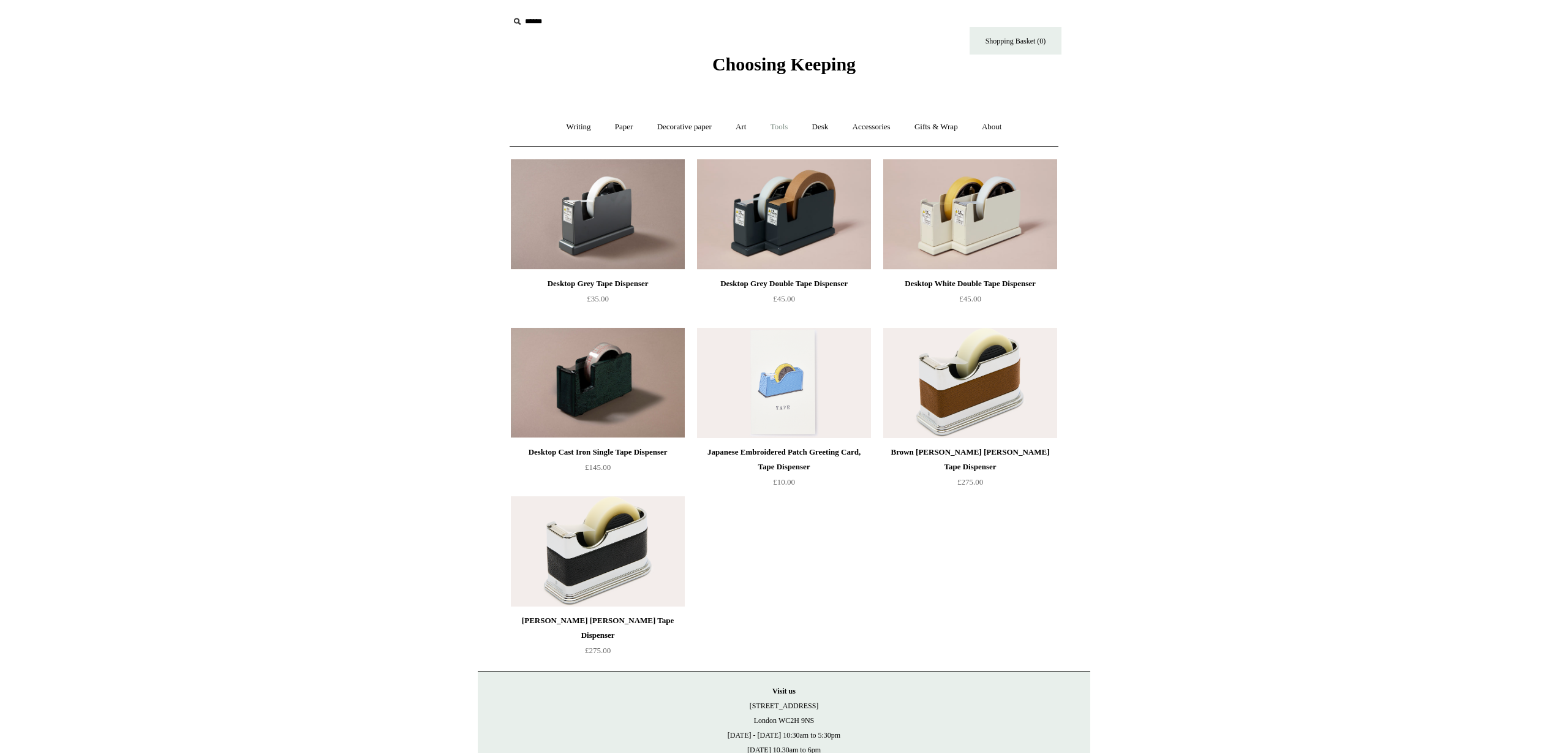
click at [777, 125] on link "Tools +" at bounding box center [779, 127] width 40 height 33
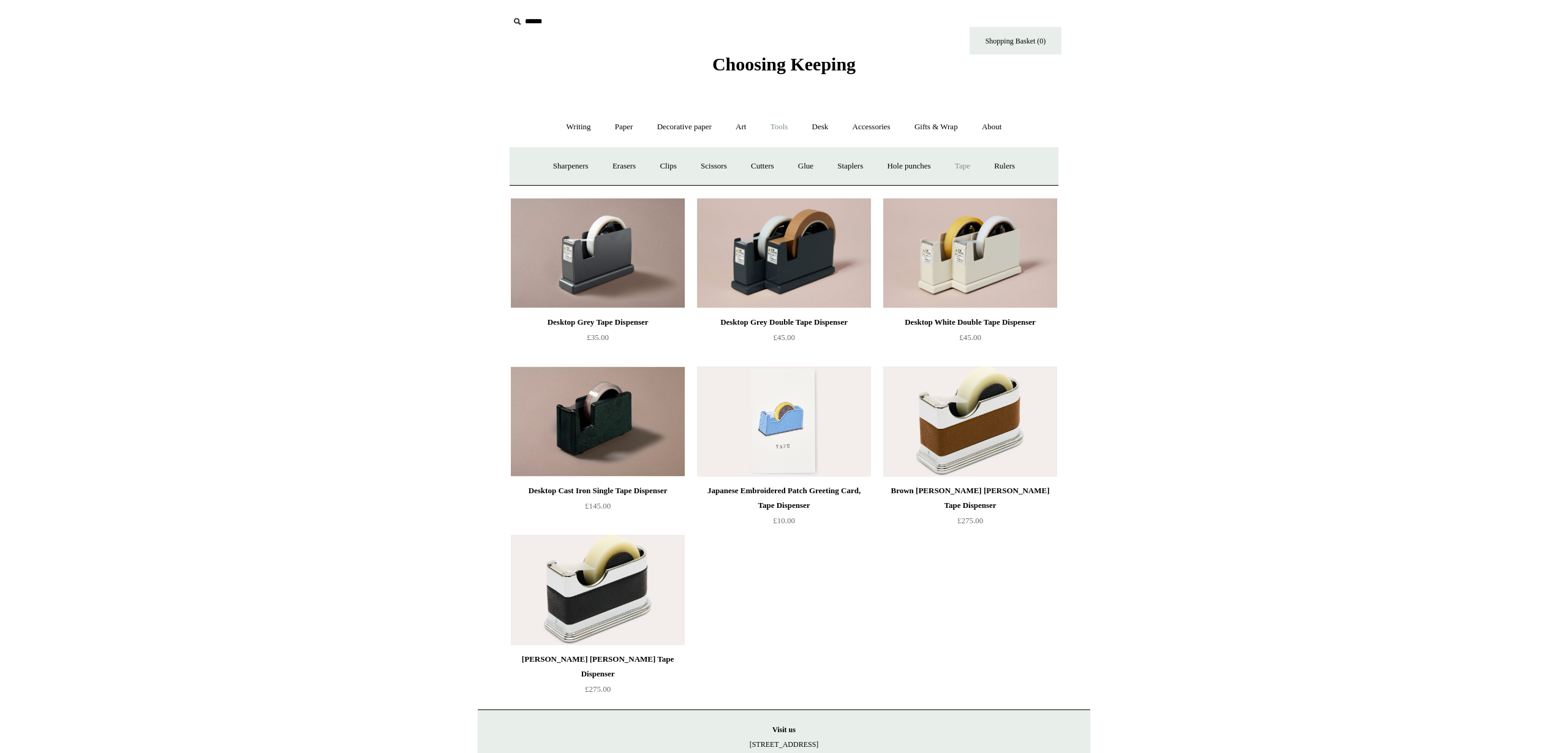
click at [974, 169] on link "Tape +" at bounding box center [963, 166] width 38 height 33
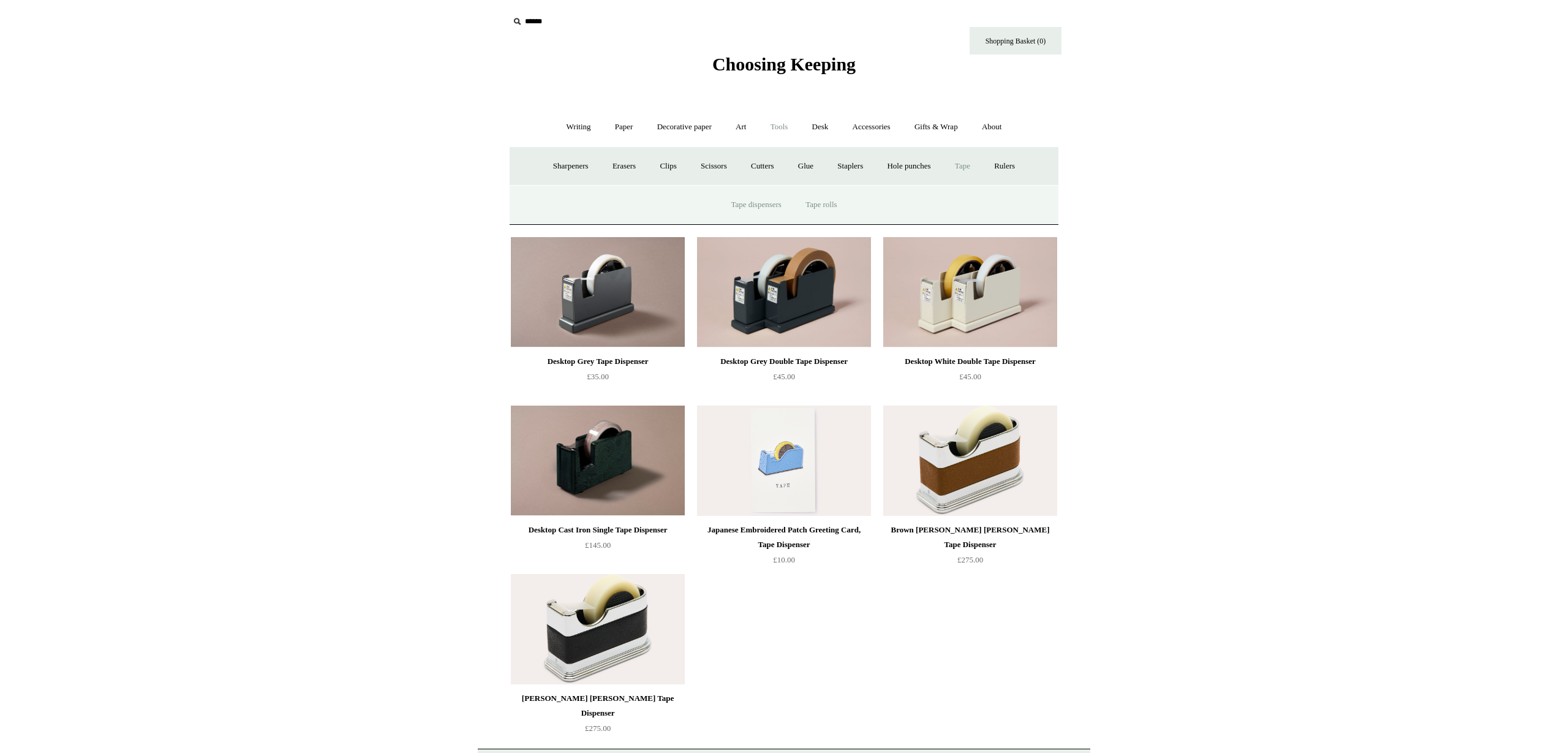
click at [835, 204] on link "Tape rolls" at bounding box center [821, 205] width 54 height 33
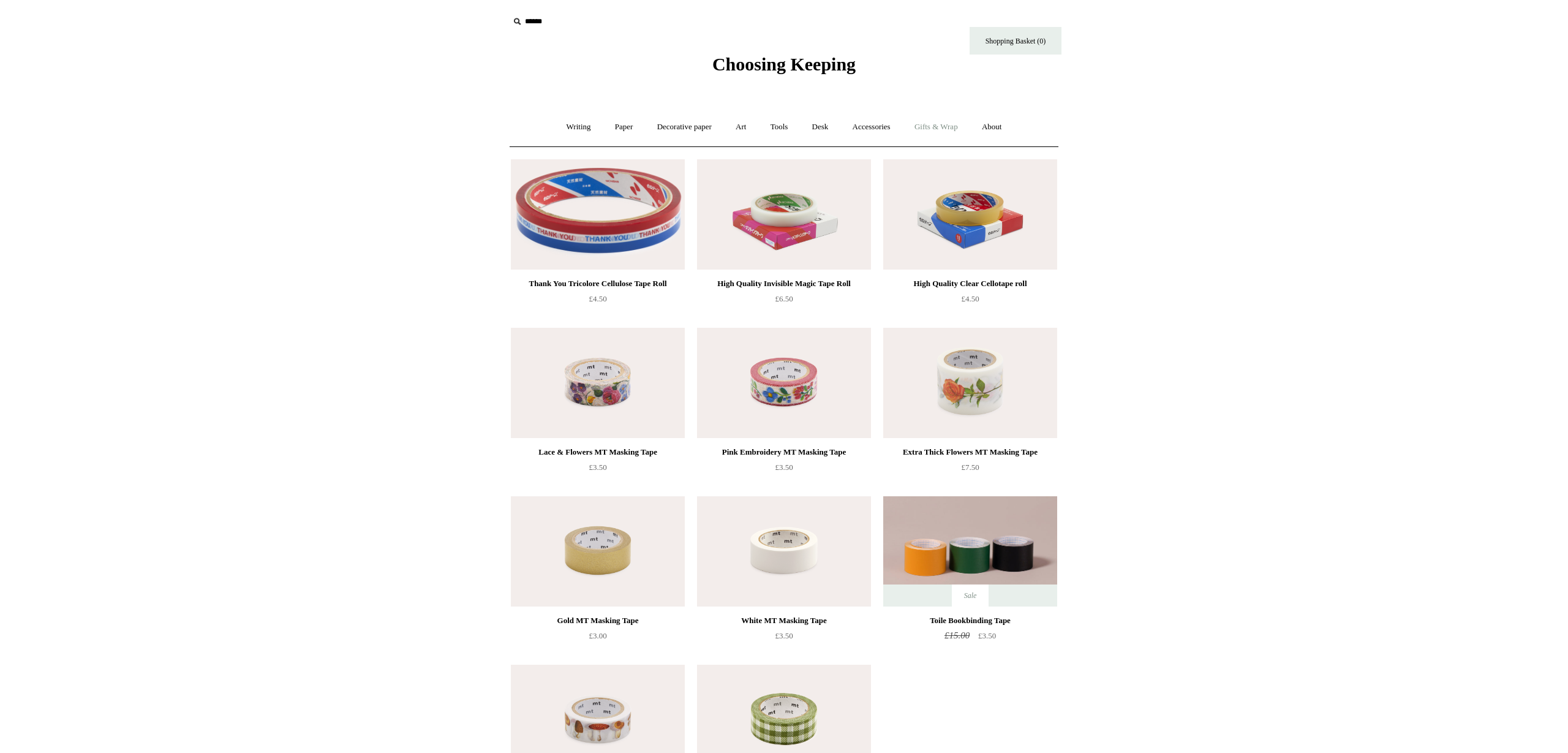
scroll to position [1, 0]
click at [774, 125] on link "Tools +" at bounding box center [779, 125] width 40 height 33
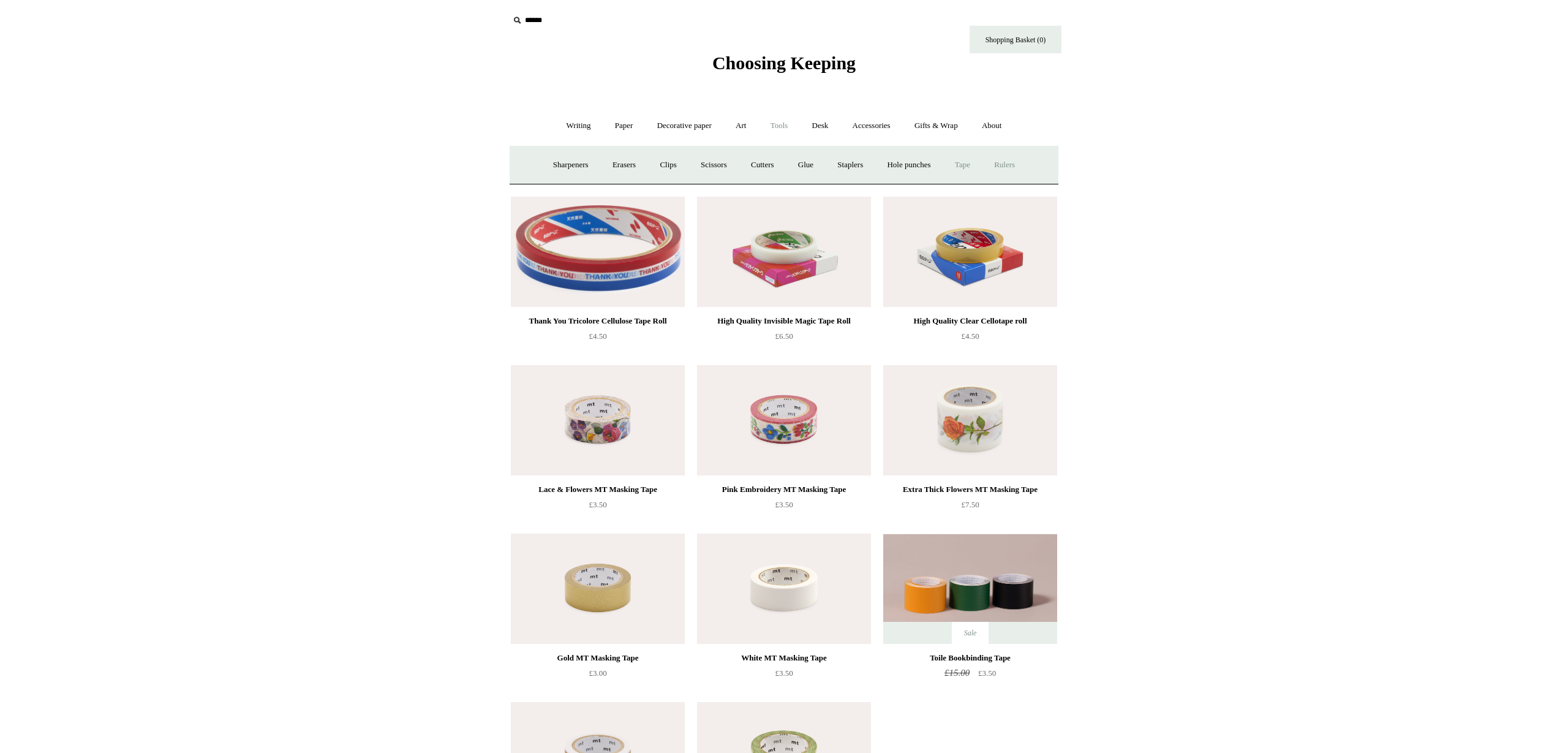
click at [1014, 164] on link "Rulers" at bounding box center [1004, 165] width 43 height 33
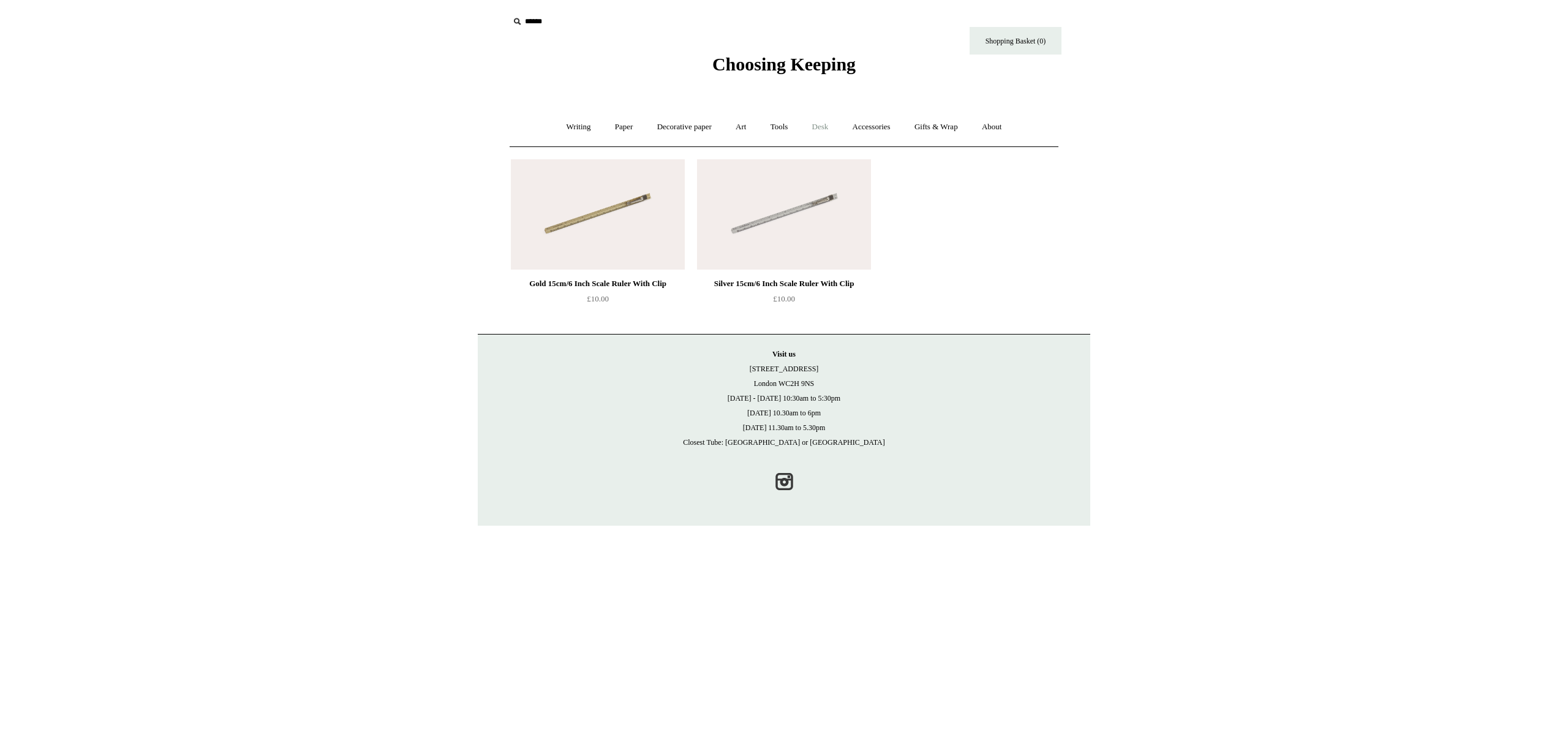
click at [820, 127] on link "Desk +" at bounding box center [820, 127] width 38 height 33
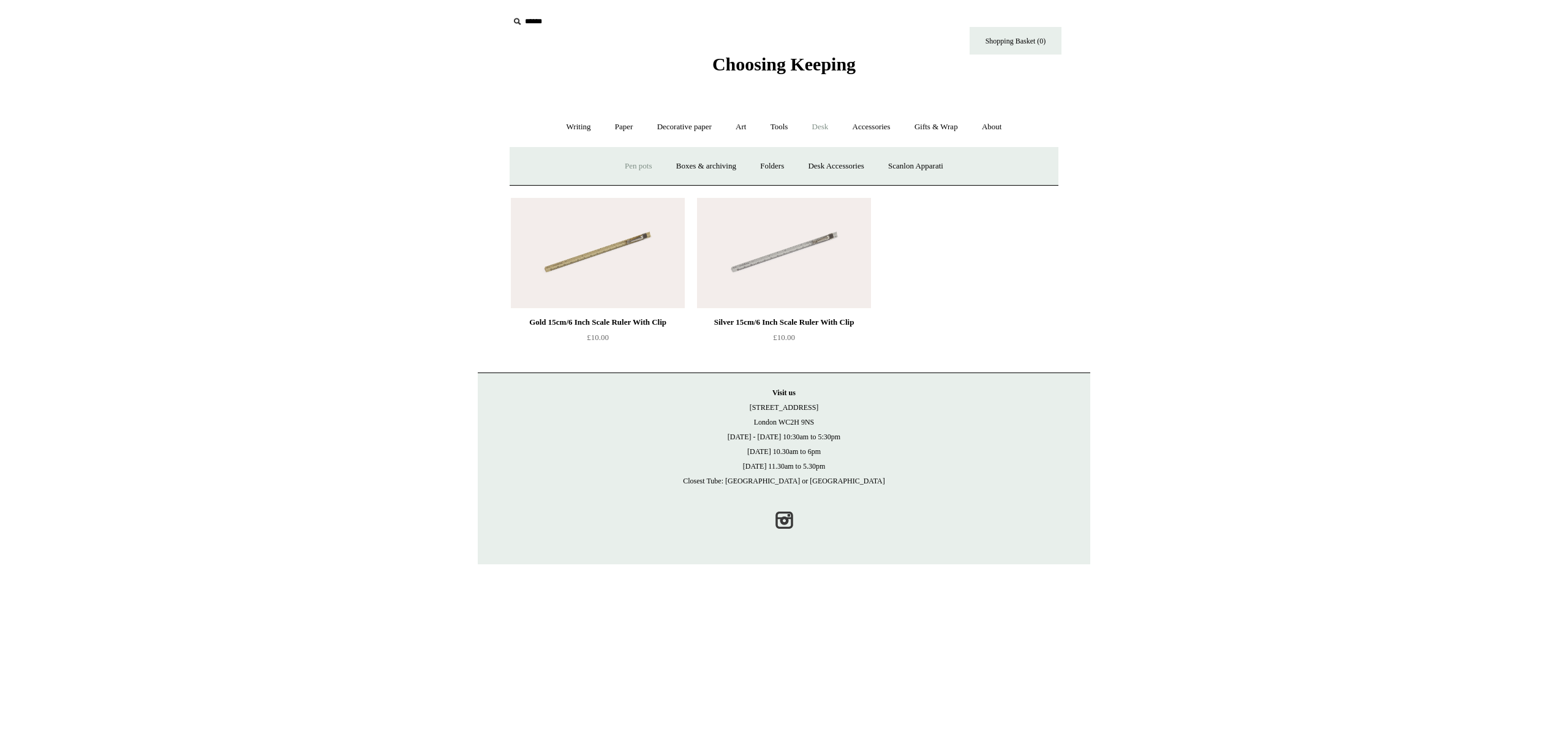
click at [634, 170] on link "Pen pots" at bounding box center [638, 166] width 49 height 33
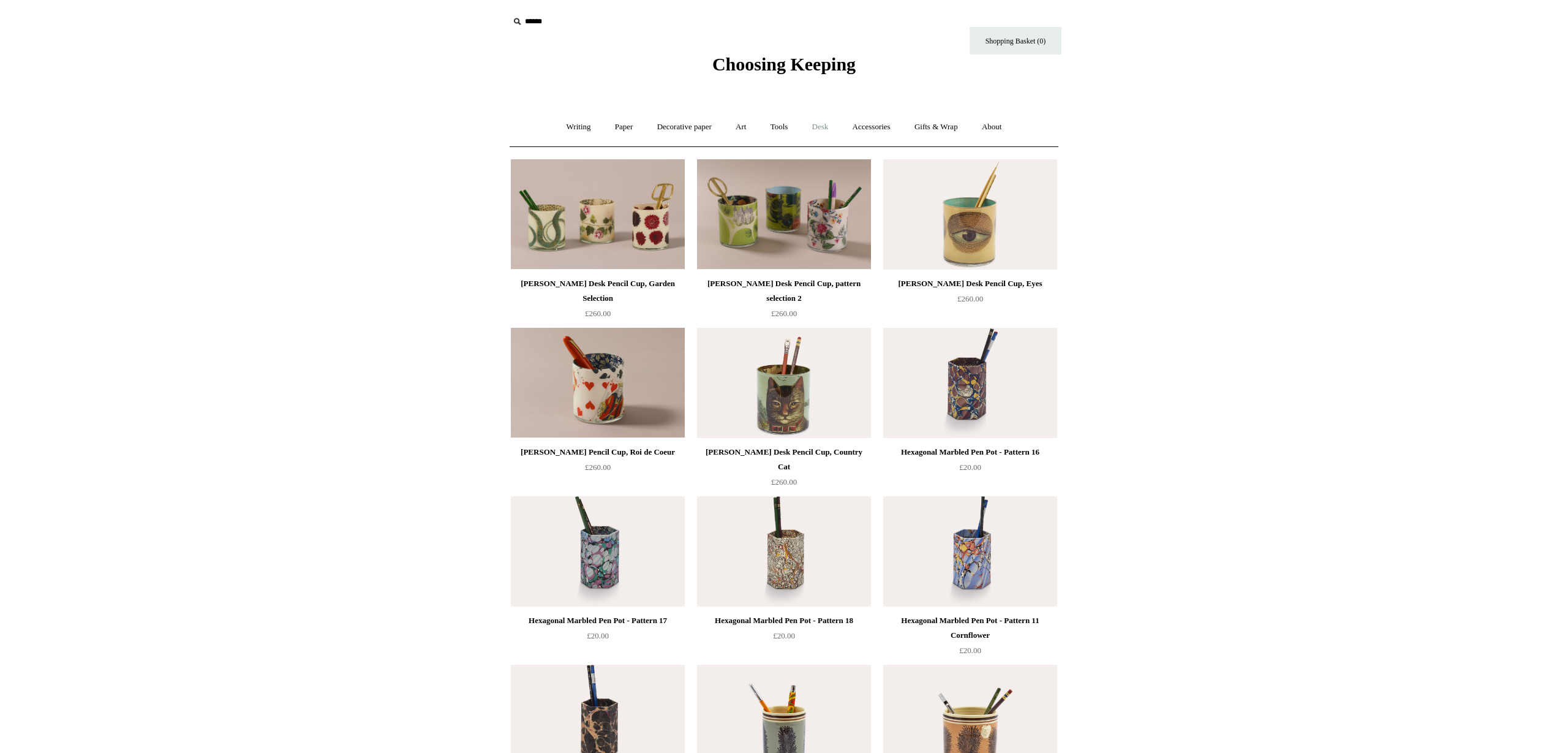
click at [830, 127] on link "Desk +" at bounding box center [820, 127] width 38 height 33
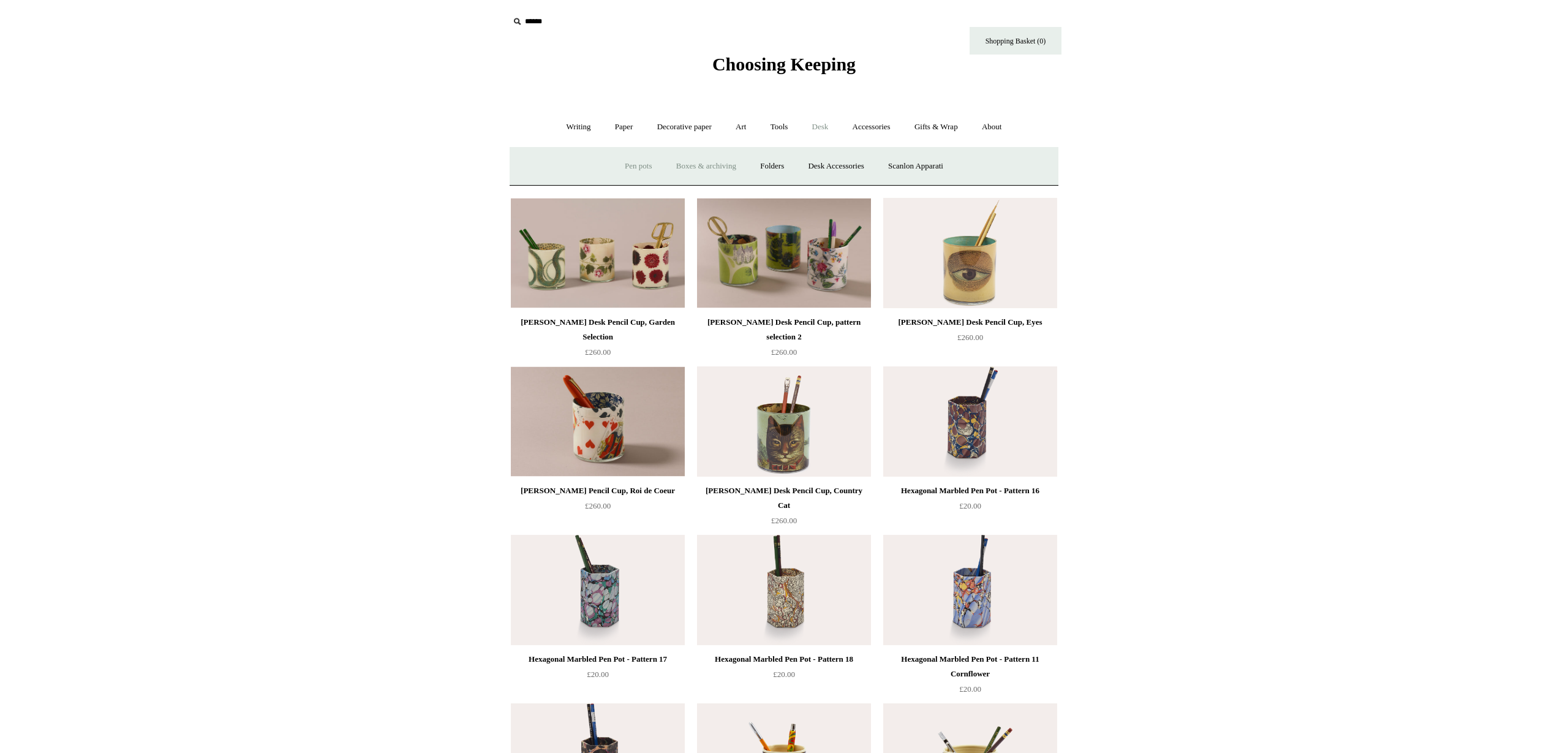
click at [716, 165] on link "Boxes & archiving" at bounding box center [706, 166] width 82 height 33
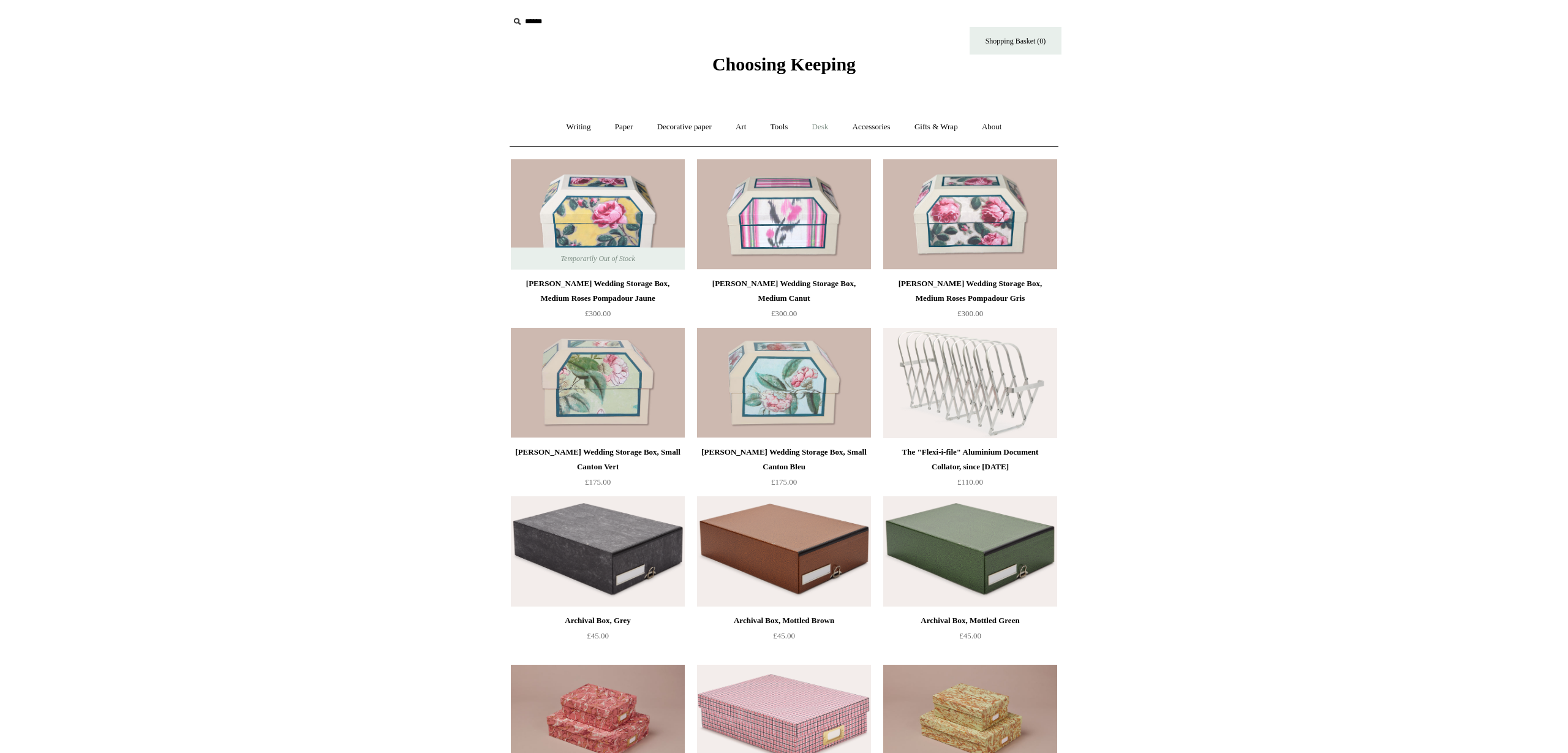
click at [834, 130] on link "Desk +" at bounding box center [820, 127] width 38 height 33
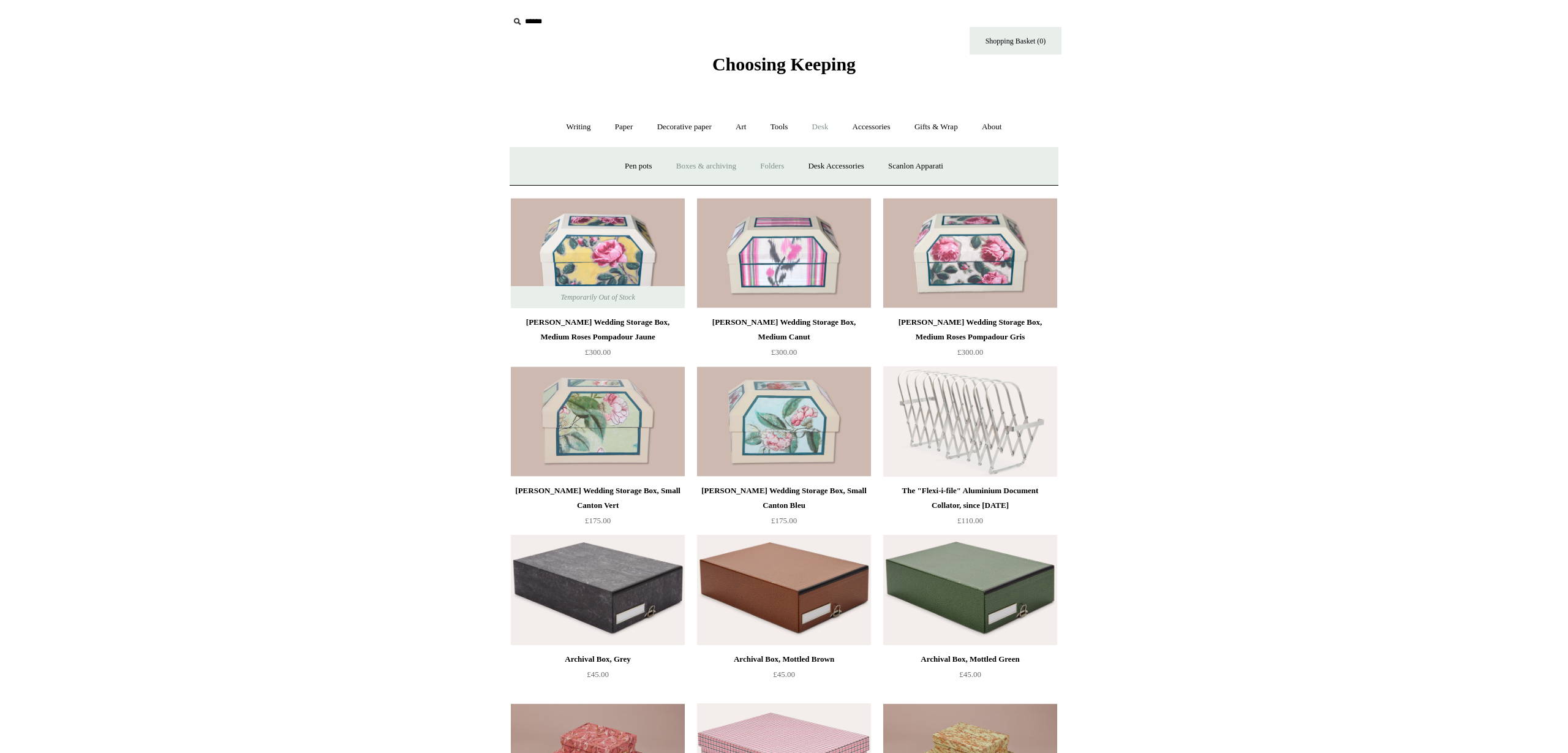
click at [773, 164] on link "Folders" at bounding box center [772, 166] width 46 height 33
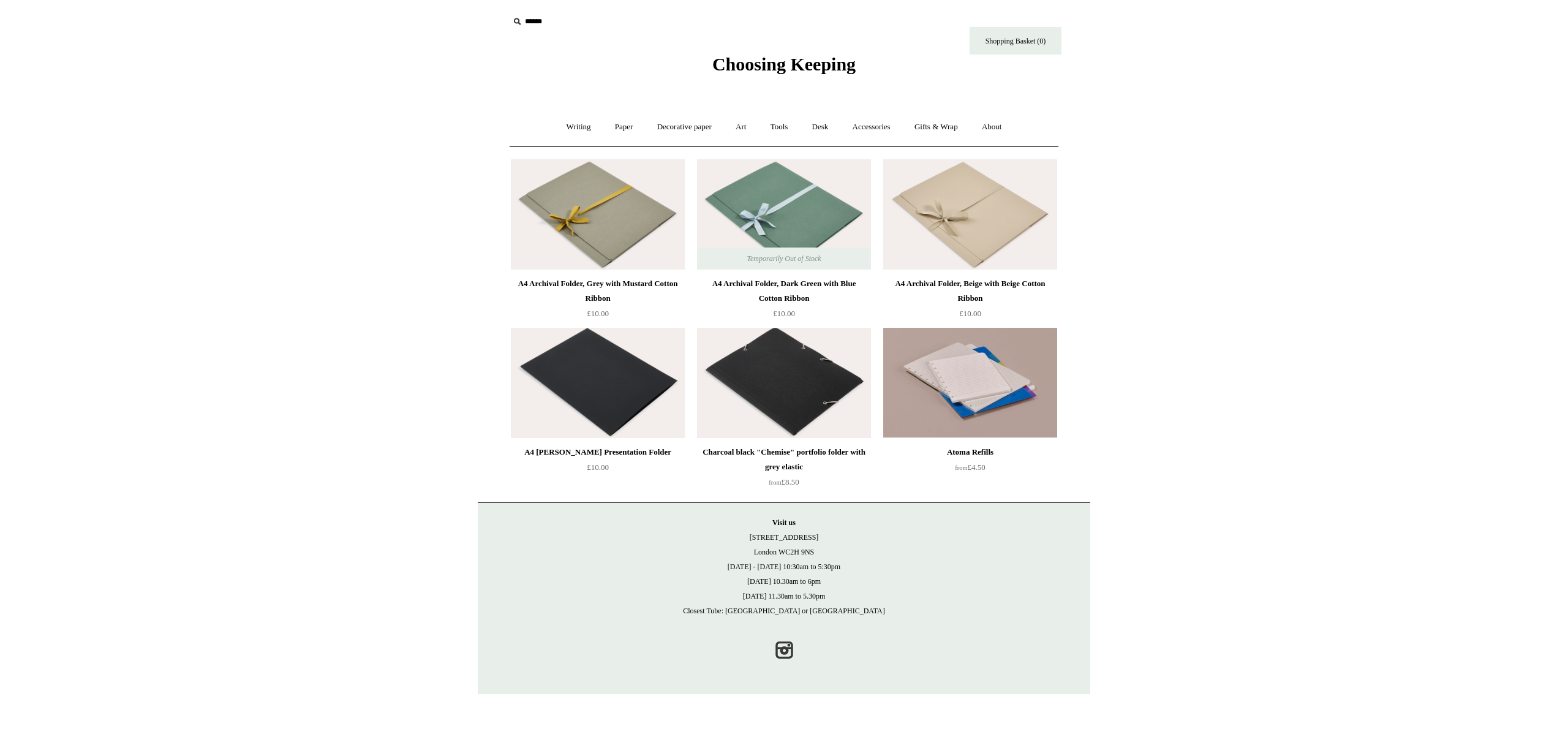
drag, startPoint x: 827, startPoint y: 128, endPoint x: 821, endPoint y: 174, distance: 46.4
click at [827, 128] on link "Desk +" at bounding box center [820, 127] width 38 height 33
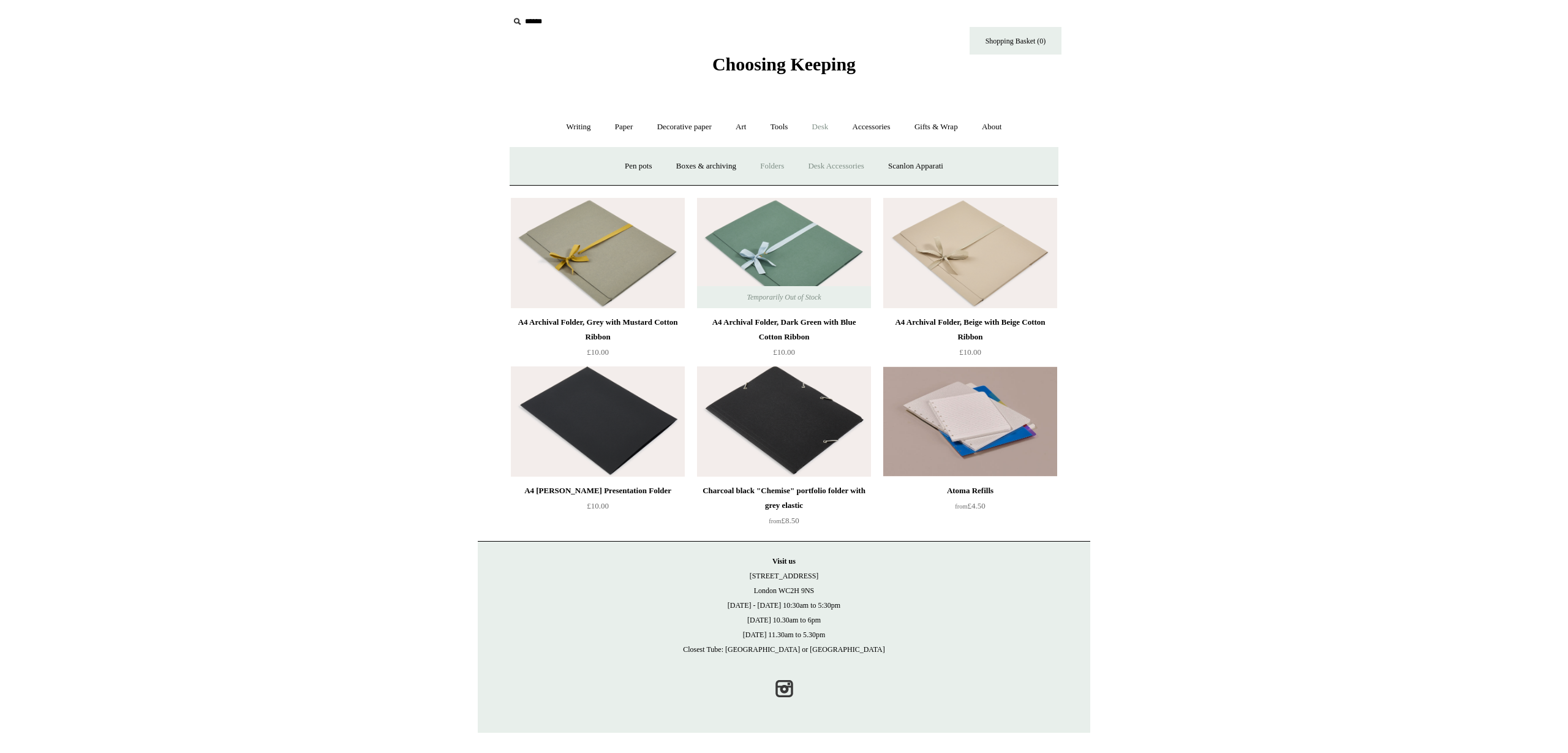
click at [832, 169] on link "Desk Accessories" at bounding box center [835, 166] width 77 height 33
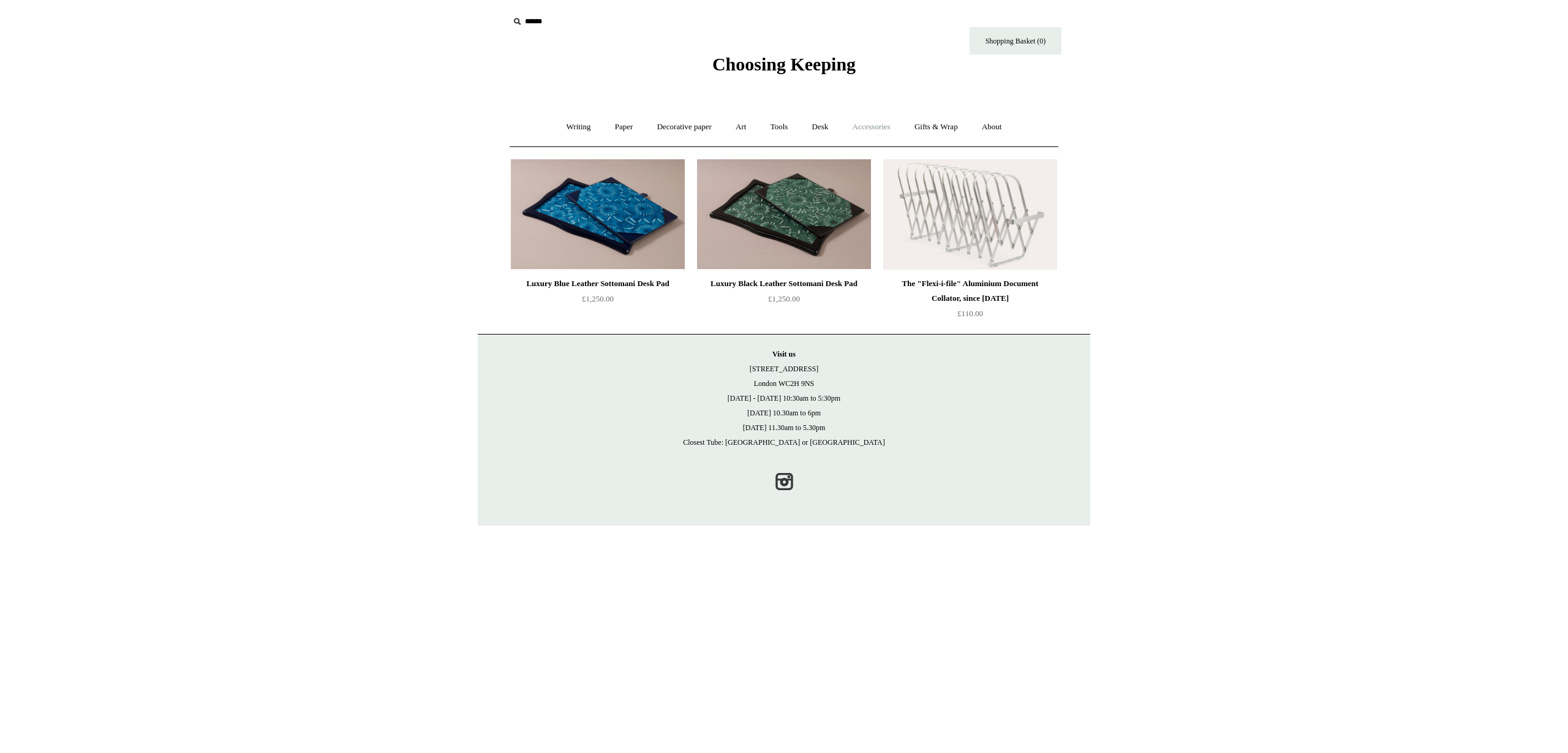
click at [867, 130] on link "Accessories +" at bounding box center [872, 127] width 60 height 33
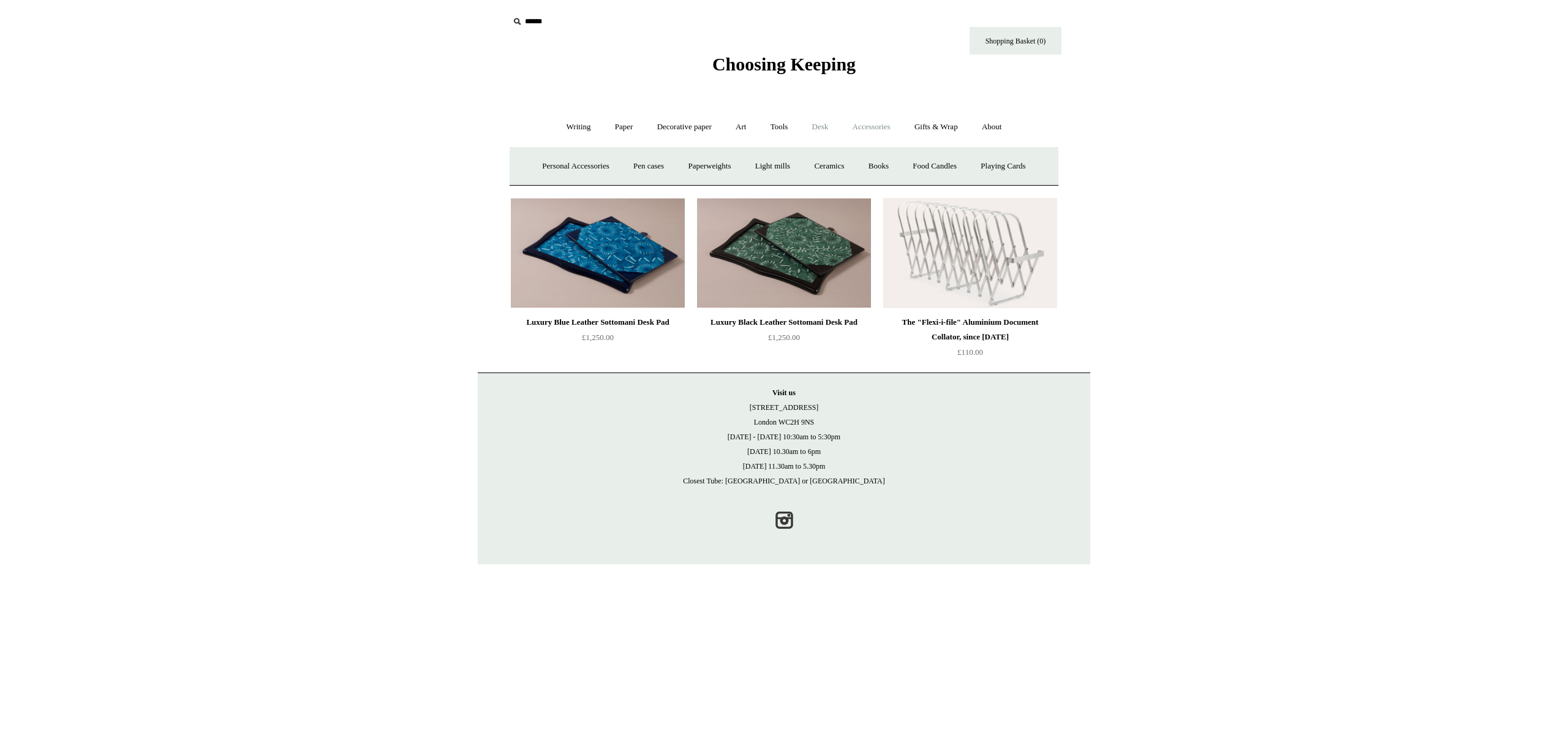
click at [820, 127] on link "Desk +" at bounding box center [820, 127] width 38 height 33
click at [930, 172] on link "Scanlon Apparati" at bounding box center [916, 166] width 77 height 33
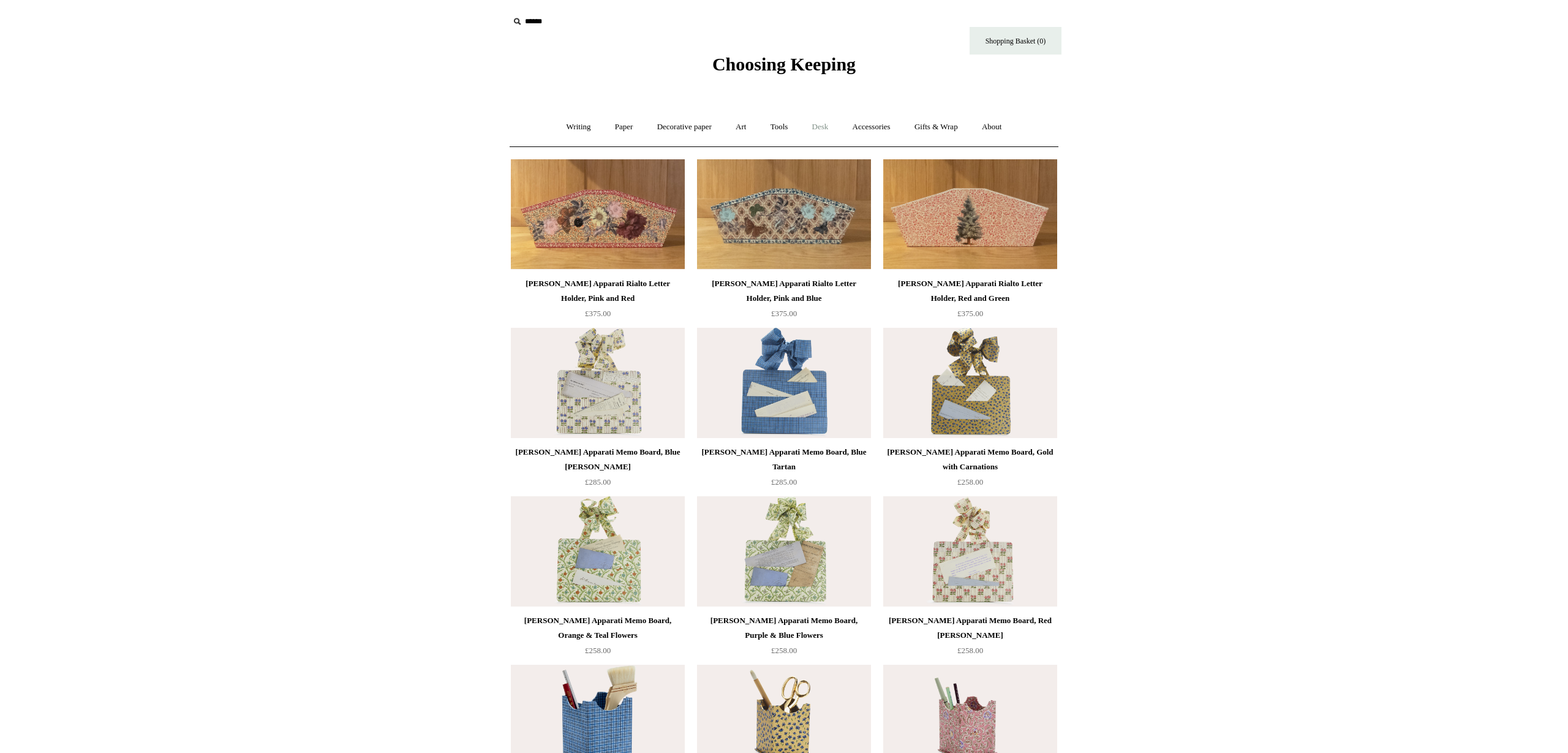
click at [828, 129] on link "Desk +" at bounding box center [820, 127] width 38 height 33
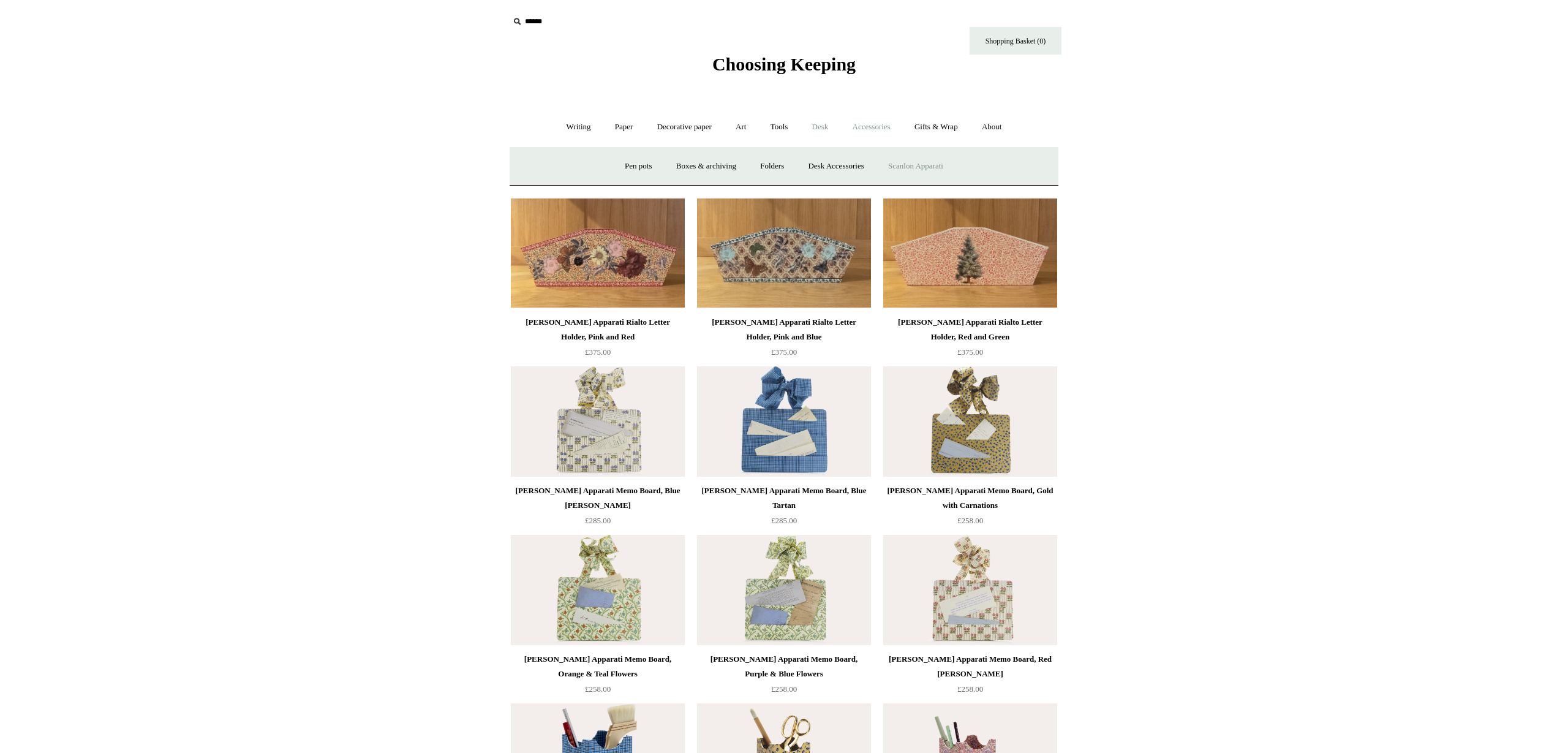
click at [871, 127] on link "Accessories +" at bounding box center [872, 127] width 60 height 33
click at [573, 159] on link "Personal Accessories +" at bounding box center [576, 166] width 89 height 33
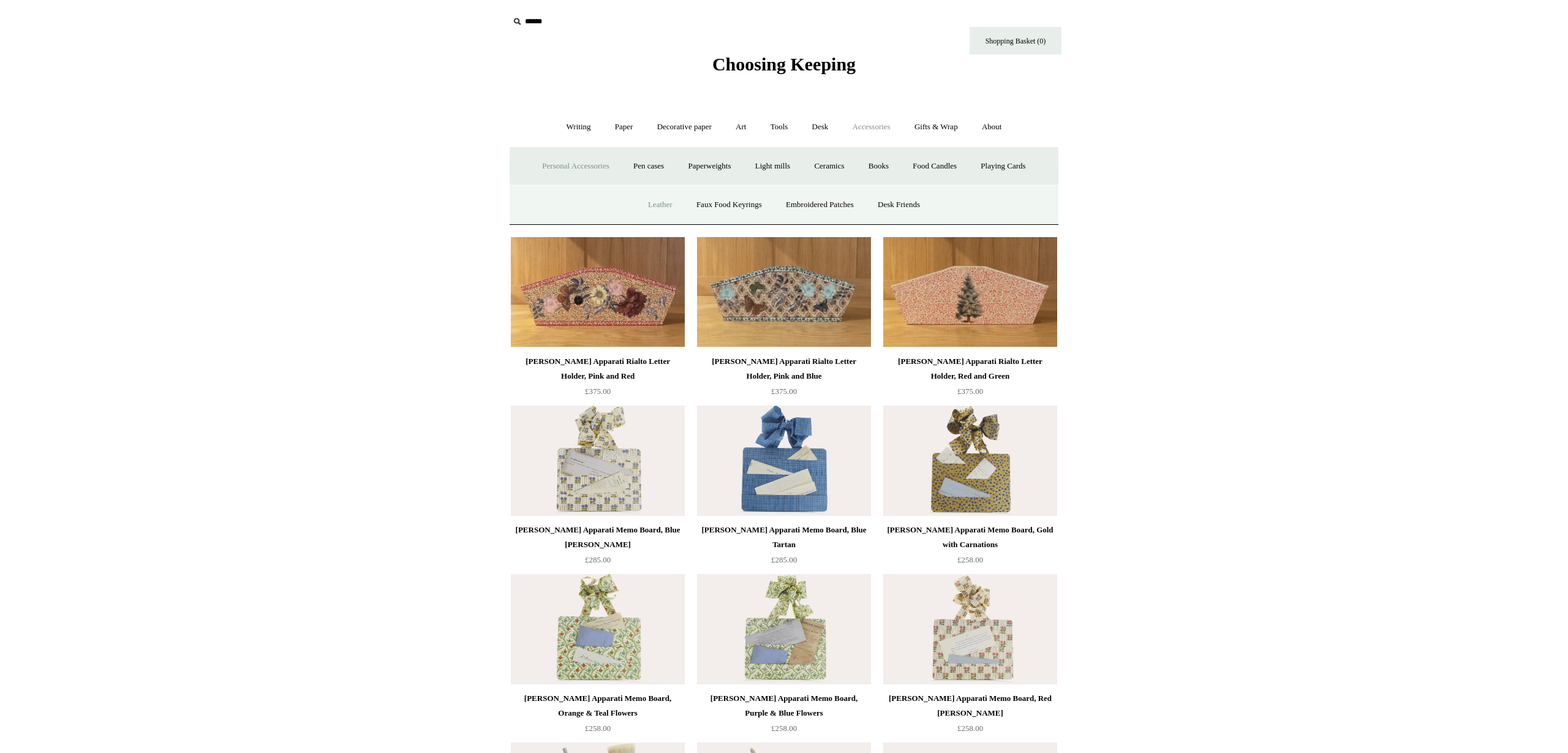
click at [641, 203] on link "Leather" at bounding box center [660, 205] width 46 height 33
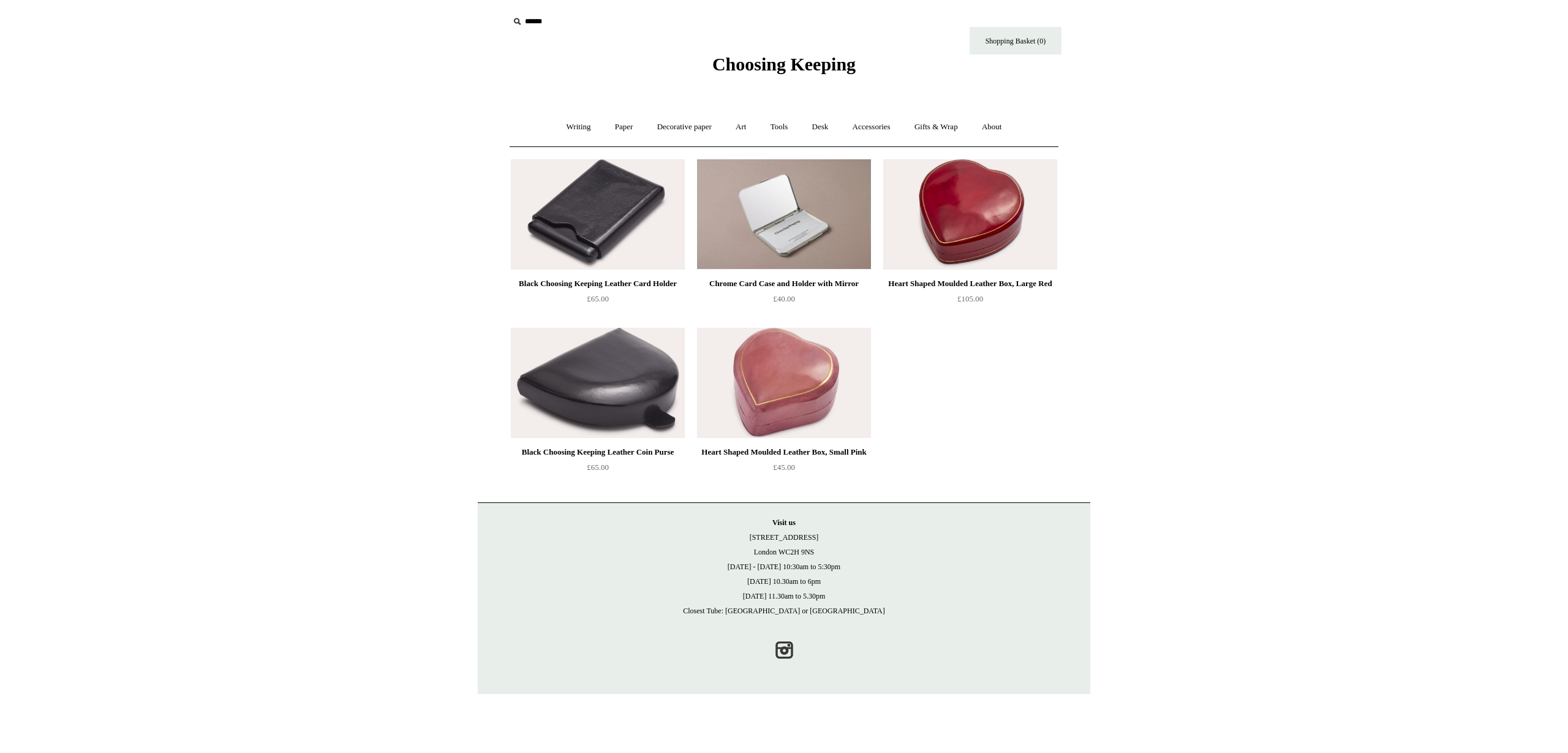
drag, startPoint x: 874, startPoint y: 130, endPoint x: 830, endPoint y: 143, distance: 45.9
click at [874, 130] on link "Accessories +" at bounding box center [872, 127] width 60 height 33
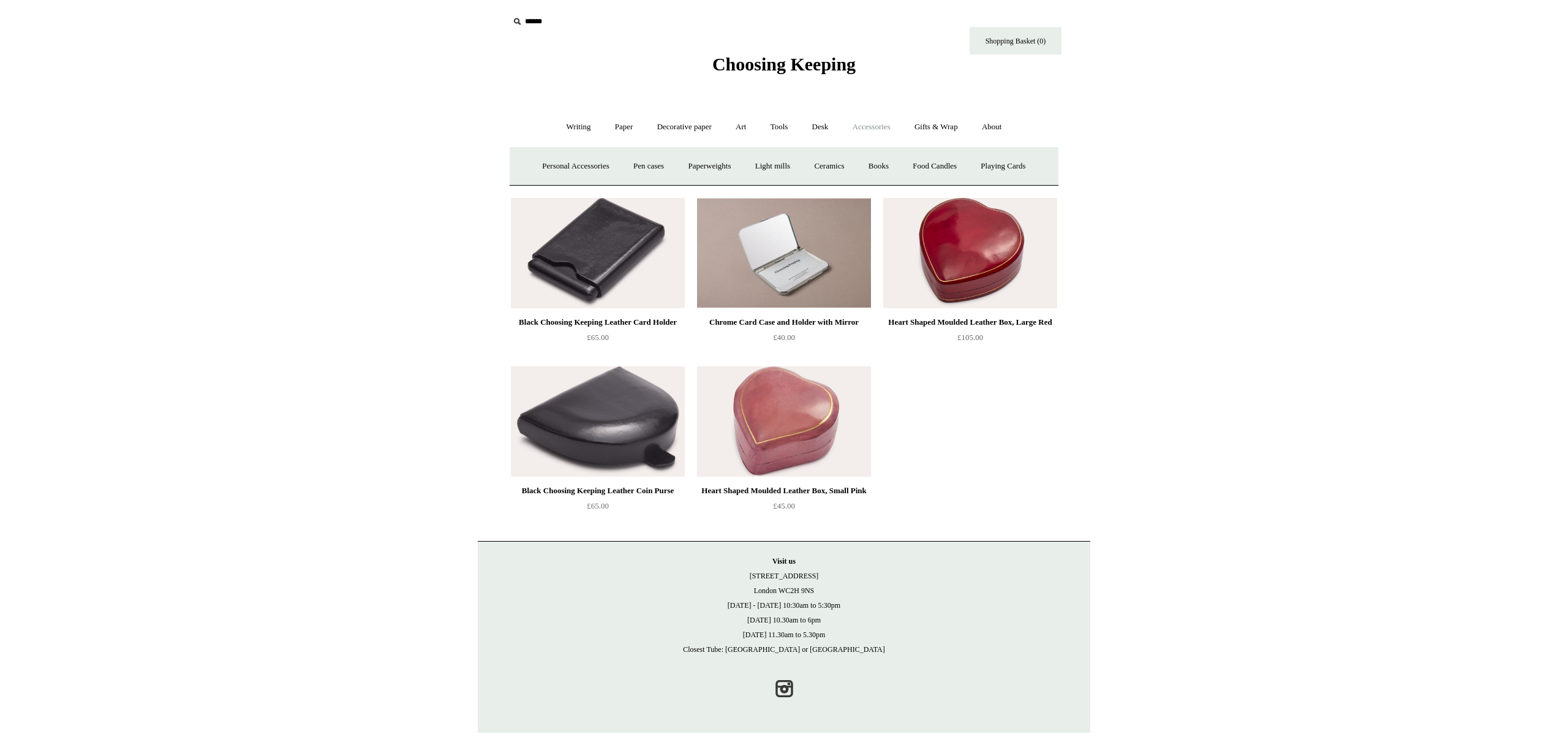
drag, startPoint x: 583, startPoint y: 164, endPoint x: 622, endPoint y: 182, distance: 43.0
click at [583, 164] on link "Personal Accessories +" at bounding box center [576, 166] width 89 height 33
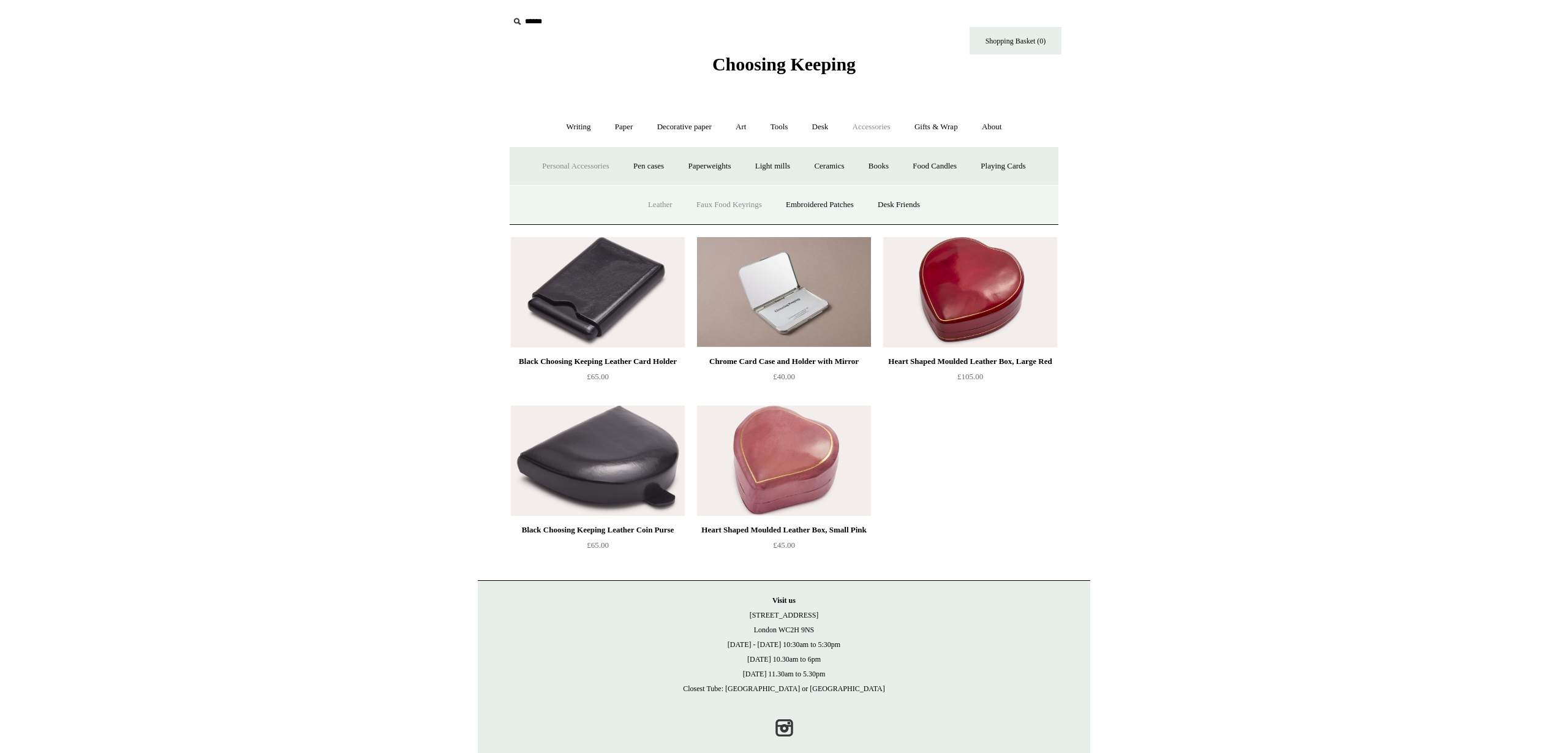
click at [743, 207] on link "Faux Food Keyrings" at bounding box center [729, 205] width 88 height 33
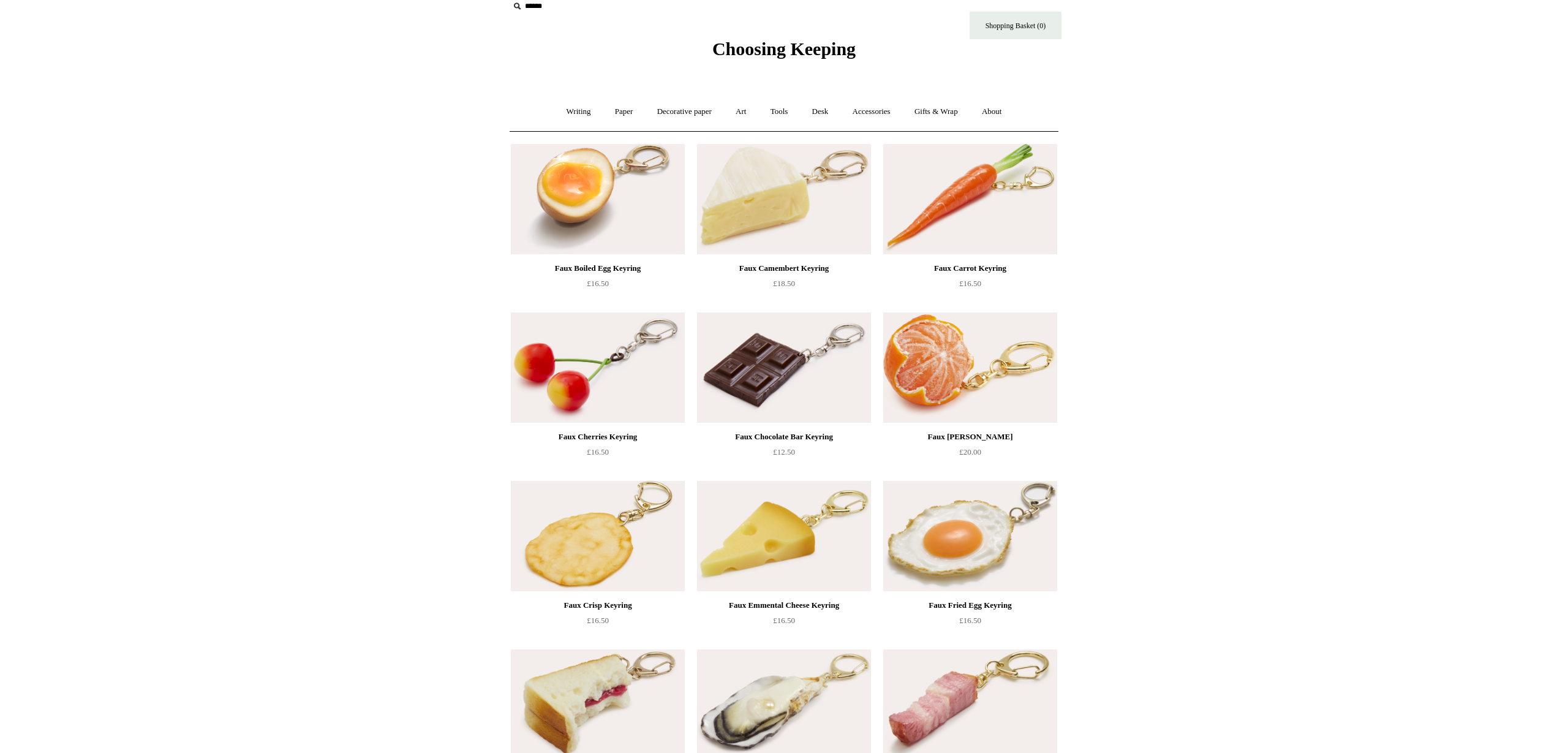
scroll to position [14, 0]
click at [935, 116] on link "Gifts & Wrap +" at bounding box center [936, 113] width 66 height 33
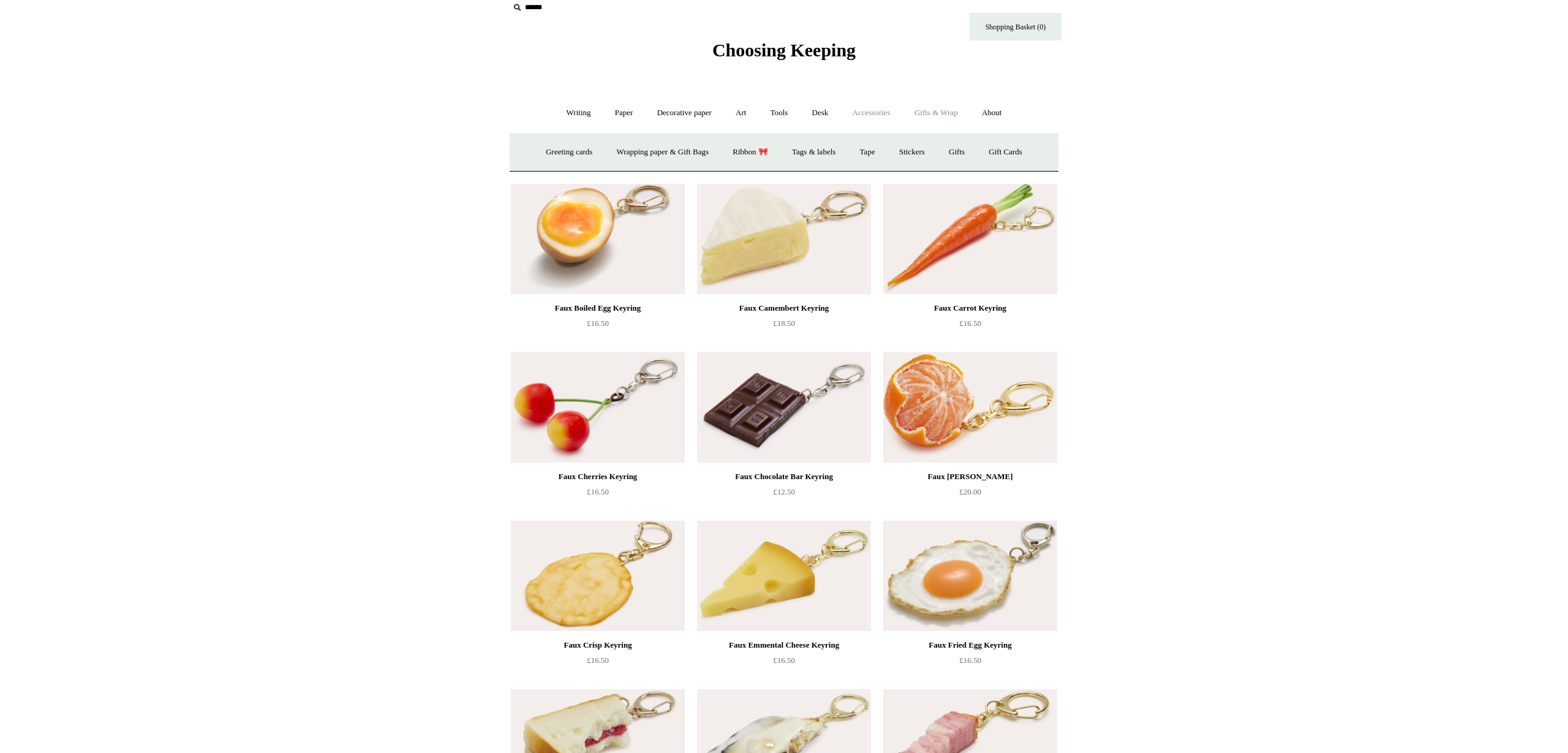
click at [878, 112] on link "Accessories +" at bounding box center [872, 113] width 60 height 33
click at [942, 115] on link "Gifts & Wrap +" at bounding box center [936, 113] width 66 height 33
click at [872, 114] on link "Accessories +" at bounding box center [872, 113] width 60 height 33
drag, startPoint x: 579, startPoint y: 159, endPoint x: 594, endPoint y: 161, distance: 15.1
click at [579, 159] on link "Personal Accessories +" at bounding box center [576, 152] width 89 height 33
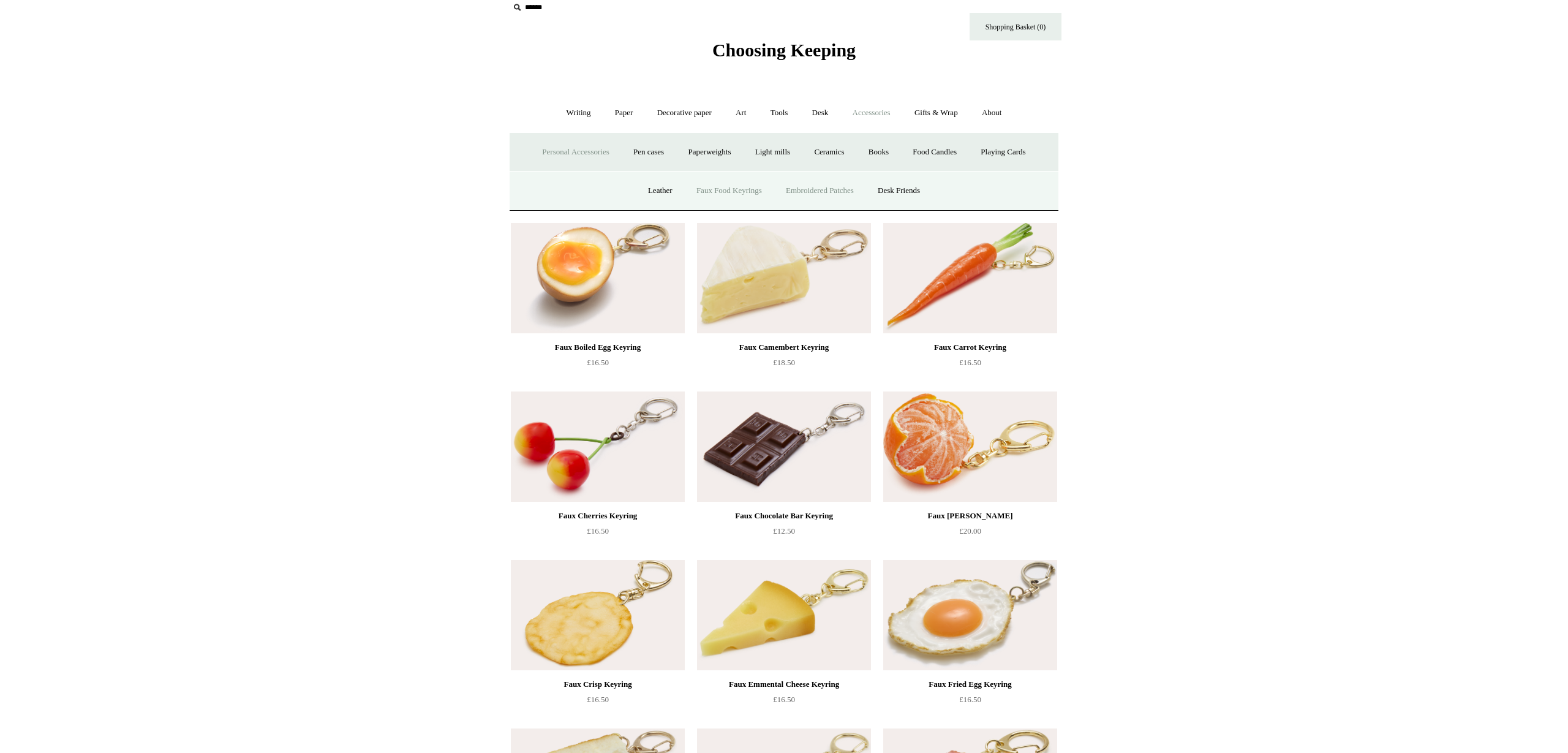
click at [846, 193] on link "Embroidered Patches" at bounding box center [819, 190] width 90 height 33
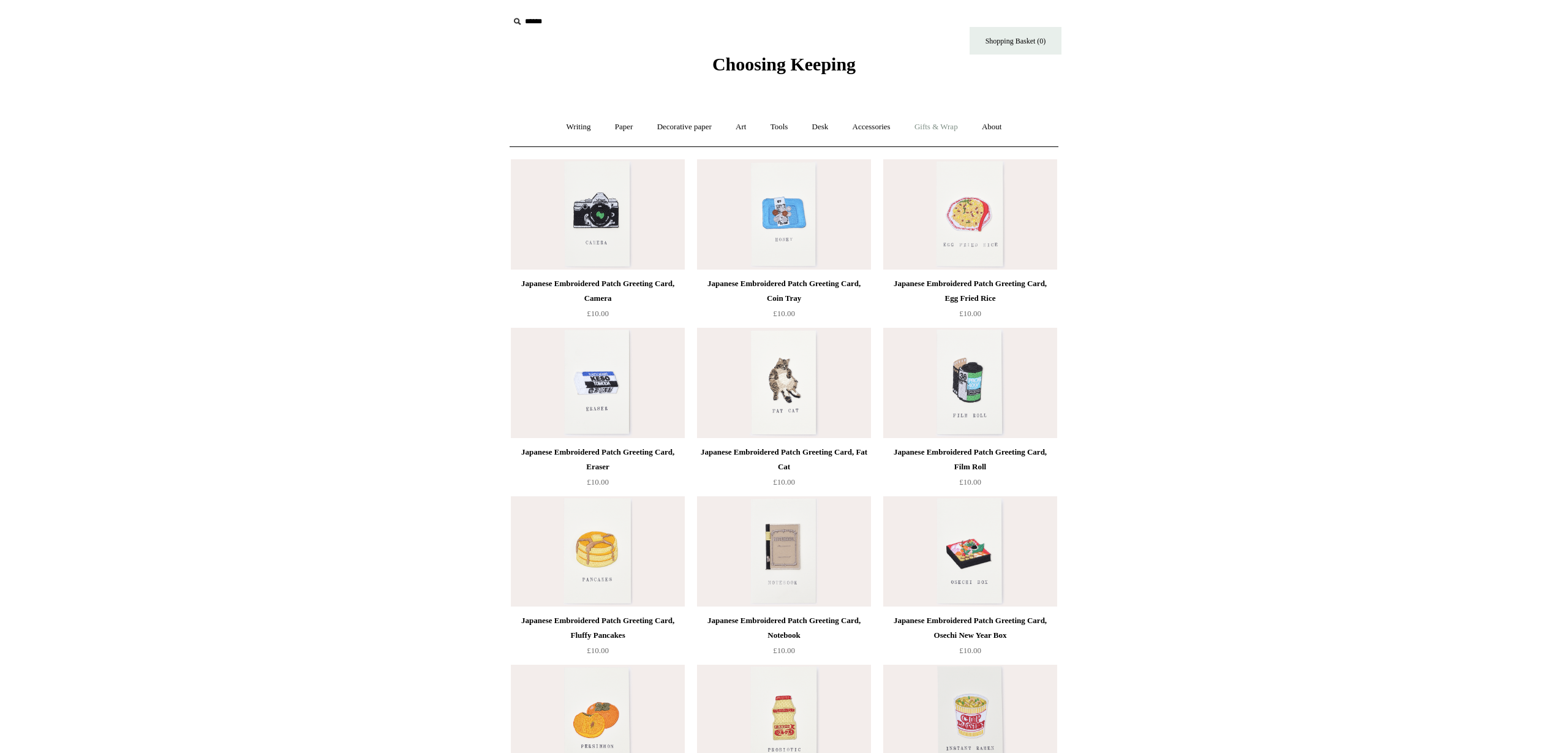
click at [930, 130] on link "Gifts & Wrap +" at bounding box center [936, 127] width 66 height 33
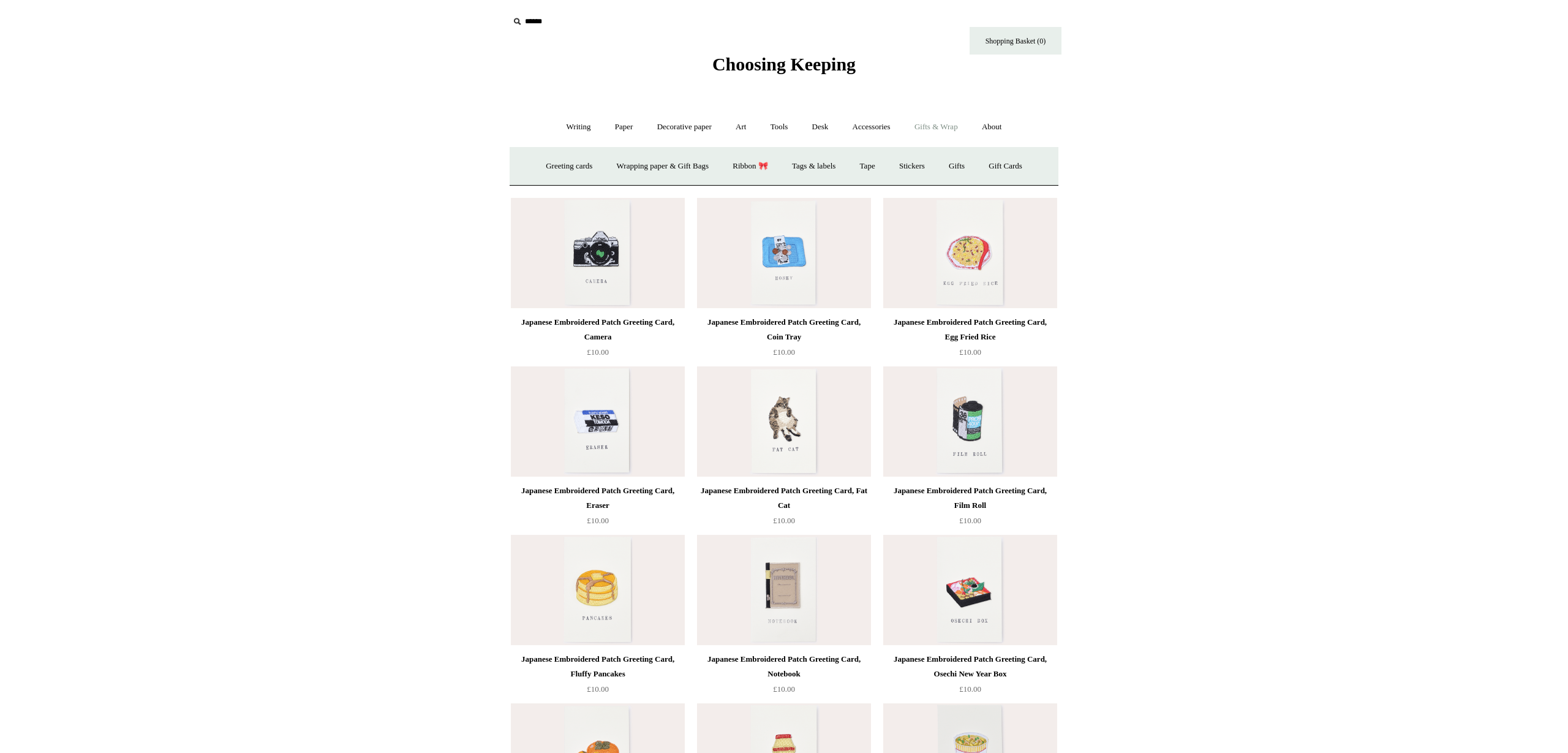
drag, startPoint x: 888, startPoint y: 129, endPoint x: 870, endPoint y: 144, distance: 23.4
click at [888, 129] on link "Accessories +" at bounding box center [872, 127] width 60 height 33
click at [636, 166] on link "Pen cases" at bounding box center [649, 166] width 53 height 33
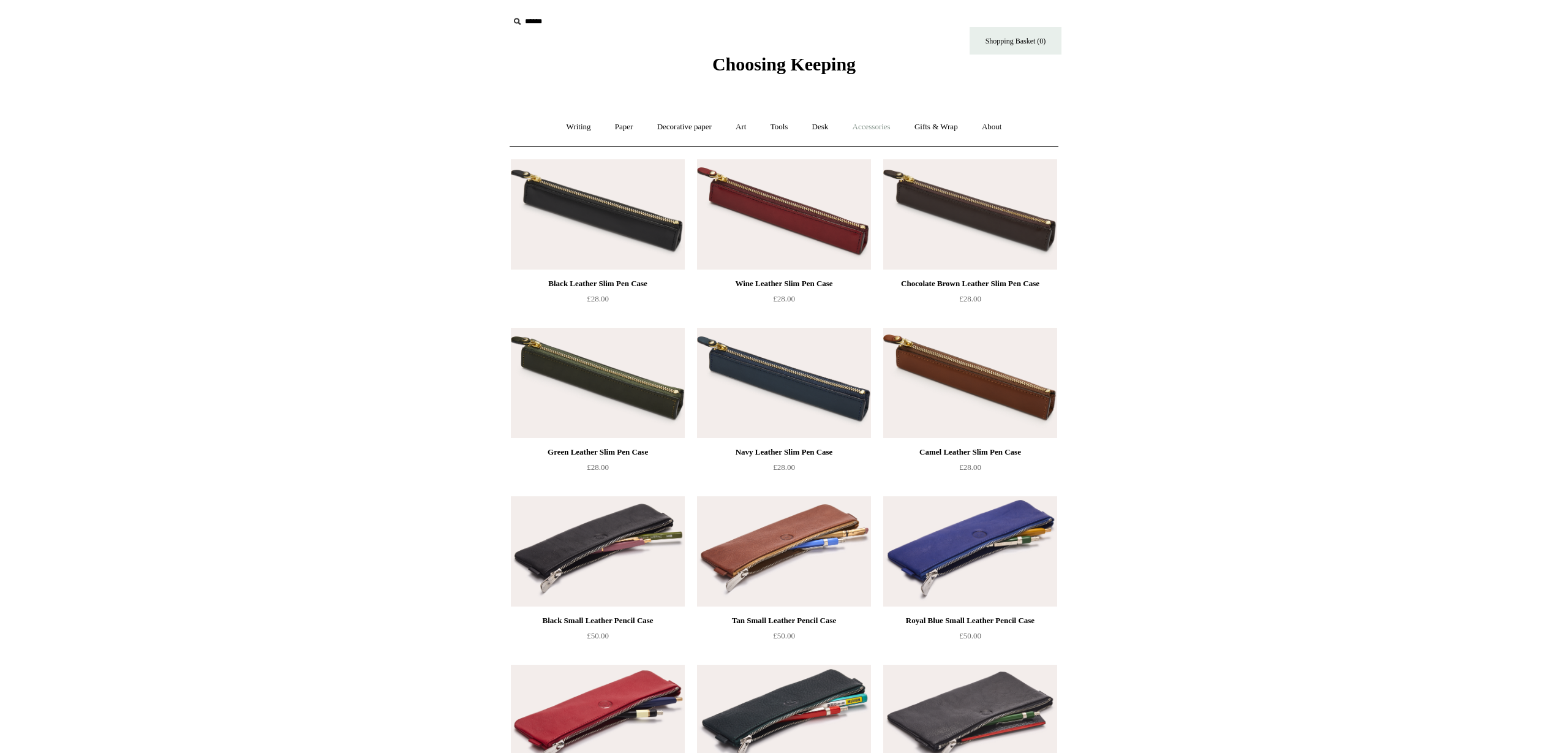
click at [880, 130] on link "Accessories +" at bounding box center [872, 127] width 60 height 33
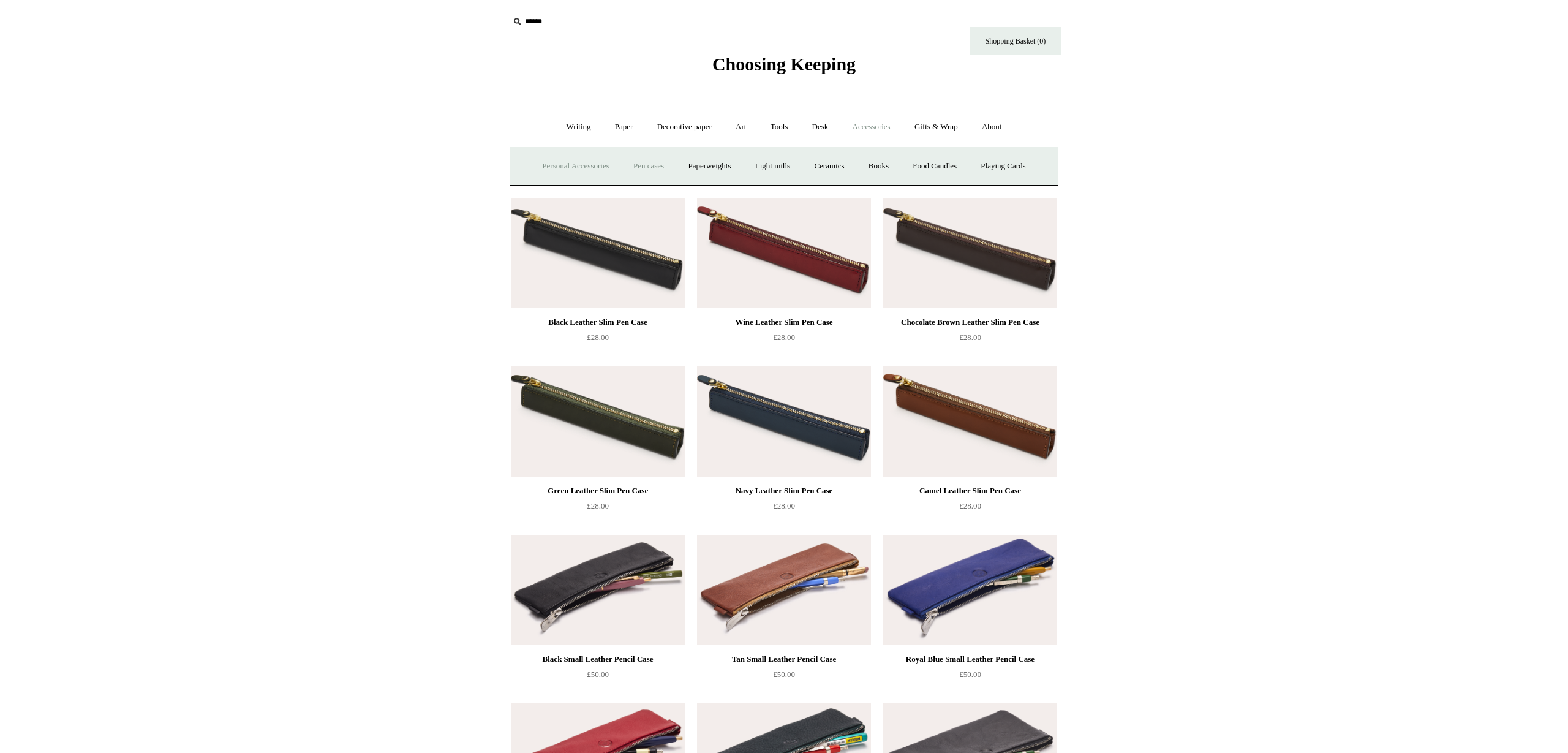
click at [554, 166] on link "Personal Accessories +" at bounding box center [576, 166] width 89 height 33
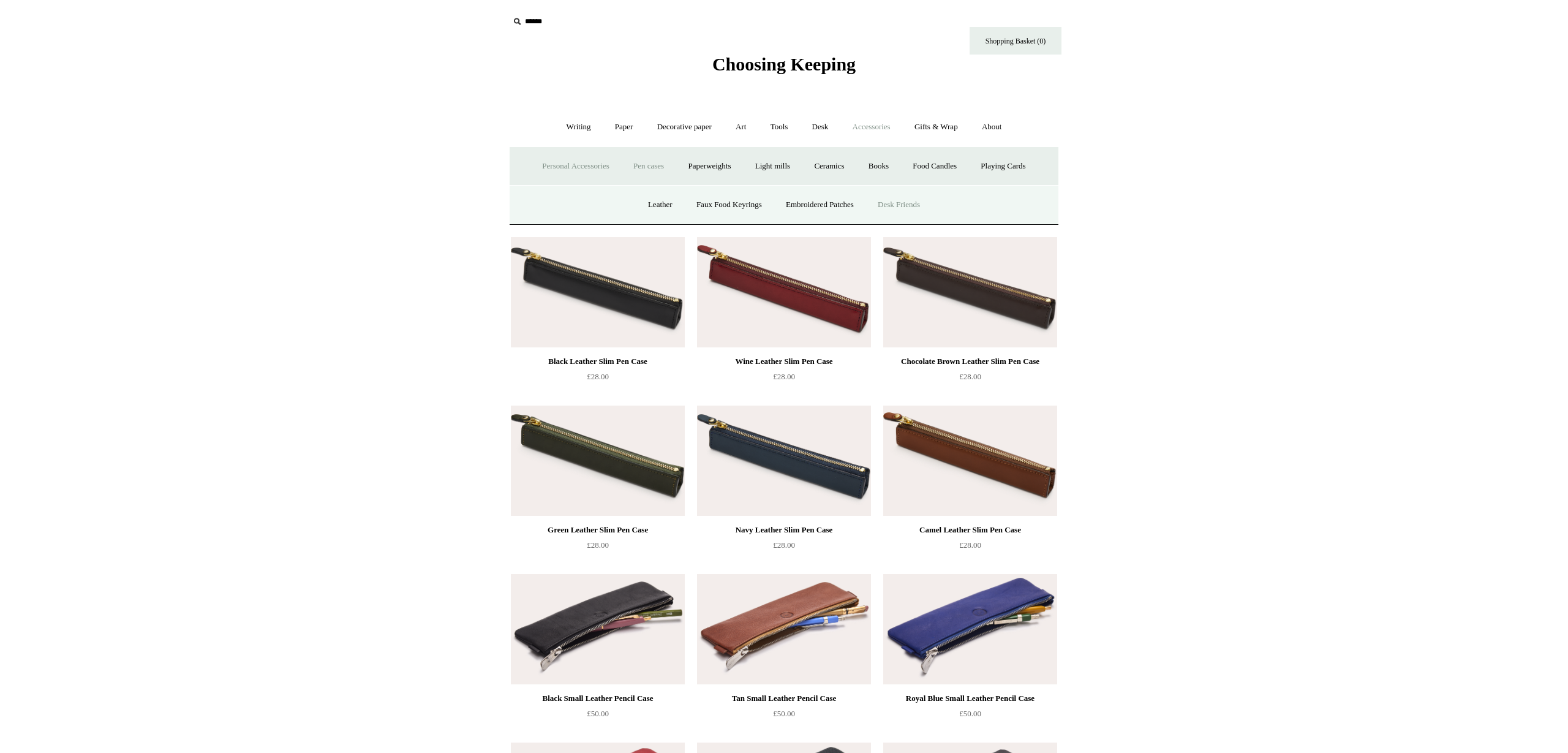
click at [904, 206] on link "Desk Friends" at bounding box center [898, 205] width 64 height 33
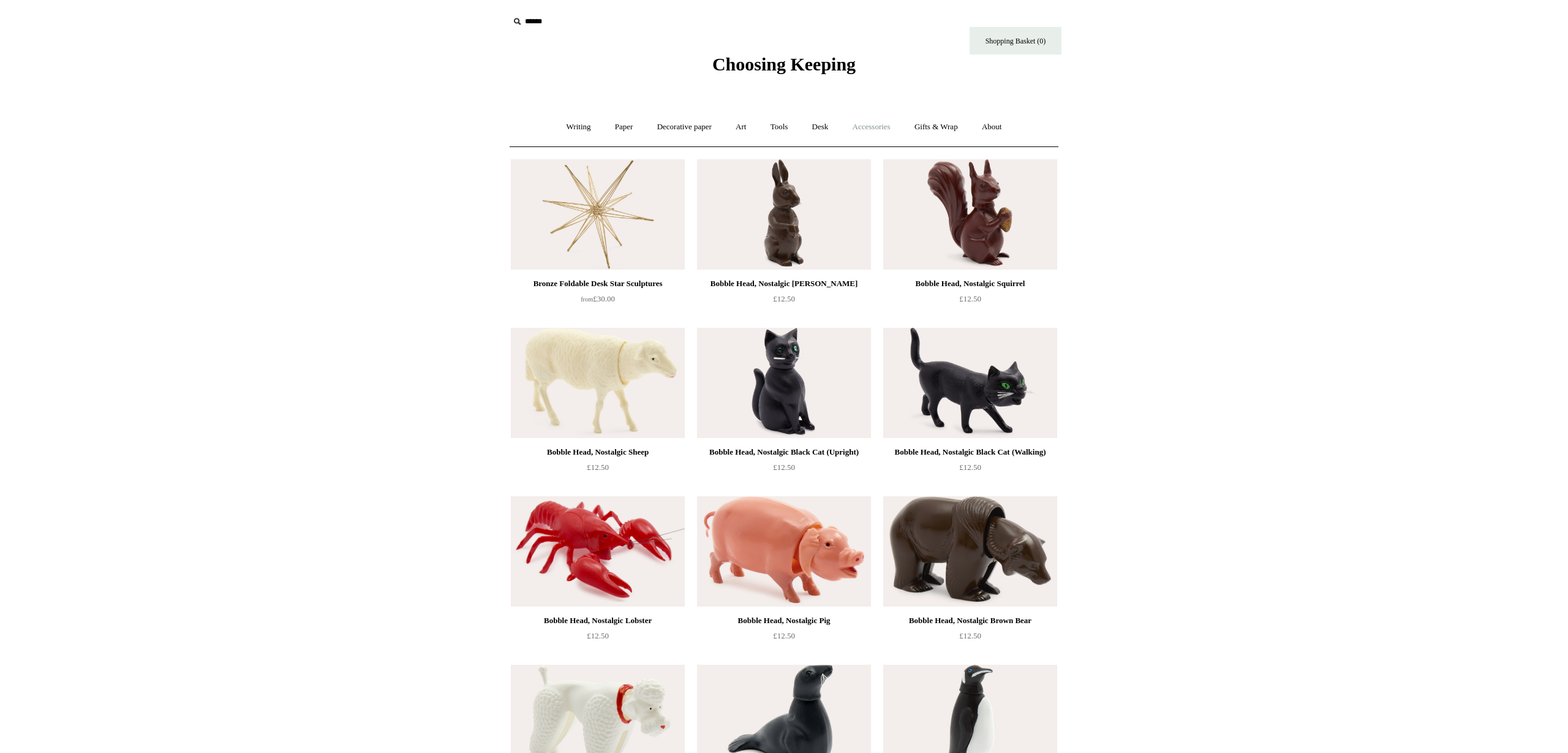
click at [867, 128] on link "Accessories +" at bounding box center [872, 127] width 60 height 33
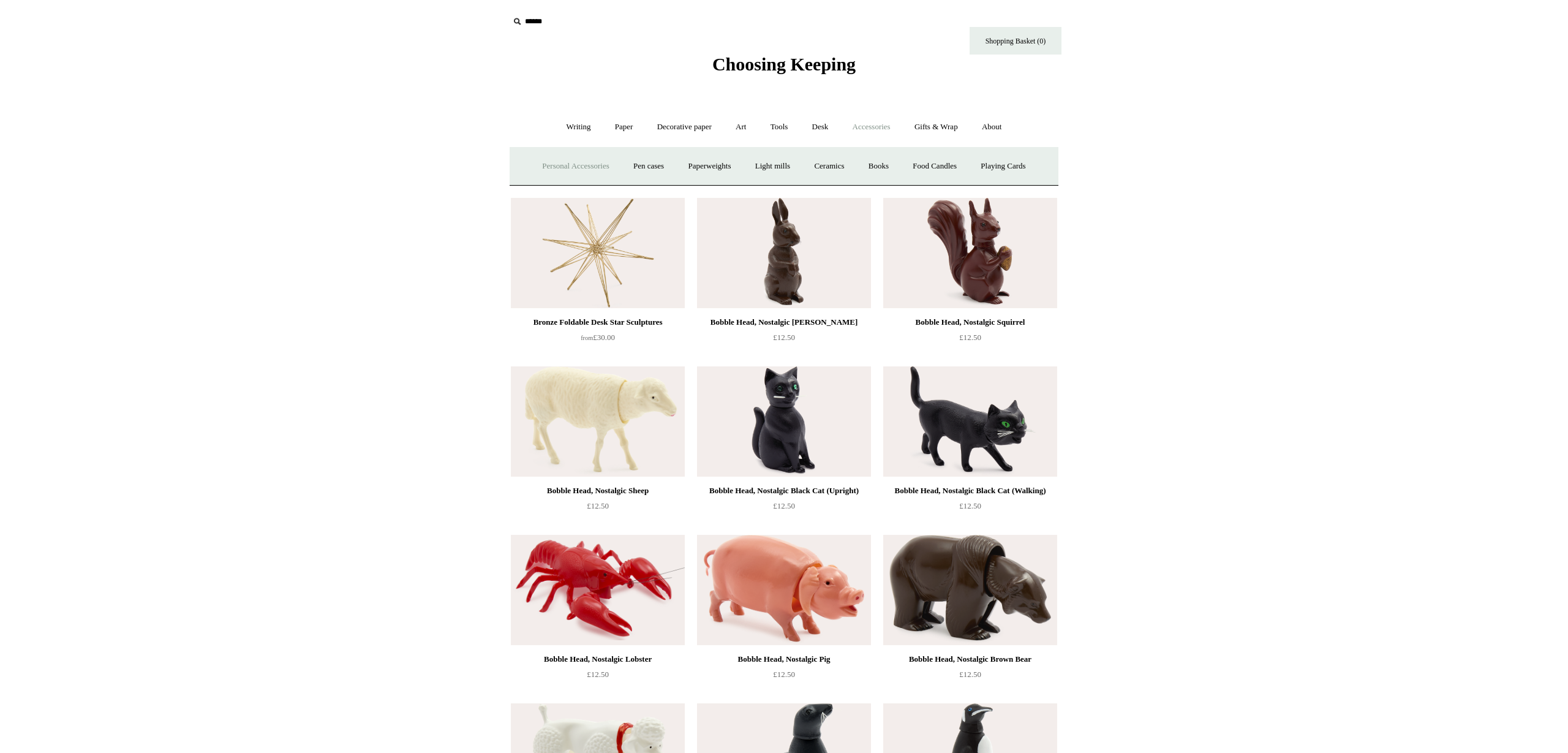
click at [556, 166] on link "Personal Accessories +" at bounding box center [576, 166] width 89 height 33
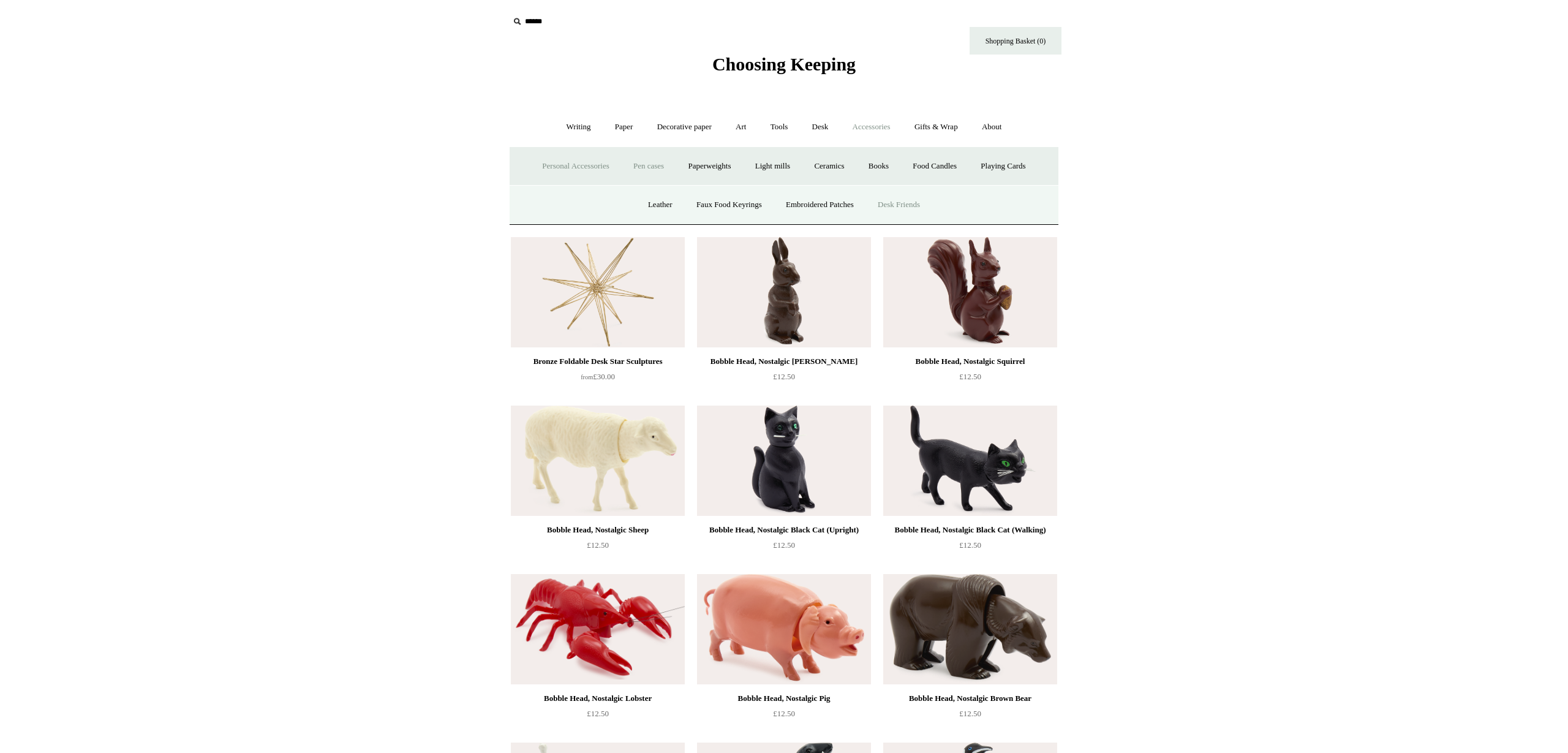
click at [648, 167] on link "Pen cases" at bounding box center [649, 166] width 53 height 33
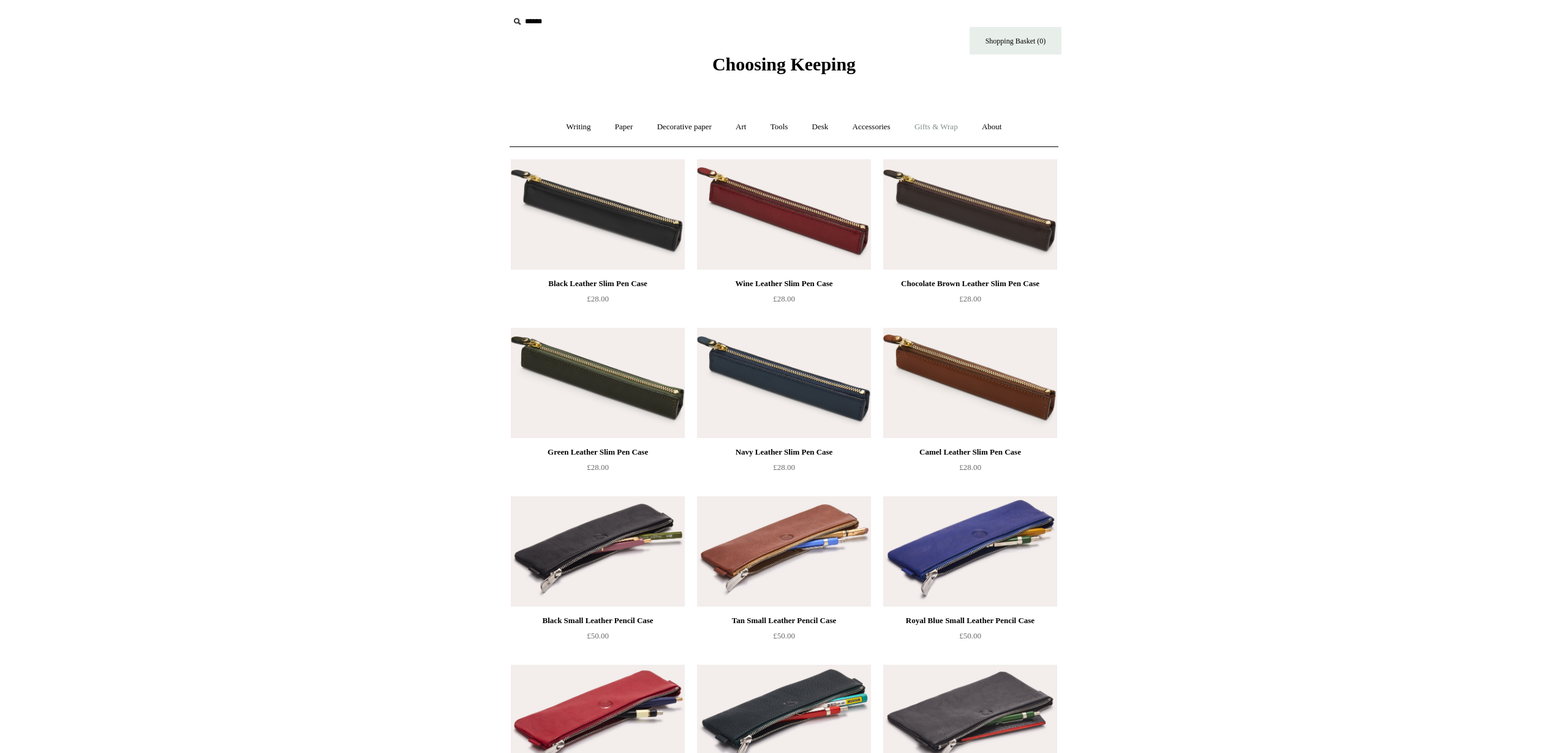
click at [947, 128] on link "Gifts & Wrap +" at bounding box center [936, 127] width 66 height 33
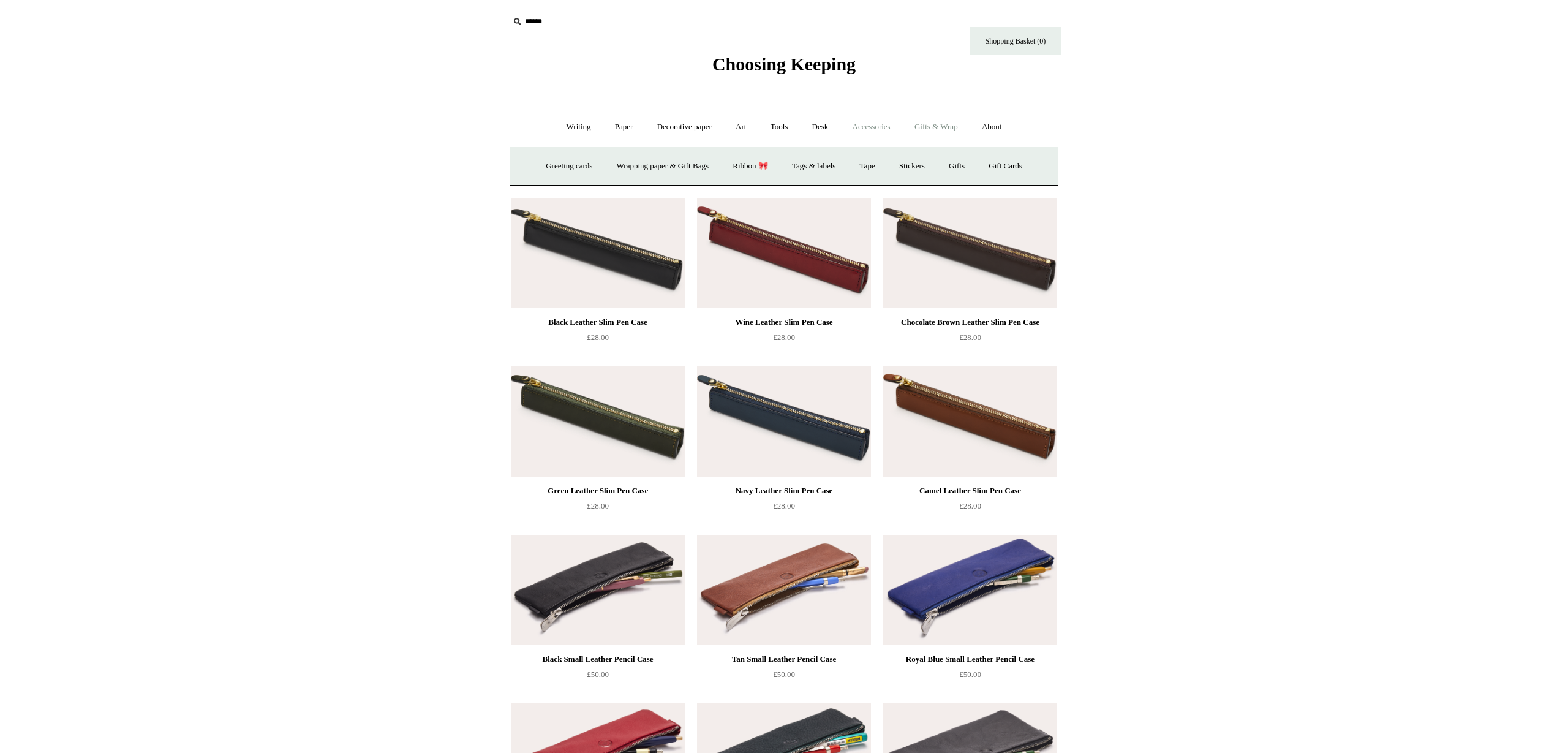
click at [878, 125] on link "Accessories +" at bounding box center [872, 127] width 60 height 33
click at [715, 165] on link "Paperweights +" at bounding box center [709, 166] width 65 height 33
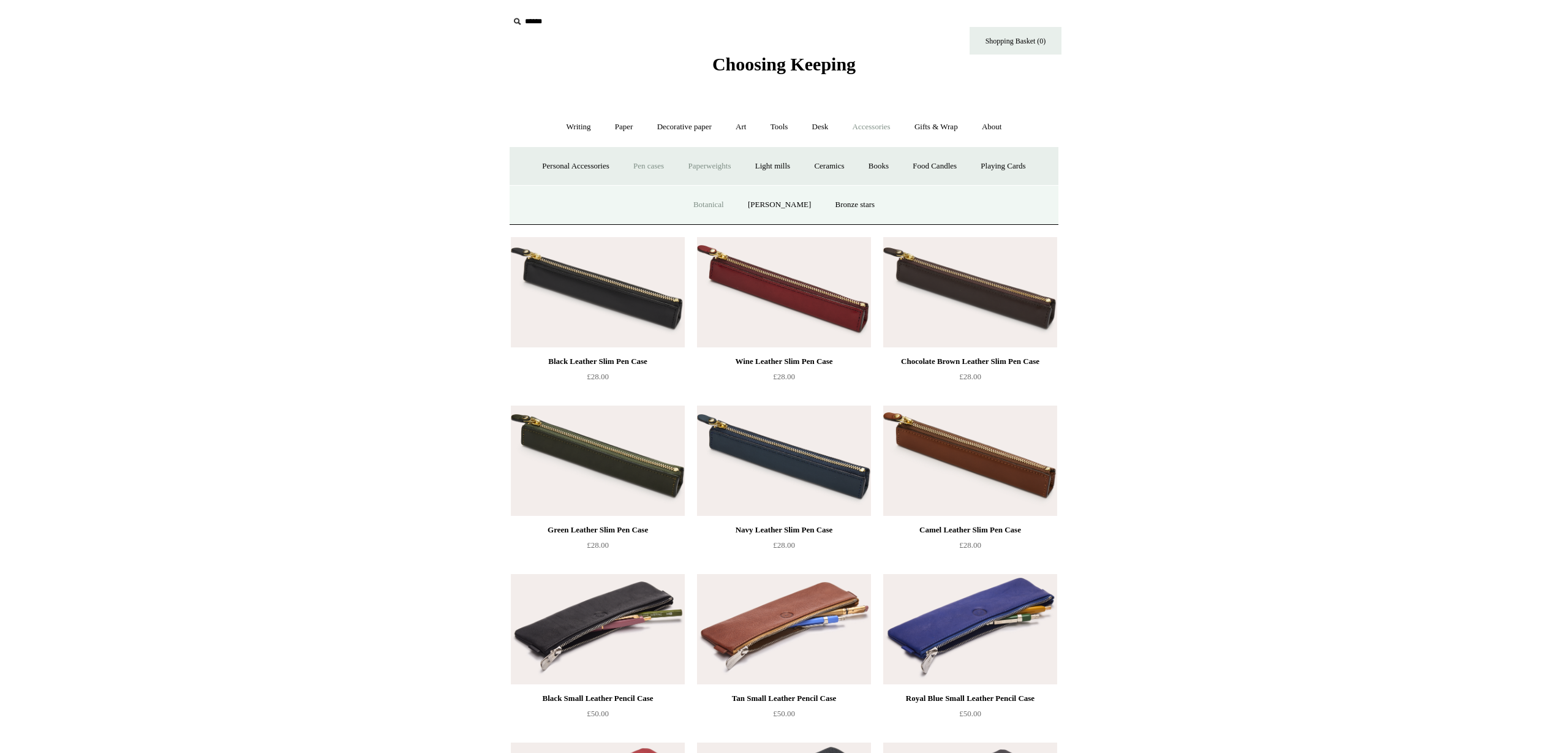
click at [716, 206] on link "Botanical" at bounding box center [709, 205] width 53 height 33
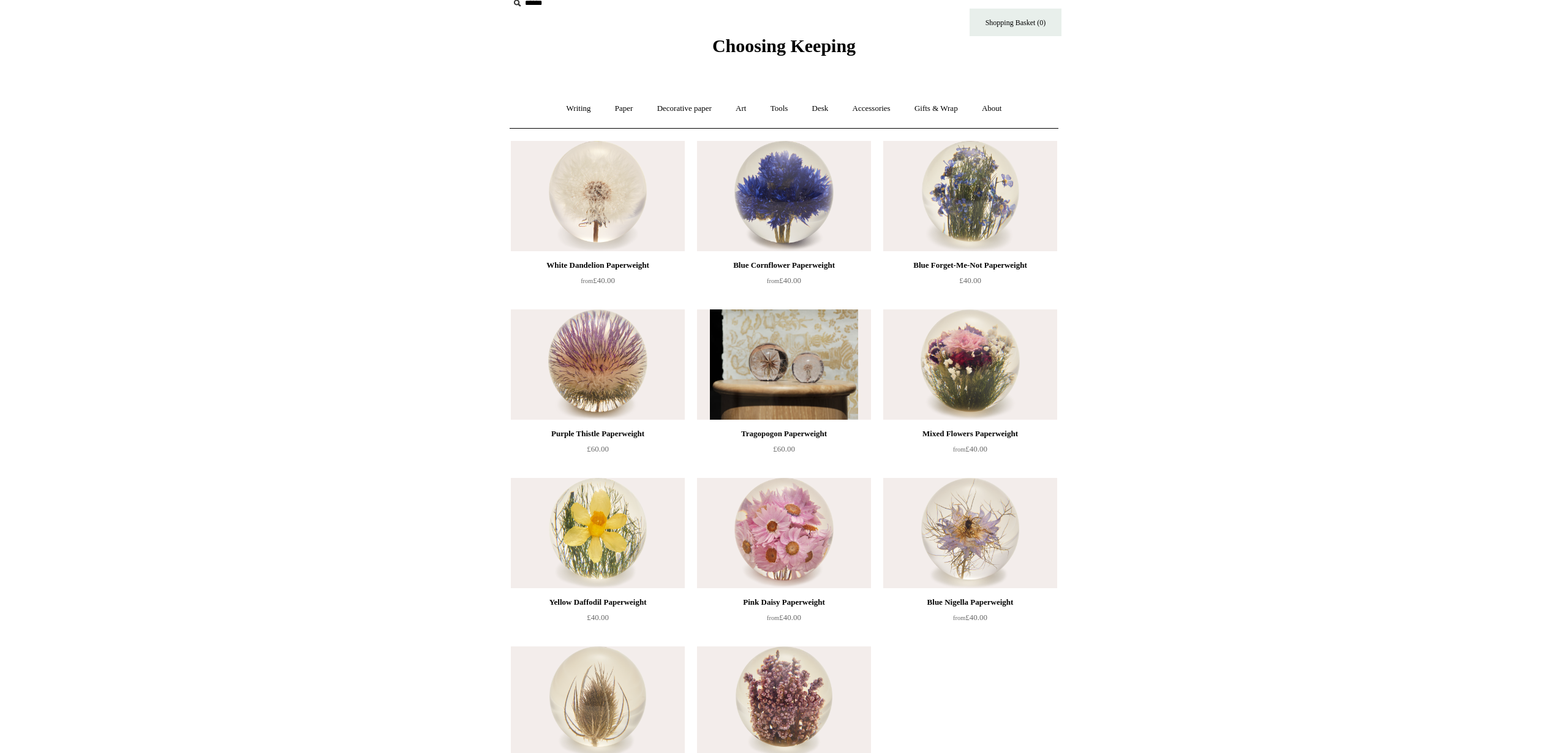
scroll to position [17, 0]
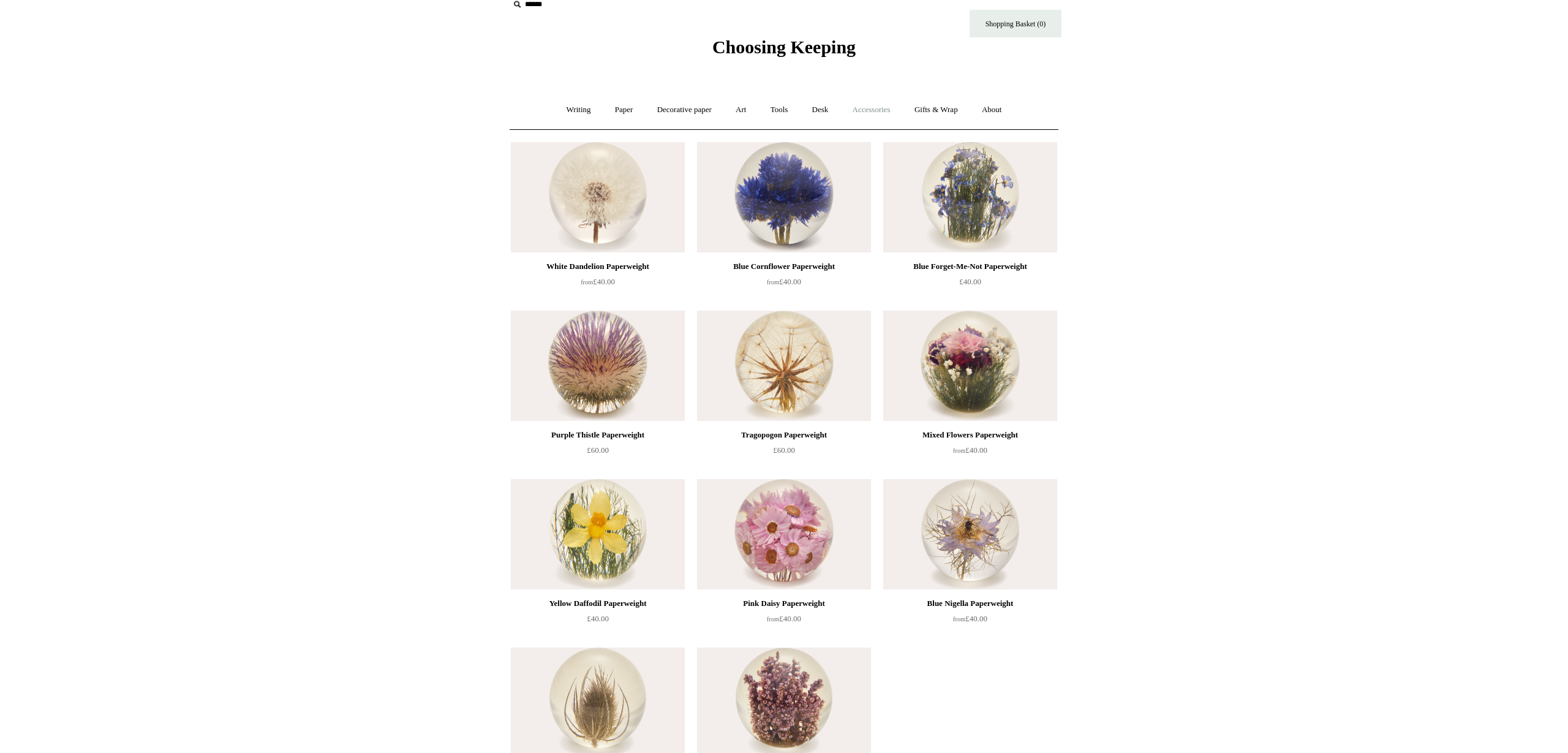
click at [876, 109] on link "Accessories +" at bounding box center [872, 109] width 60 height 33
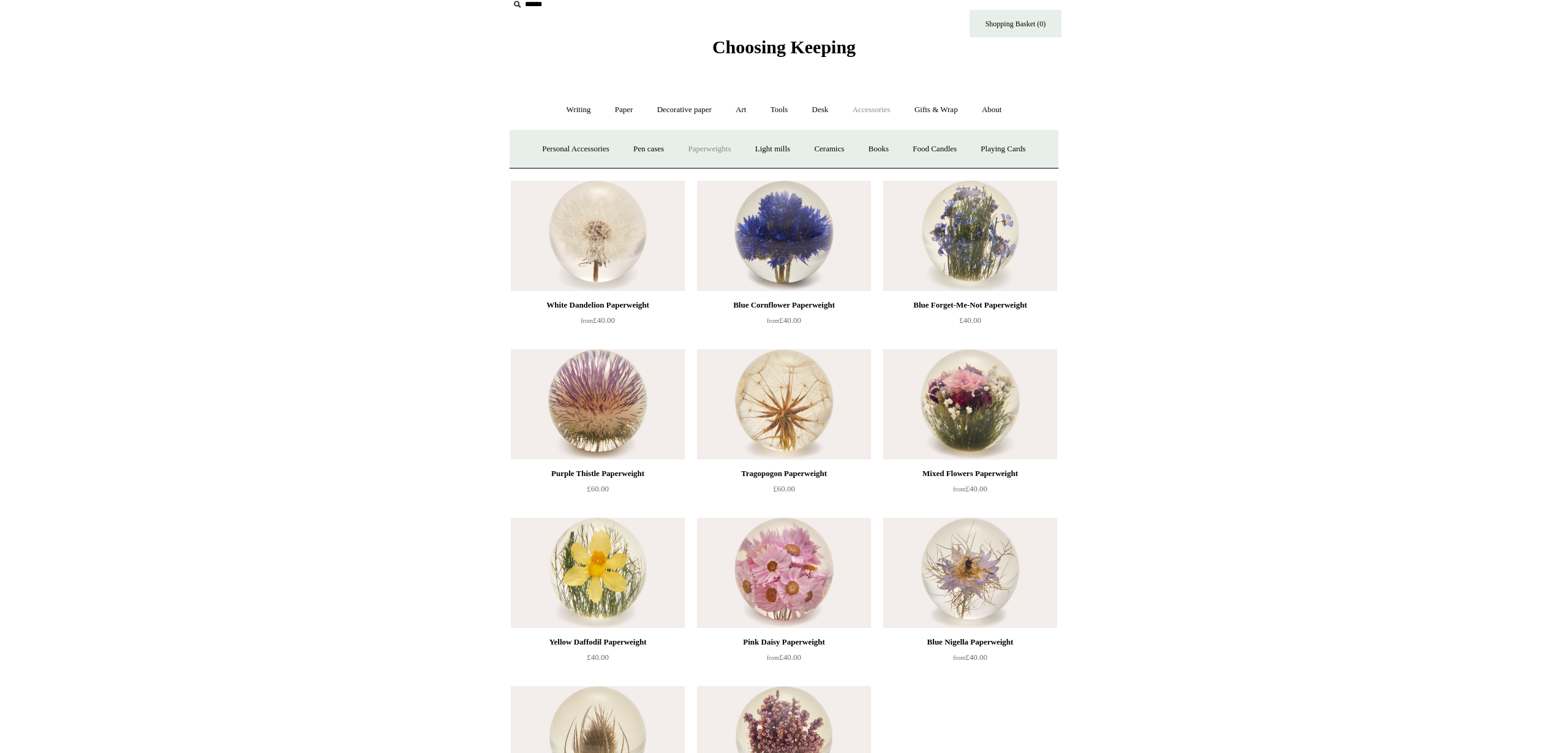
click at [716, 148] on link "Paperweights +" at bounding box center [709, 149] width 65 height 33
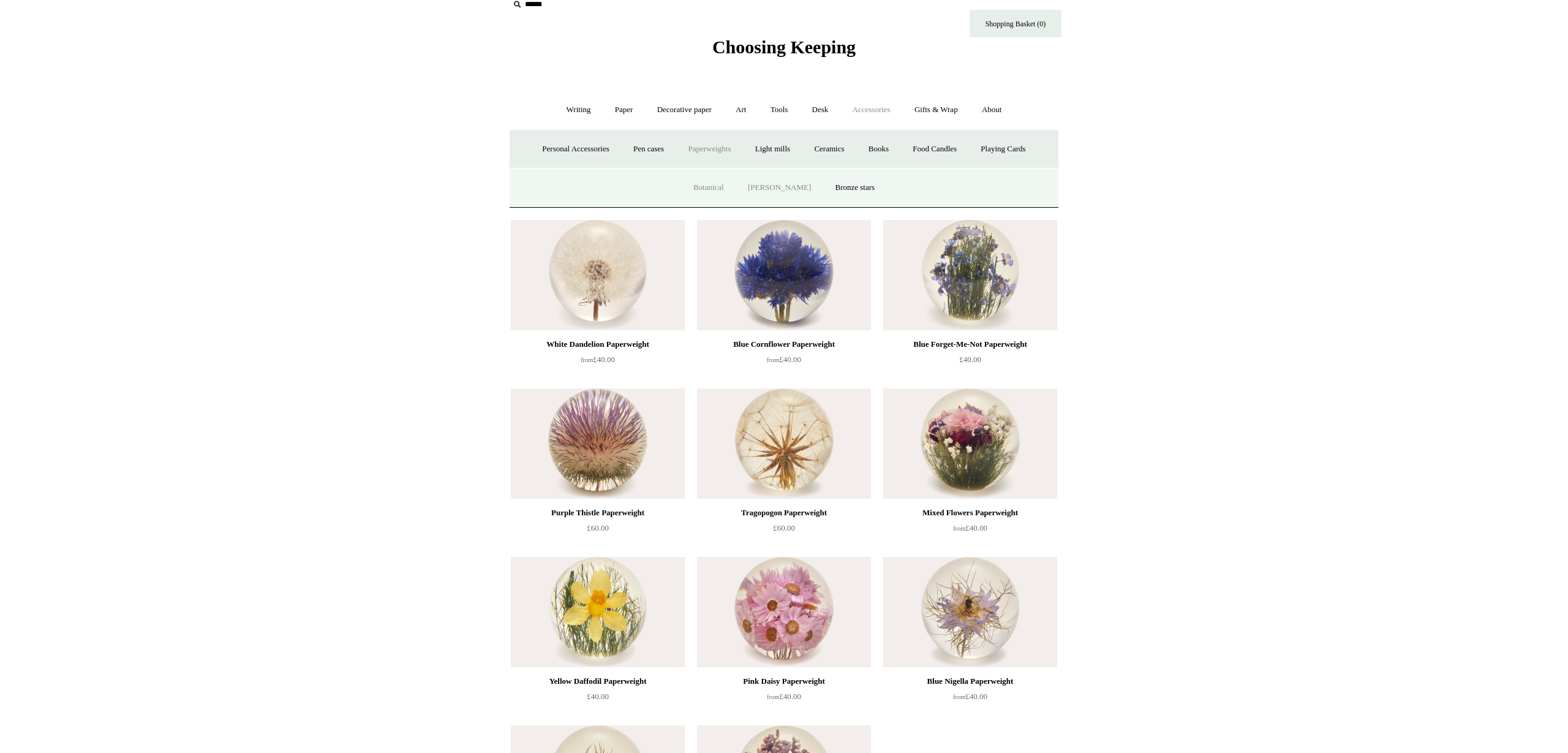
click at [786, 185] on link "[PERSON_NAME]" at bounding box center [780, 188] width 85 height 33
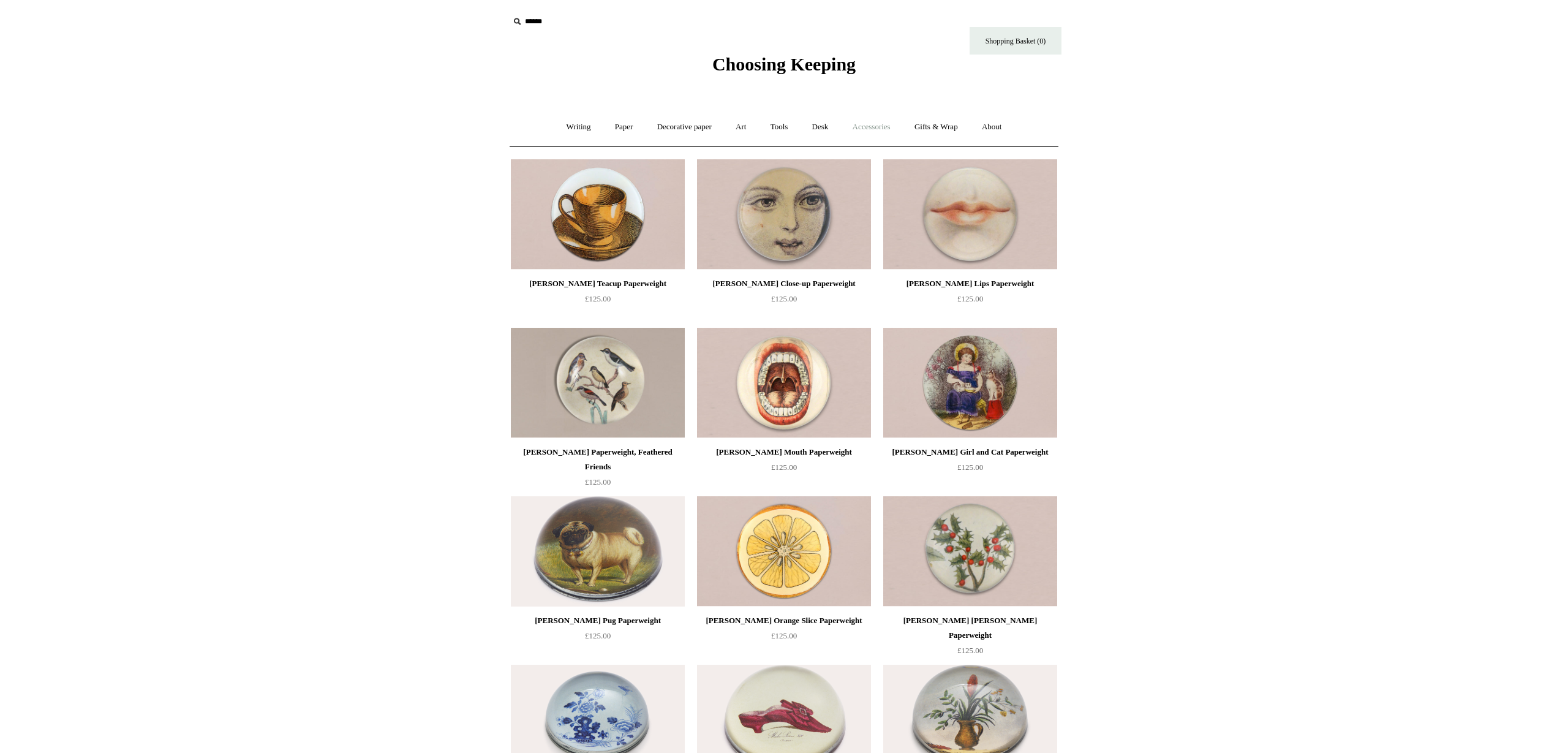
click at [875, 130] on link "Accessories +" at bounding box center [872, 127] width 60 height 33
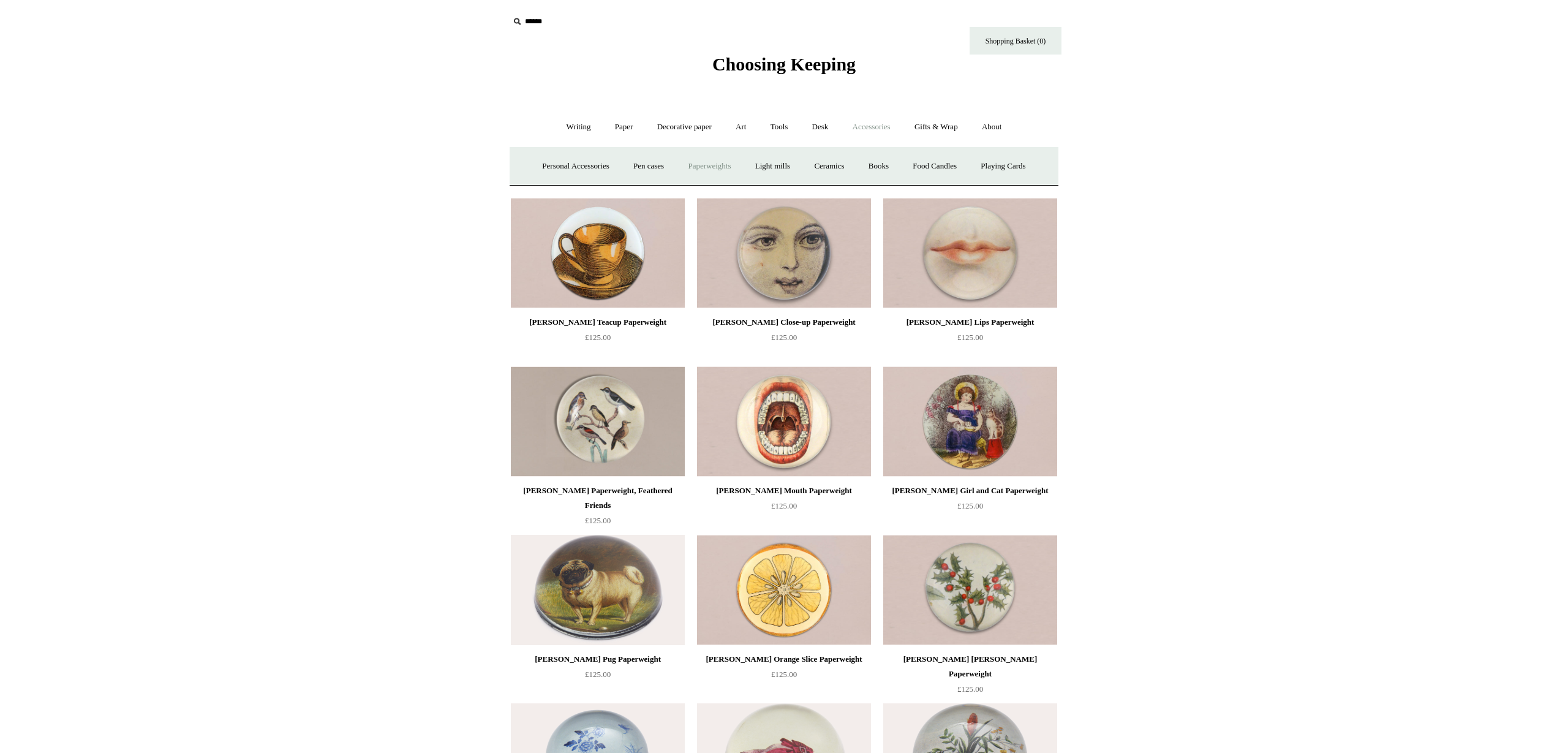
click at [722, 165] on link "Paperweights +" at bounding box center [709, 166] width 65 height 33
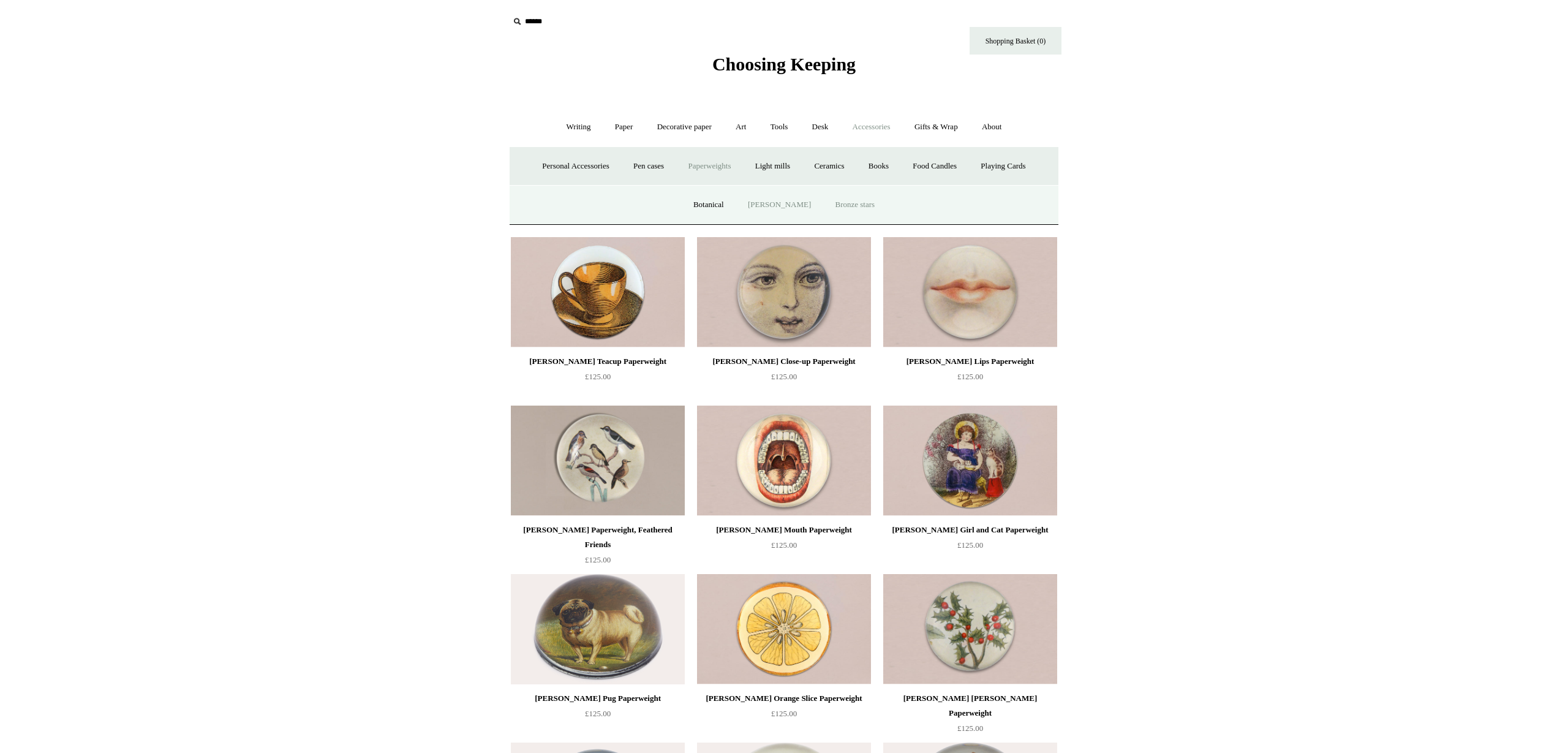
click at [861, 204] on link "Bronze stars" at bounding box center [855, 205] width 62 height 33
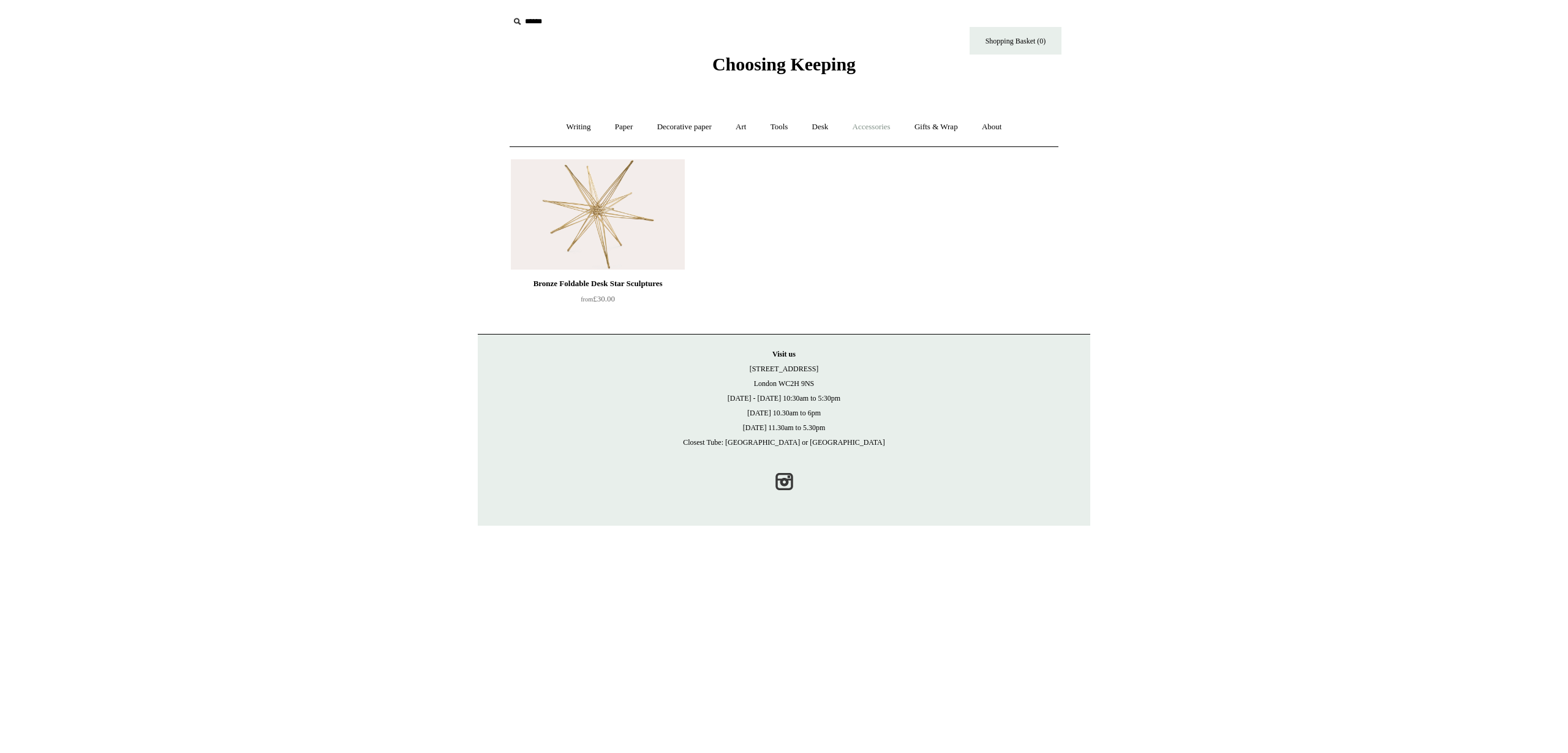
click at [872, 127] on link "Accessories +" at bounding box center [872, 127] width 60 height 33
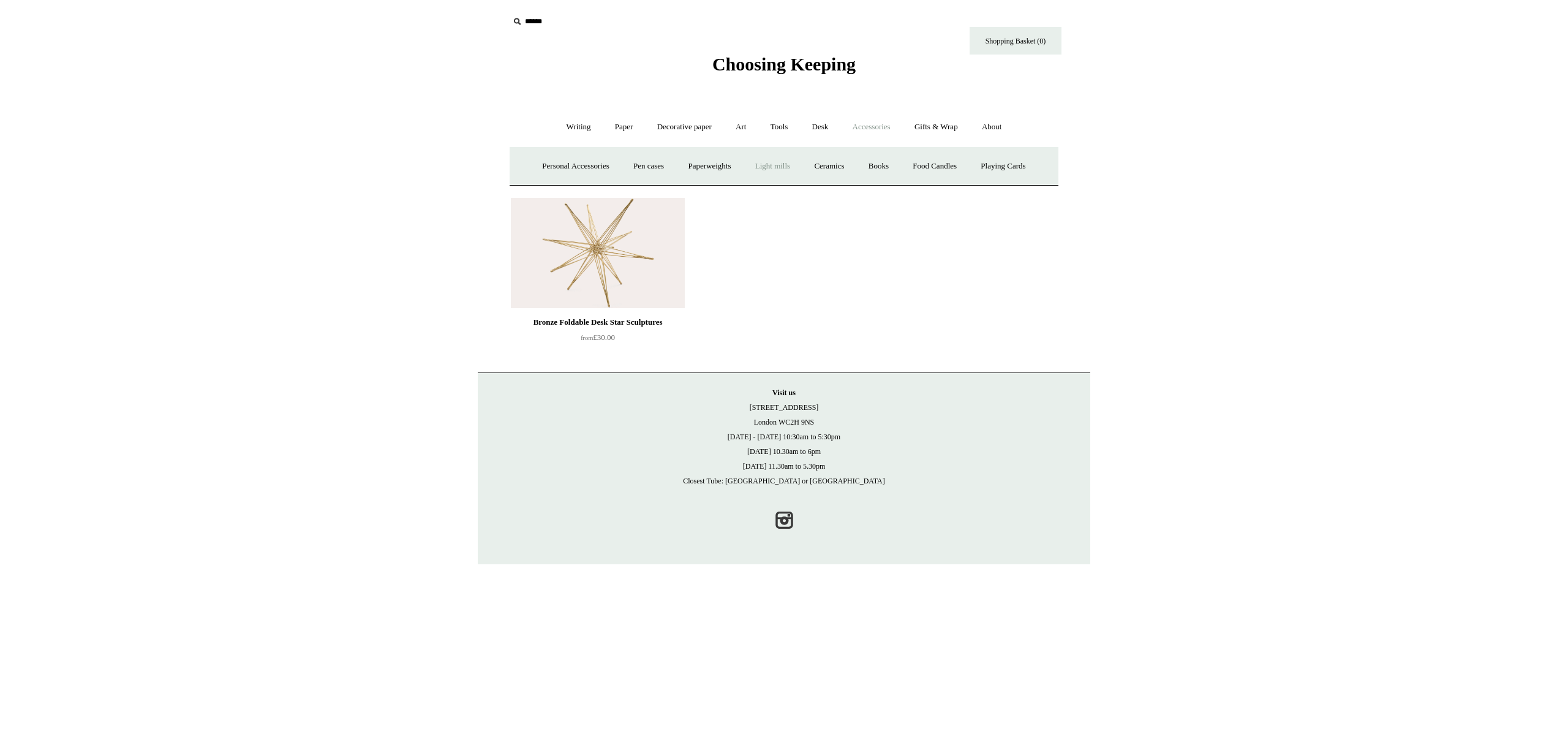
click at [768, 166] on link "Light mills" at bounding box center [772, 166] width 57 height 33
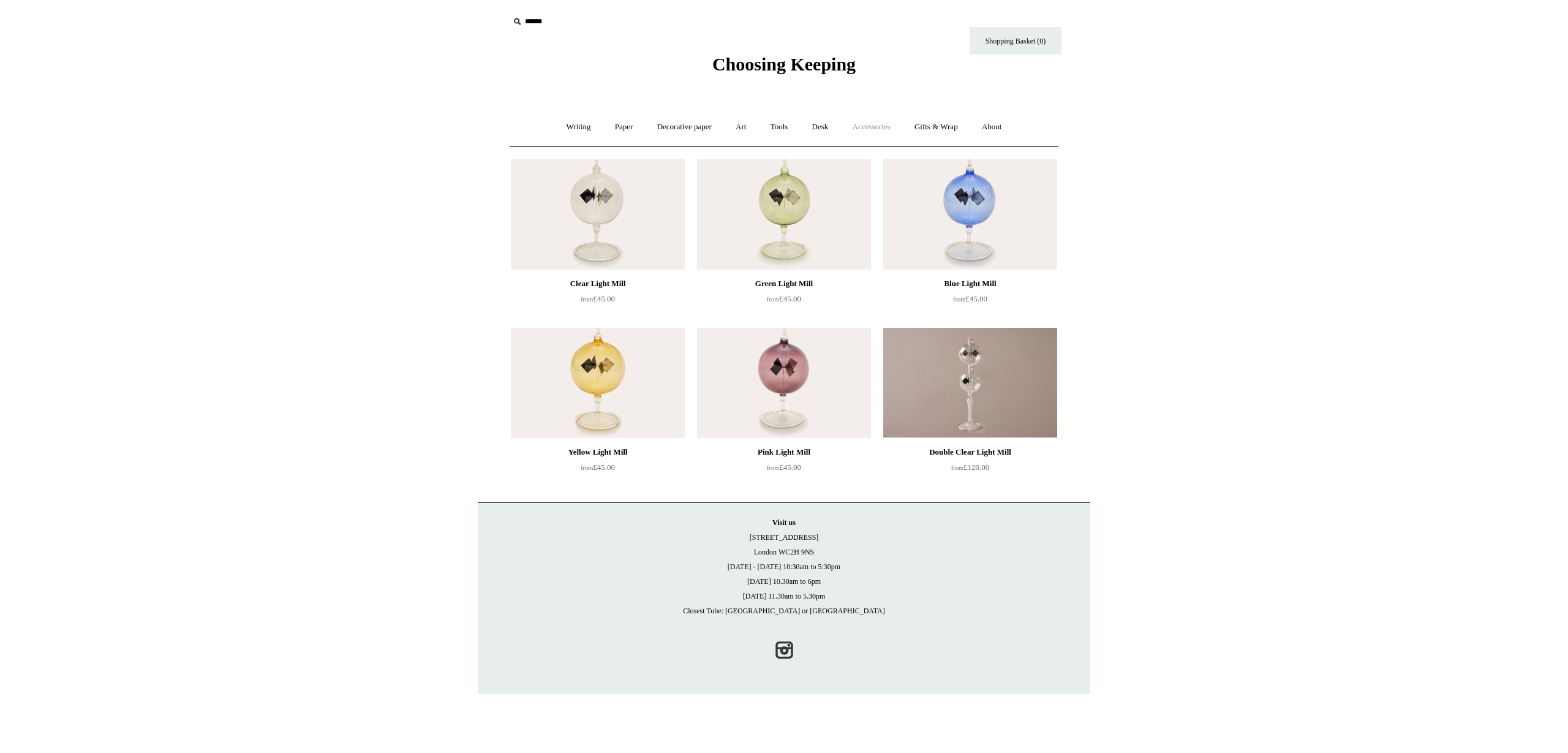
click at [889, 127] on link "Accessories +" at bounding box center [872, 127] width 60 height 33
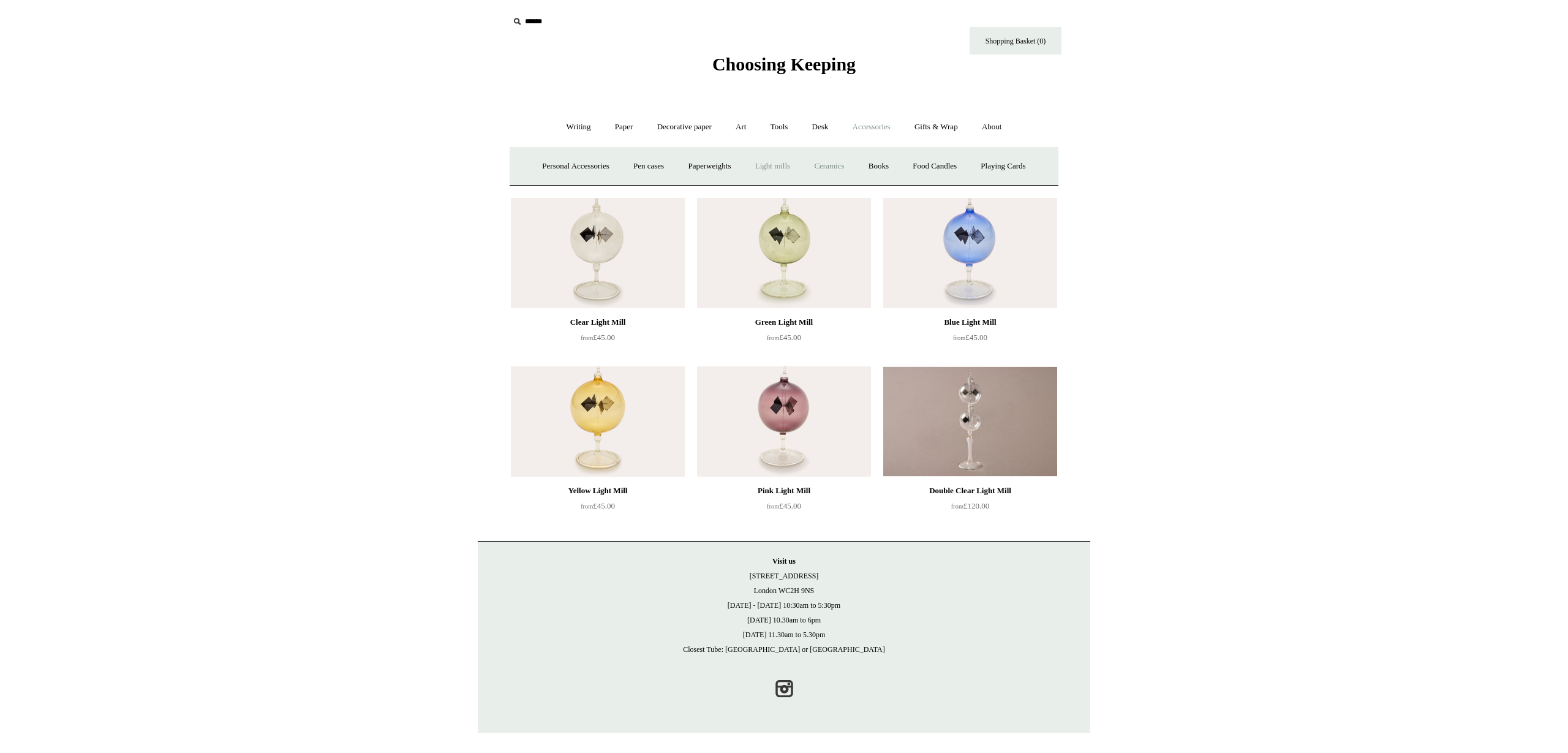
click at [842, 164] on link "Ceramics +" at bounding box center [829, 166] width 52 height 33
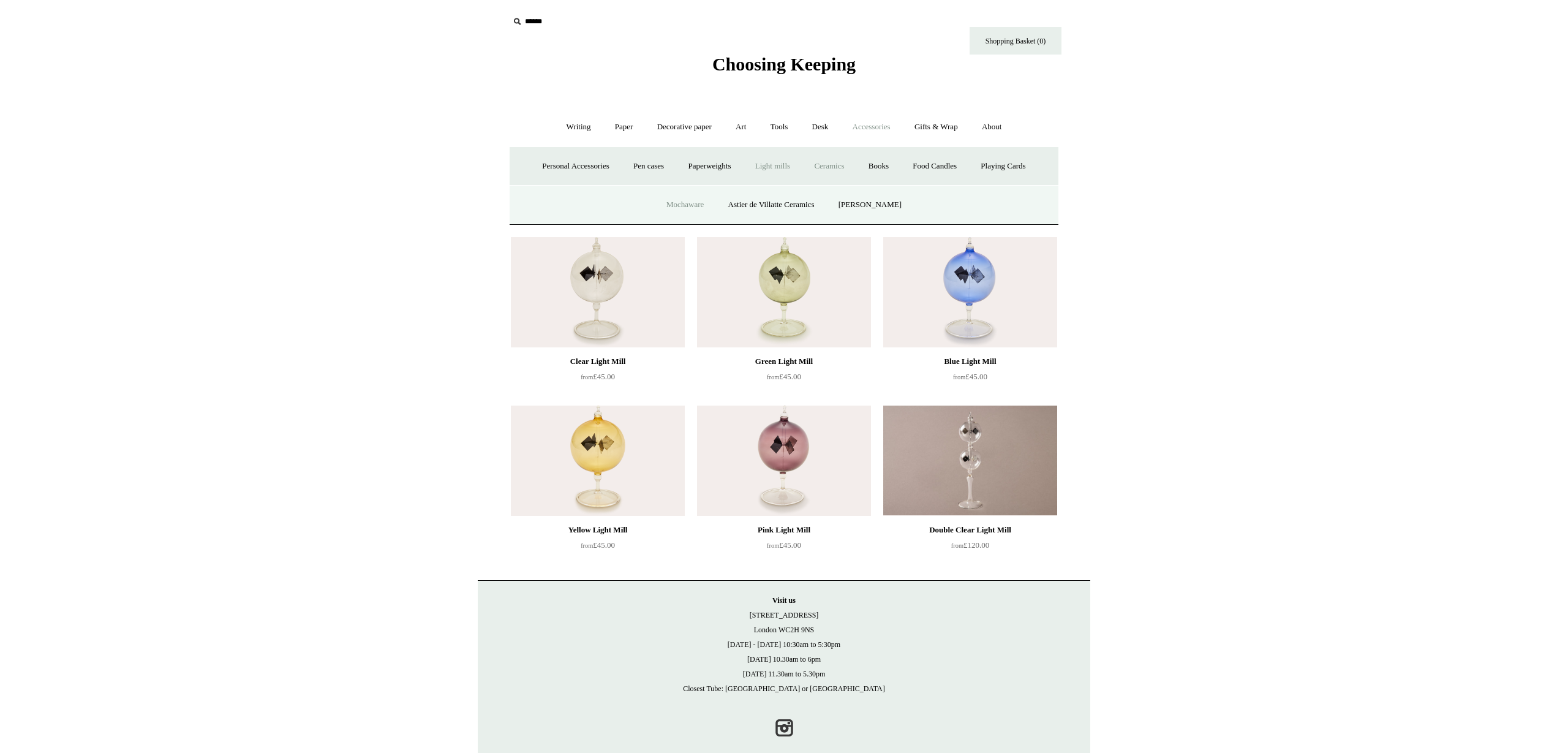
click at [691, 207] on link "Mochaware" at bounding box center [685, 205] width 59 height 33
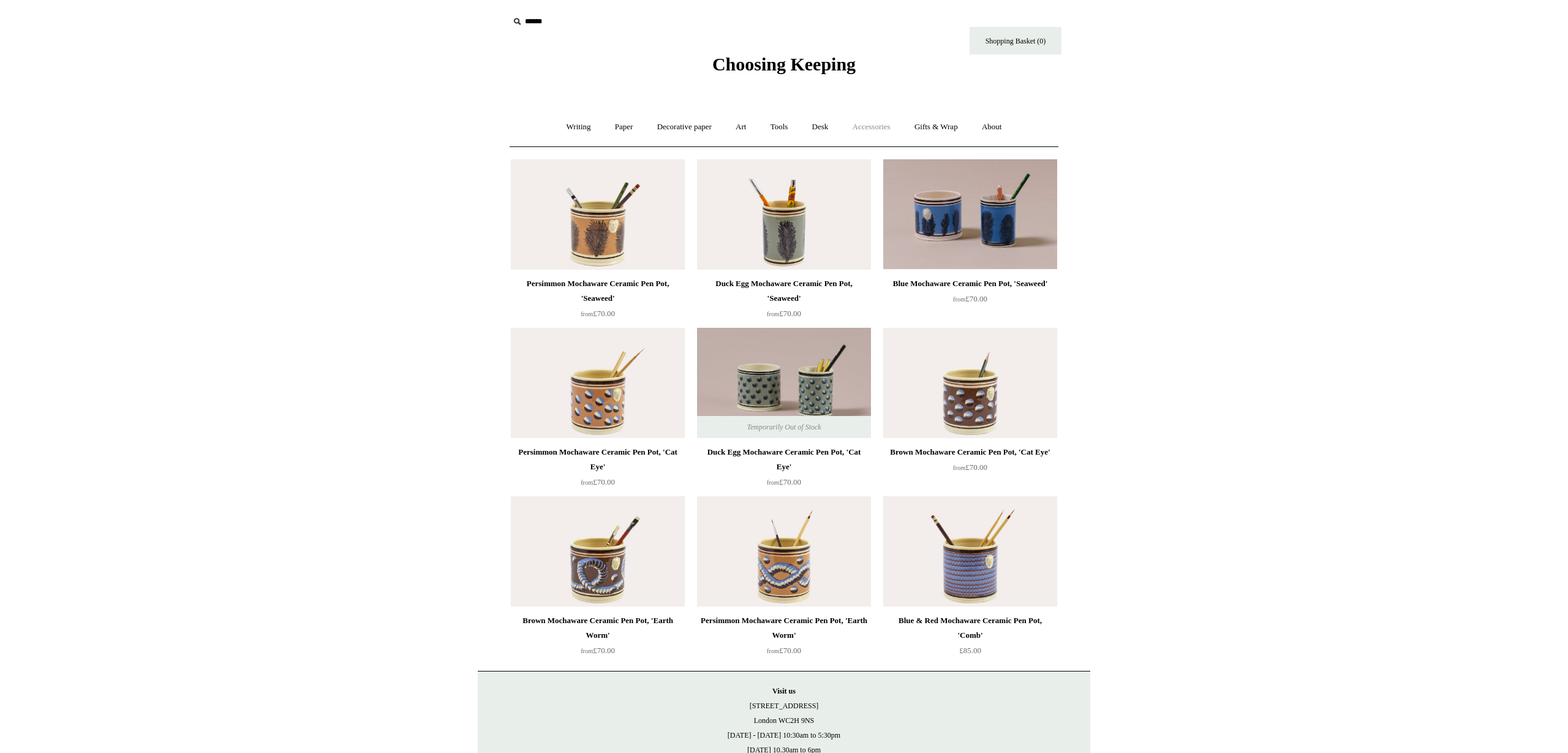
click at [886, 124] on link "Accessories +" at bounding box center [872, 127] width 60 height 33
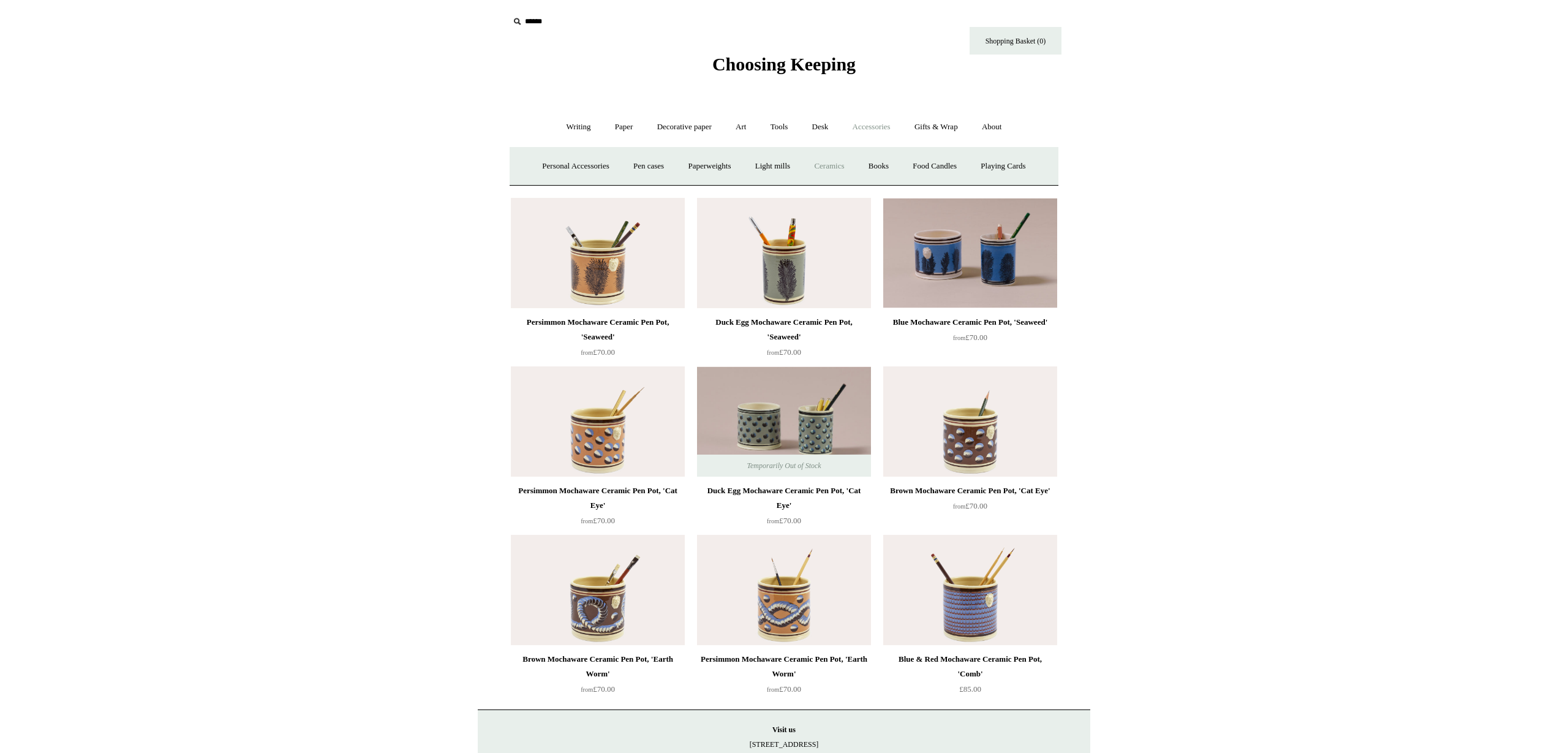
click at [846, 167] on link "Ceramics +" at bounding box center [829, 166] width 52 height 33
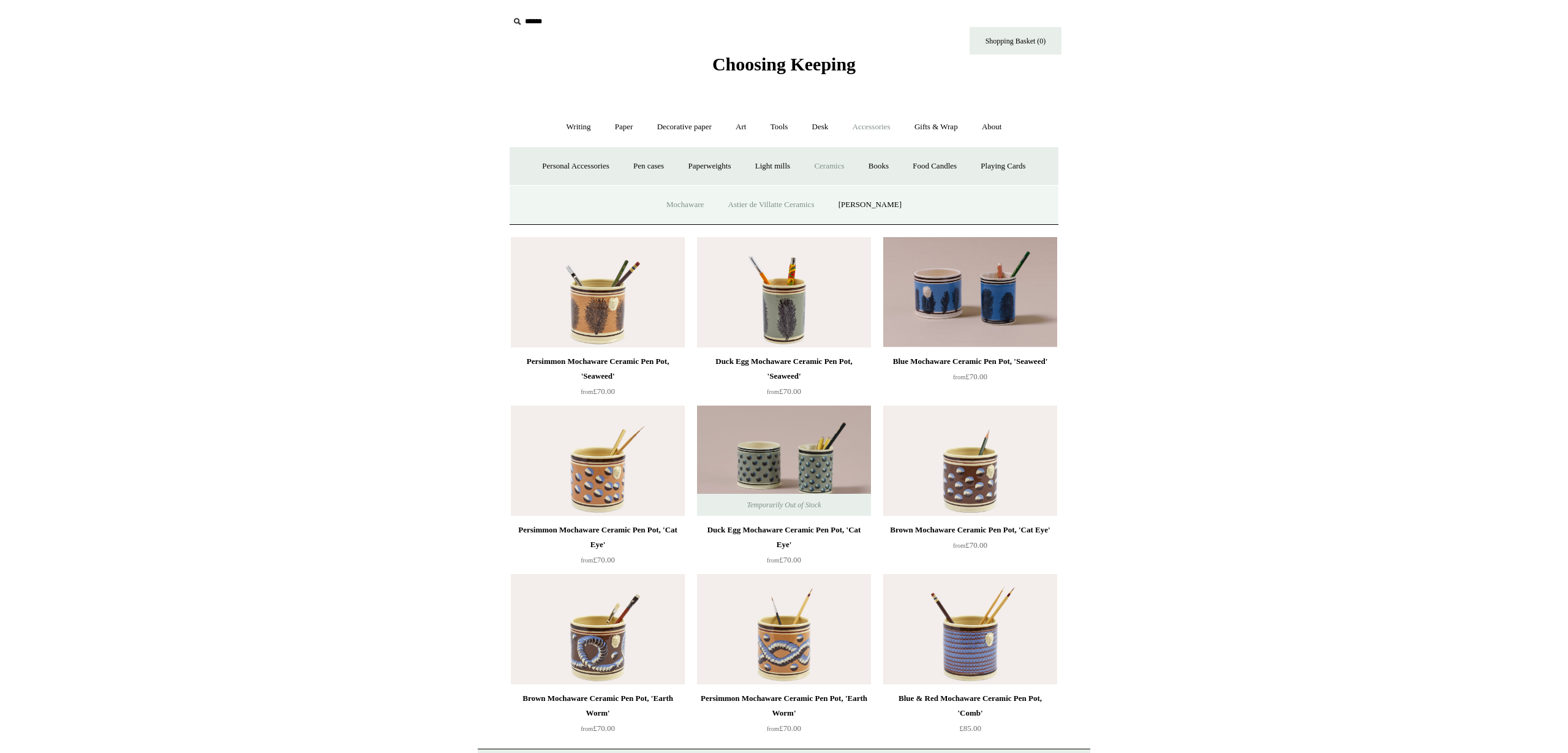
click at [765, 203] on link "Astier de Villatte Ceramics" at bounding box center [772, 205] width 109 height 33
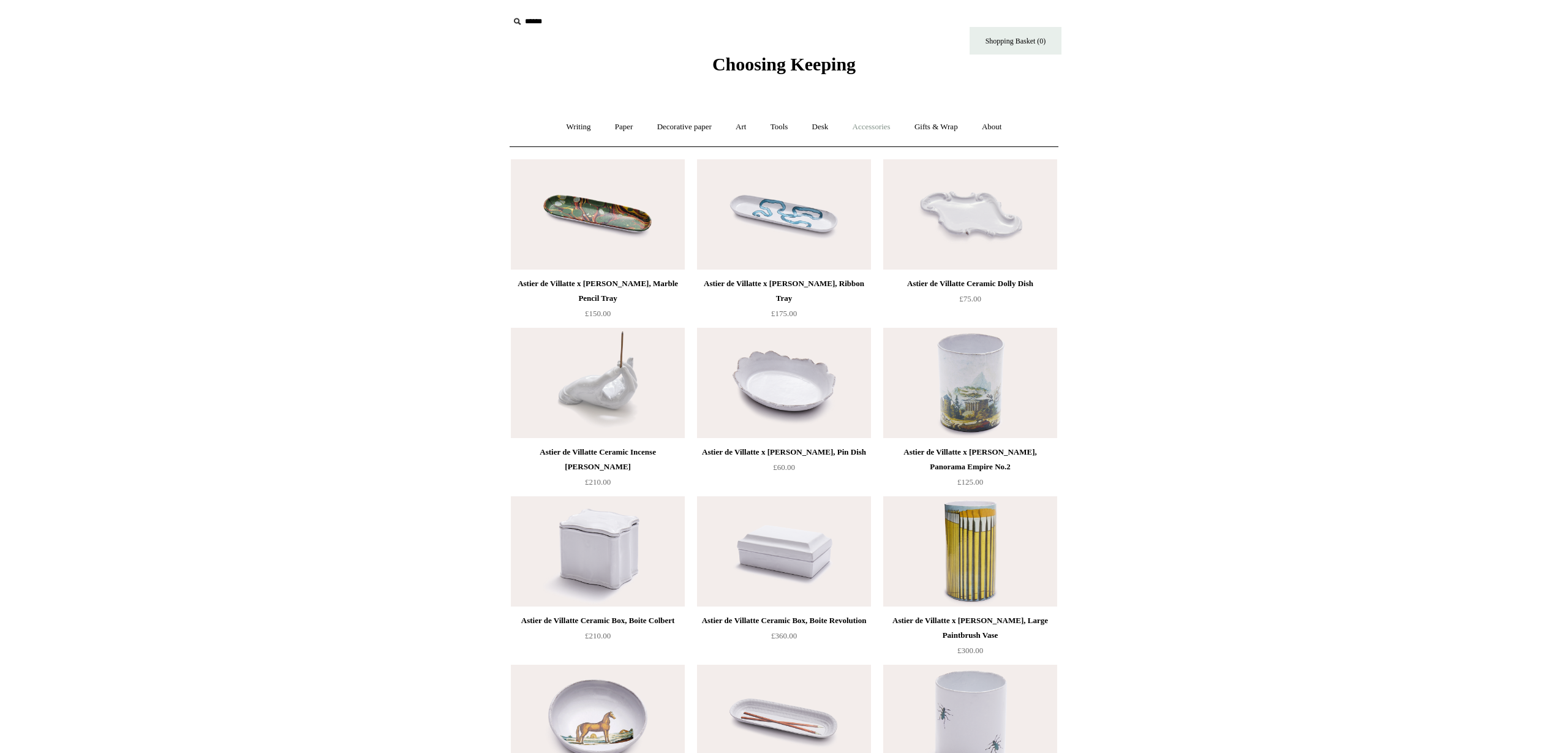
click at [875, 127] on link "Accessories +" at bounding box center [872, 127] width 60 height 33
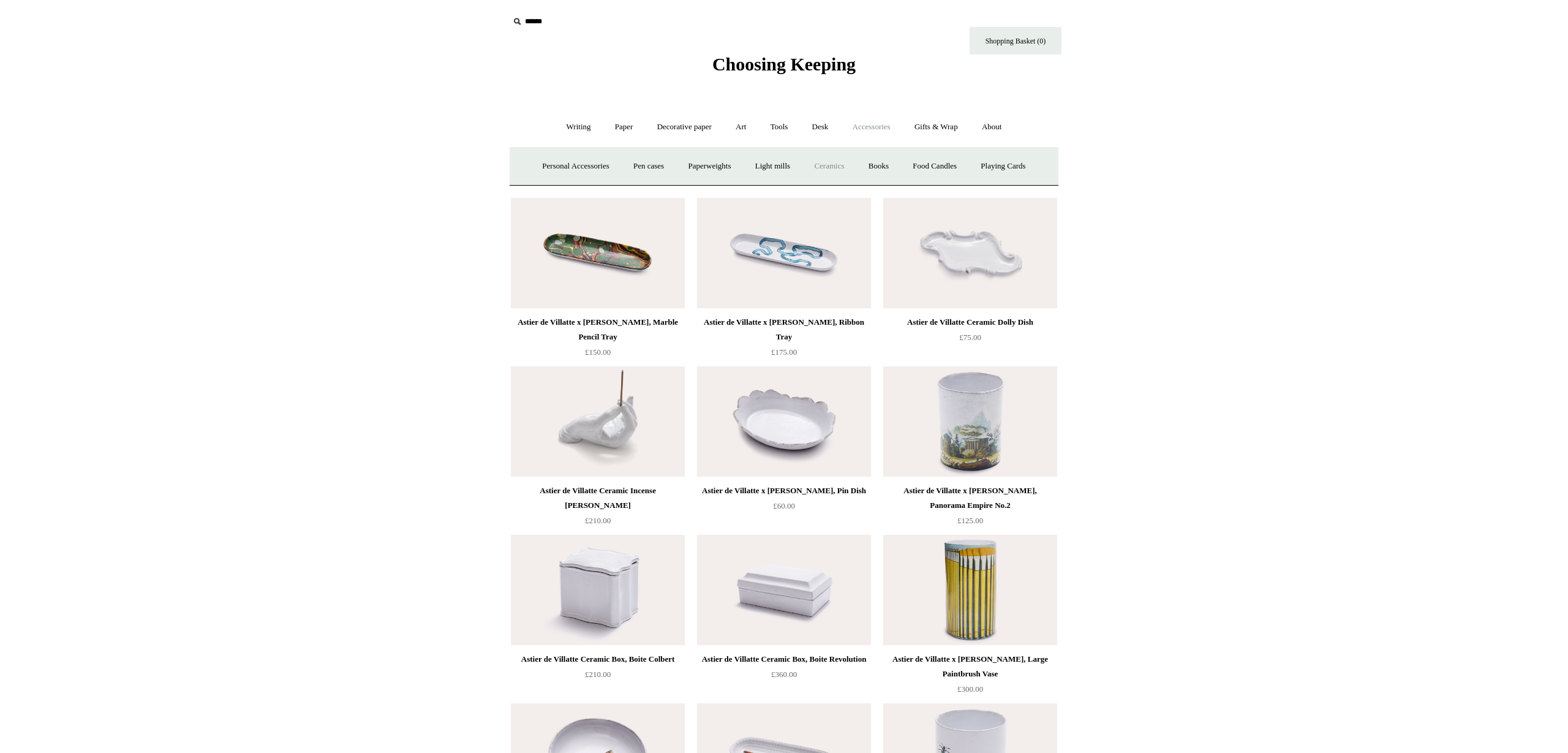
click at [833, 168] on link "Ceramics +" at bounding box center [829, 166] width 52 height 33
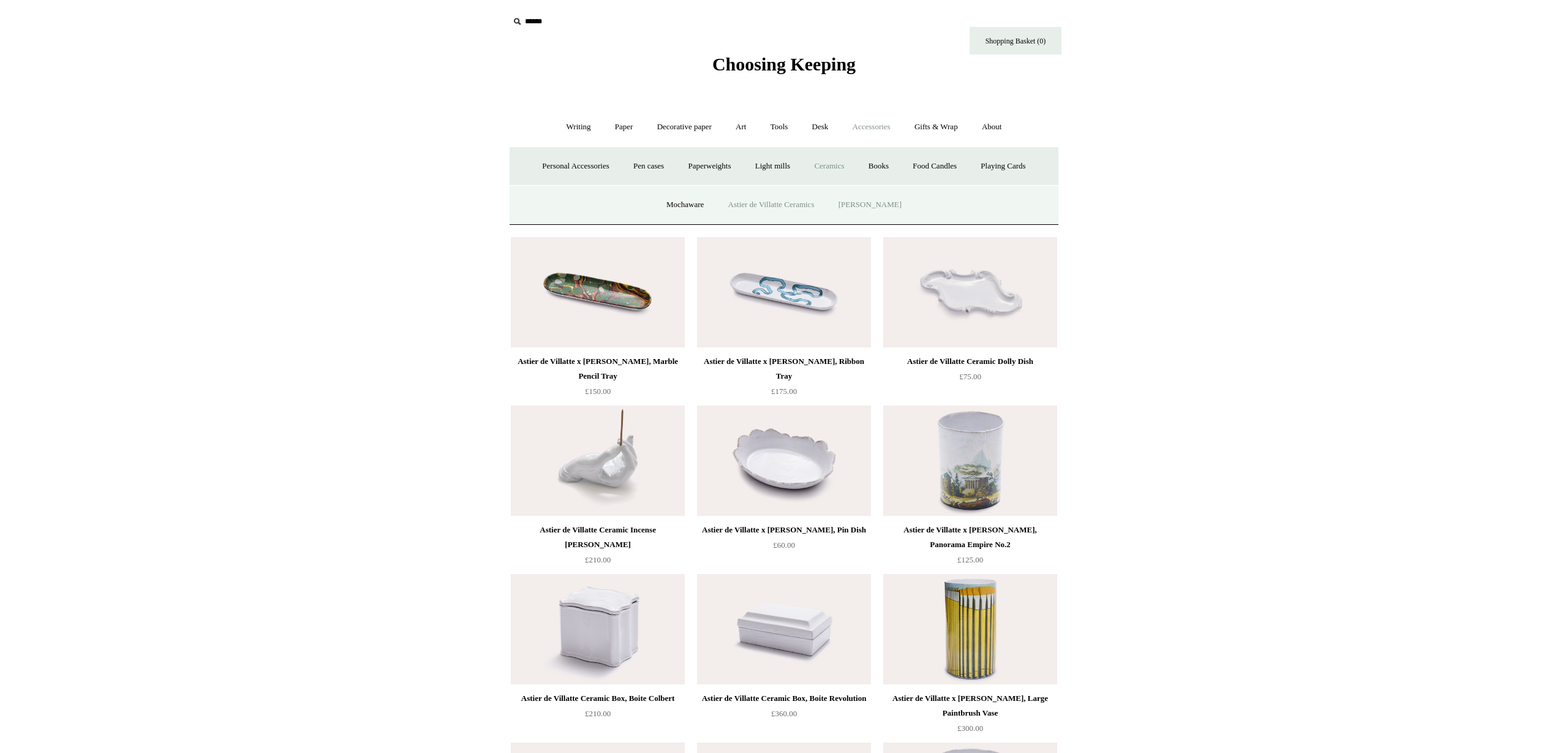
click at [877, 206] on link "[PERSON_NAME]" at bounding box center [870, 205] width 85 height 33
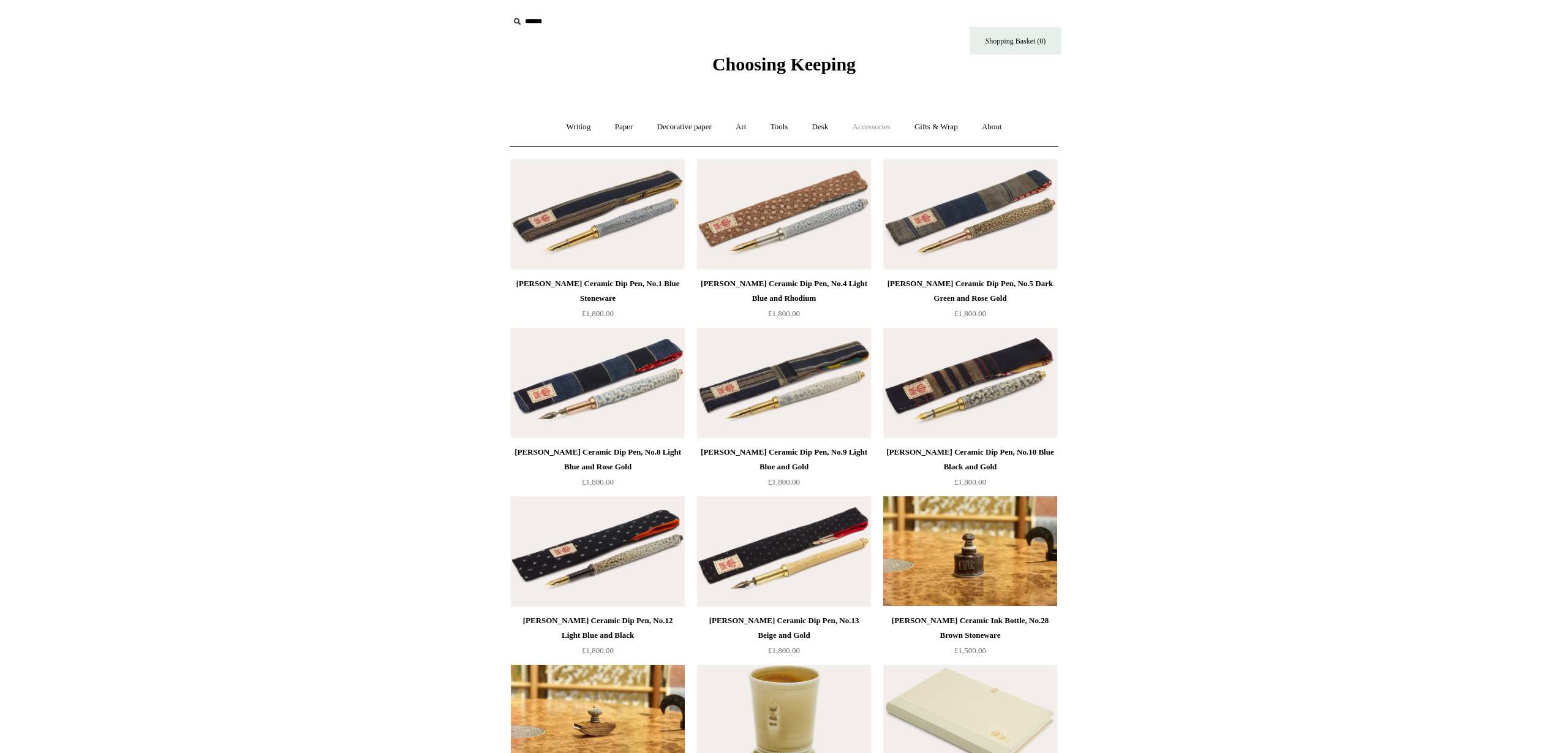
click at [872, 122] on link "Accessories +" at bounding box center [872, 127] width 60 height 33
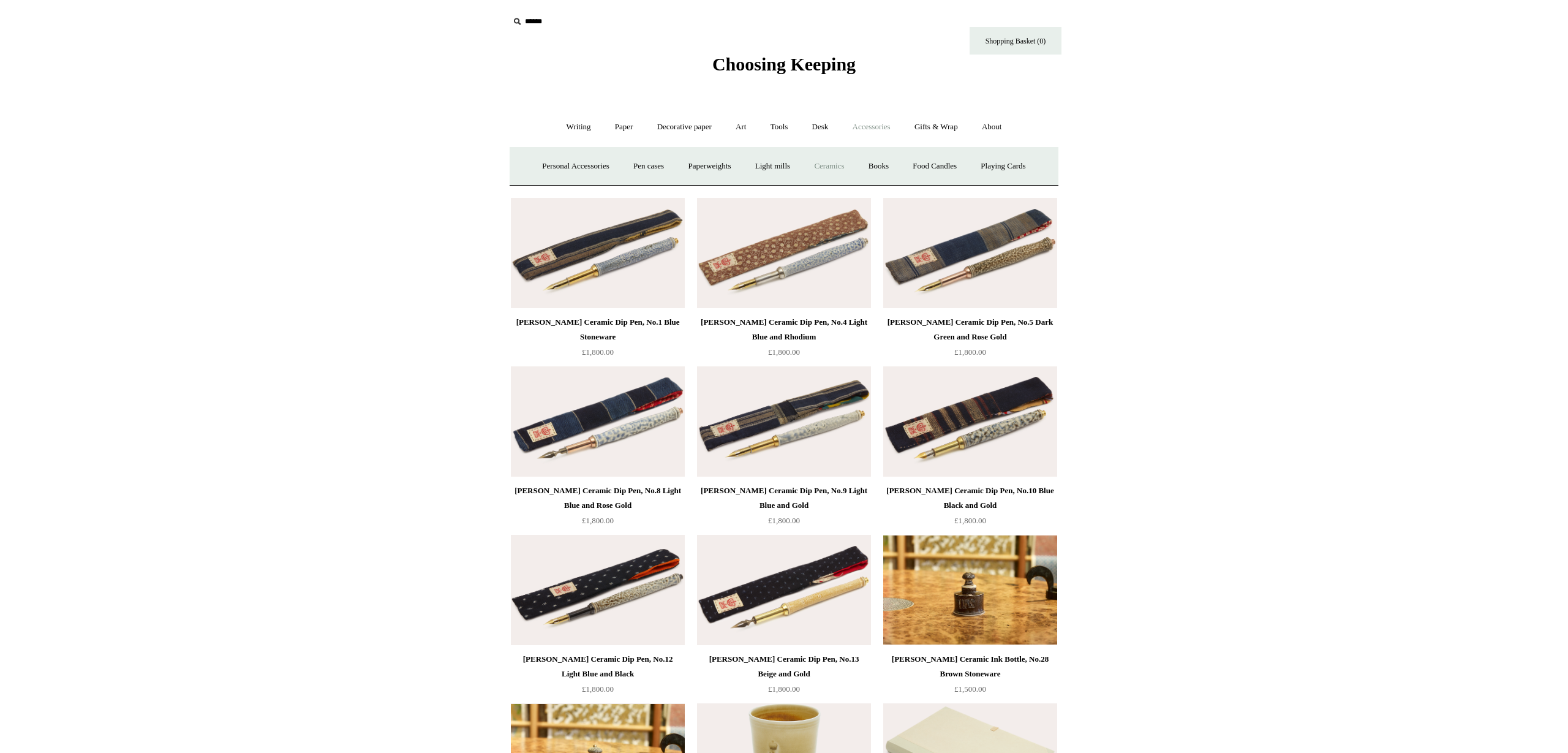
click at [840, 168] on link "Ceramics +" at bounding box center [829, 166] width 52 height 33
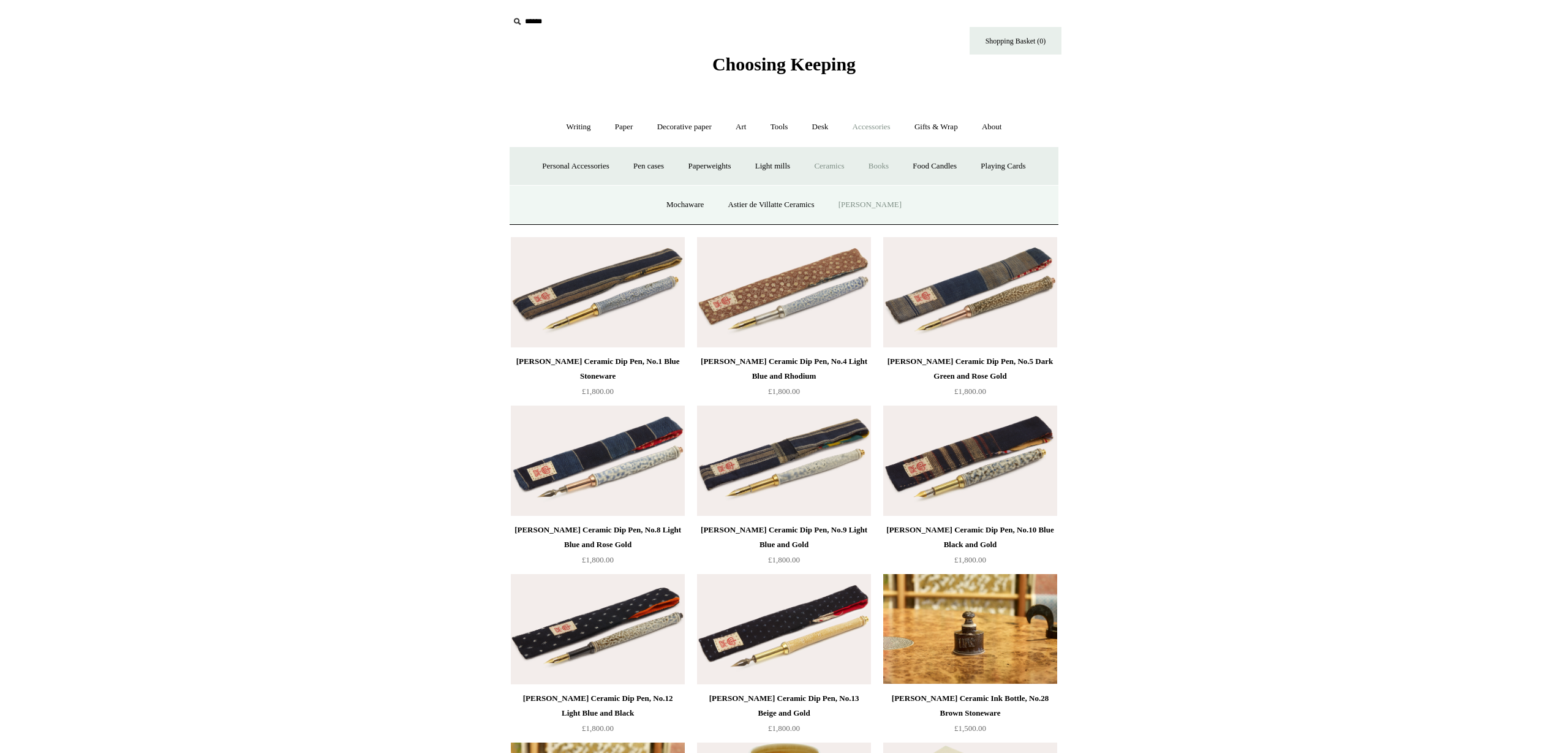
click at [880, 167] on link "Books" at bounding box center [879, 166] width 42 height 33
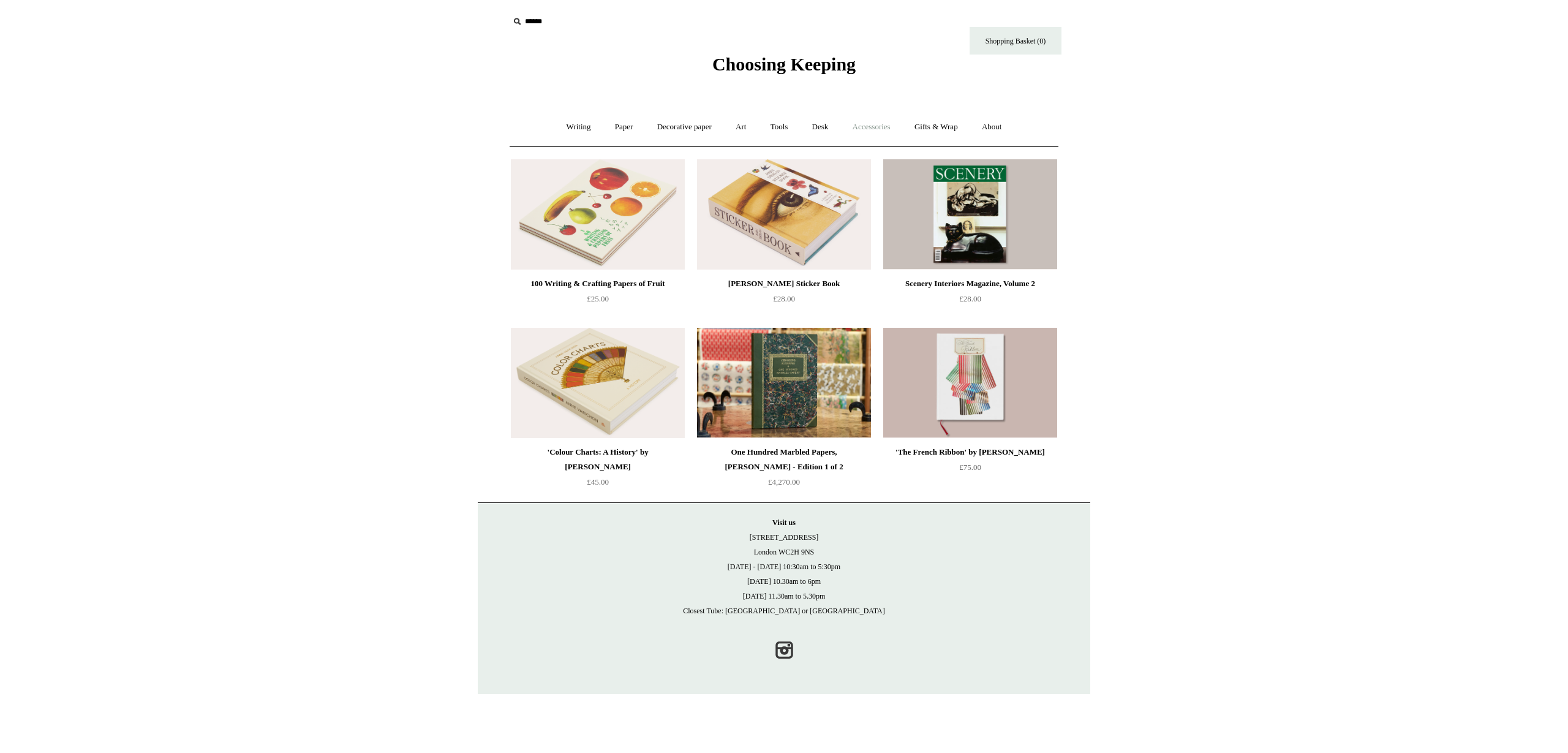
click at [874, 126] on link "Accessories +" at bounding box center [872, 127] width 60 height 33
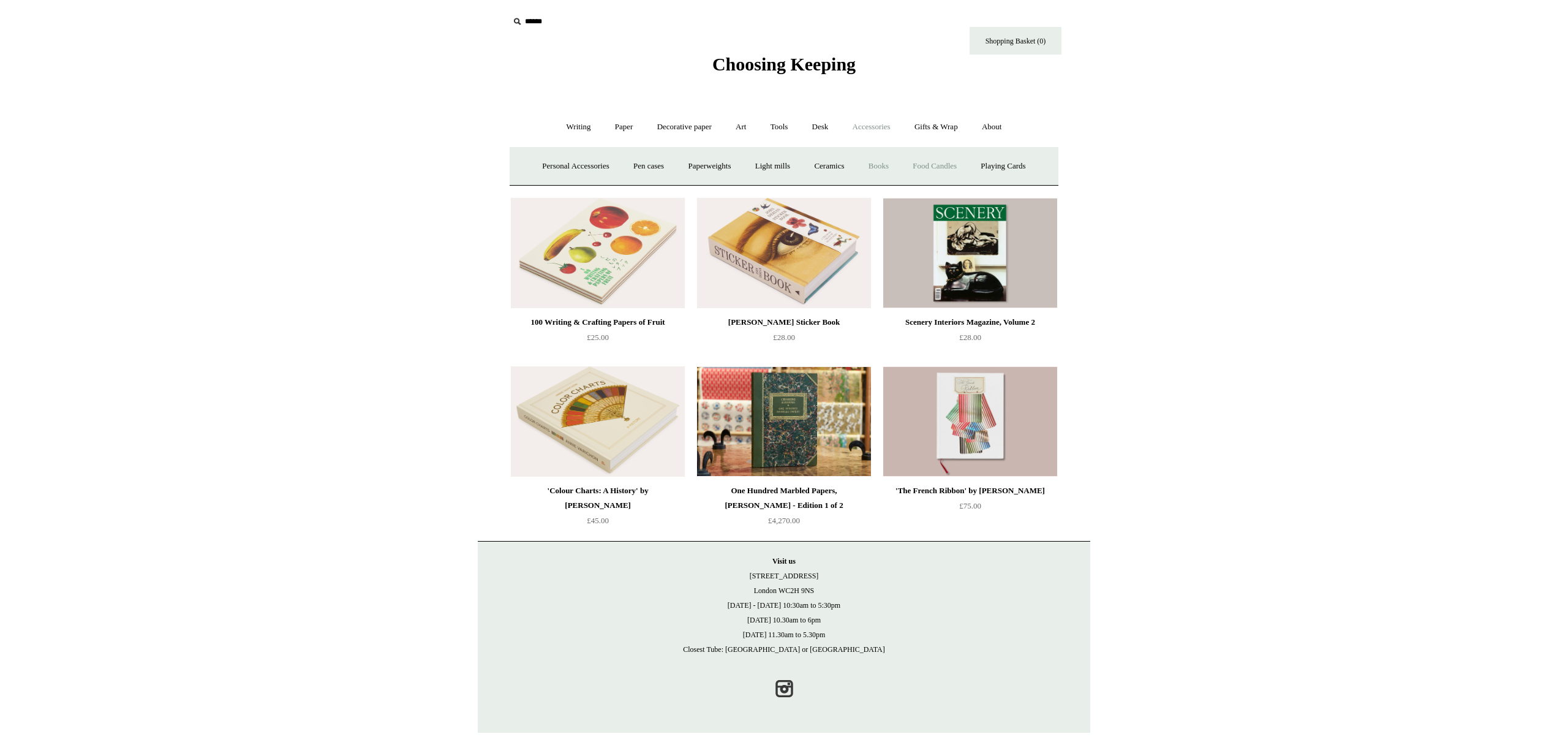
click at [945, 164] on link "Food Candles" at bounding box center [935, 166] width 66 height 33
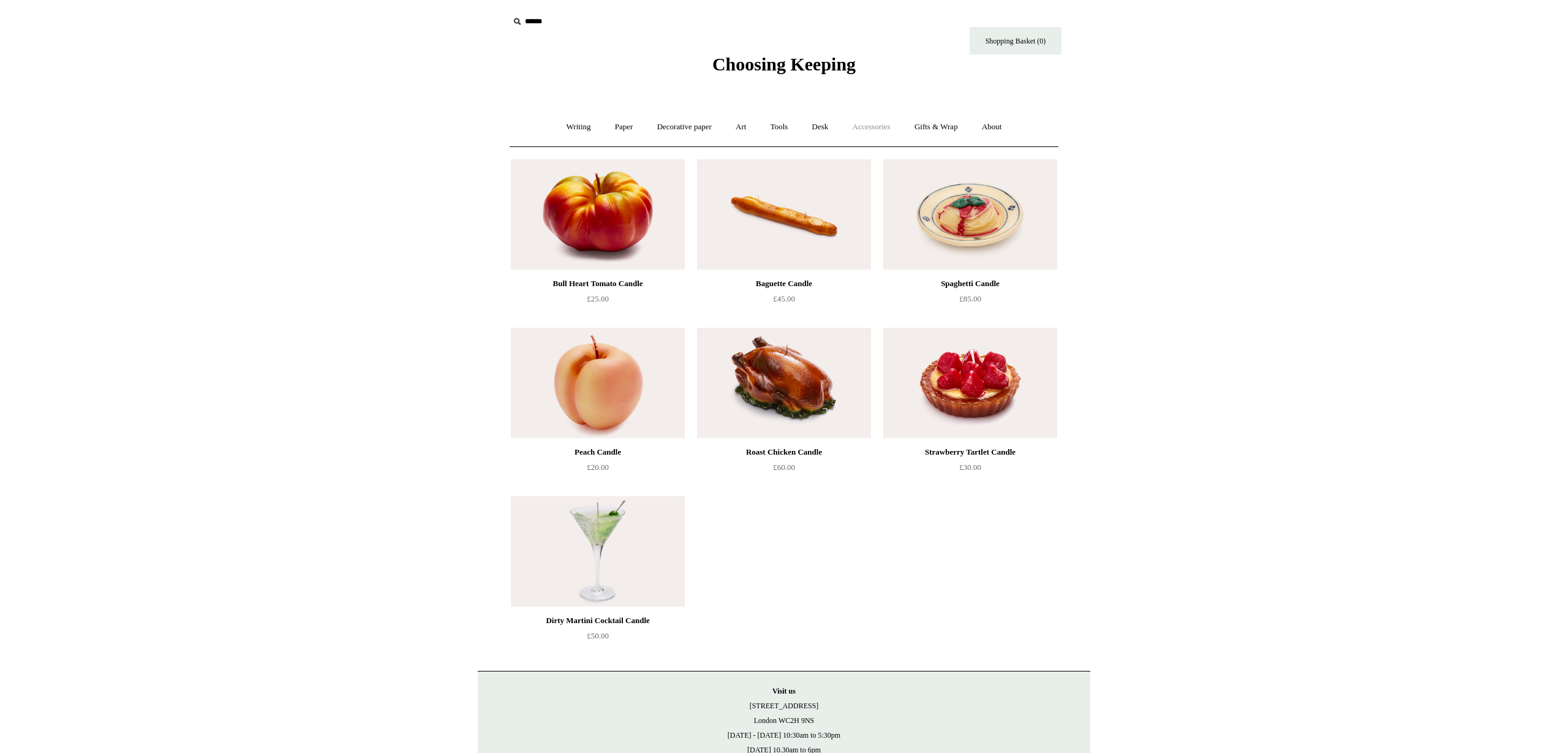
click at [882, 127] on link "Accessories +" at bounding box center [872, 127] width 60 height 33
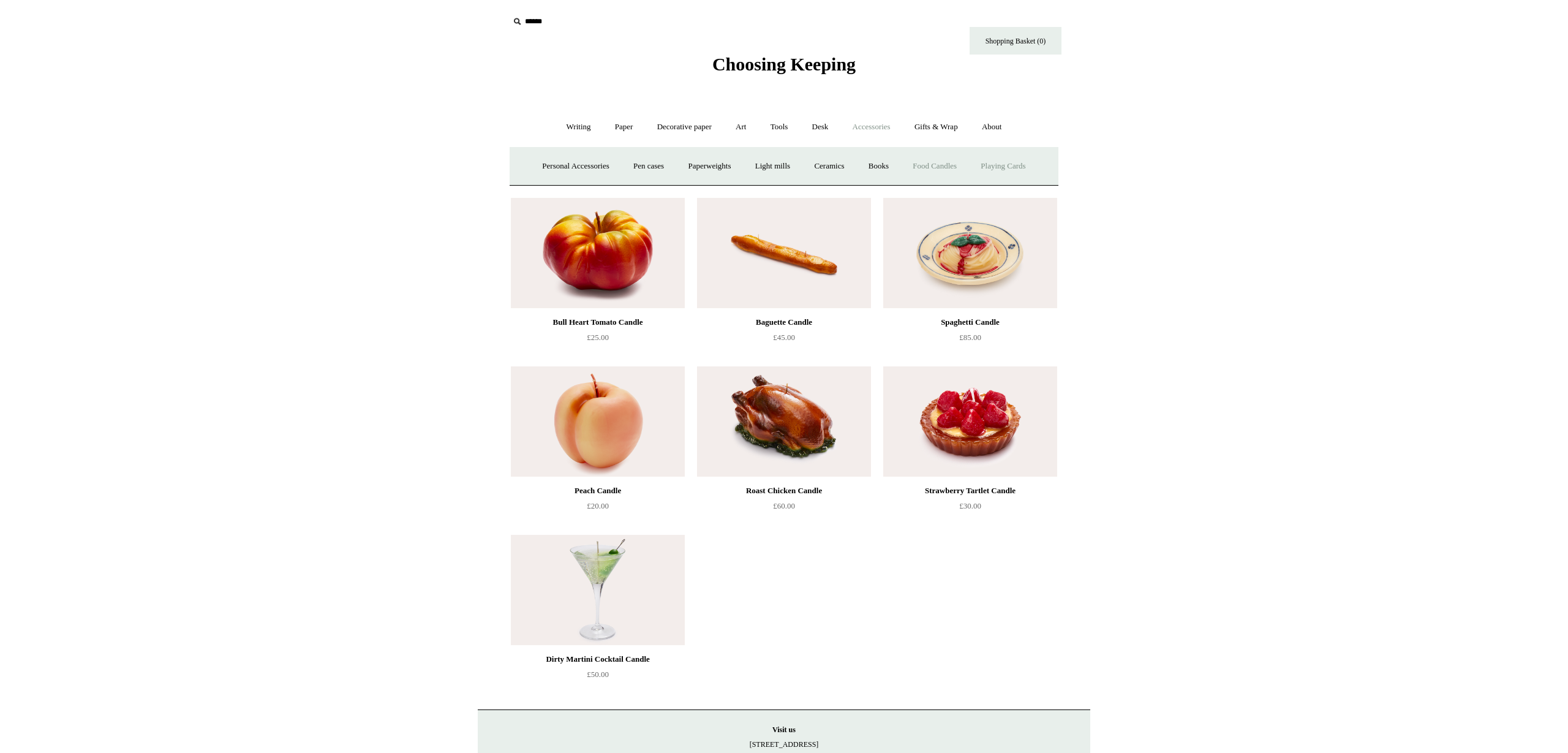
click at [1016, 171] on link "Playing Cards" at bounding box center [1003, 166] width 67 height 33
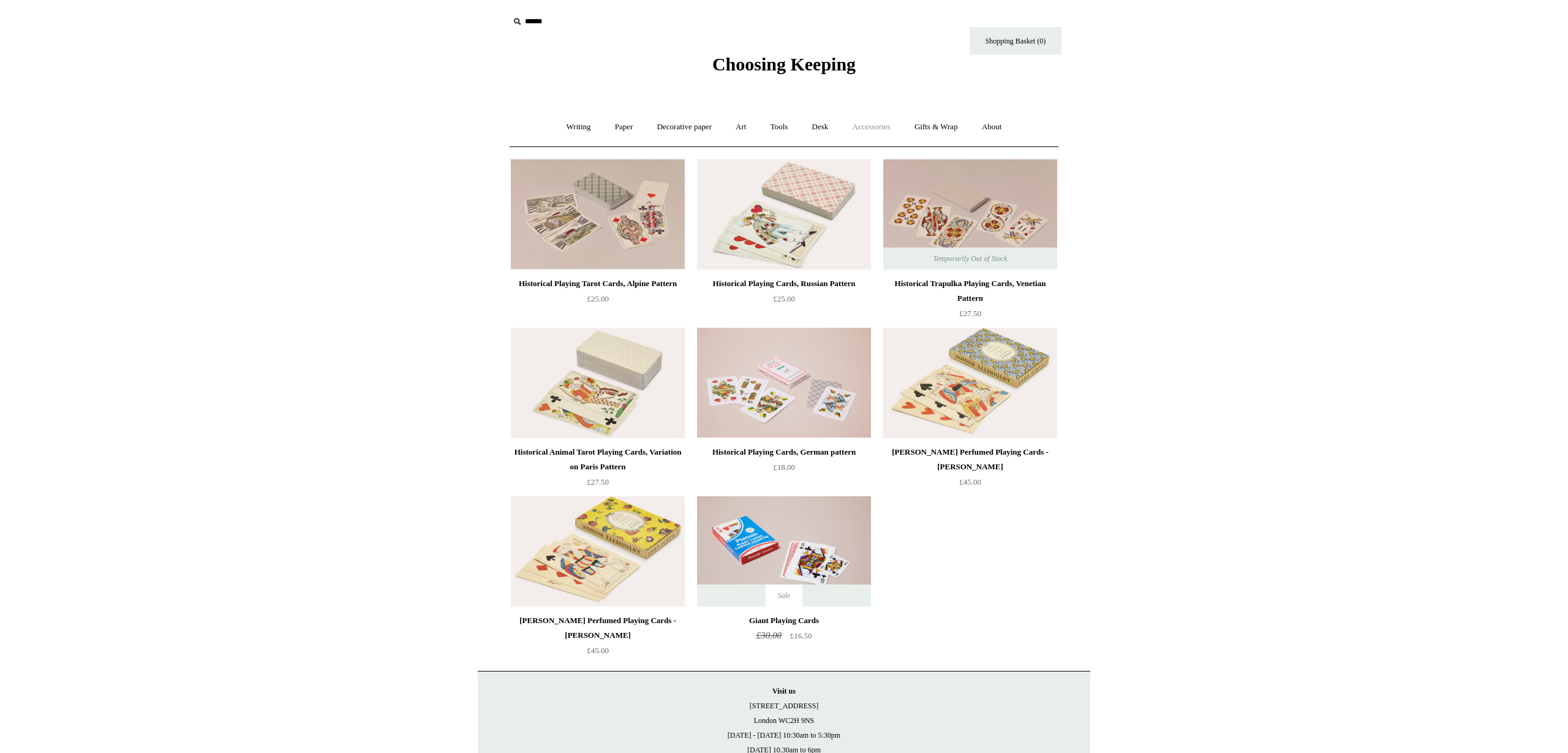
click at [881, 125] on link "Accessories +" at bounding box center [872, 127] width 60 height 33
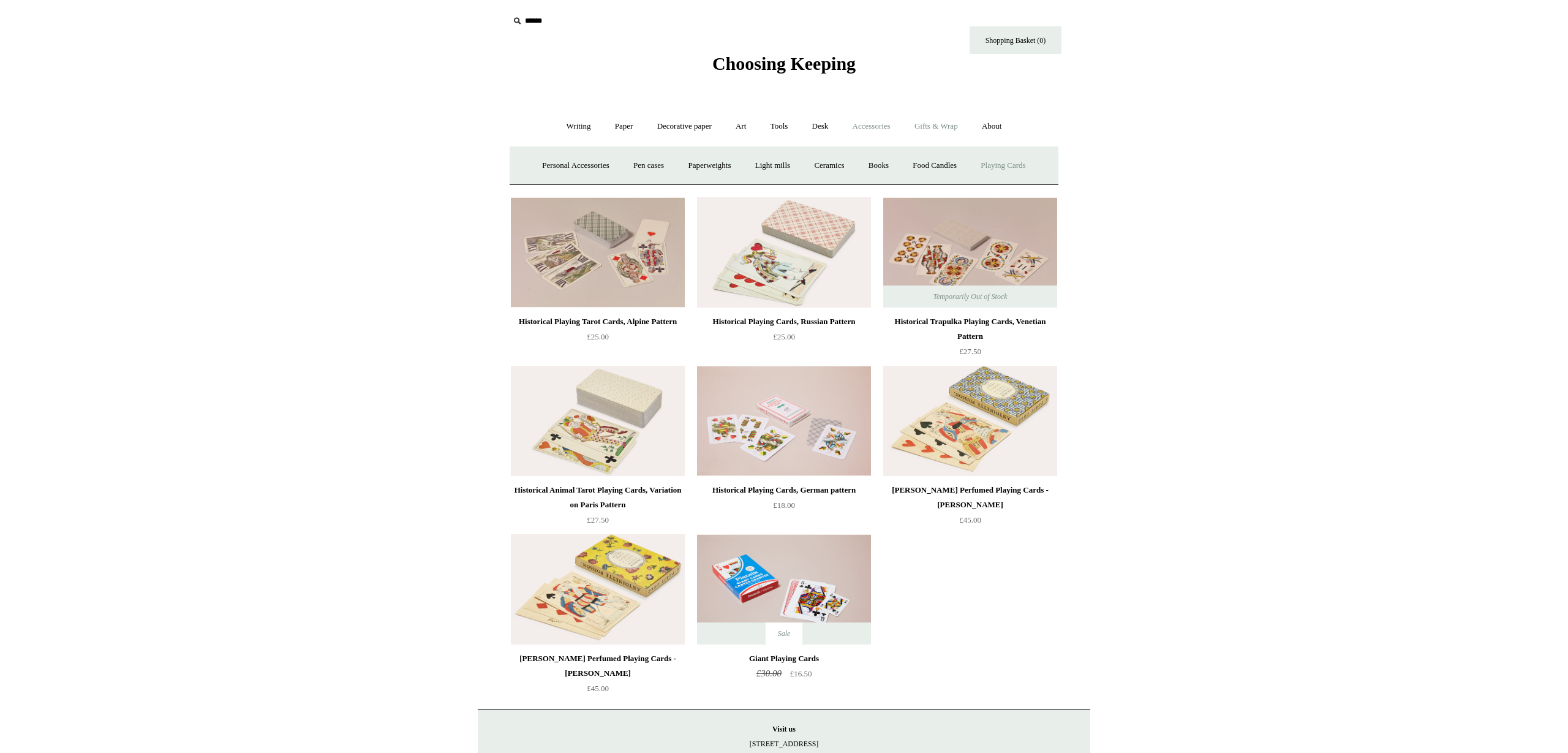
click at [950, 130] on link "Gifts & Wrap +" at bounding box center [936, 126] width 66 height 33
click at [746, 165] on link "Ribbon 🎀" at bounding box center [751, 165] width 58 height 33
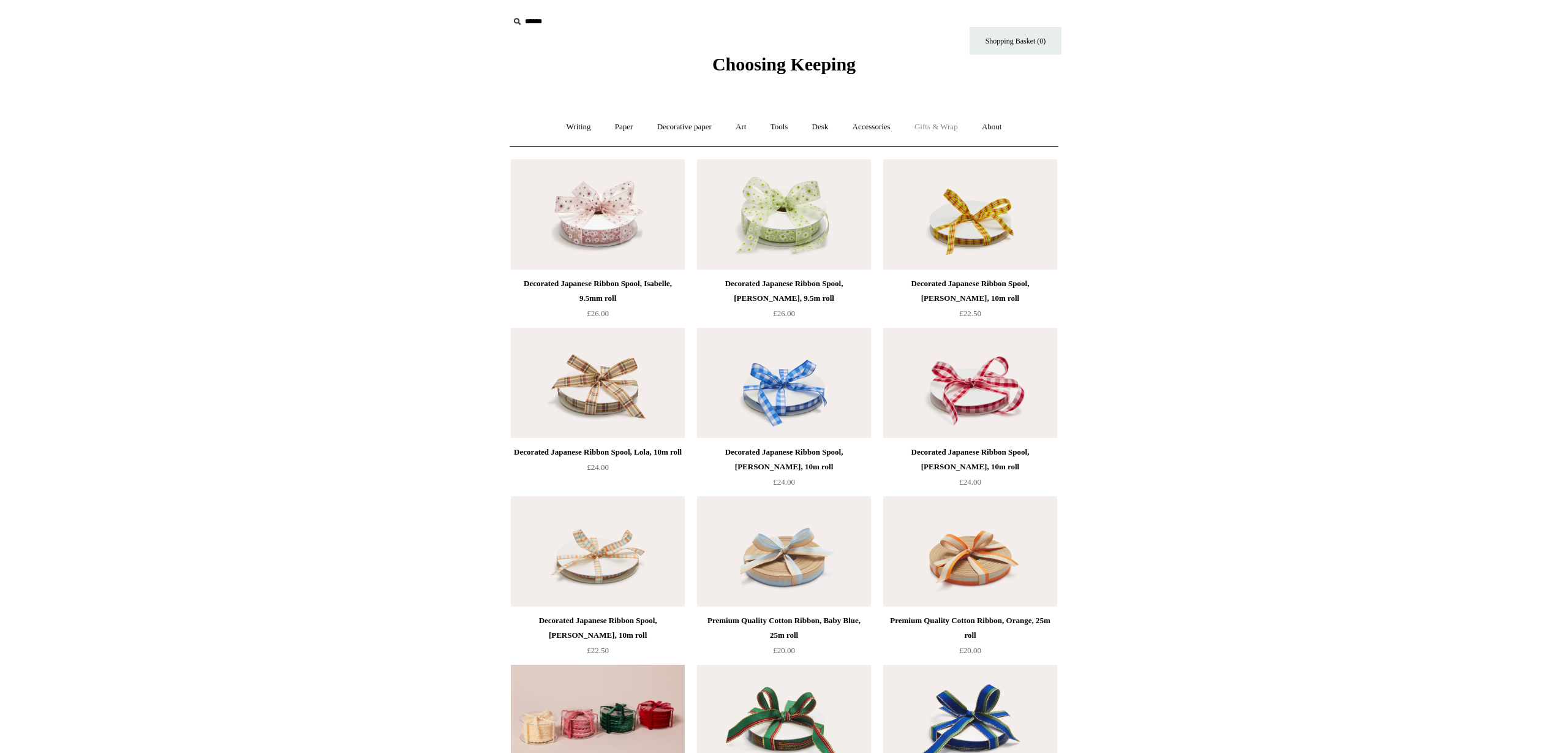
click at [947, 127] on link "Gifts & Wrap +" at bounding box center [936, 127] width 66 height 33
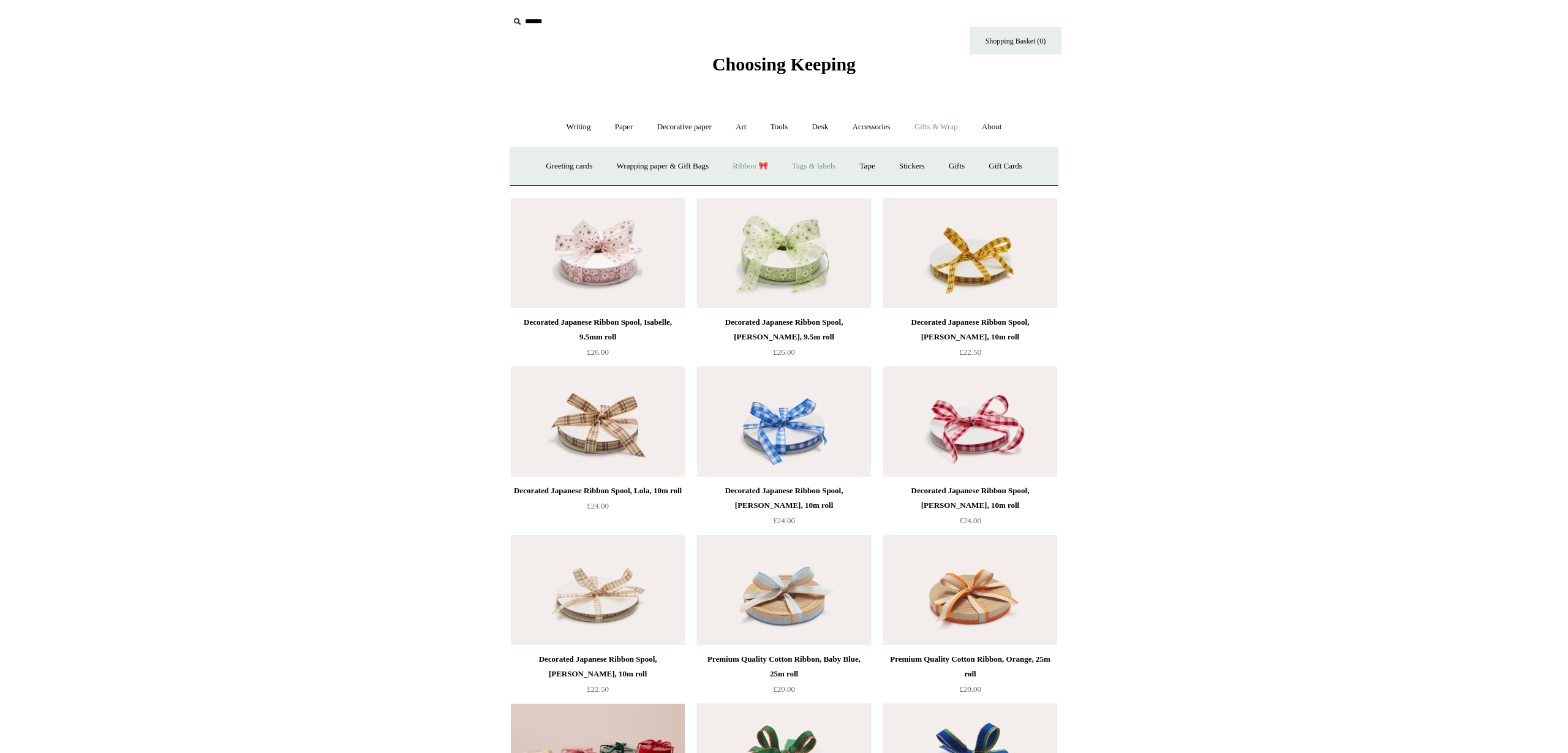
click at [830, 167] on link "Tags & labels" at bounding box center [814, 166] width 66 height 33
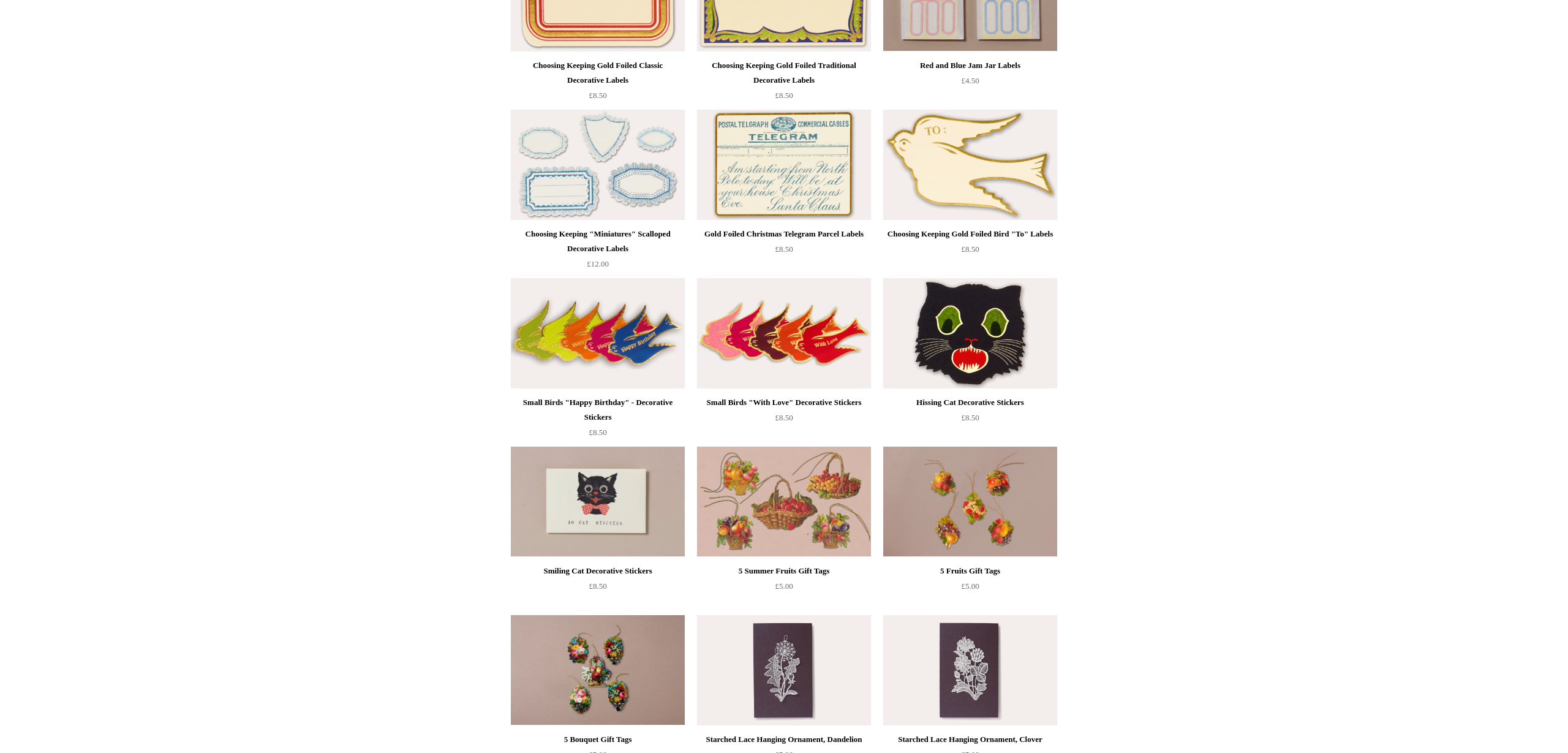
scroll to position [221, 0]
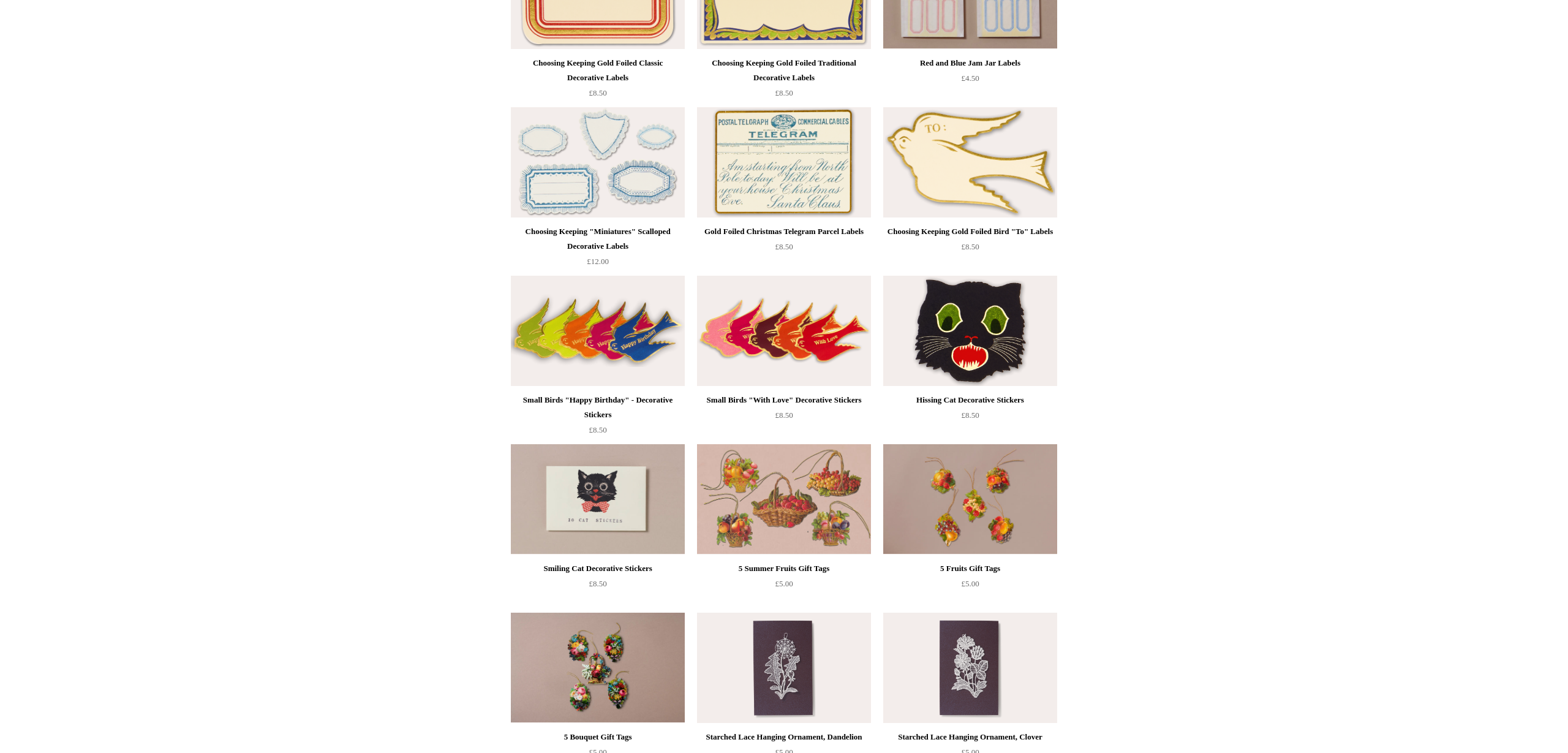
click at [798, 326] on img at bounding box center [784, 331] width 174 height 110
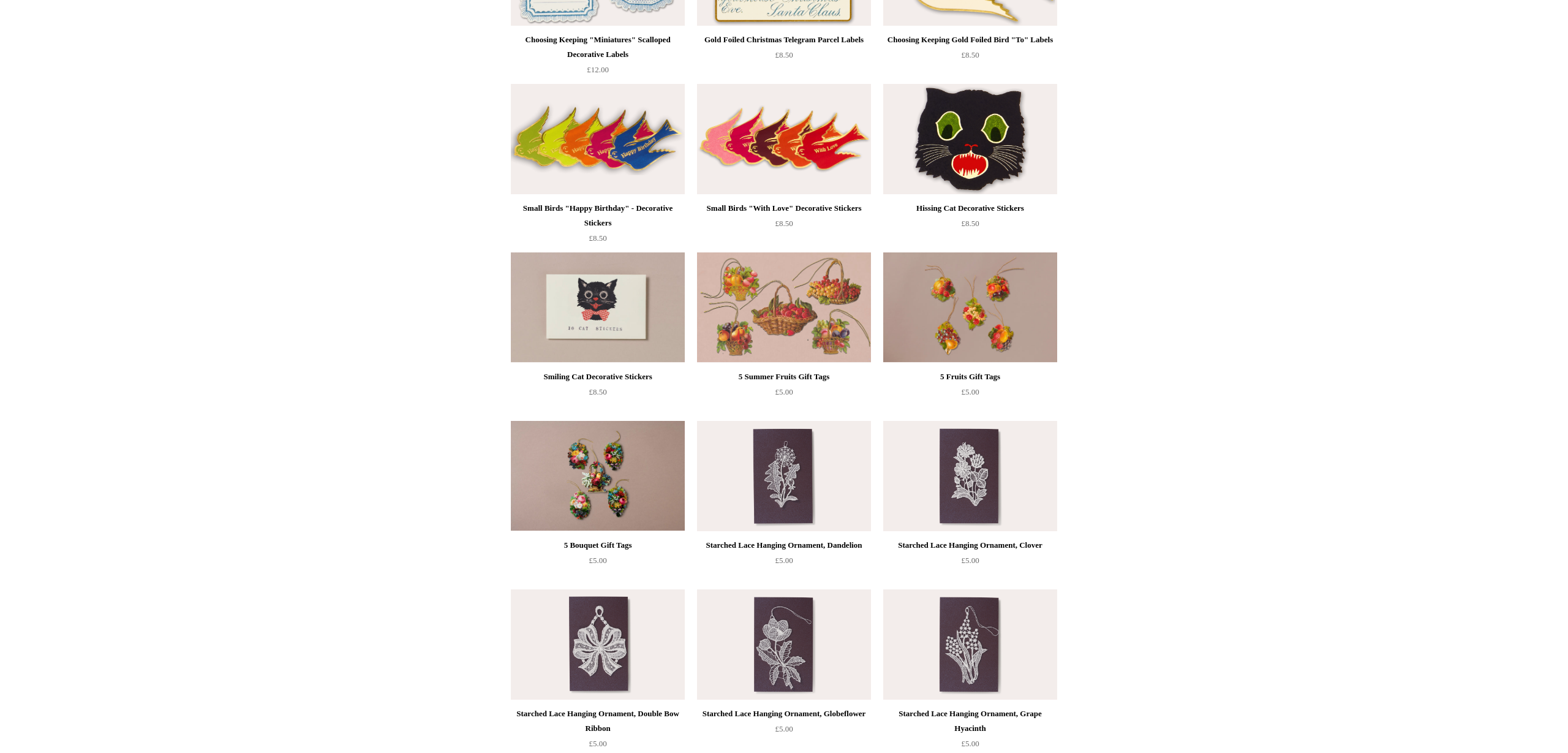
scroll to position [0, 0]
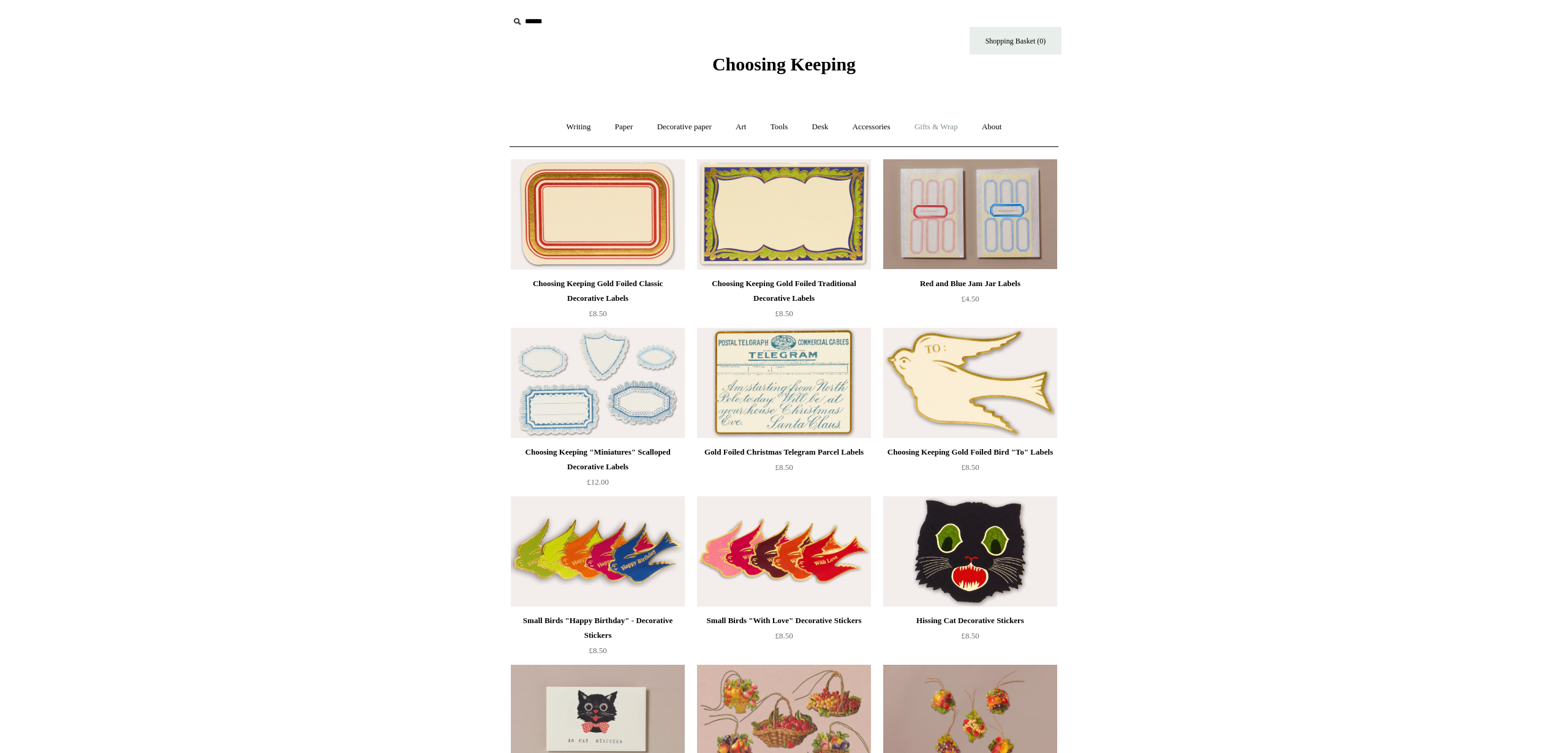
click at [968, 130] on link "Gifts & Wrap +" at bounding box center [936, 127] width 66 height 33
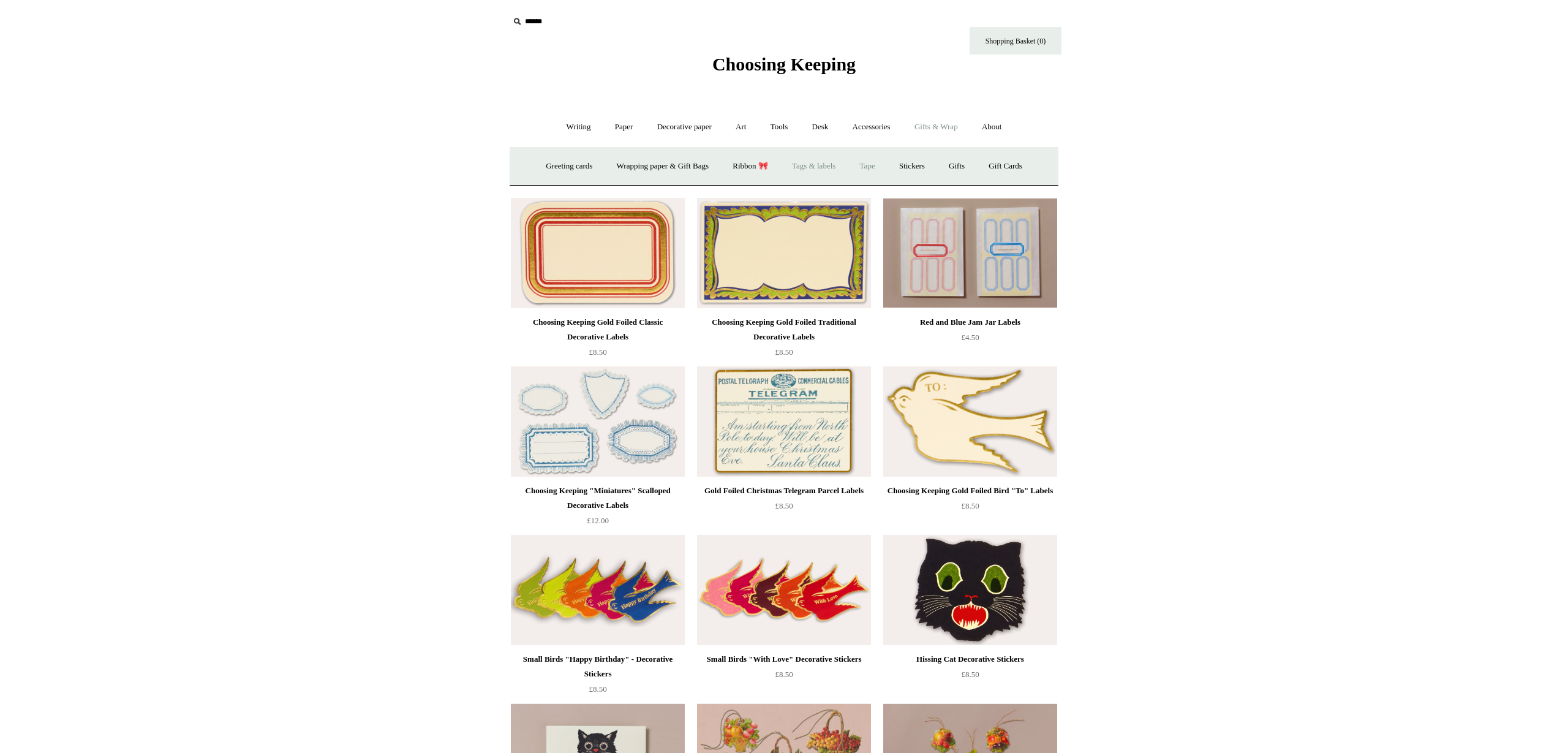
click at [879, 165] on link "Tape" at bounding box center [868, 166] width 38 height 33
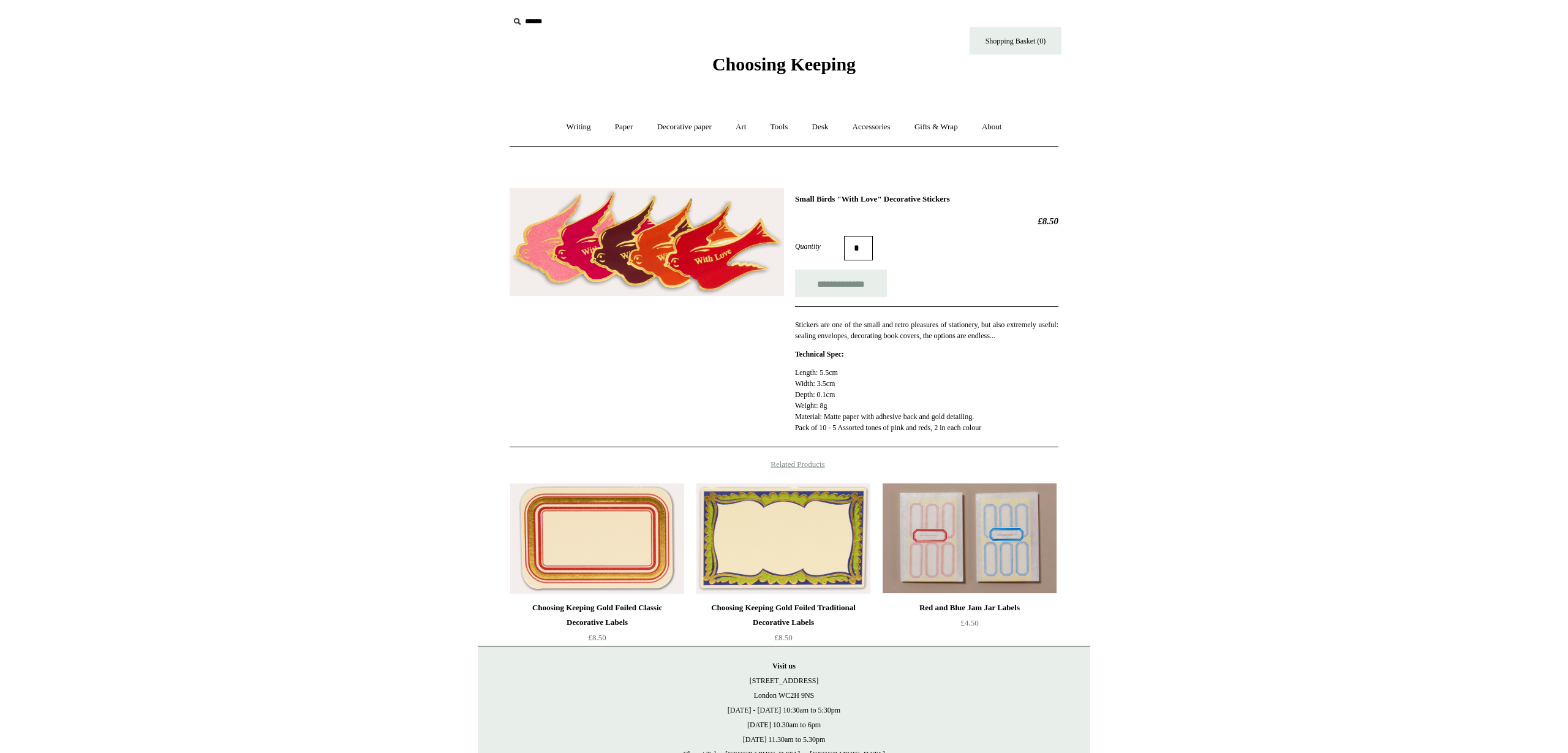
click at [615, 256] on img at bounding box center [646, 243] width 274 height 109
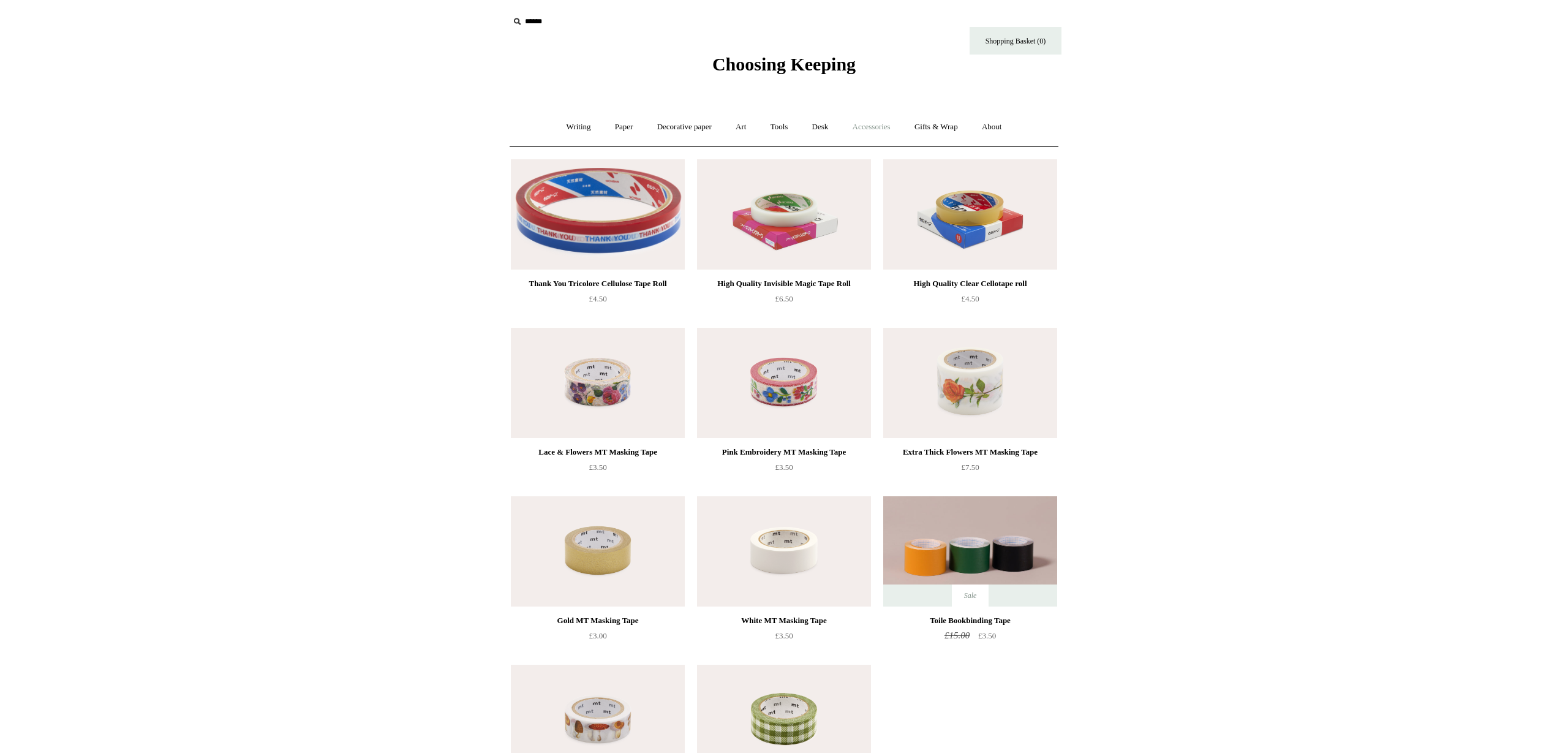
click at [883, 132] on link "Accessories +" at bounding box center [872, 127] width 60 height 33
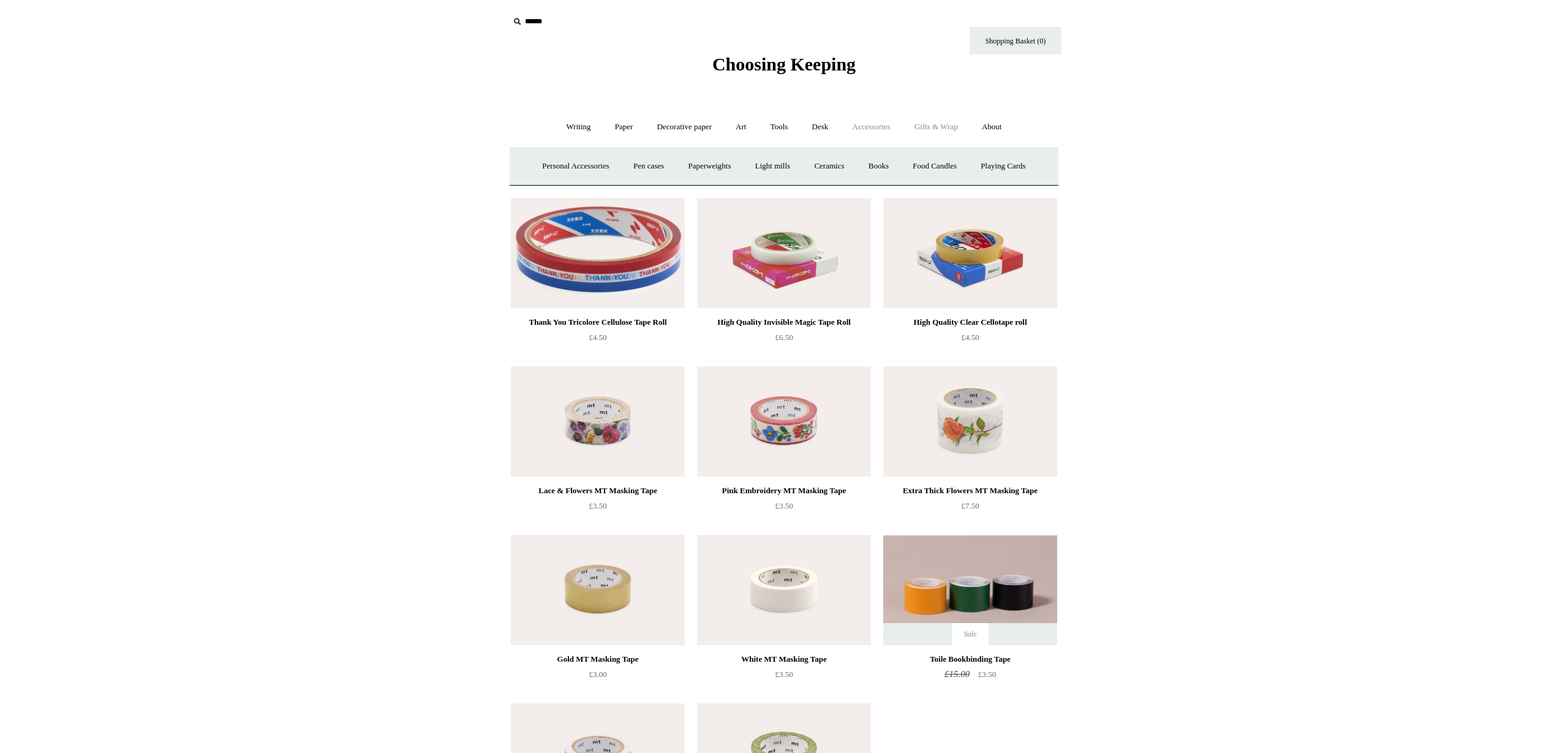
click at [948, 127] on link "Gifts & Wrap +" at bounding box center [936, 127] width 66 height 33
click at [917, 165] on link "Stickers" at bounding box center [912, 166] width 48 height 33
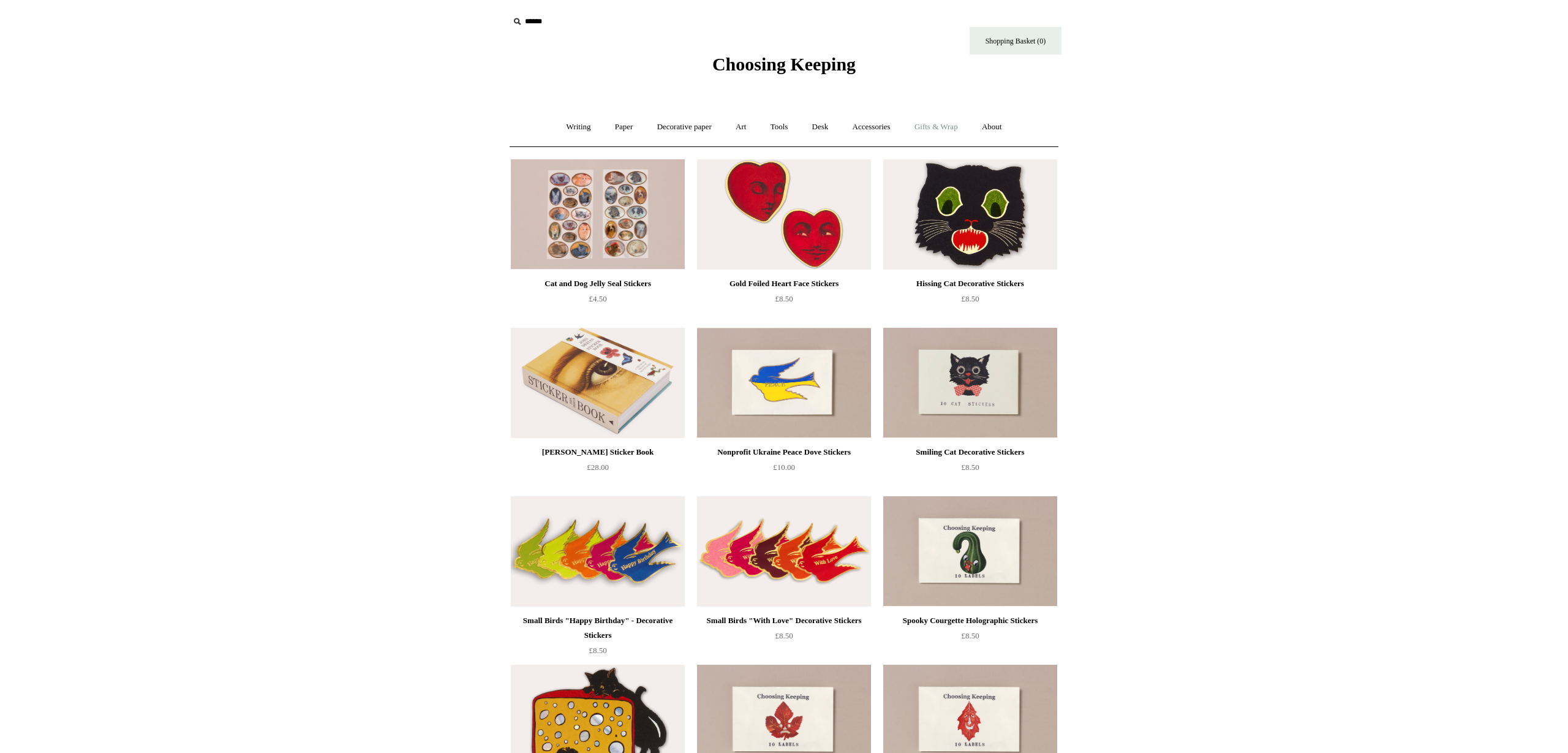
click at [954, 130] on link "Gifts & Wrap +" at bounding box center [936, 127] width 66 height 33
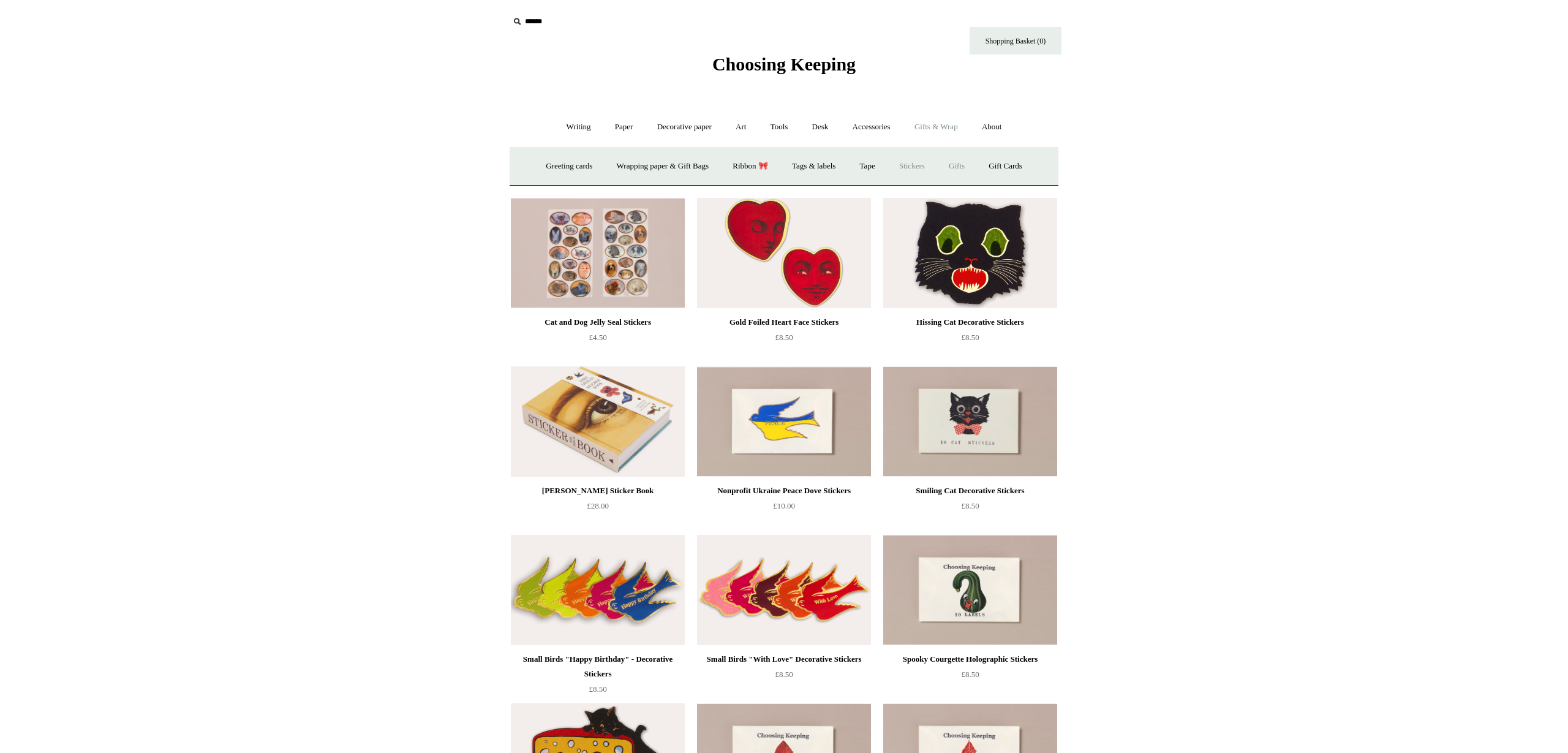
click at [968, 168] on link "Gifts +" at bounding box center [956, 166] width 38 height 33
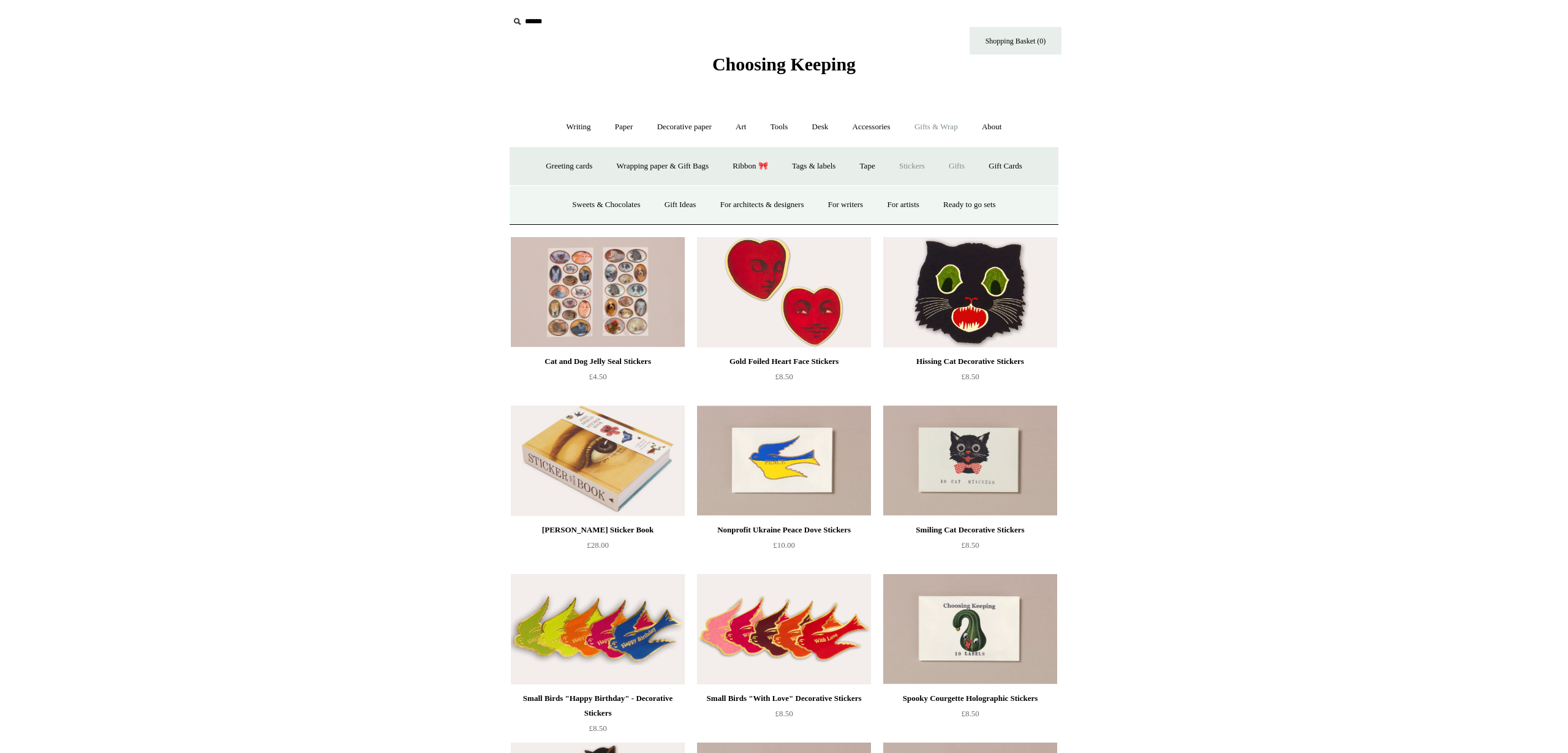
drag, startPoint x: 1118, startPoint y: 136, endPoint x: 983, endPoint y: 139, distance: 135.0
click at [1118, 136] on html "Menu Choosing Keeping * Shipping Information Shopping Basket (0) * ⤺ + +" at bounding box center [784, 723] width 1568 height 1446
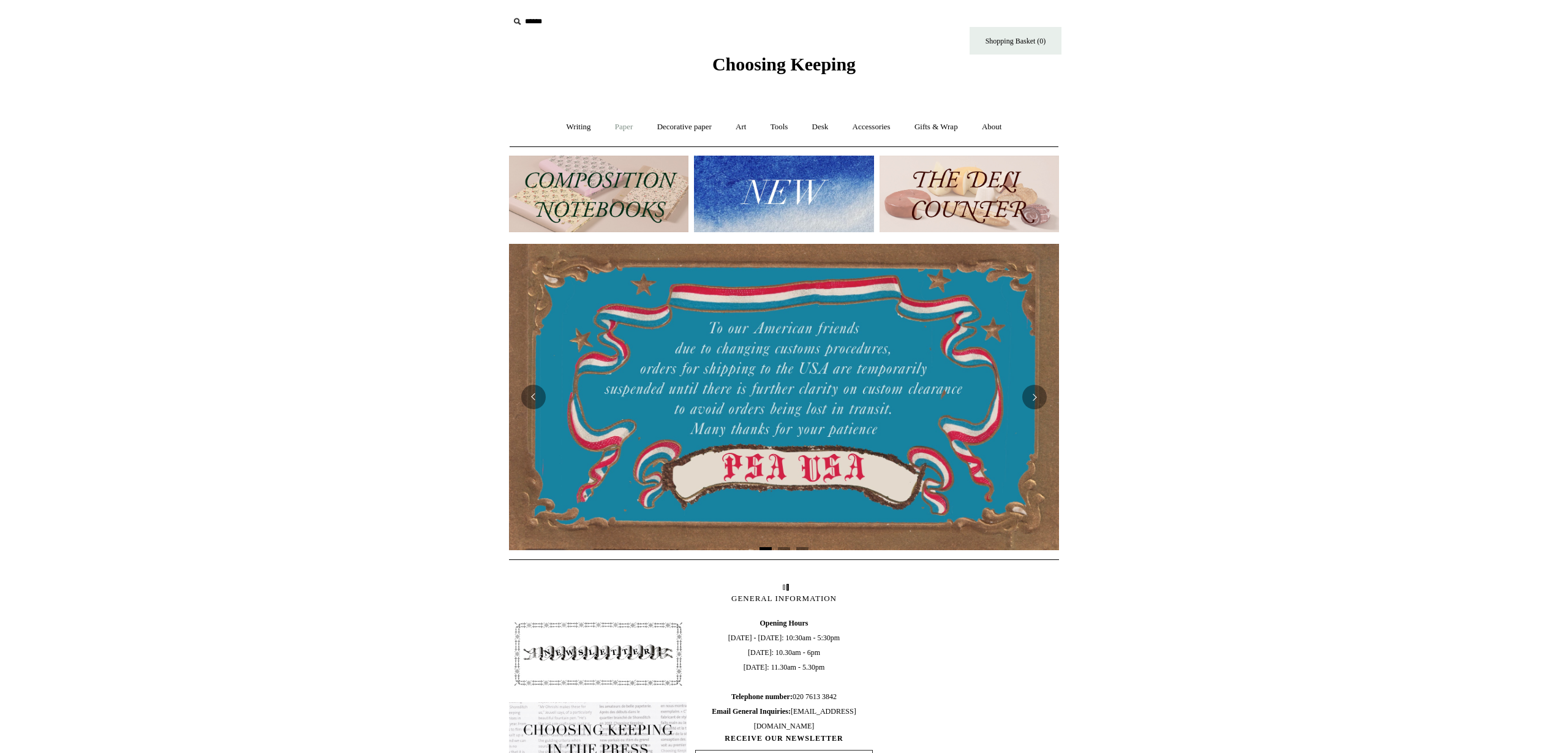
click at [623, 125] on link "Paper +" at bounding box center [624, 127] width 41 height 33
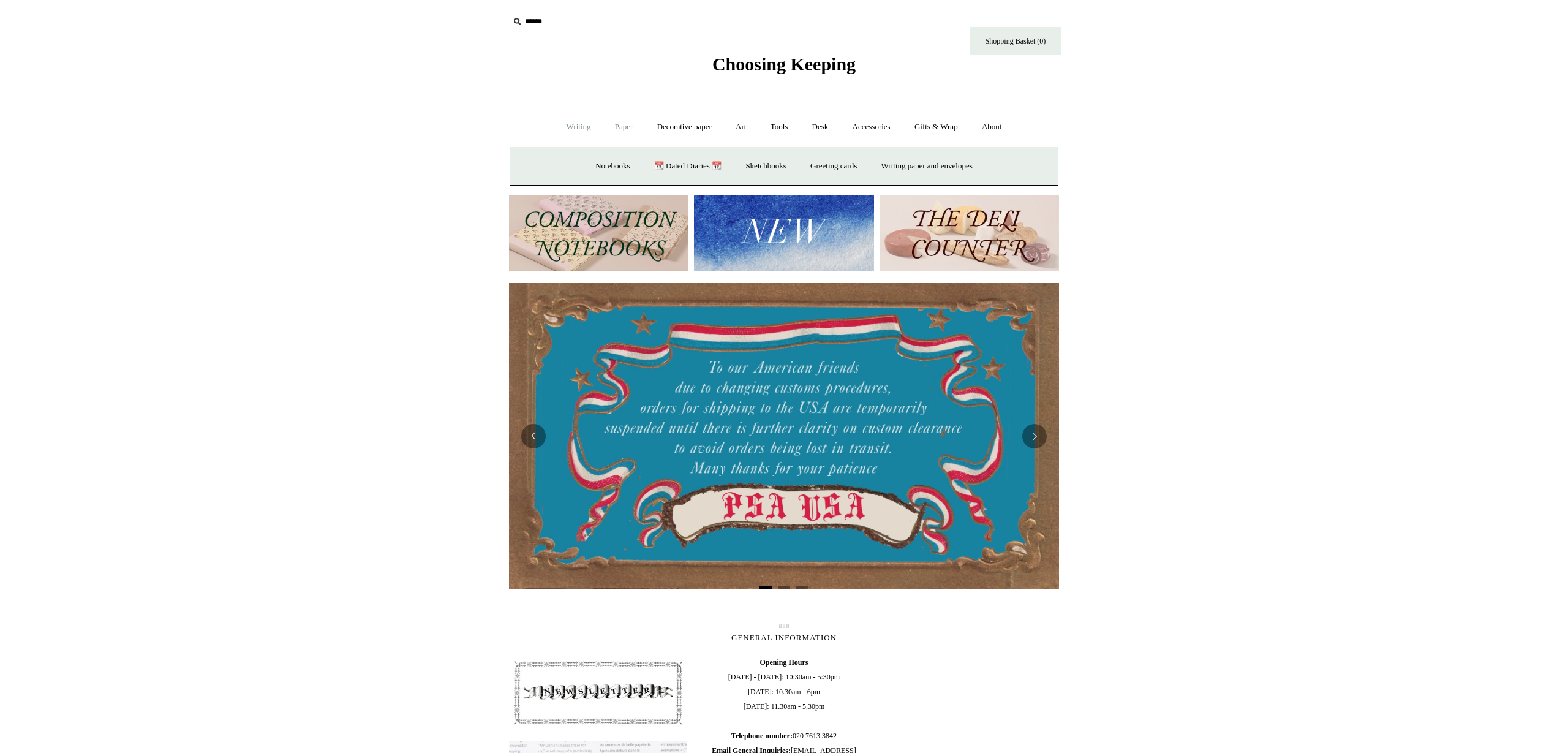
click at [578, 130] on link "Writing +" at bounding box center [578, 127] width 46 height 33
click at [953, 167] on link "Ink bottles & cartridges +" at bounding box center [942, 166] width 98 height 33
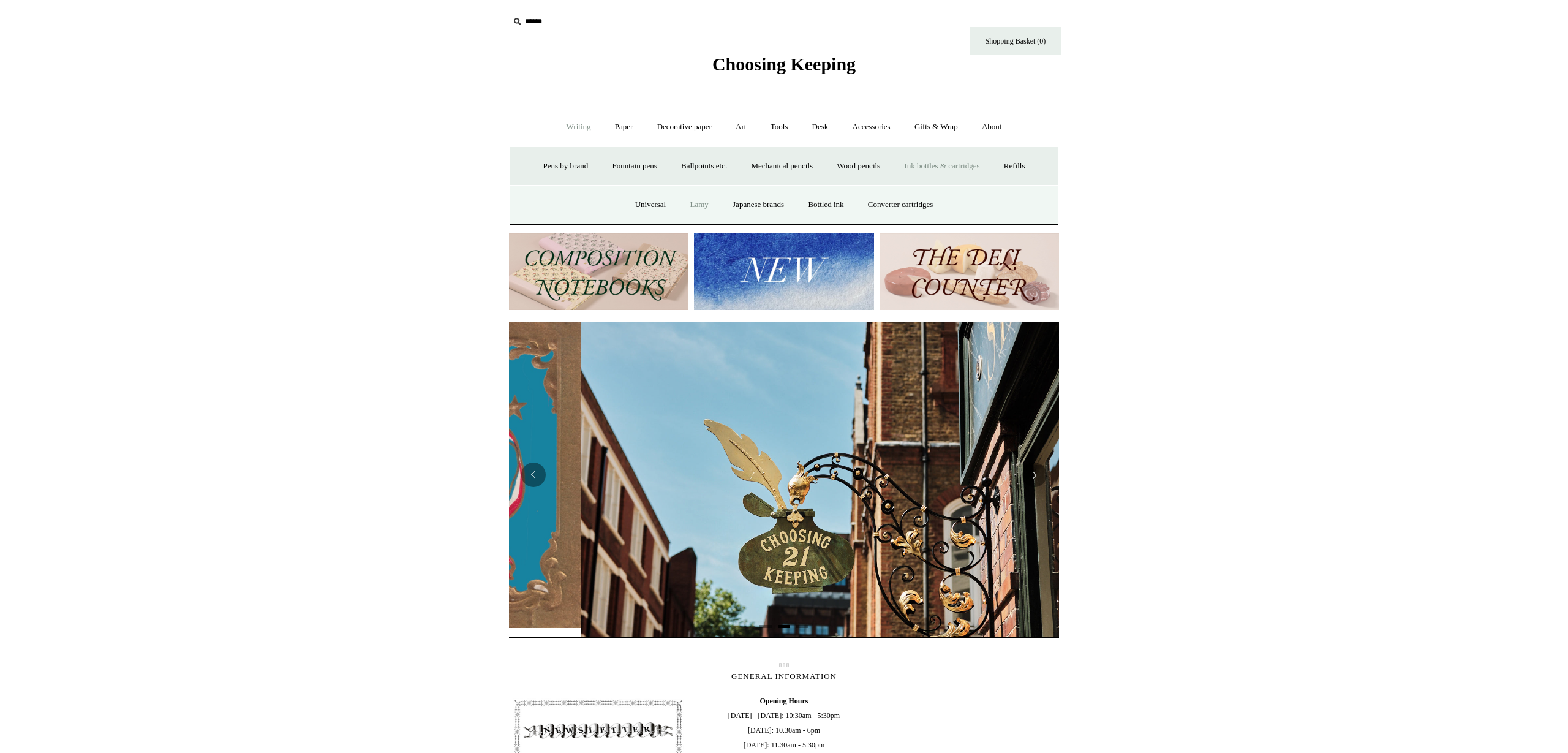
scroll to position [0, 550]
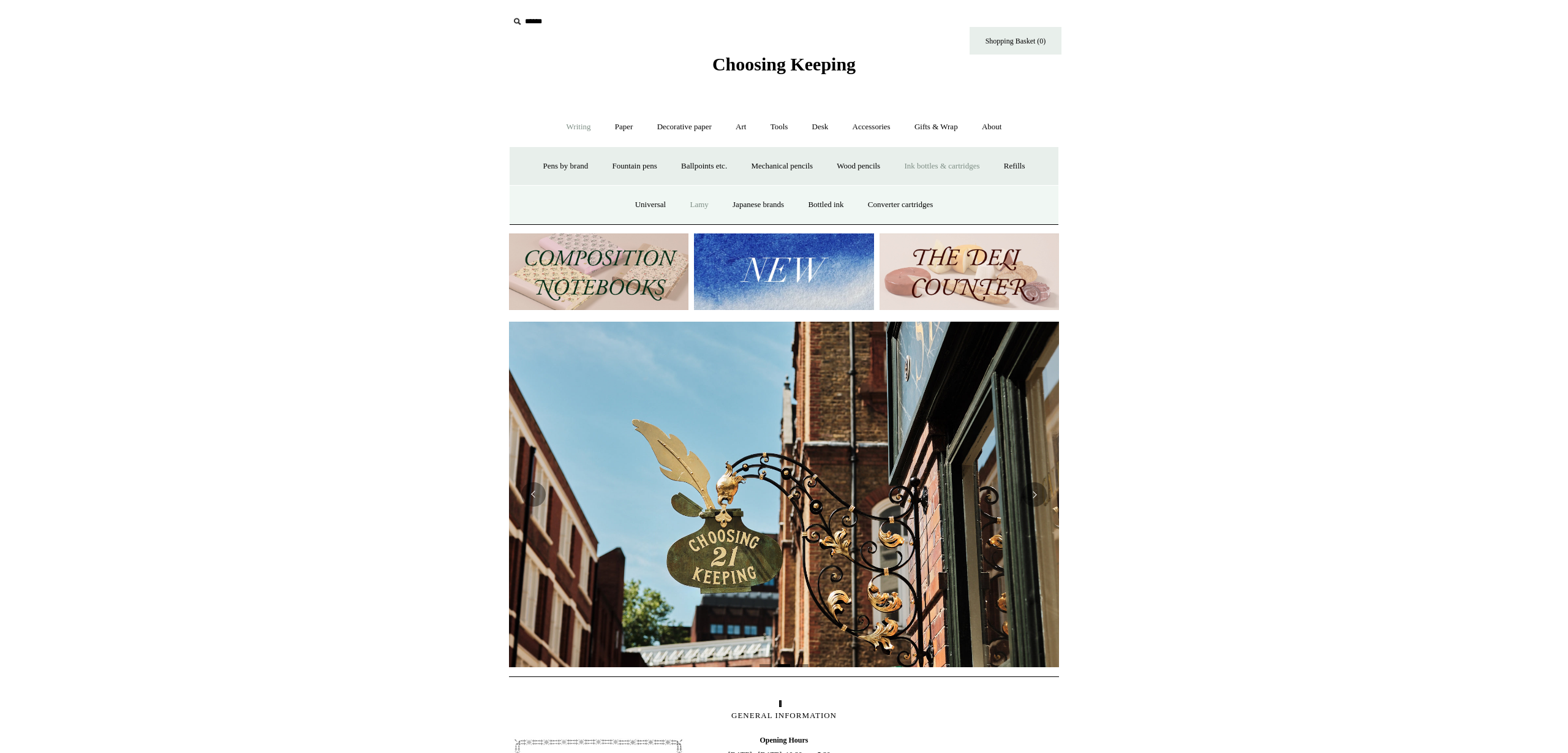
drag, startPoint x: 692, startPoint y: 205, endPoint x: 688, endPoint y: 213, distance: 8.9
click at [692, 205] on link "Lamy" at bounding box center [699, 205] width 41 height 33
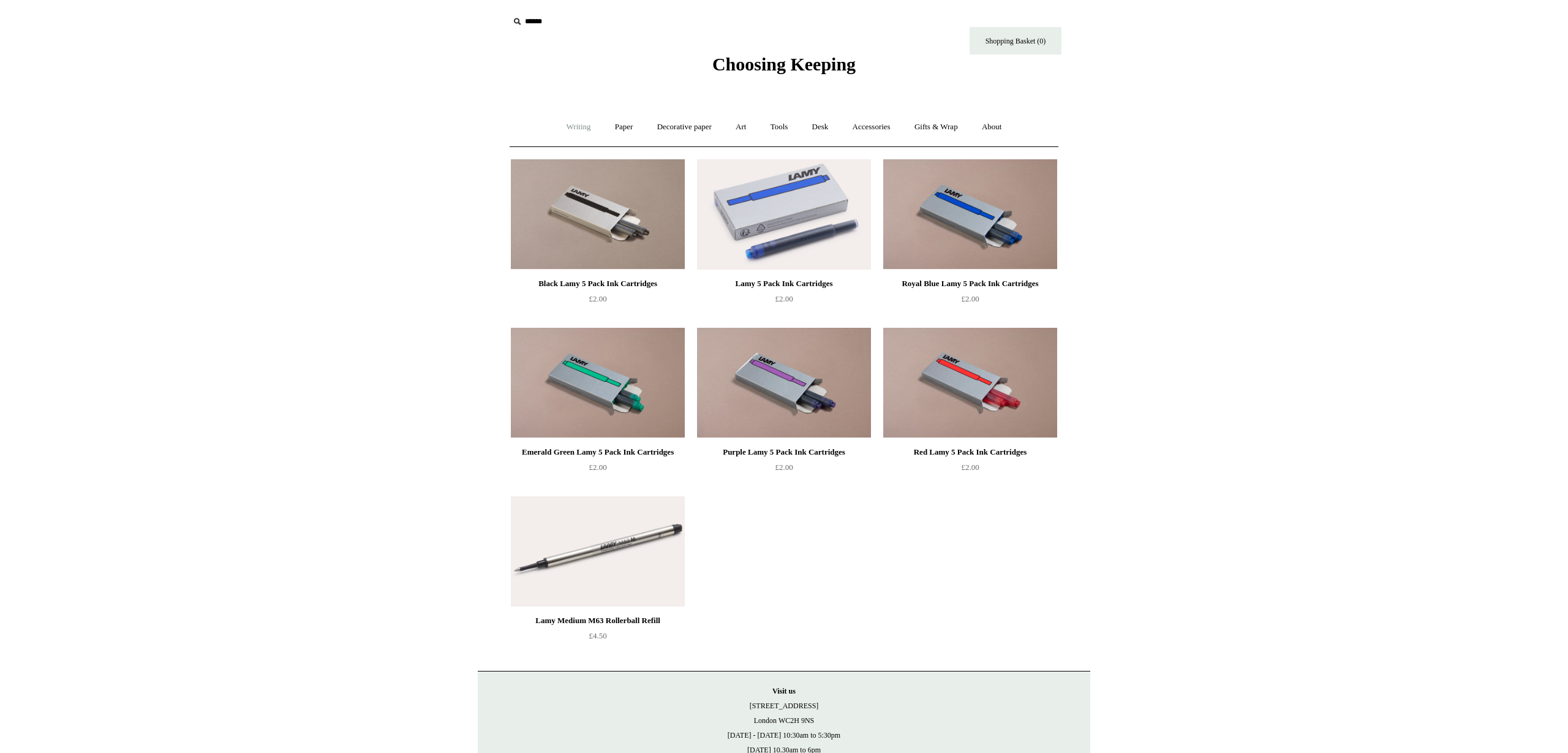
click at [573, 129] on link "Writing +" at bounding box center [578, 127] width 46 height 33
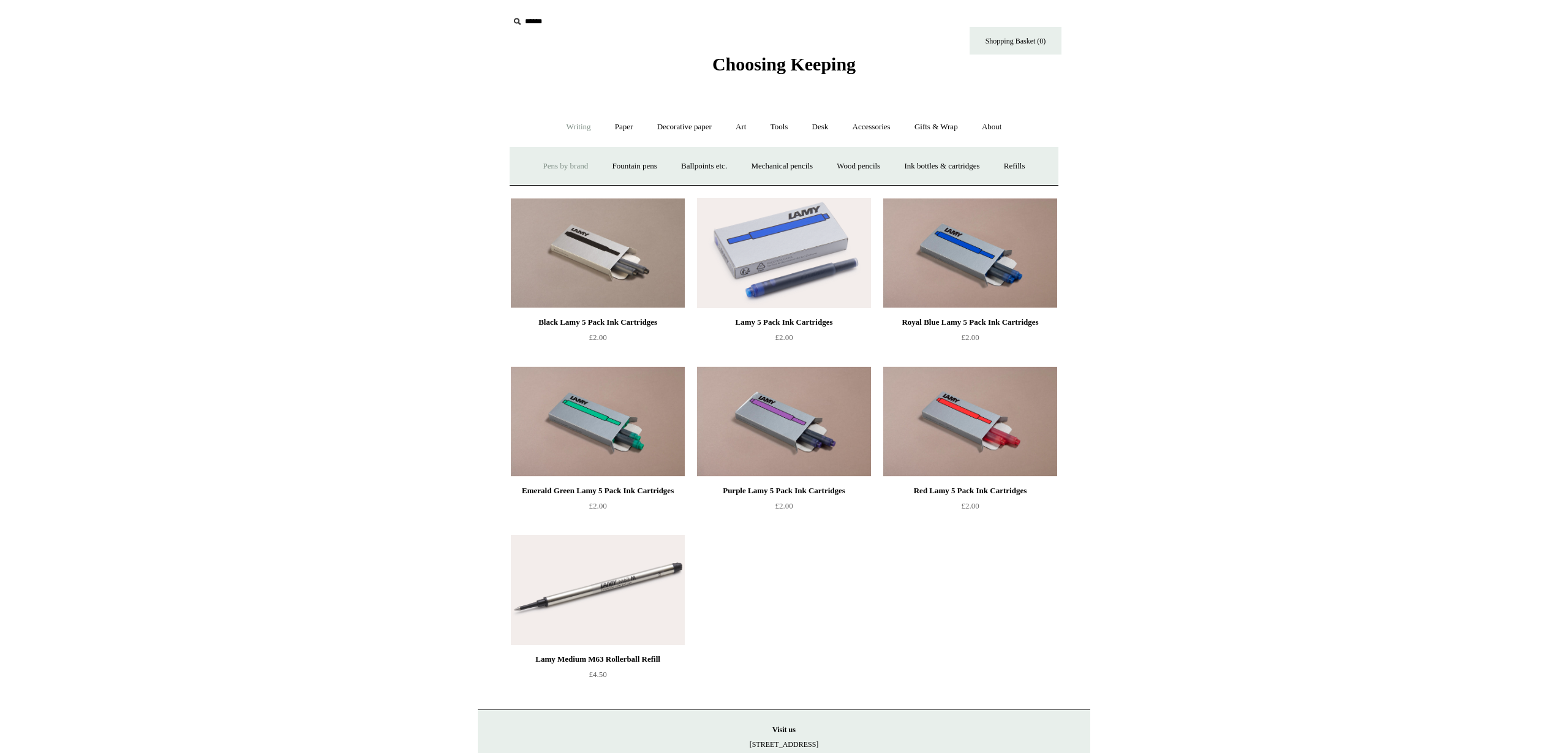
click at [553, 164] on link "Pens by brand +" at bounding box center [565, 166] width 67 height 33
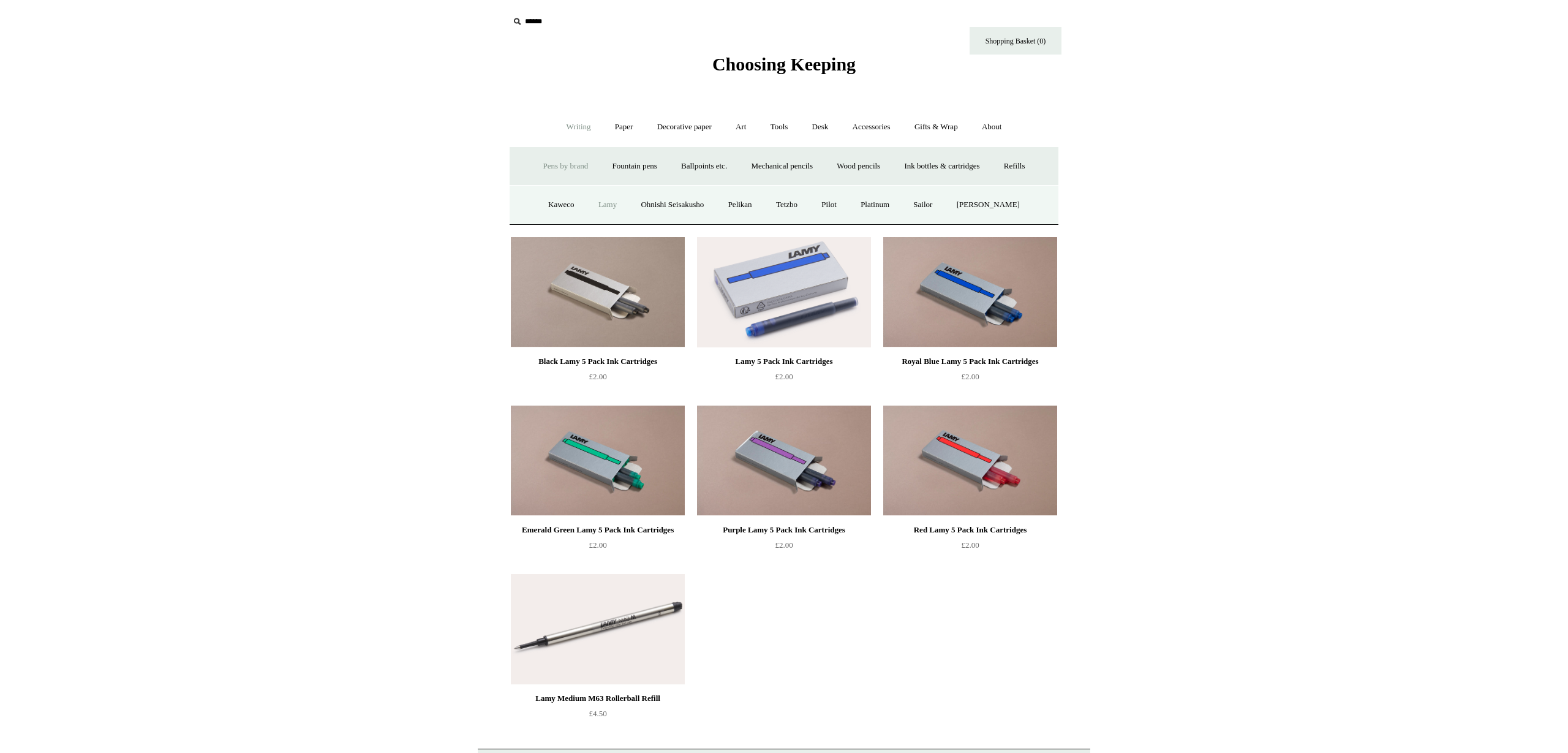
click at [609, 204] on link "Lamy" at bounding box center [607, 205] width 41 height 33
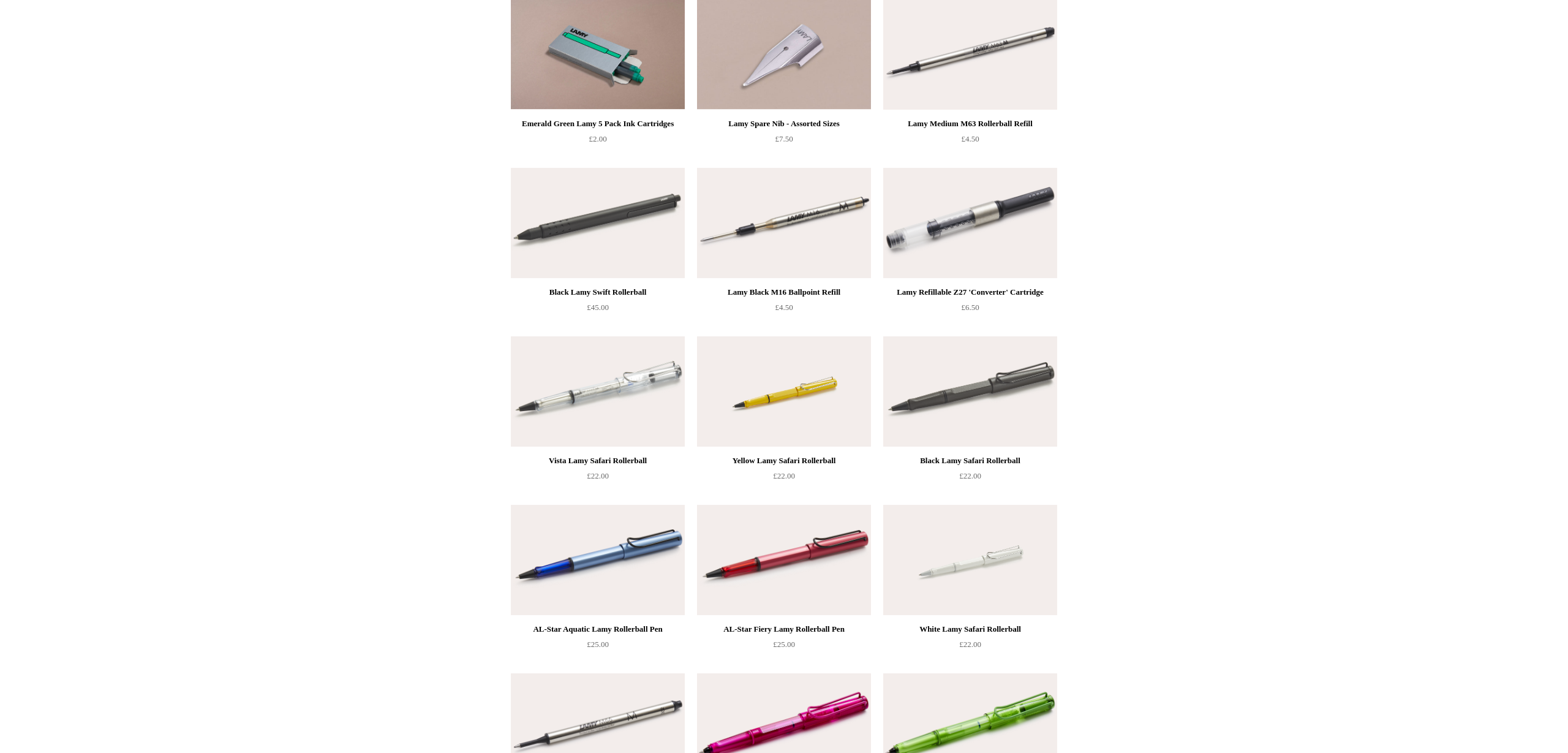
scroll to position [1339, 0]
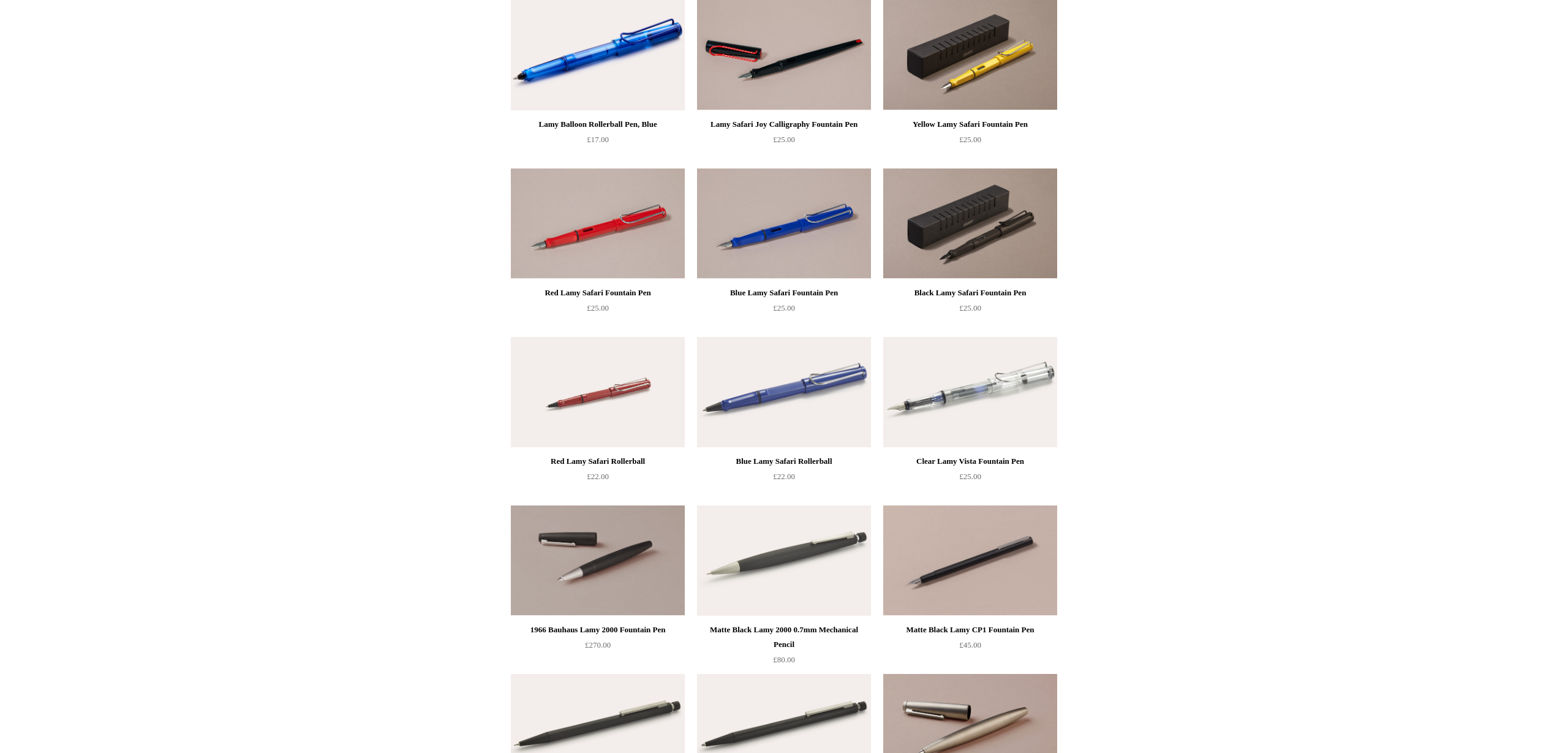
scroll to position [0, 0]
